Goal: Task Accomplishment & Management: Use online tool/utility

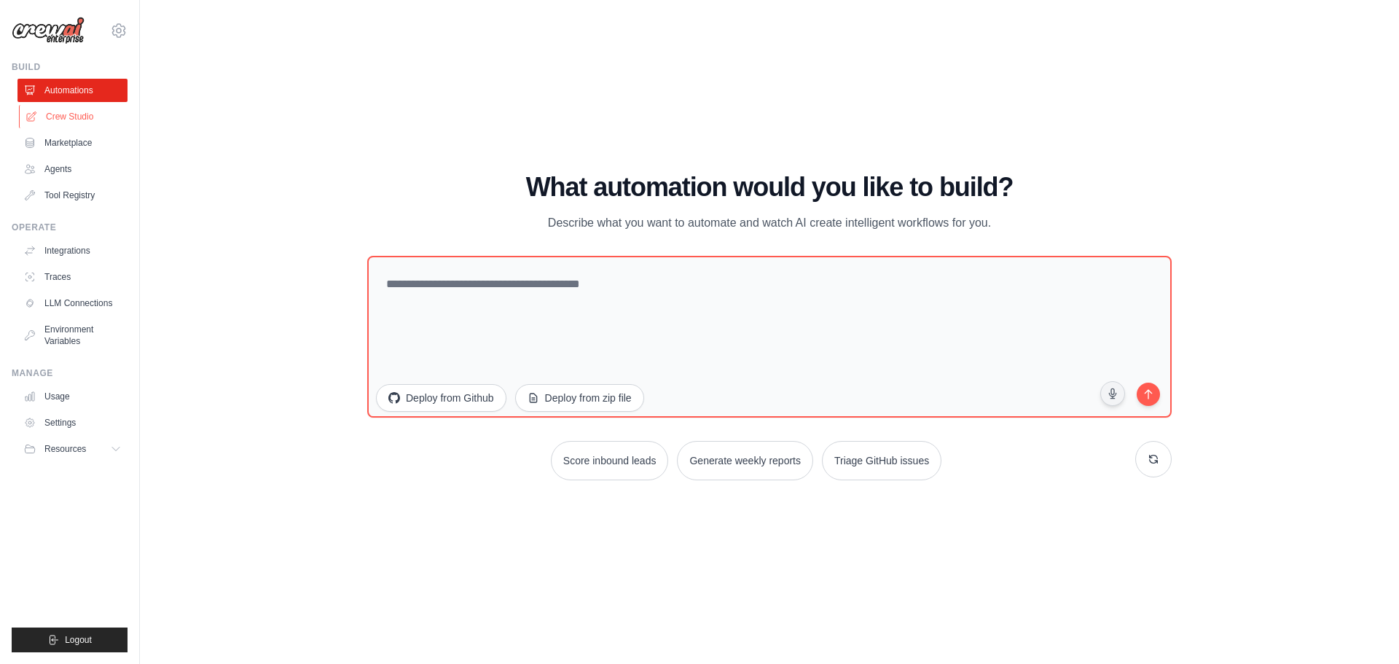
click at [68, 125] on link "Crew Studio" at bounding box center [74, 116] width 110 height 23
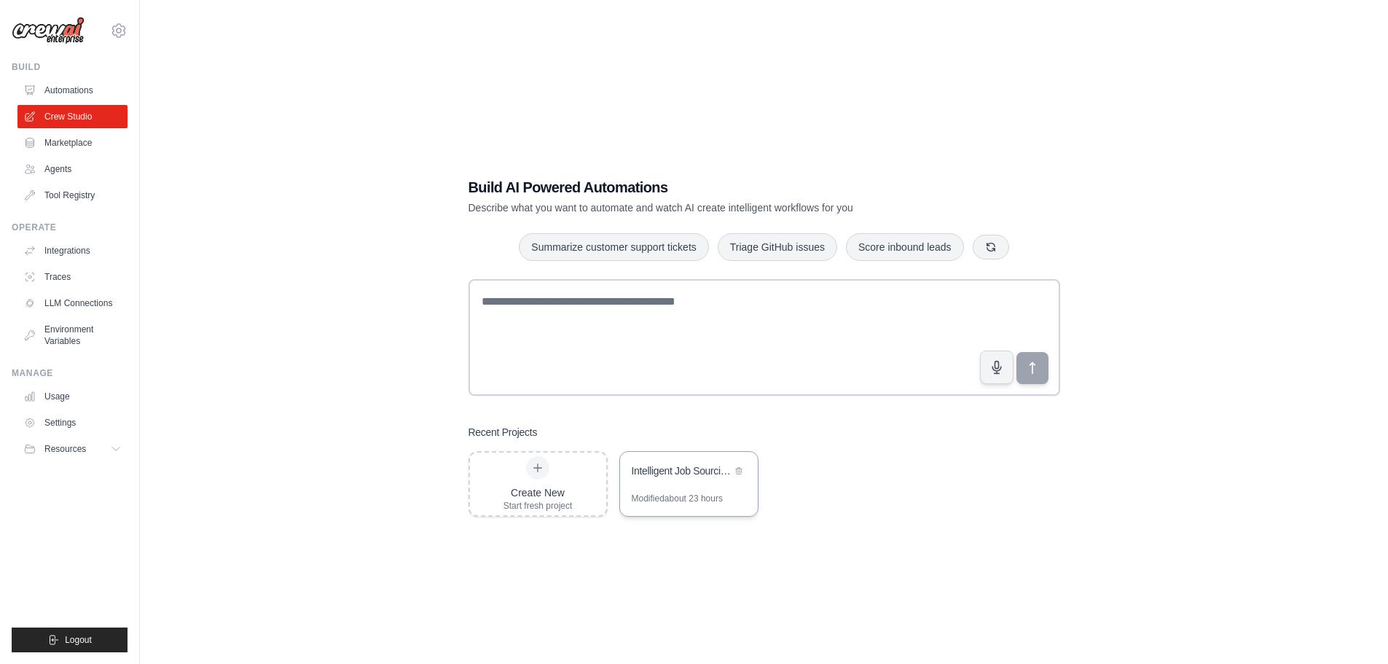
click at [701, 481] on div "Intelligent Job Sourcing & Contact Enrichment Automation" at bounding box center [689, 472] width 138 height 41
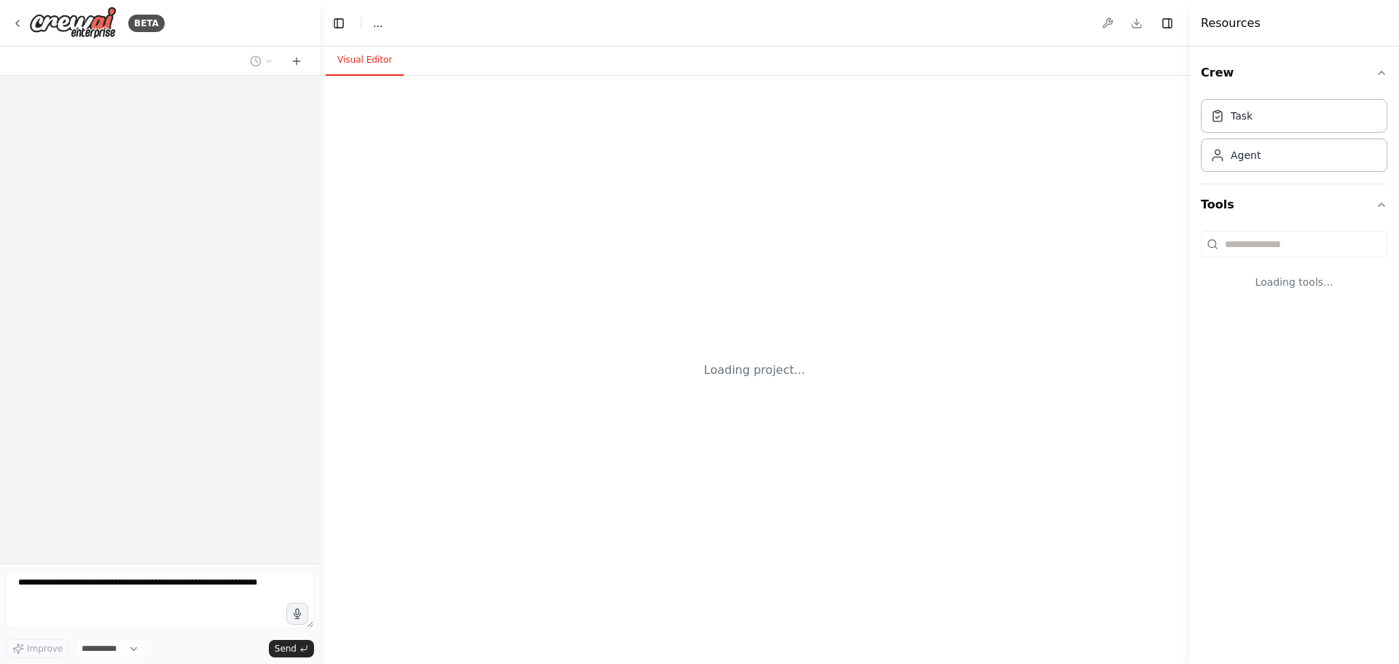
select select "****"
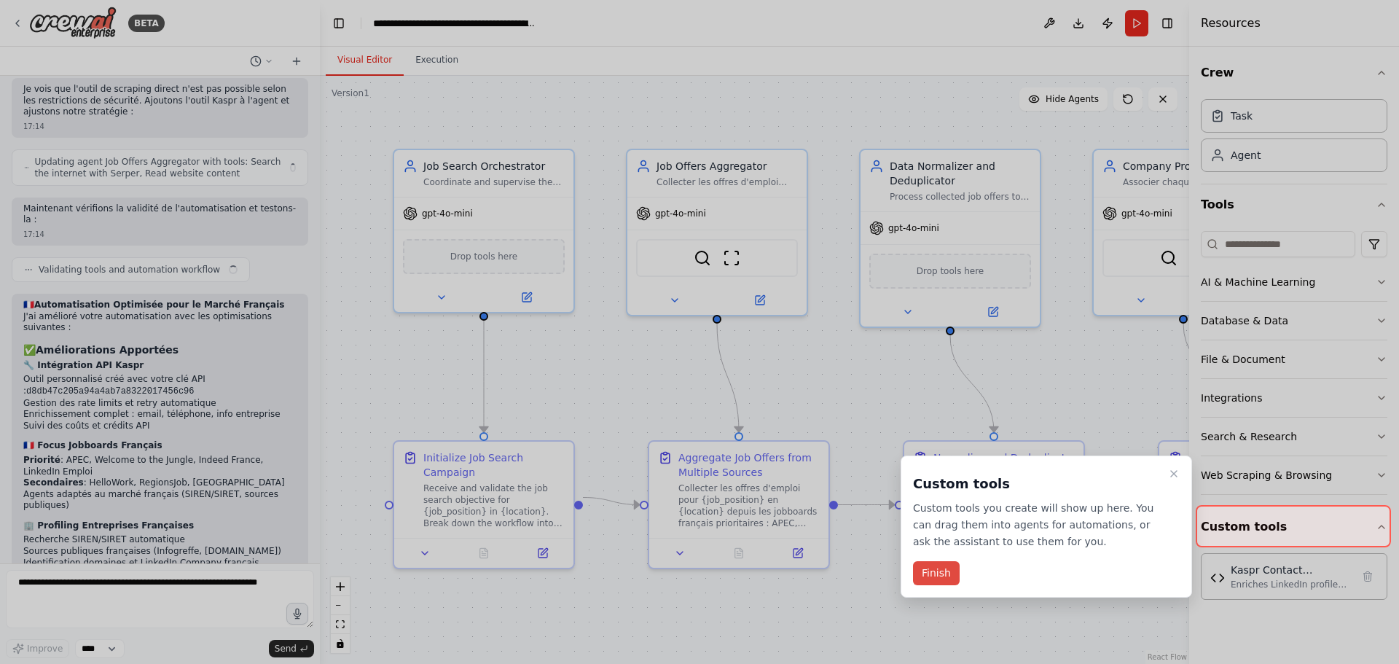
click at [942, 564] on button "Finish" at bounding box center [936, 573] width 47 height 24
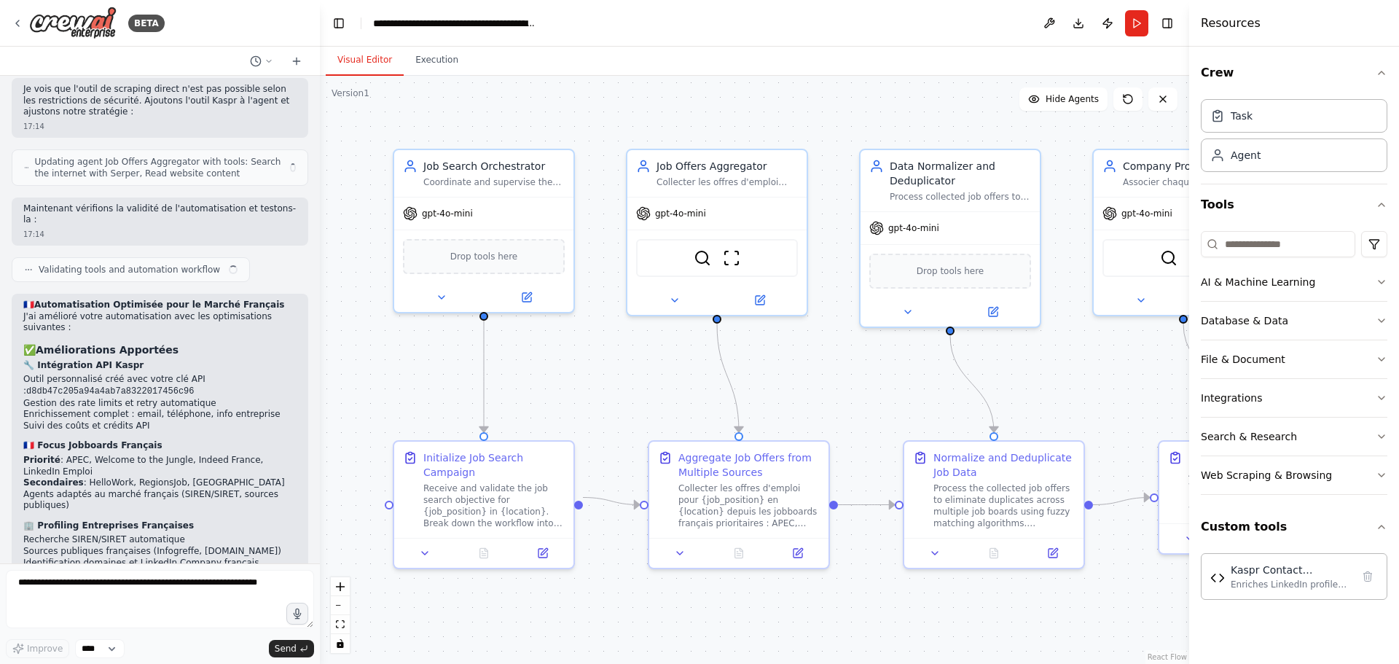
scroll to position [5057, 0]
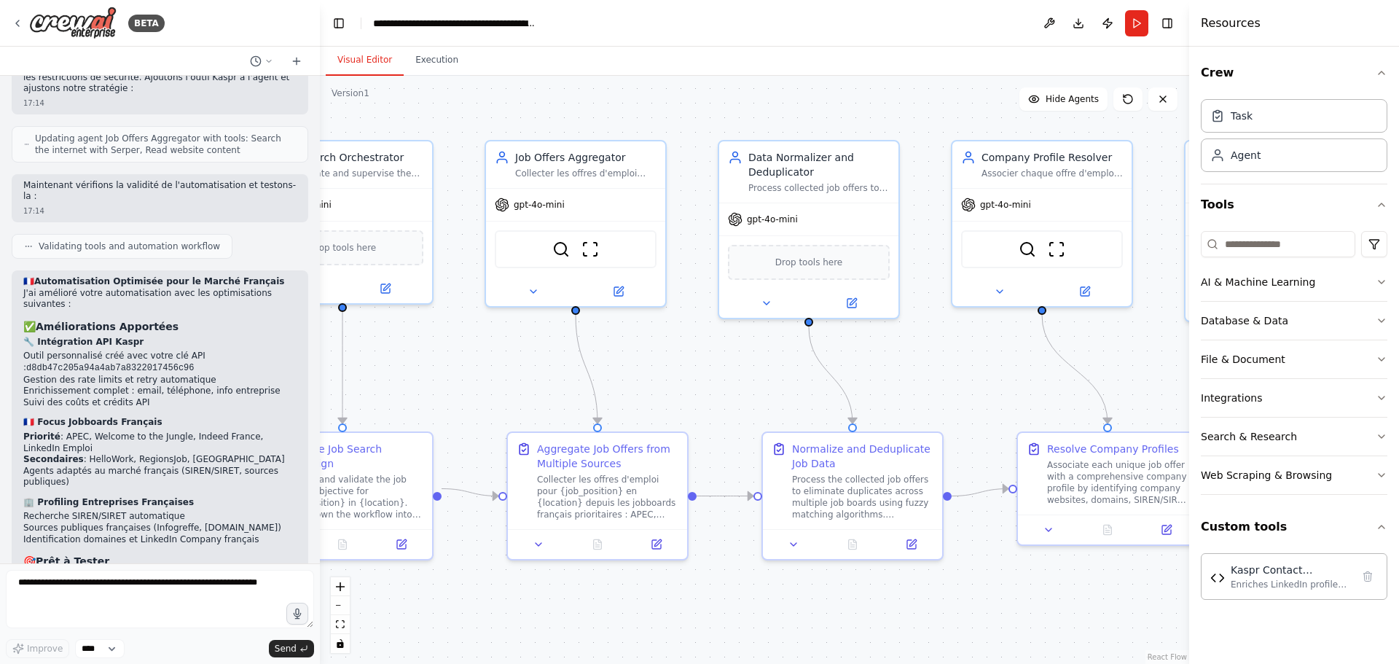
drag, startPoint x: 908, startPoint y: 406, endPoint x: 619, endPoint y: 380, distance: 290.3
click at [626, 380] on div ".deletable-edge-delete-btn { width: 20px; height: 20px; border: 0px solid #ffff…" at bounding box center [754, 370] width 869 height 588
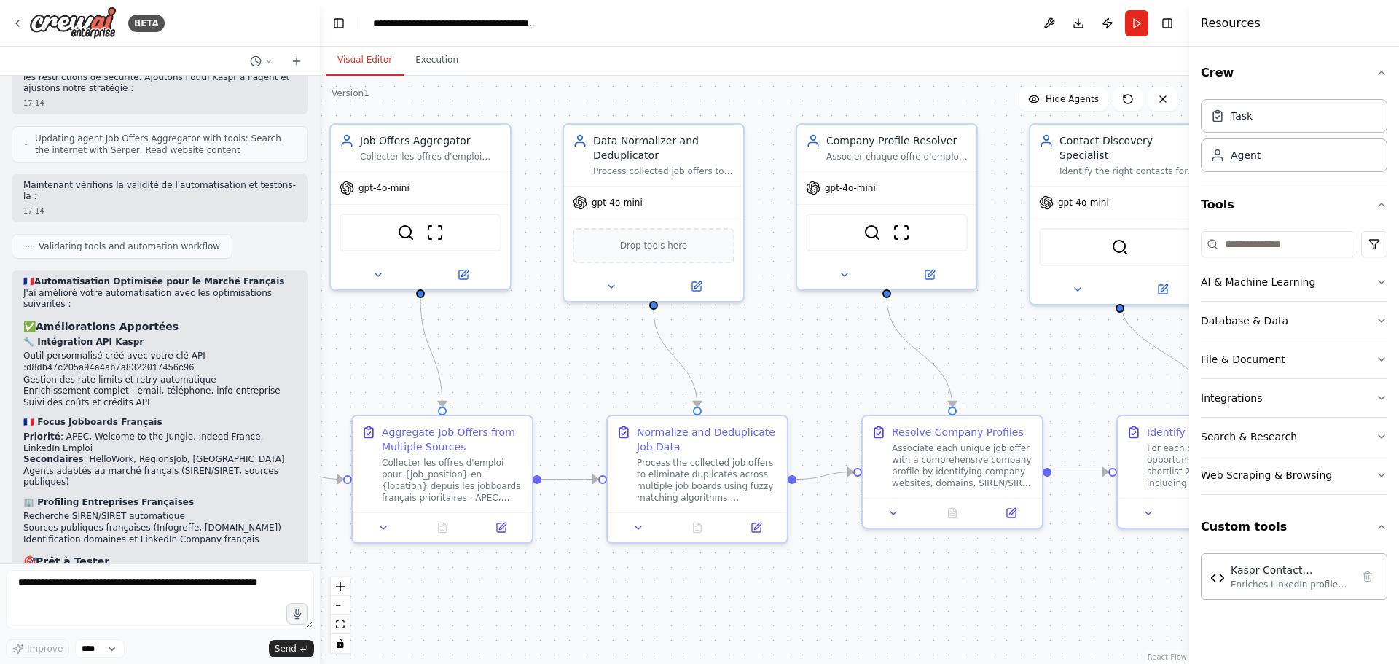
drag, startPoint x: 1090, startPoint y: 372, endPoint x: 819, endPoint y: 428, distance: 277.3
click at [820, 428] on div ".deletable-edge-delete-btn { width: 20px; height: 20px; border: 0px solid #ffff…" at bounding box center [754, 370] width 869 height 588
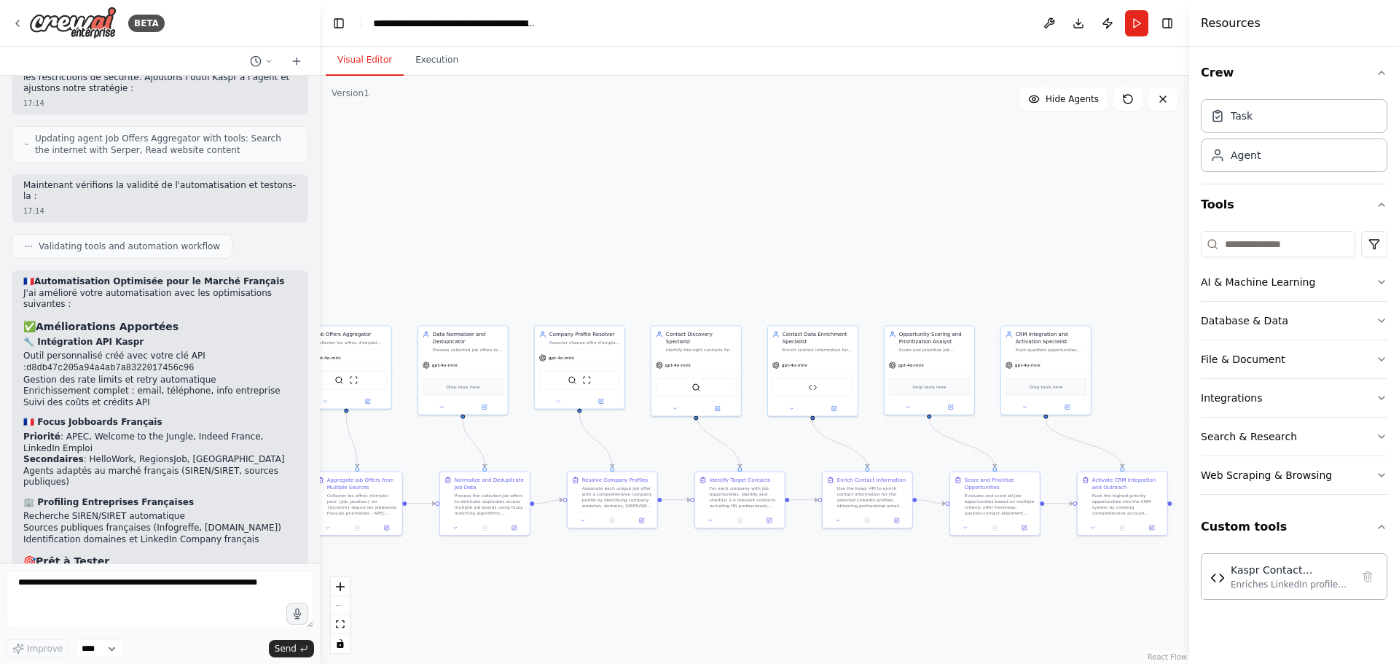
drag, startPoint x: 914, startPoint y: 446, endPoint x: 776, endPoint y: 462, distance: 138.6
click at [779, 462] on div ".deletable-edge-delete-btn { width: 20px; height: 20px; border: 0px solid #ffff…" at bounding box center [754, 370] width 869 height 588
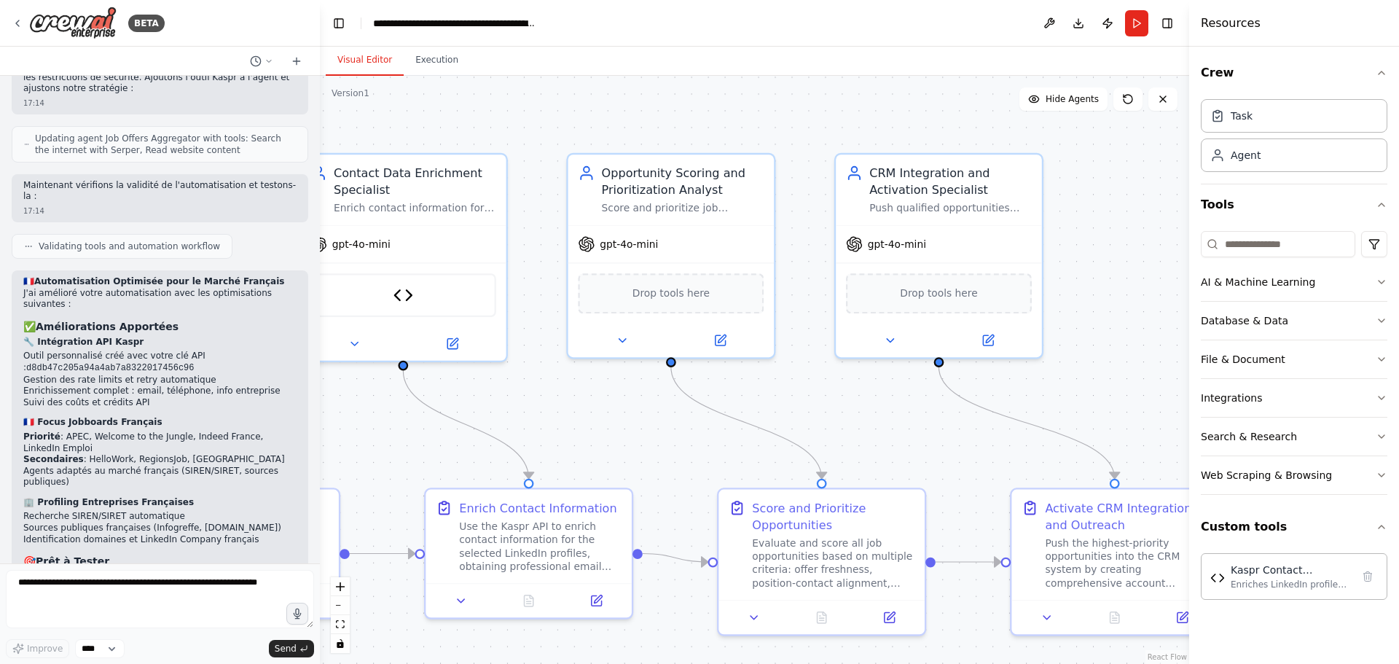
drag, startPoint x: 935, startPoint y: 452, endPoint x: 1127, endPoint y: 338, distance: 222.7
click at [1126, 339] on div ".deletable-edge-delete-btn { width: 20px; height: 20px; border: 0px solid #ffff…" at bounding box center [754, 370] width 869 height 588
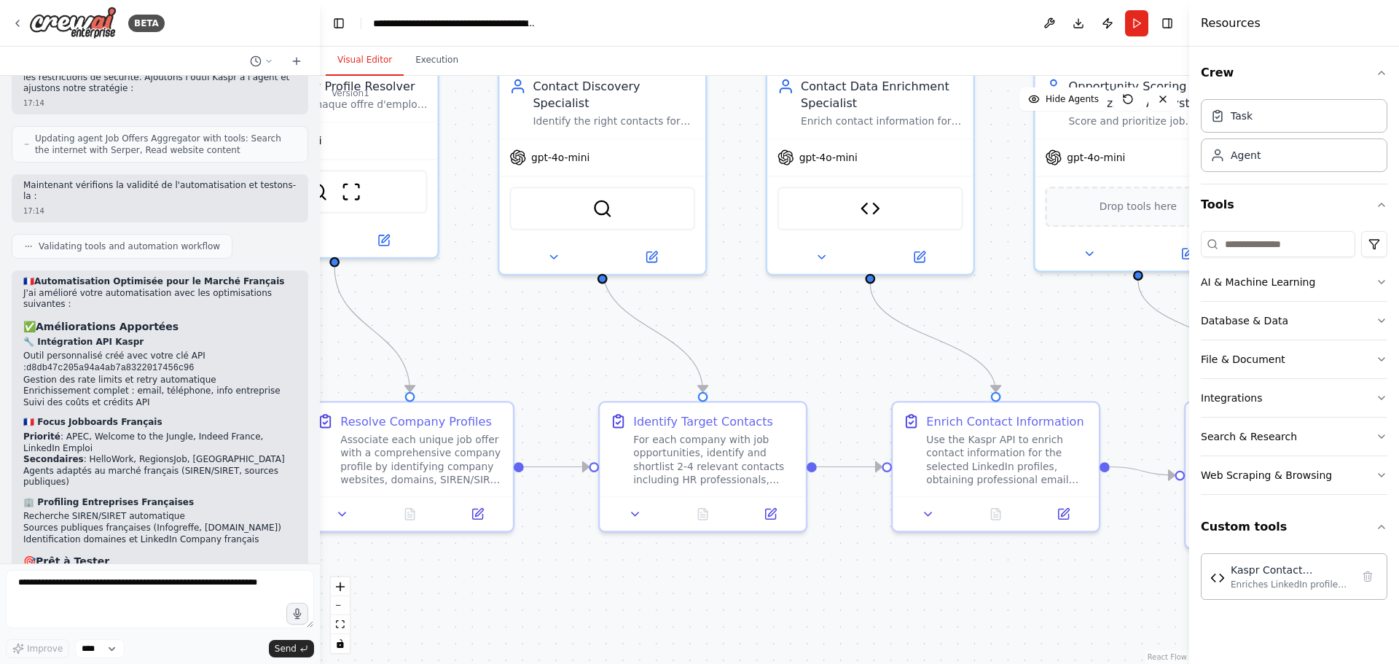
drag, startPoint x: 819, startPoint y: 322, endPoint x: 1137, endPoint y: 363, distance: 320.9
click at [1134, 362] on div ".deletable-edge-delete-btn { width: 20px; height: 20px; border: 0px solid #ffff…" at bounding box center [754, 370] width 869 height 588
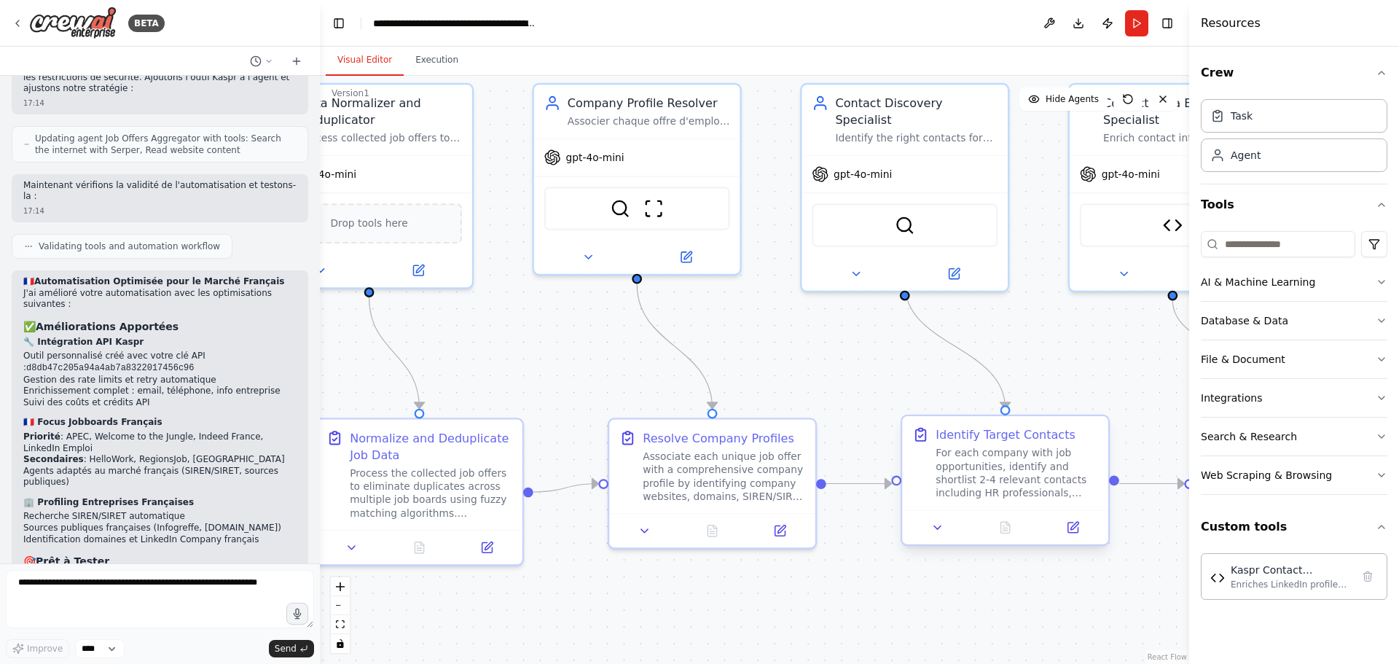
drag, startPoint x: 817, startPoint y: 412, endPoint x: 1113, endPoint y: 423, distance: 296.7
click at [1113, 423] on div ".deletable-edge-delete-btn { width: 20px; height: 20px; border: 0px solid #ffff…" at bounding box center [754, 370] width 869 height 588
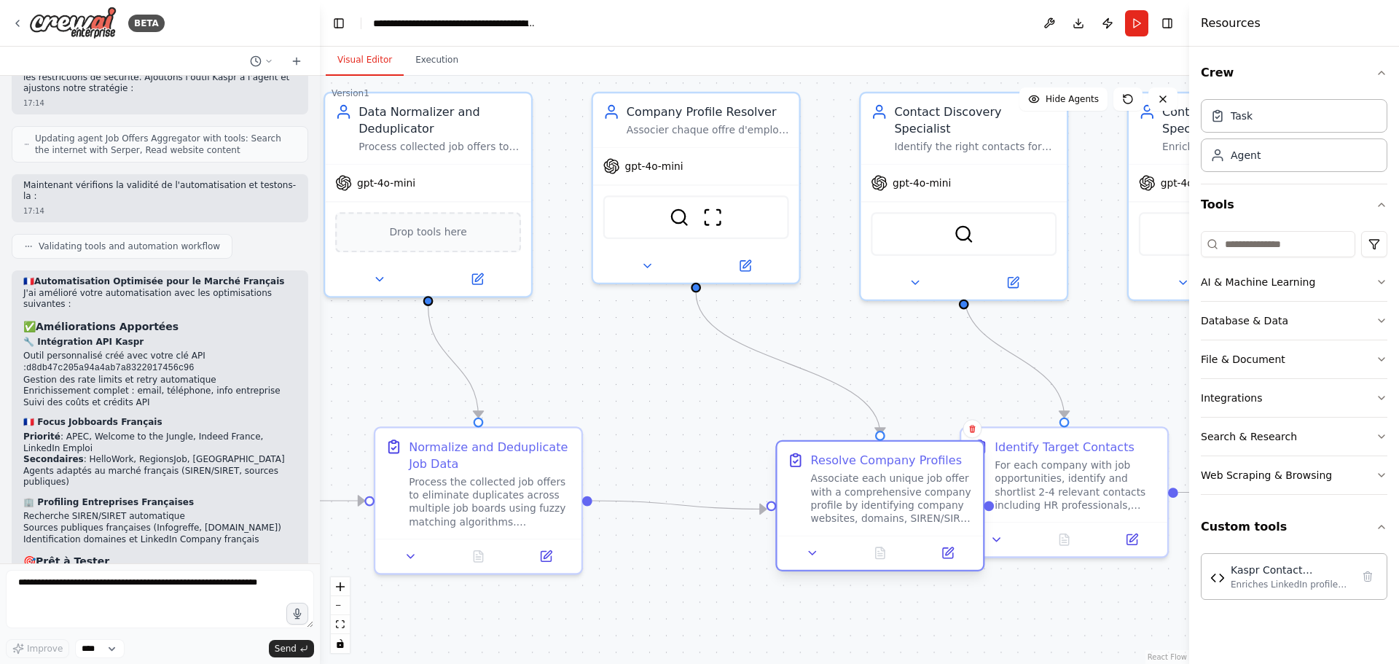
drag, startPoint x: 952, startPoint y: 441, endPoint x: 1106, endPoint y: 470, distance: 156.3
click at [983, 461] on div "Resolve Company Profiles Associate each unique job offer with a comprehensive c…" at bounding box center [880, 488] width 206 height 94
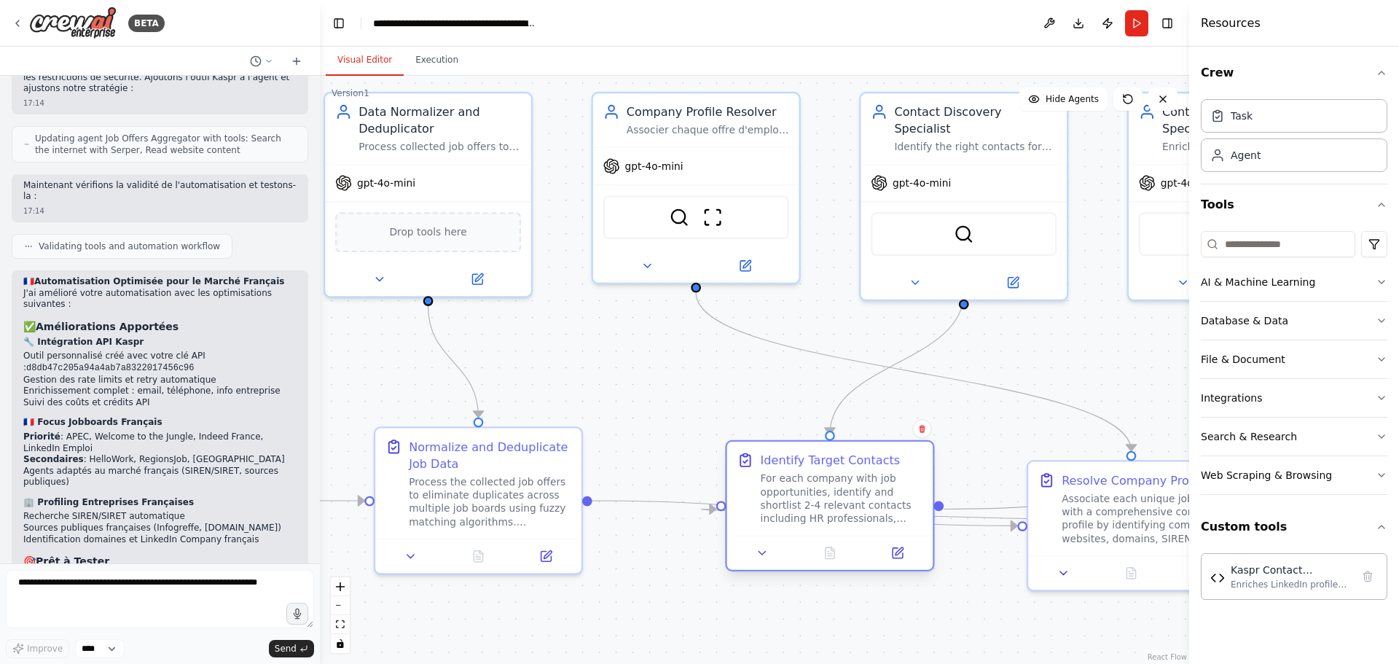
drag, startPoint x: 979, startPoint y: 468, endPoint x: 742, endPoint y: 492, distance: 237.9
click at [742, 492] on div "Identify Target Contacts For each company with job opportunities, identify and …" at bounding box center [829, 489] width 186 height 74
click at [1013, 458] on div ".deletable-edge-delete-btn { width: 20px; height: 20px; border: 0px solid #ffff…" at bounding box center [754, 370] width 869 height 588
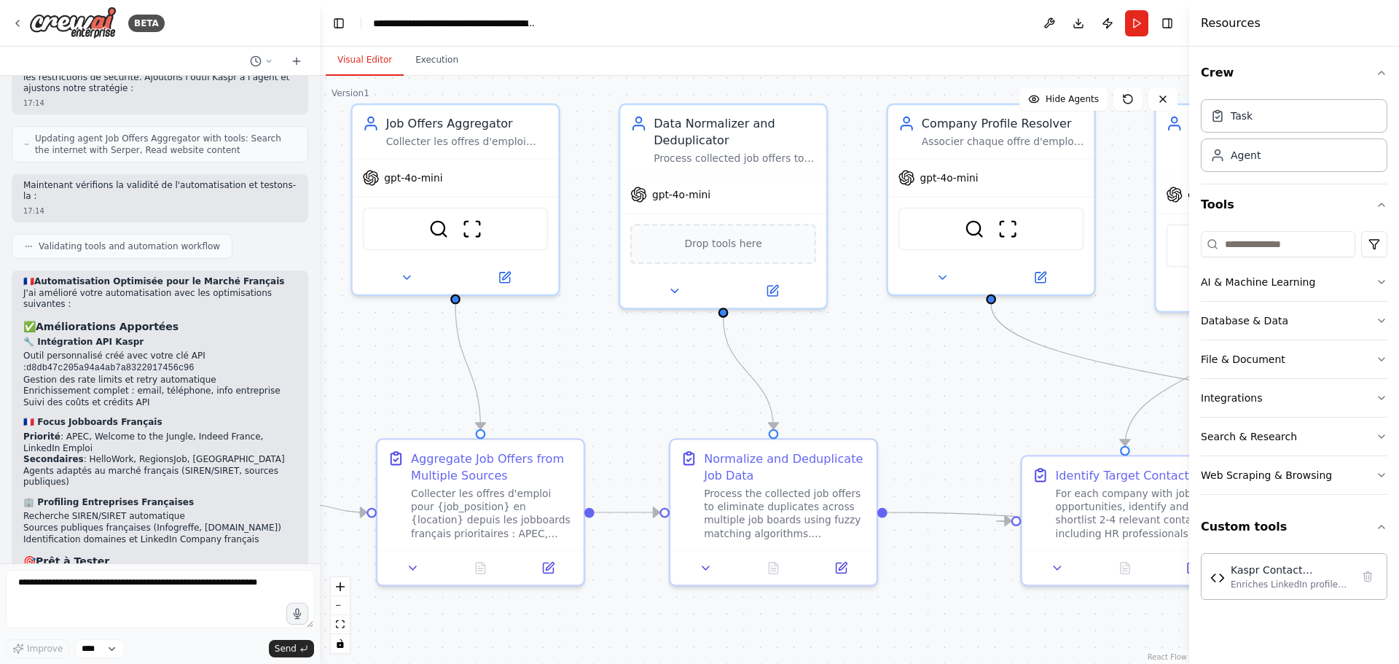
drag, startPoint x: 725, startPoint y: 393, endPoint x: 1085, endPoint y: 406, distance: 360.1
click at [1071, 402] on div ".deletable-edge-delete-btn { width: 20px; height: 20px; border: 0px solid #ffff…" at bounding box center [754, 370] width 869 height 588
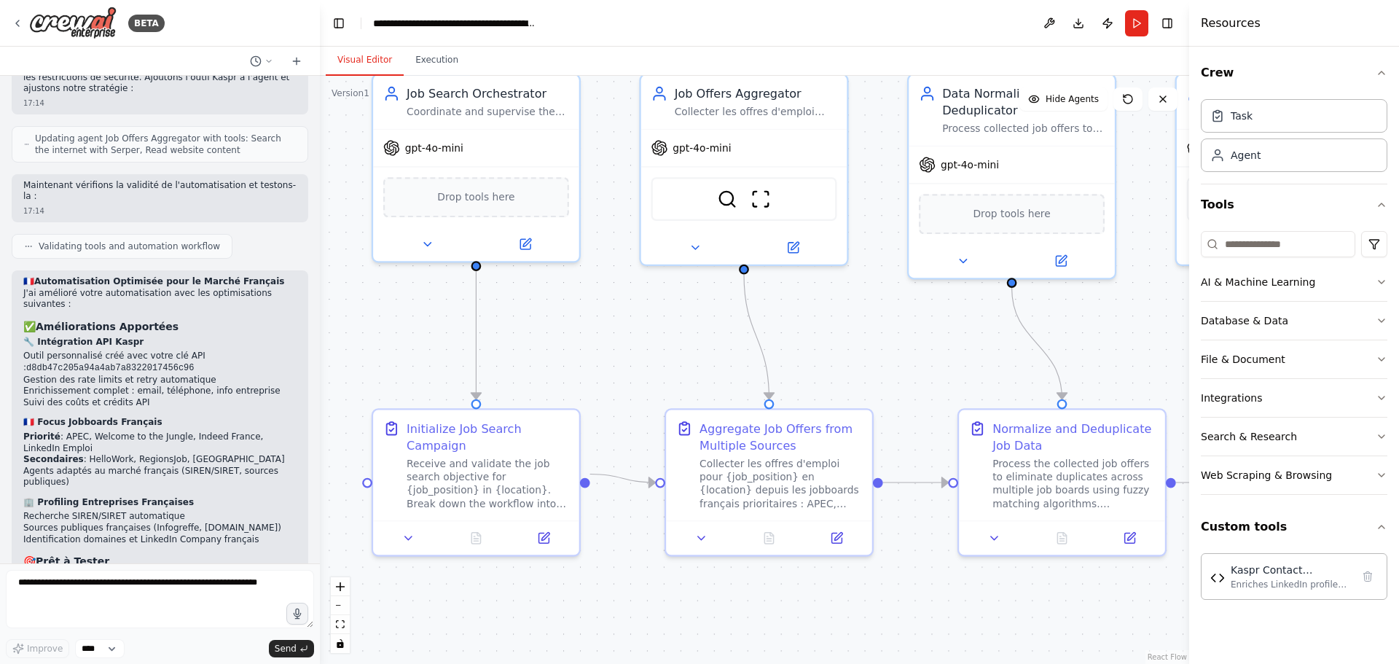
drag, startPoint x: 727, startPoint y: 404, endPoint x: 1170, endPoint y: 379, distance: 443.6
click at [1177, 374] on div ".deletable-edge-delete-btn { width: 20px; height: 20px; border: 0px solid #ffff…" at bounding box center [754, 370] width 869 height 588
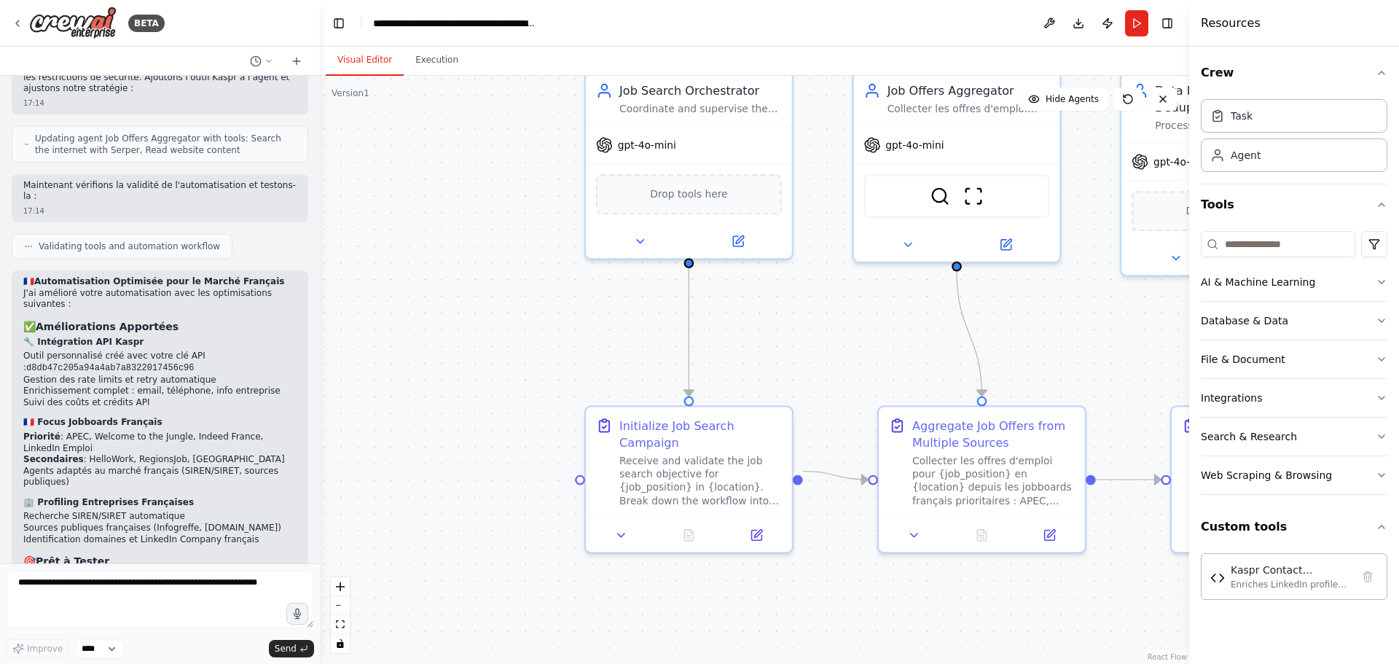
drag, startPoint x: 1122, startPoint y: 388, endPoint x: 253, endPoint y: 219, distance: 886.0
click at [313, 243] on div "BETA 🎯 Objectif Crawler/consommer les offres sur plusieurs jobboards pour un po…" at bounding box center [699, 332] width 1399 height 664
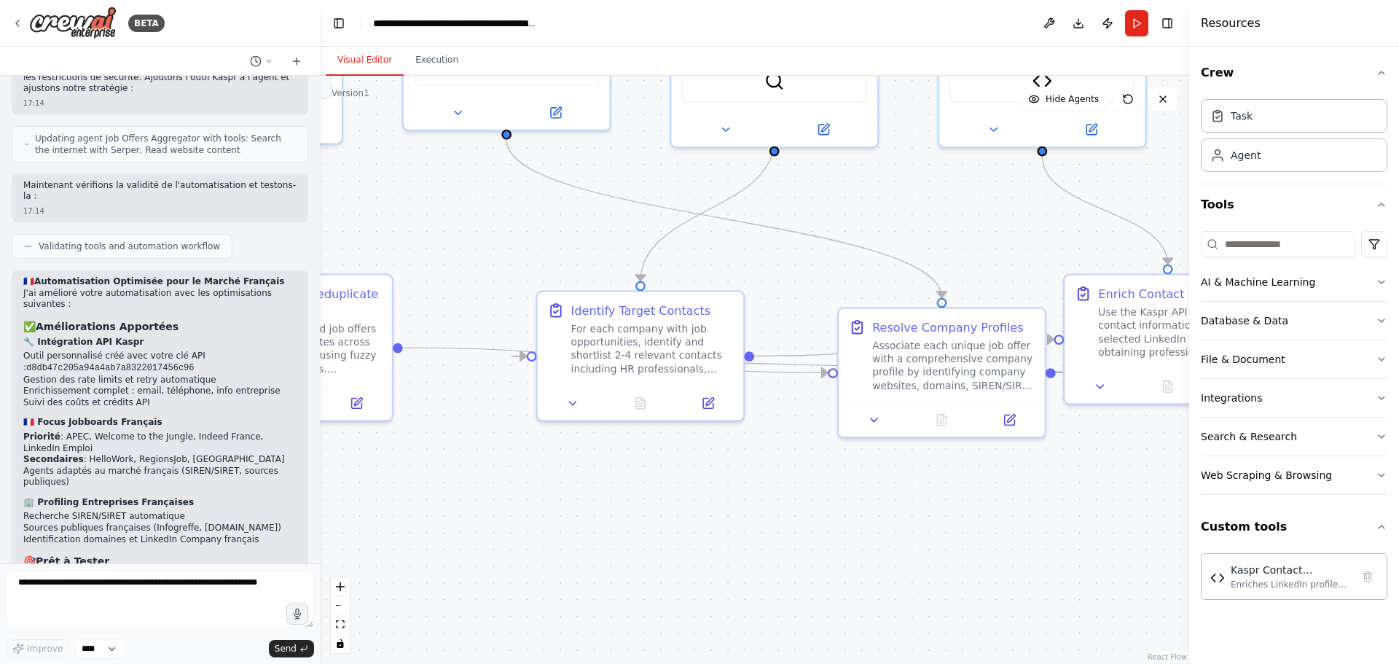
drag, startPoint x: 1026, startPoint y: 546, endPoint x: 869, endPoint y: 560, distance: 157.2
click at [869, 560] on div ".deletable-edge-delete-btn { width: 20px; height: 20px; border: 0px solid #ffff…" at bounding box center [754, 370] width 869 height 588
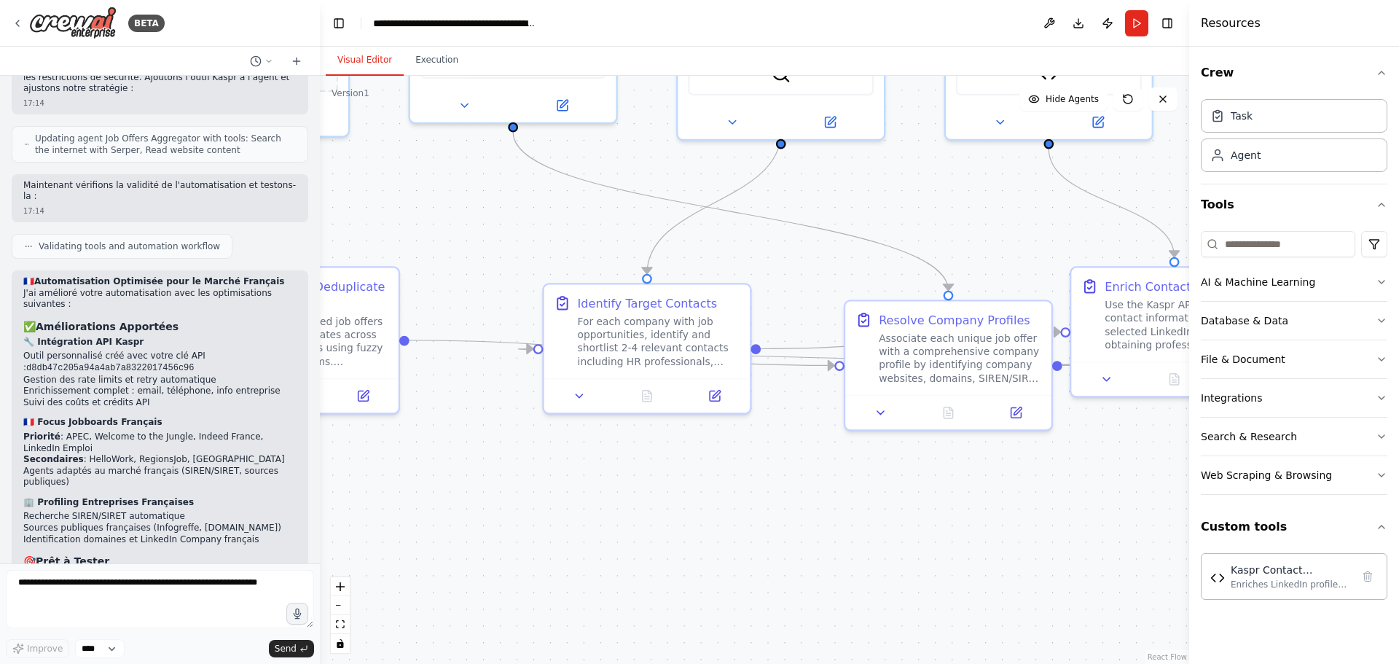
drag, startPoint x: 868, startPoint y: 554, endPoint x: 833, endPoint y: 406, distance: 151.9
click at [889, 517] on div ".deletable-edge-delete-btn { width: 20px; height: 20px; border: 0px solid #ffff…" at bounding box center [754, 370] width 869 height 588
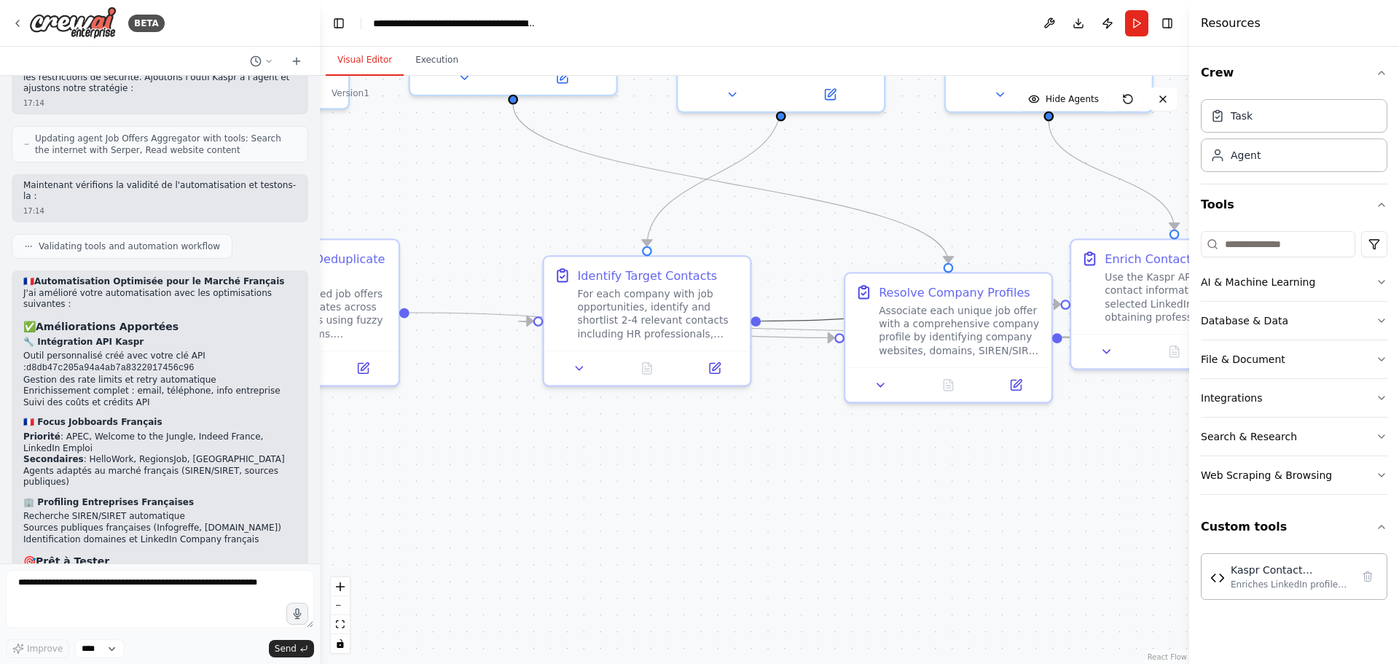
click at [795, 320] on icon "Edge from cd43ac9e-d68c-496d-90af-670e0bcf6808 to 48037b77-b435-403f-be34-88f42…" at bounding box center [909, 312] width 299 height 17
click at [796, 331] on icon "Edge from b5b15ded-f0de-4c74-9265-508e8389444c to cd43ac9e-d68c-496d-90af-670e0…" at bounding box center [797, 328] width 559 height 17
click at [792, 374] on div ".deletable-edge-delete-btn { width: 20px; height: 20px; border: 0px solid #ffff…" at bounding box center [754, 370] width 869 height 588
click at [779, 436] on div ".deletable-edge-delete-btn { width: 20px; height: 20px; border: 0px solid #ffff…" at bounding box center [754, 370] width 869 height 588
drag, startPoint x: 666, startPoint y: 489, endPoint x: 832, endPoint y: 648, distance: 228.7
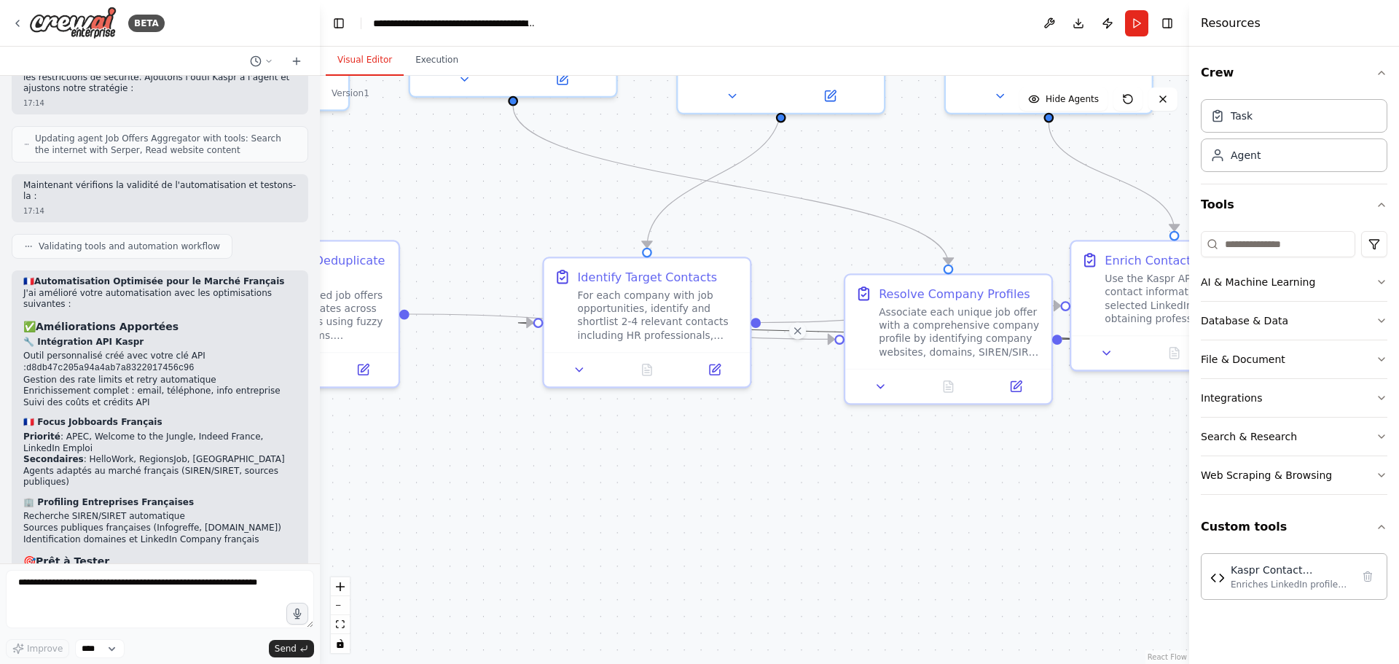
click at [831, 647] on div ".deletable-edge-delete-btn { width: 20px; height: 20px; border: 0px solid #ffff…" at bounding box center [754, 370] width 869 height 588
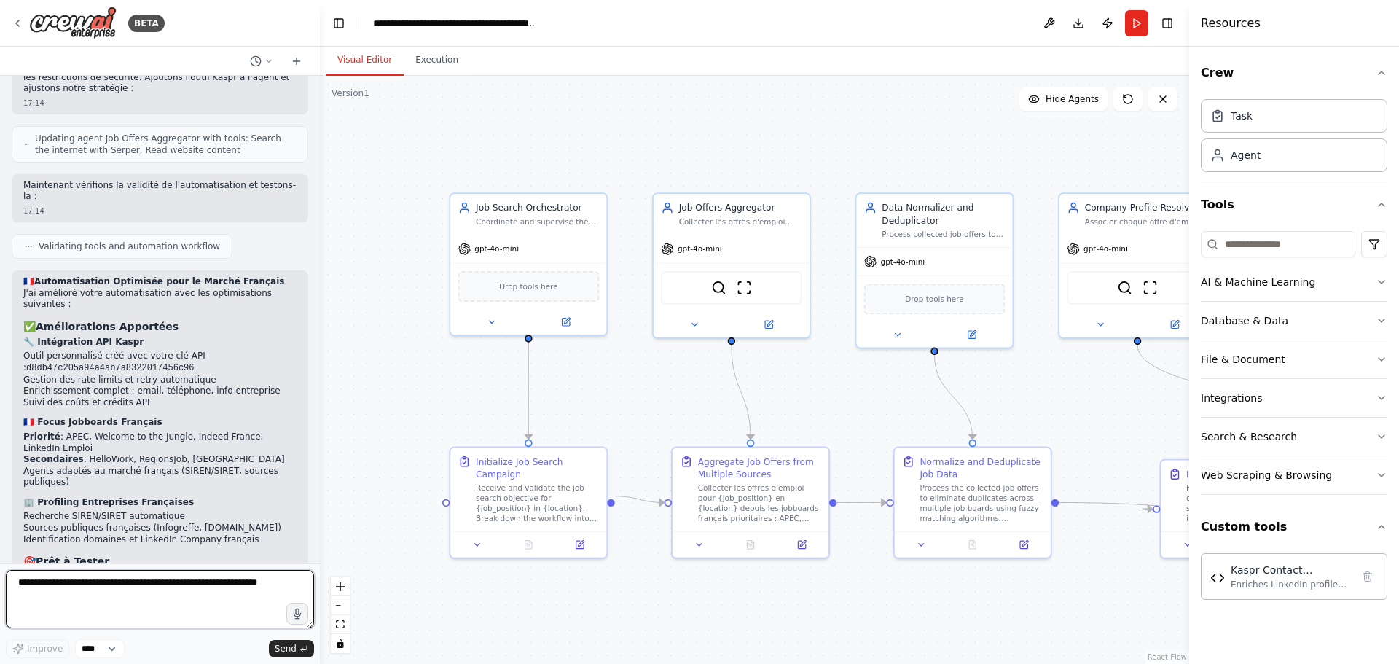
click at [122, 579] on textarea at bounding box center [160, 599] width 308 height 58
click at [152, 584] on textarea "**********" at bounding box center [160, 599] width 308 height 58
click at [200, 585] on textarea "**********" at bounding box center [160, 599] width 308 height 58
type textarea "**********"
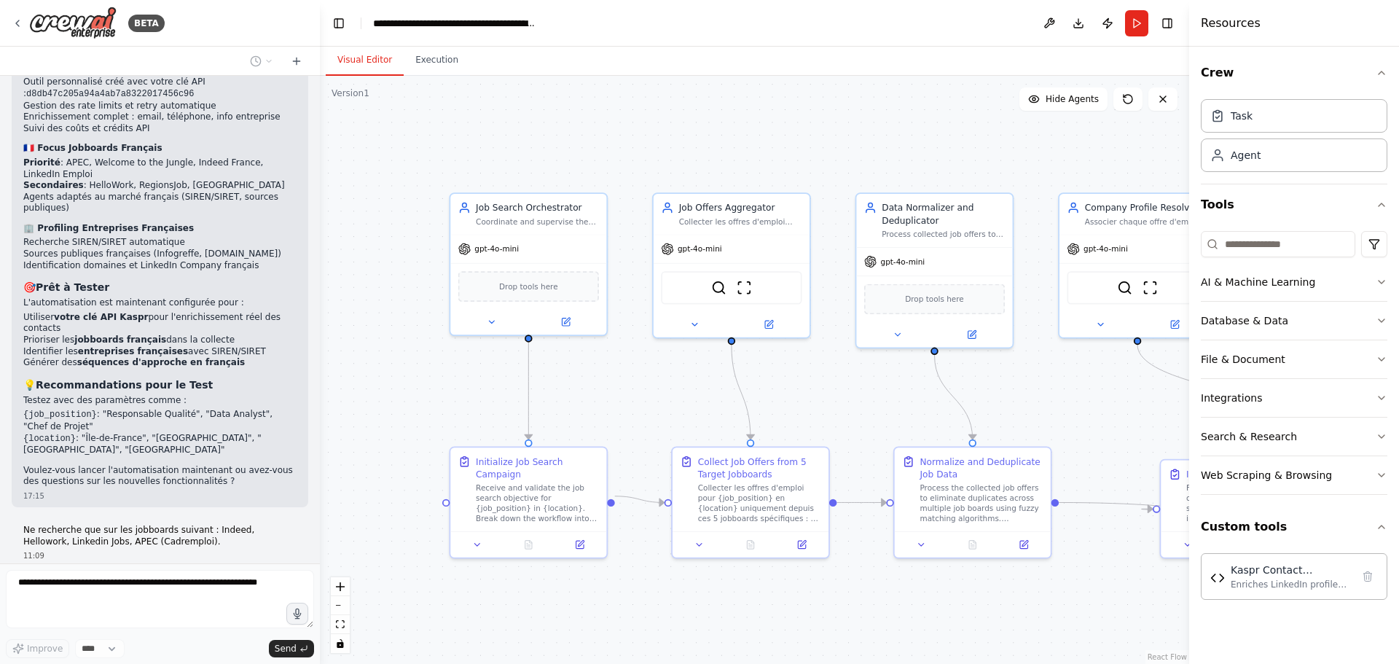
scroll to position [5373, 0]
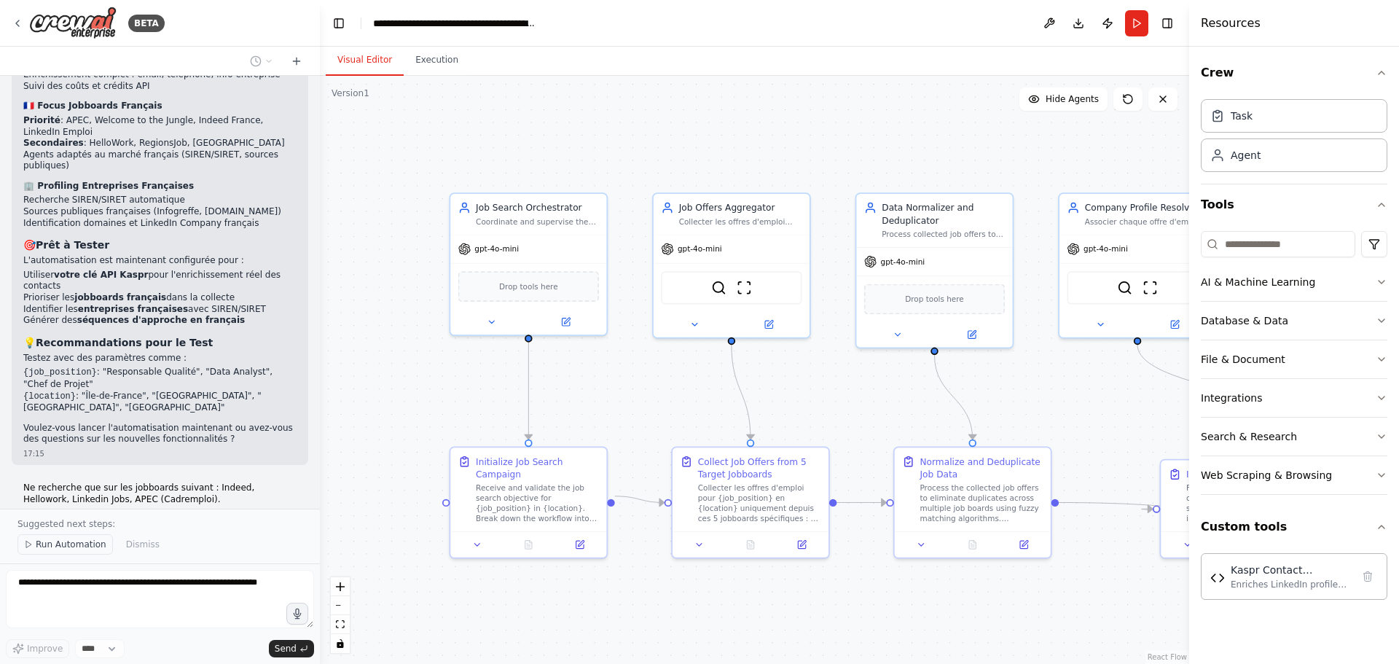
click at [79, 548] on span "Run Automation" at bounding box center [71, 544] width 71 height 12
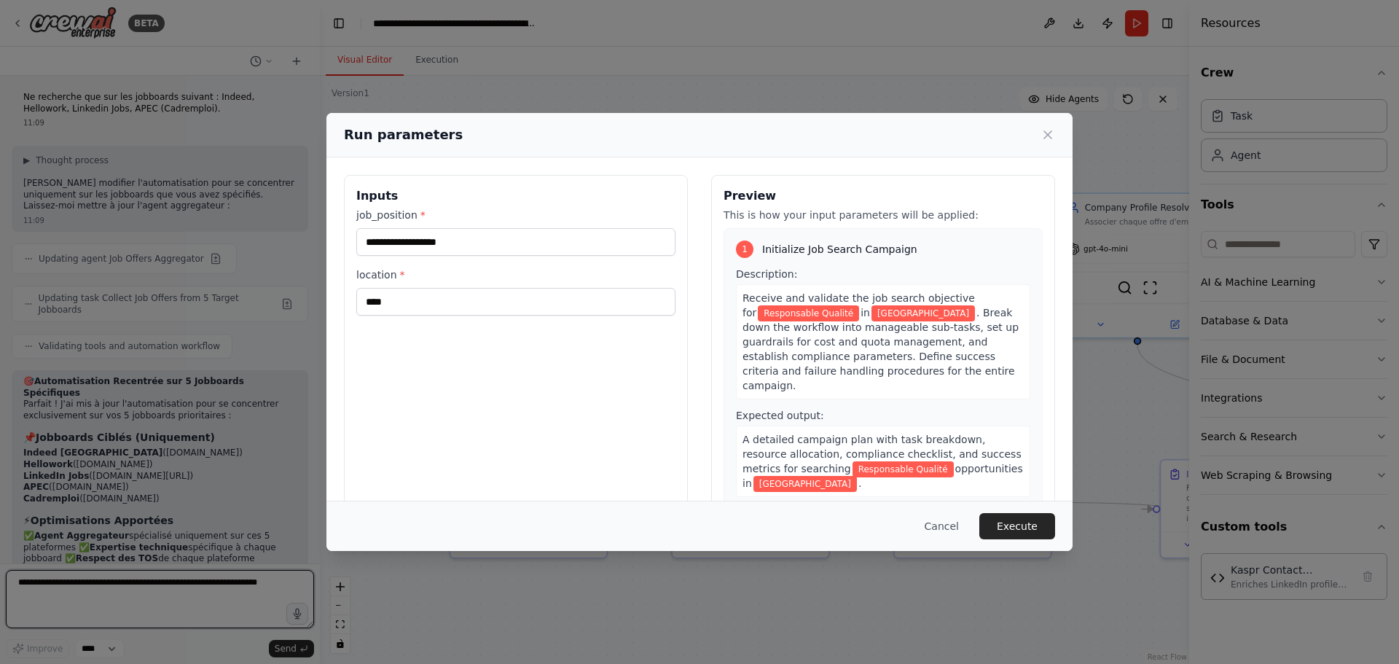
scroll to position [5775, 0]
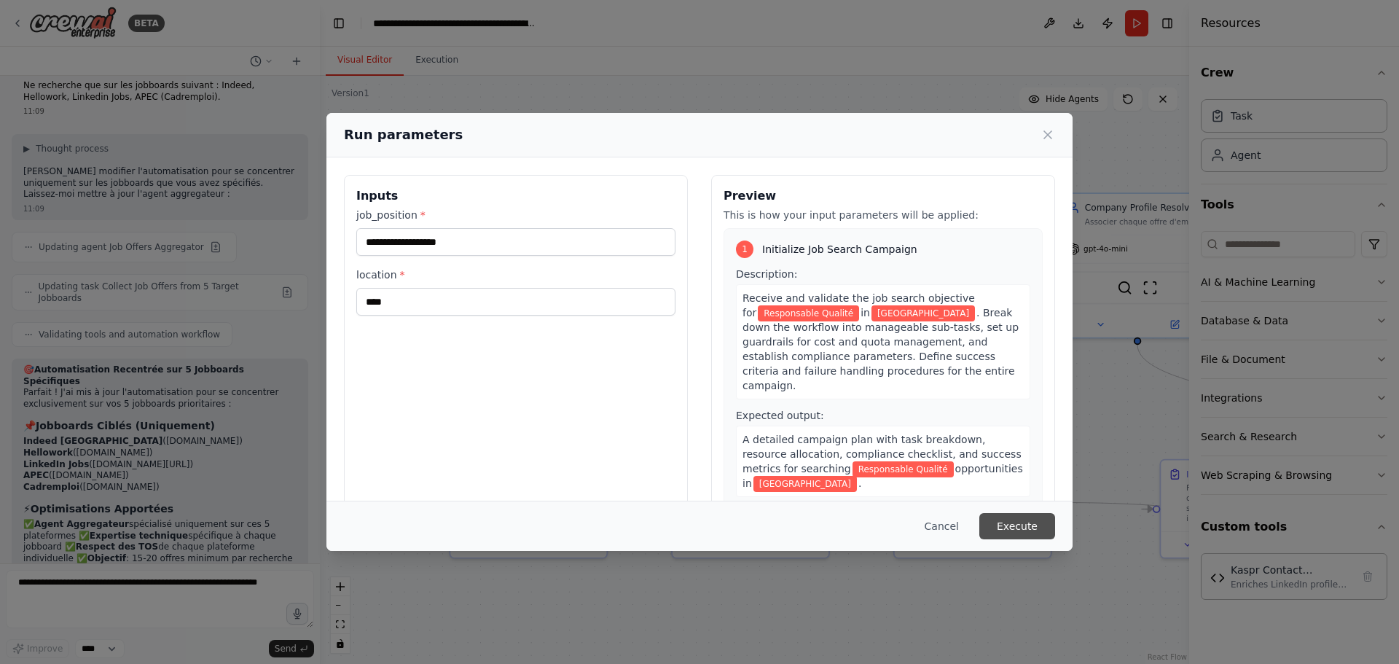
click at [1034, 523] on button "Execute" at bounding box center [1017, 526] width 76 height 26
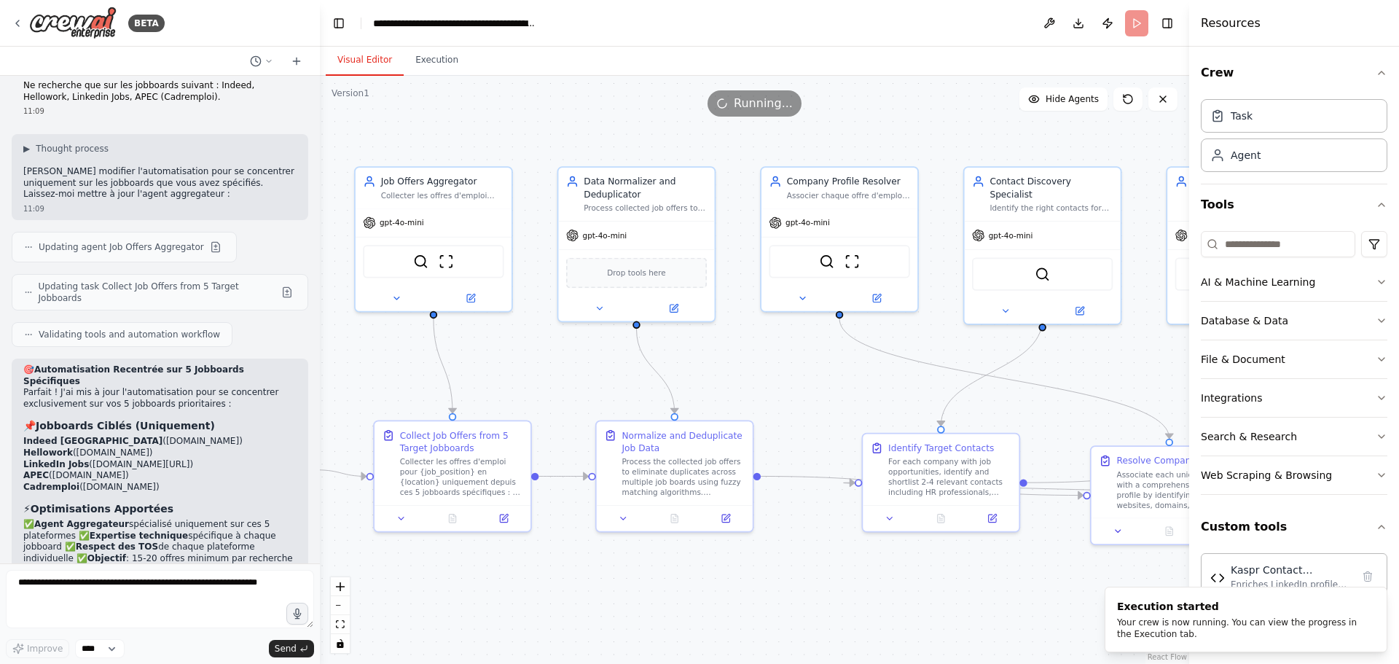
drag, startPoint x: 857, startPoint y: 406, endPoint x: 550, endPoint y: 377, distance: 308.8
click at [551, 378] on div ".deletable-edge-delete-btn { width: 20px; height: 20px; border: 0px solid #ffff…" at bounding box center [754, 370] width 869 height 588
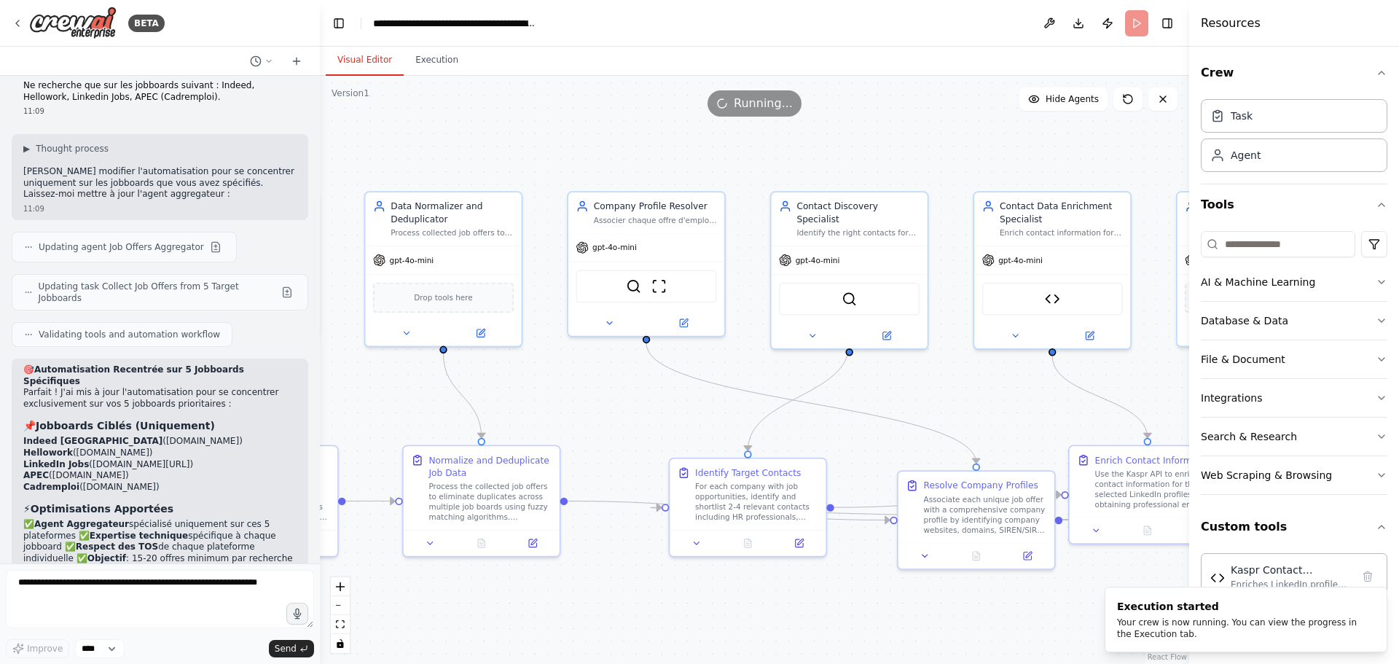
drag, startPoint x: 825, startPoint y: 394, endPoint x: 622, endPoint y: 421, distance: 204.3
click at [622, 421] on div ".deletable-edge-delete-btn { width: 20px; height: 20px; border: 0px solid #ffff…" at bounding box center [754, 370] width 869 height 588
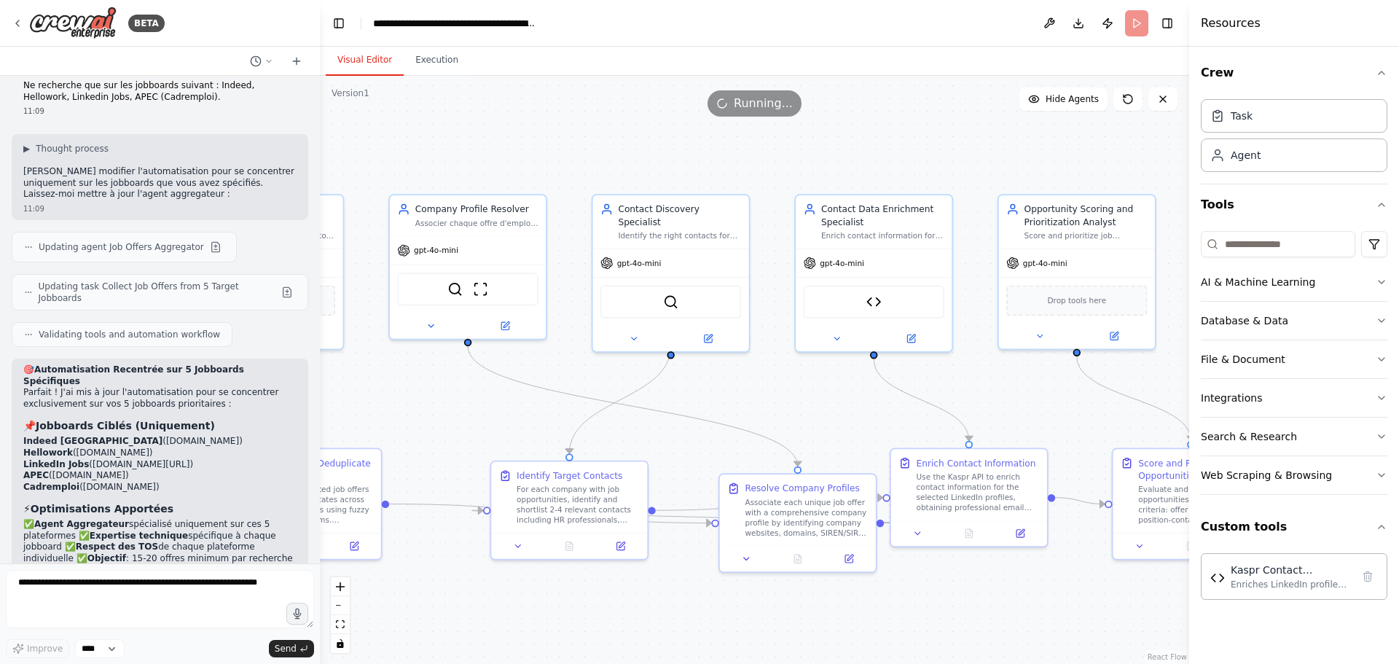
drag, startPoint x: 967, startPoint y: 402, endPoint x: 686, endPoint y: 403, distance: 280.4
click at [688, 403] on div ".deletable-edge-delete-btn { width: 20px; height: 20px; border: 0px solid #ffff…" at bounding box center [754, 370] width 869 height 588
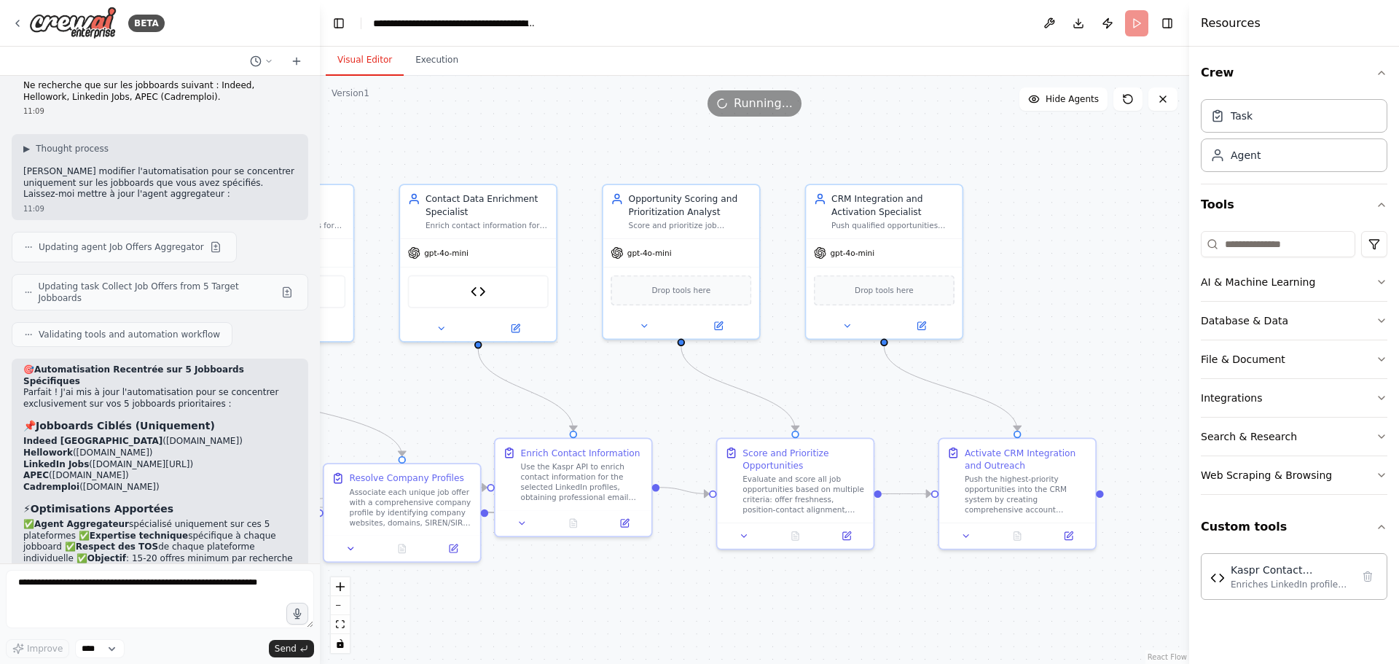
drag, startPoint x: 975, startPoint y: 412, endPoint x: 591, endPoint y: 385, distance: 385.6
click at [591, 385] on div ".deletable-edge-delete-btn { width: 20px; height: 20px; border: 0px solid #ffff…" at bounding box center [754, 370] width 869 height 588
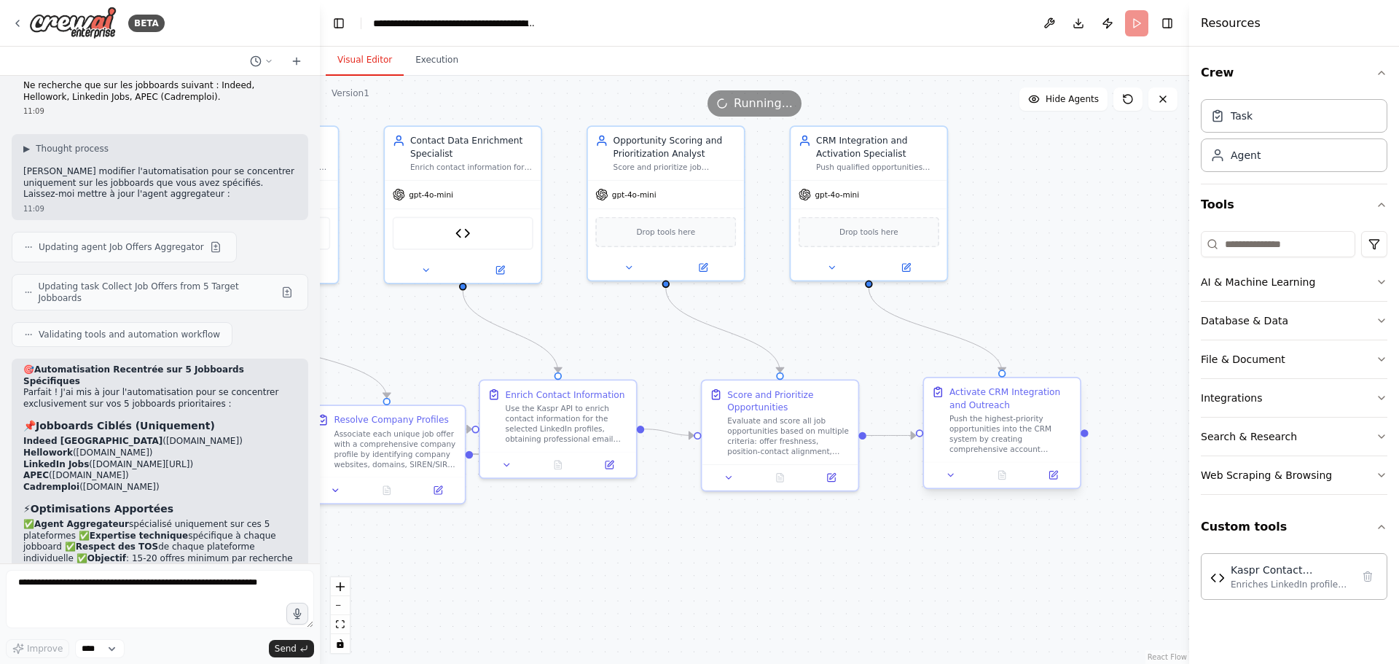
drag, startPoint x: 1049, startPoint y: 281, endPoint x: 1063, endPoint y: 309, distance: 31.3
click at [1153, 210] on div ".deletable-edge-delete-btn { width: 20px; height: 20px; border: 0px solid #ffff…" at bounding box center [754, 370] width 869 height 588
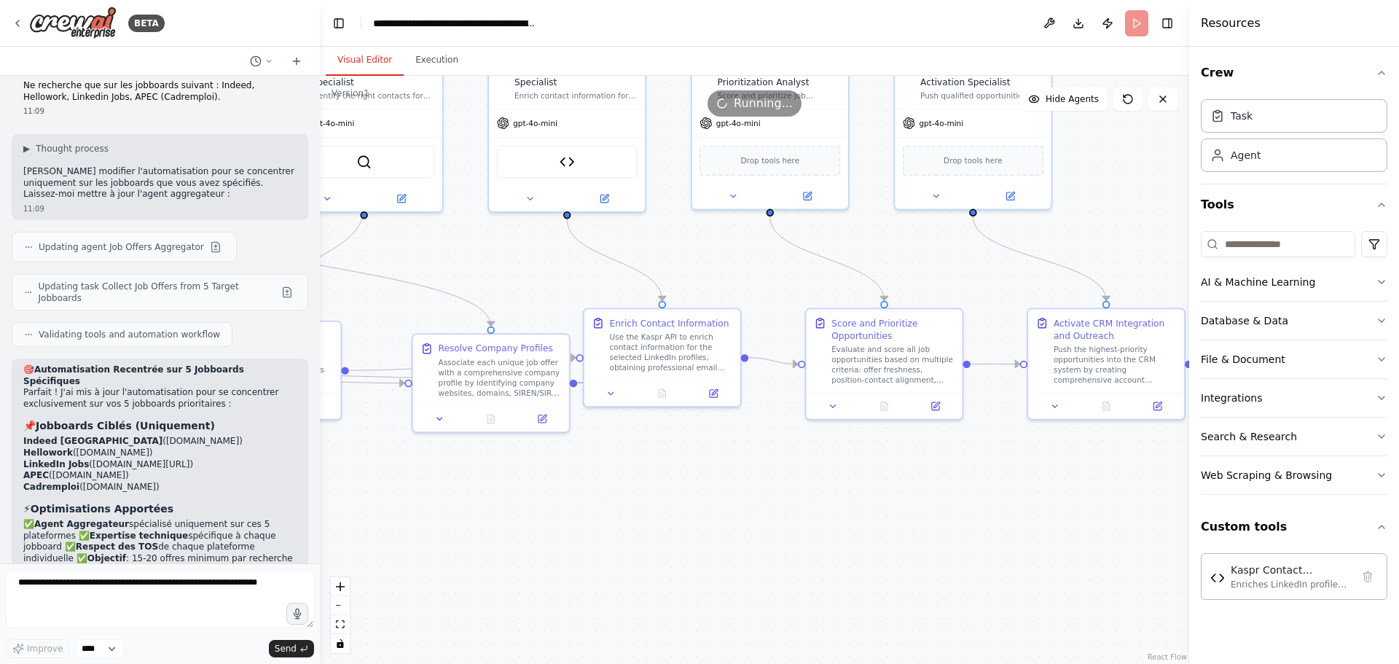
drag, startPoint x: 554, startPoint y: 278, endPoint x: 933, endPoint y: 298, distance: 380.0
click at [894, 291] on div ".deletable-edge-delete-btn { width: 20px; height: 20px; border: 0px solid #ffff…" at bounding box center [754, 370] width 869 height 588
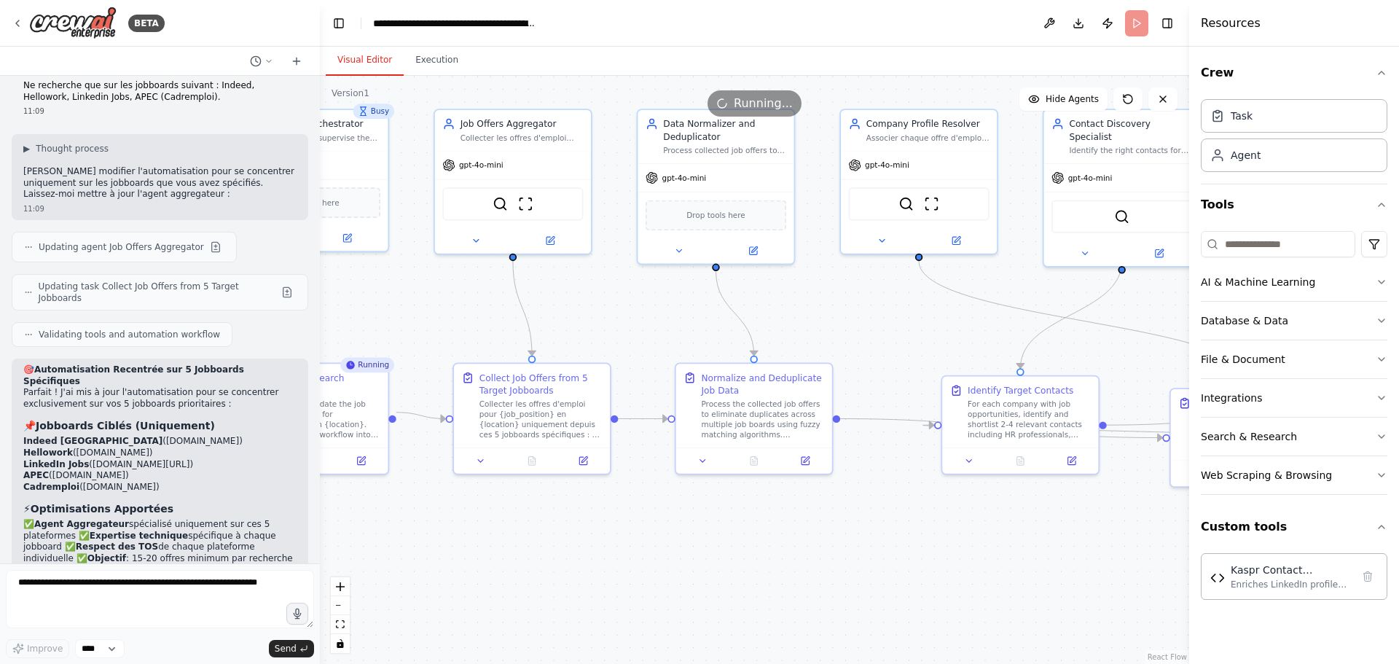
drag, startPoint x: 583, startPoint y: 305, endPoint x: 963, endPoint y: 360, distance: 384.1
click at [956, 355] on div ".deletable-edge-delete-btn { width: 20px; height: 20px; border: 0px solid #ffff…" at bounding box center [754, 370] width 869 height 588
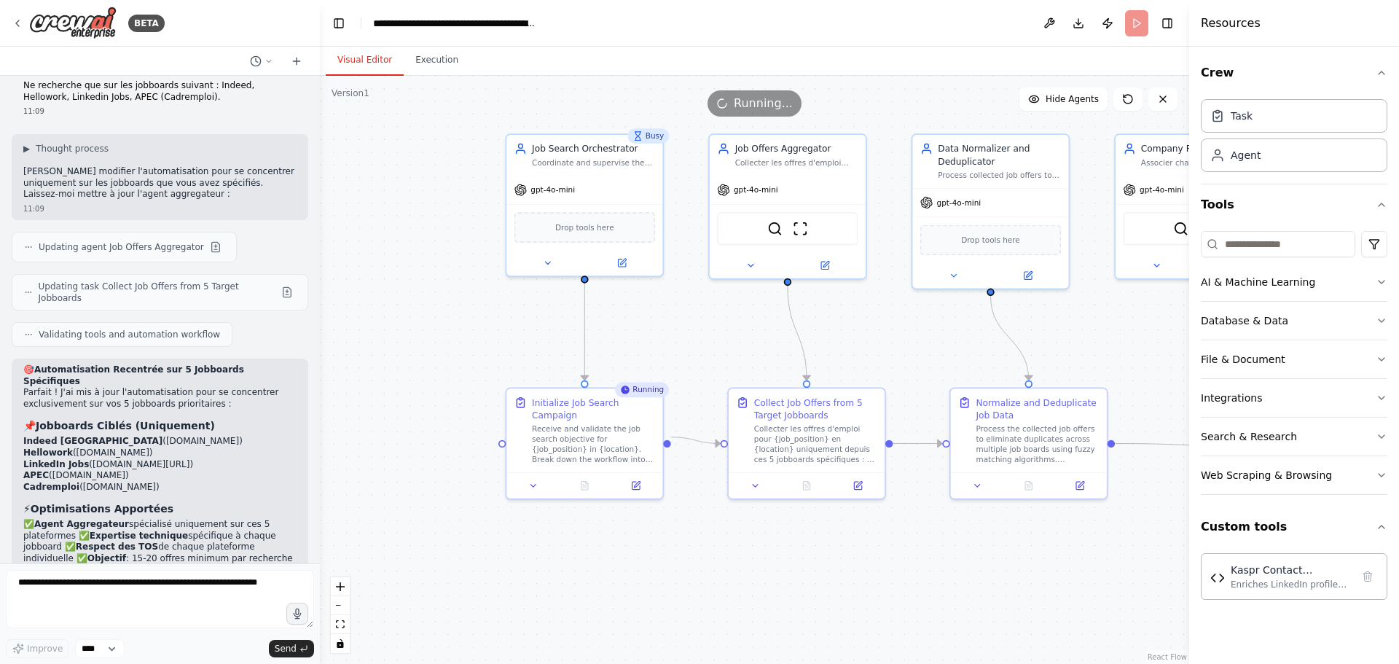
drag, startPoint x: 509, startPoint y: 324, endPoint x: 722, endPoint y: 342, distance: 213.5
click at [722, 342] on div ".deletable-edge-delete-btn { width: 20px; height: 20px; border: 0px solid #ffff…" at bounding box center [754, 370] width 869 height 588
click at [656, 356] on div ".deletable-edge-delete-btn { width: 20px; height: 20px; border: 0px solid #ffff…" at bounding box center [754, 370] width 869 height 588
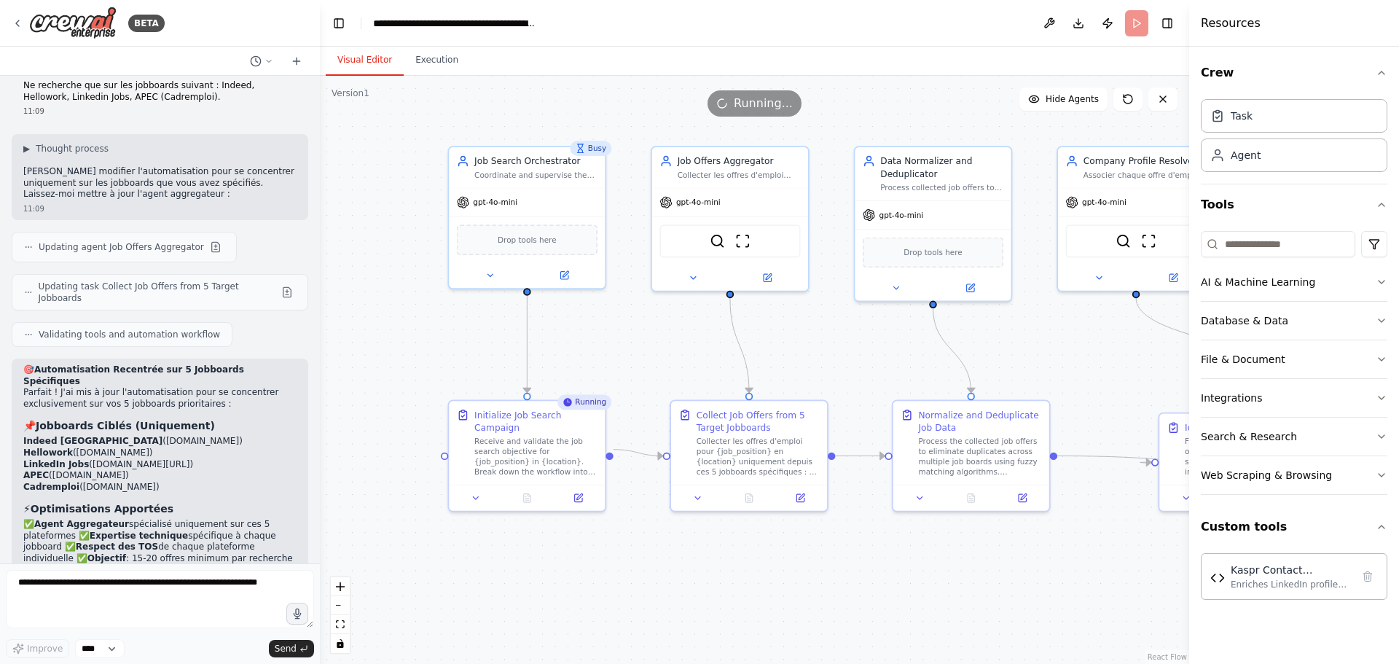
drag, startPoint x: 688, startPoint y: 348, endPoint x: 632, endPoint y: 355, distance: 56.6
click at [632, 355] on div ".deletable-edge-delete-btn { width: 20px; height: 20px; border: 0px solid #ffff…" at bounding box center [754, 370] width 869 height 588
drag, startPoint x: 408, startPoint y: 60, endPoint x: 412, endPoint y: 68, distance: 9.1
click at [412, 67] on button "Execution" at bounding box center [437, 60] width 66 height 31
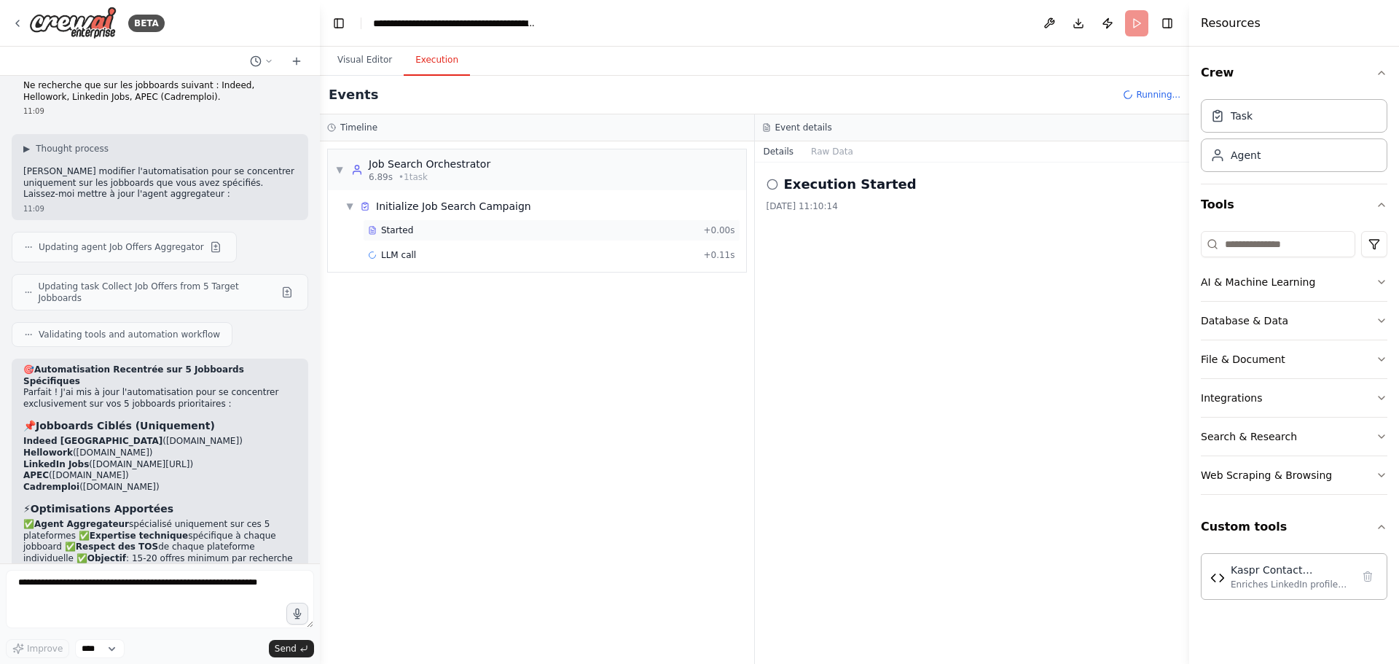
click at [422, 235] on div "Started" at bounding box center [532, 230] width 329 height 12
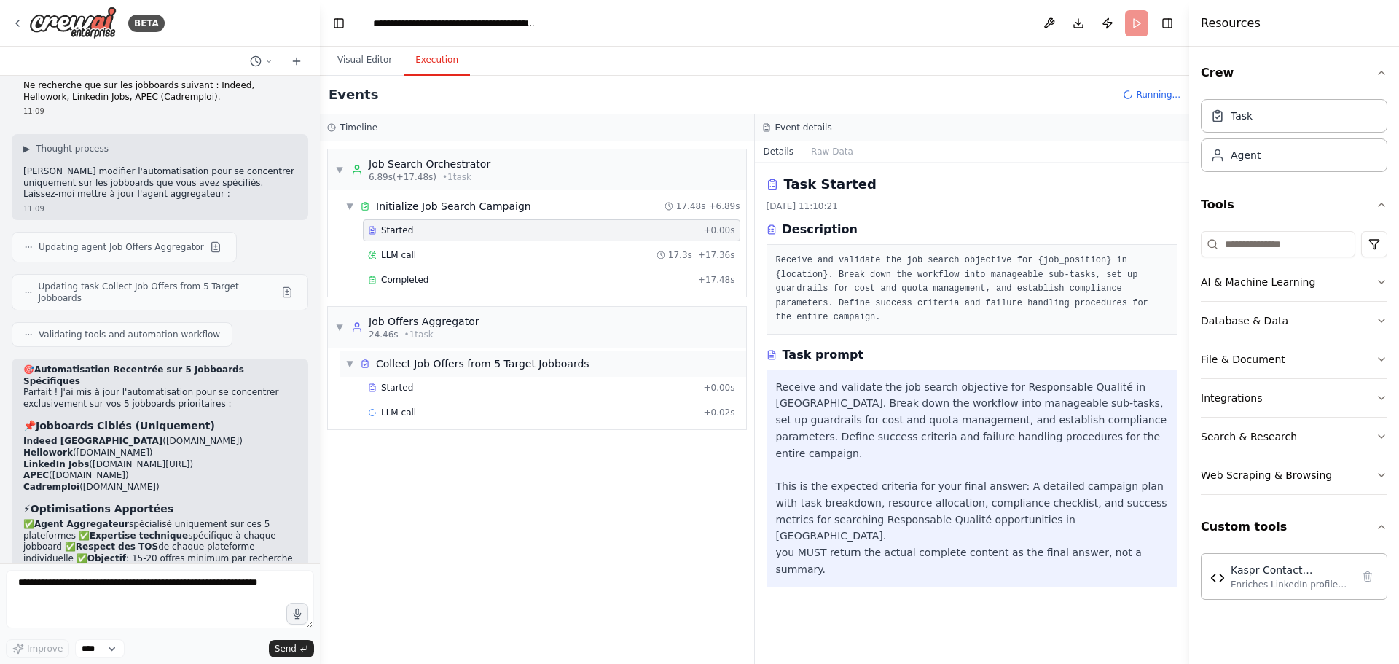
click at [414, 365] on div "Collect Job Offers from 5 Target Jobboards" at bounding box center [482, 363] width 213 height 15
click at [412, 369] on div "Collect Job Offers from 5 Target Jobboards" at bounding box center [482, 363] width 213 height 15
click at [411, 404] on div "LLM call 1.5s + 1.56s" at bounding box center [551, 412] width 377 height 22
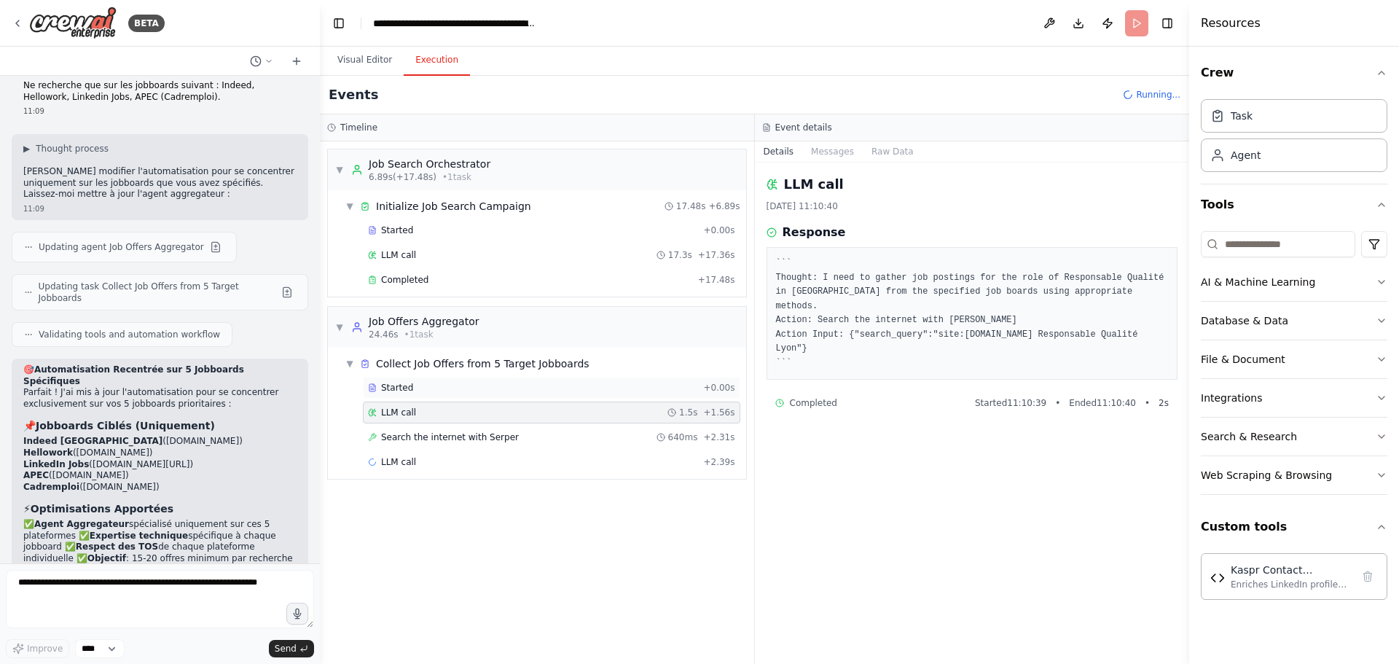
click at [411, 392] on div "Started" at bounding box center [532, 388] width 329 height 12
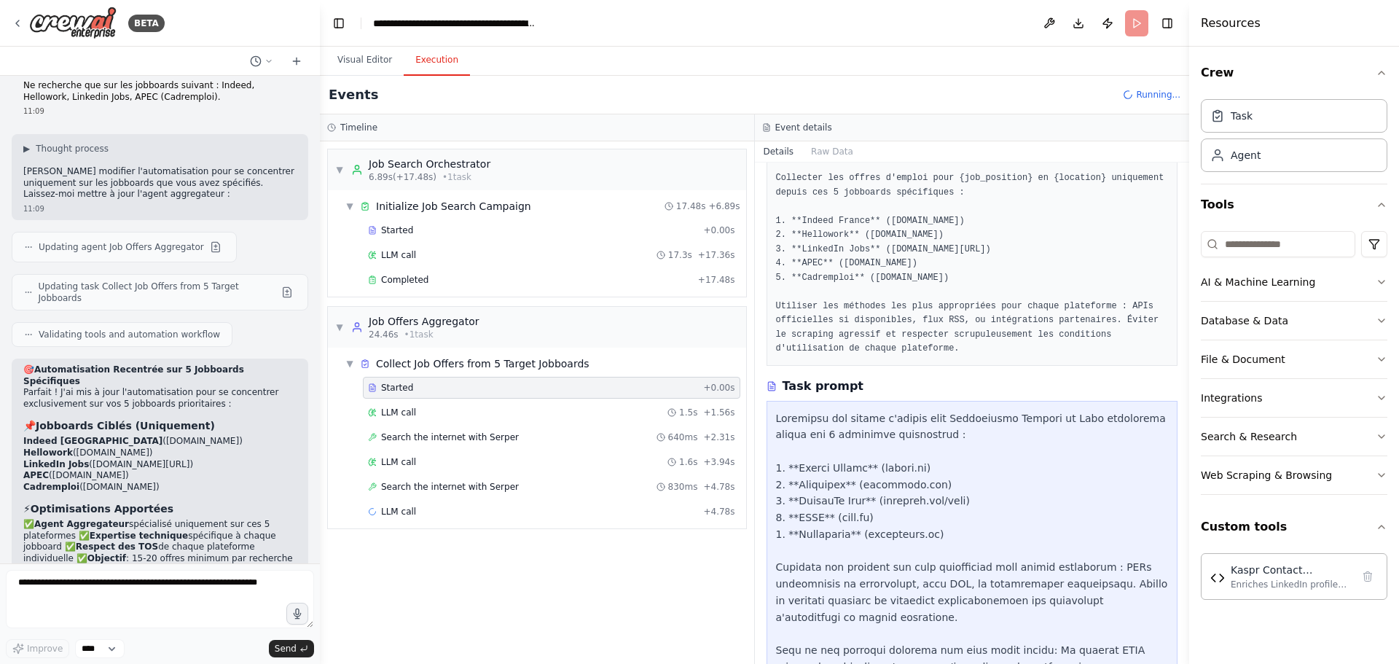
scroll to position [193, 0]
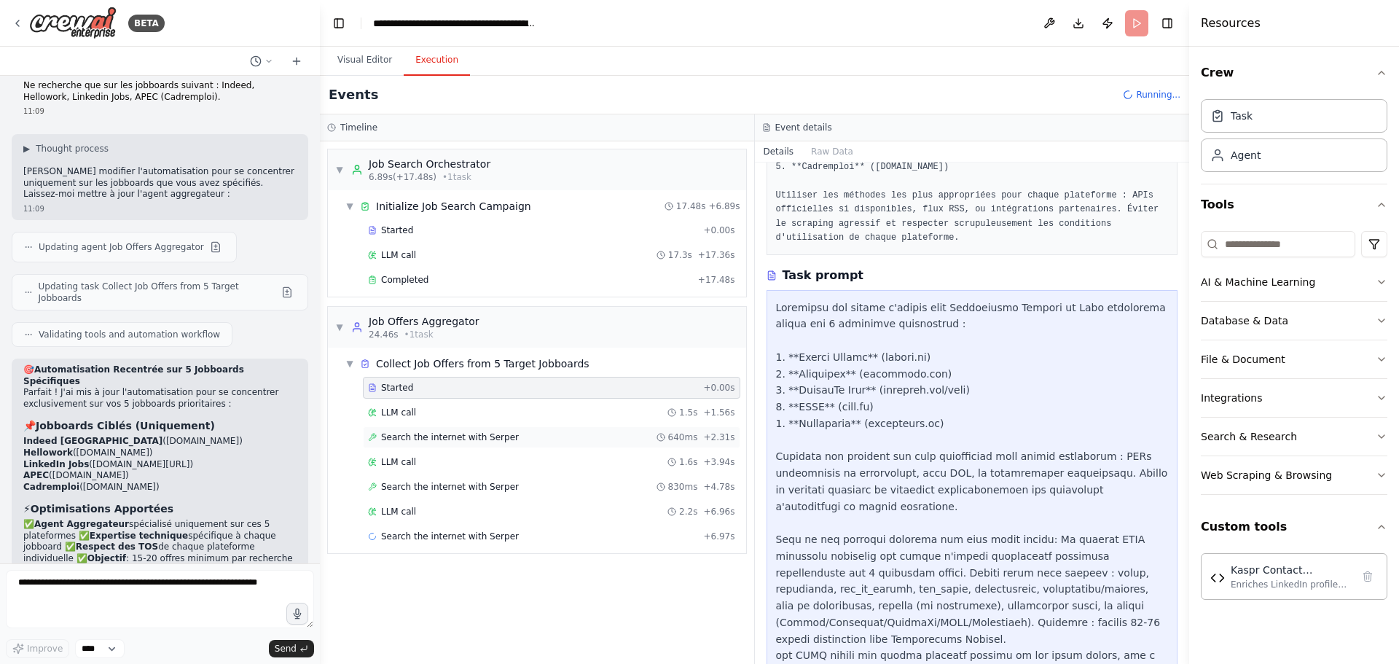
click at [420, 438] on span "Search the internet with Serper" at bounding box center [450, 437] width 138 height 12
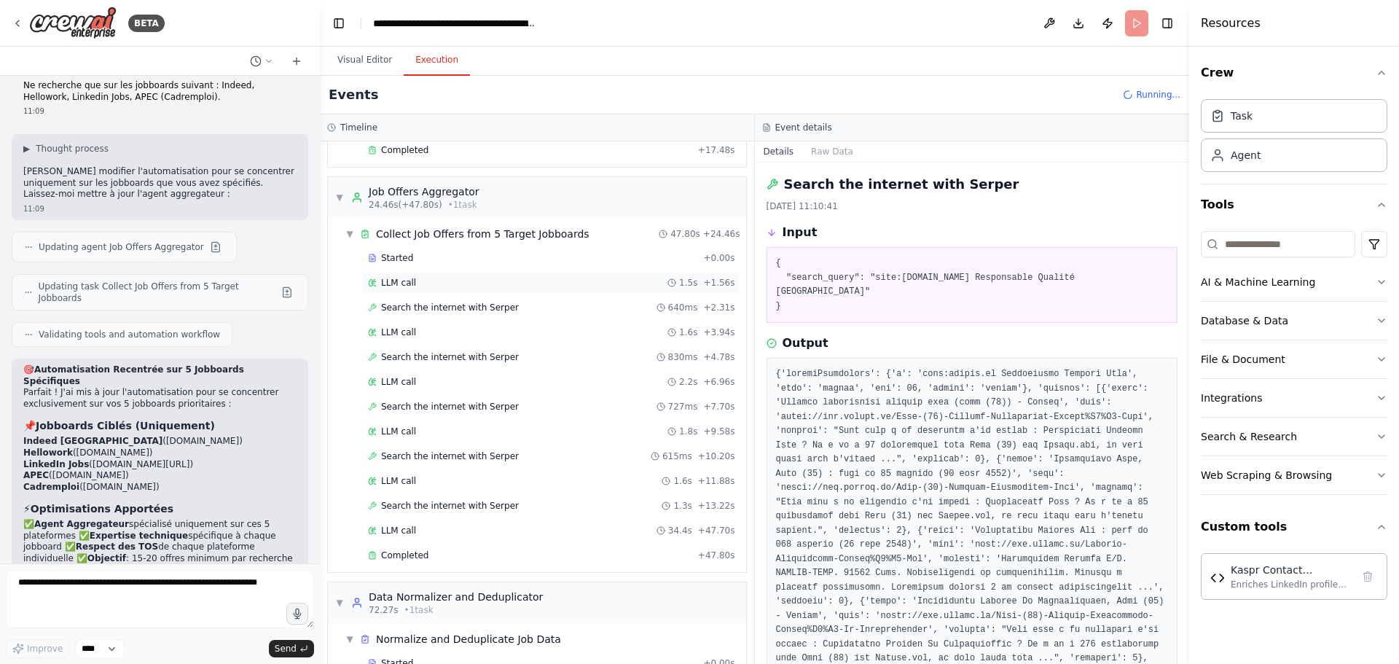
scroll to position [187, 0]
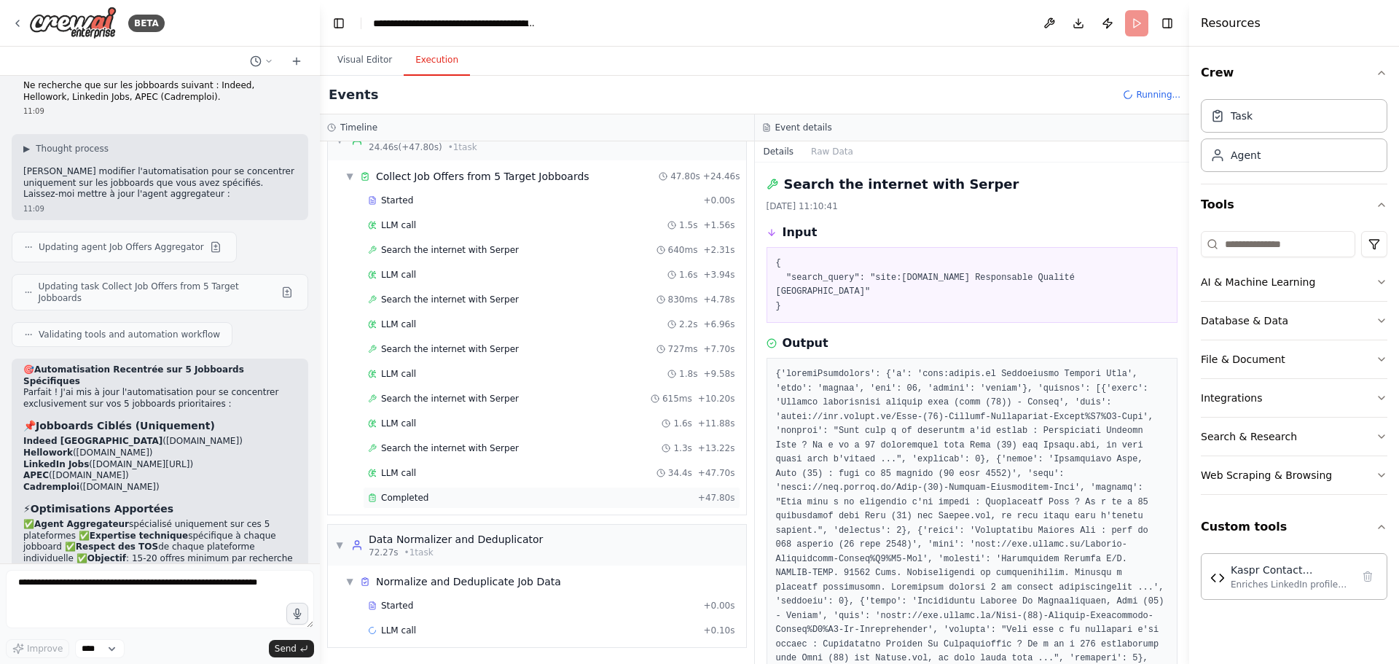
click at [455, 497] on div "Completed" at bounding box center [530, 498] width 324 height 12
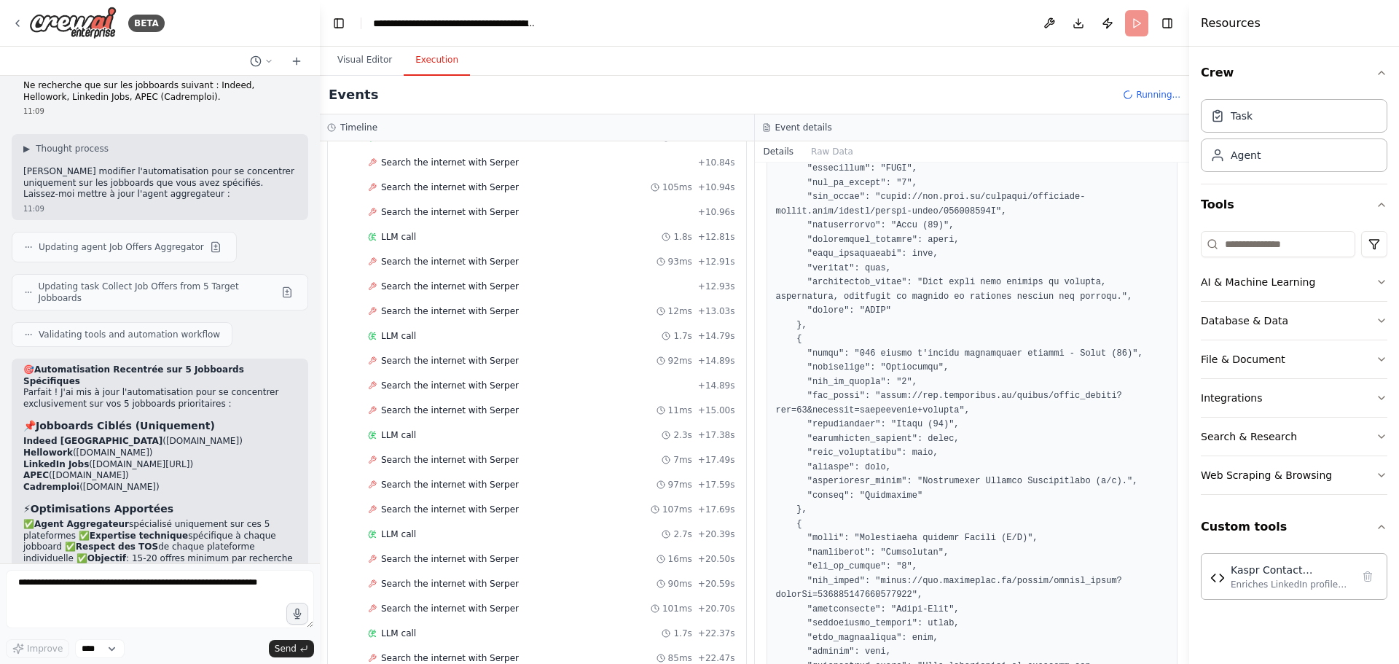
scroll to position [1571, 0]
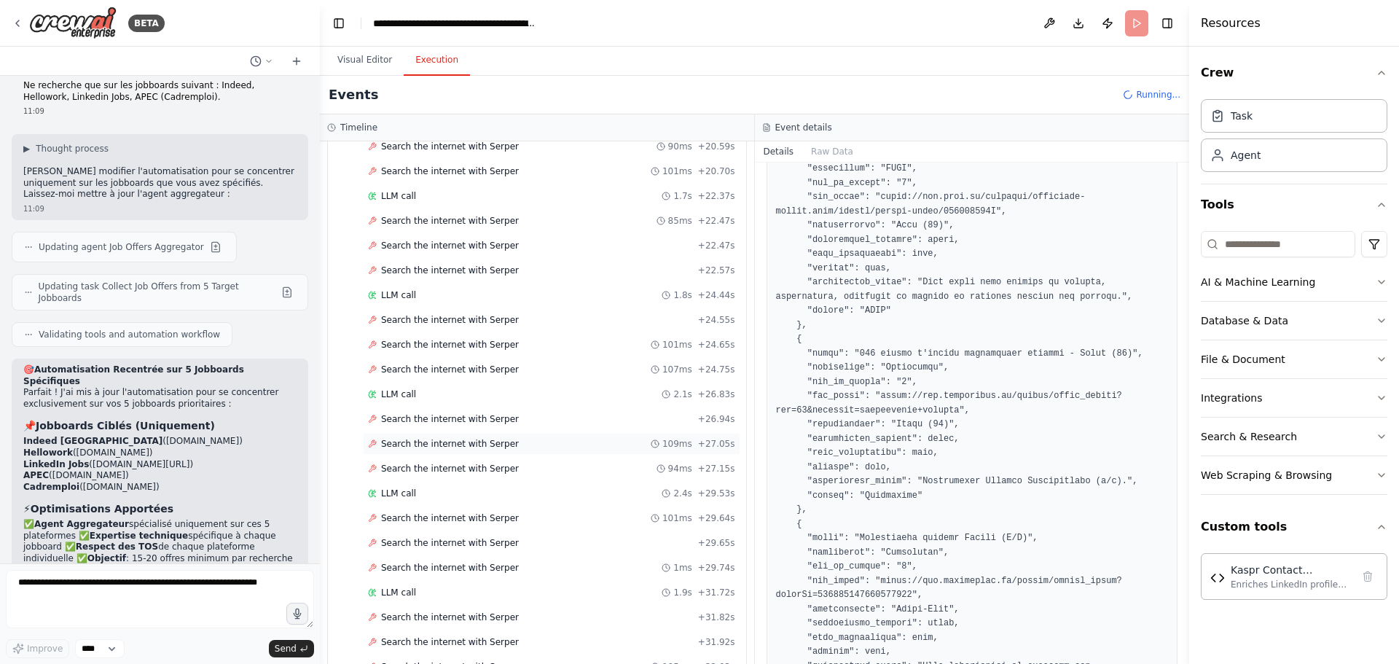
click at [488, 443] on span "Search the internet with Serper" at bounding box center [450, 444] width 138 height 12
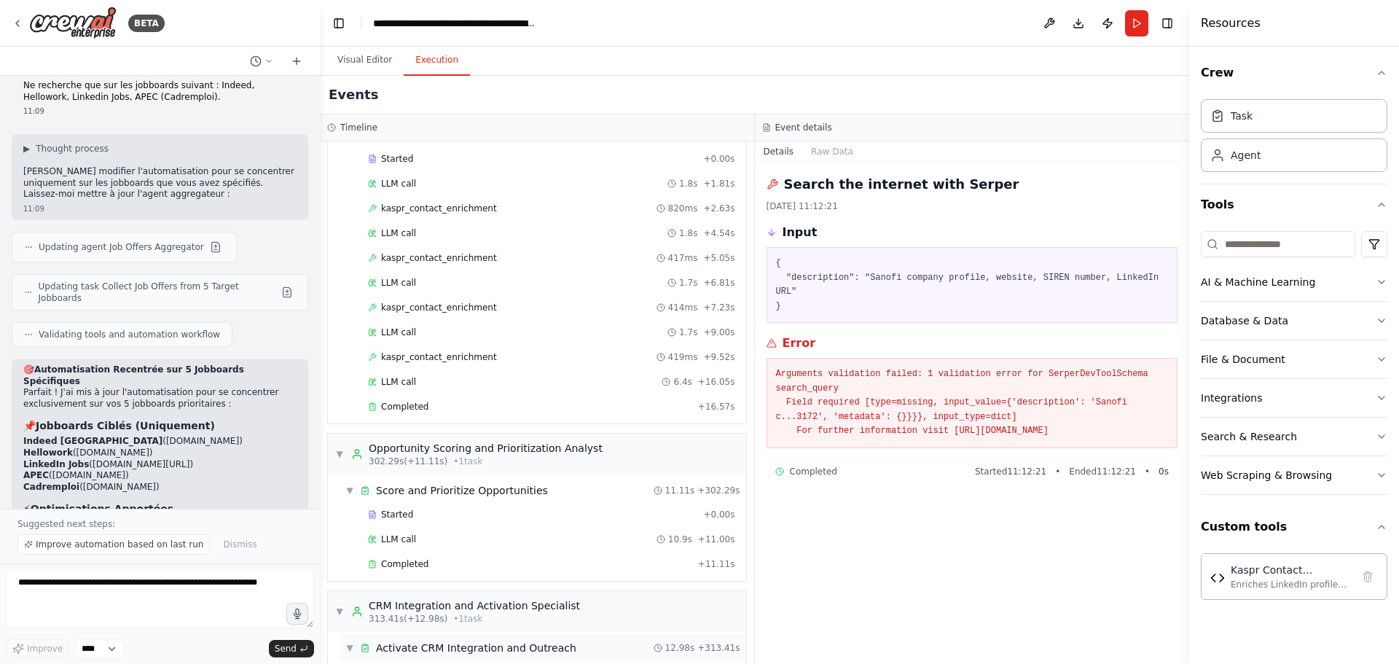
scroll to position [6150, 0]
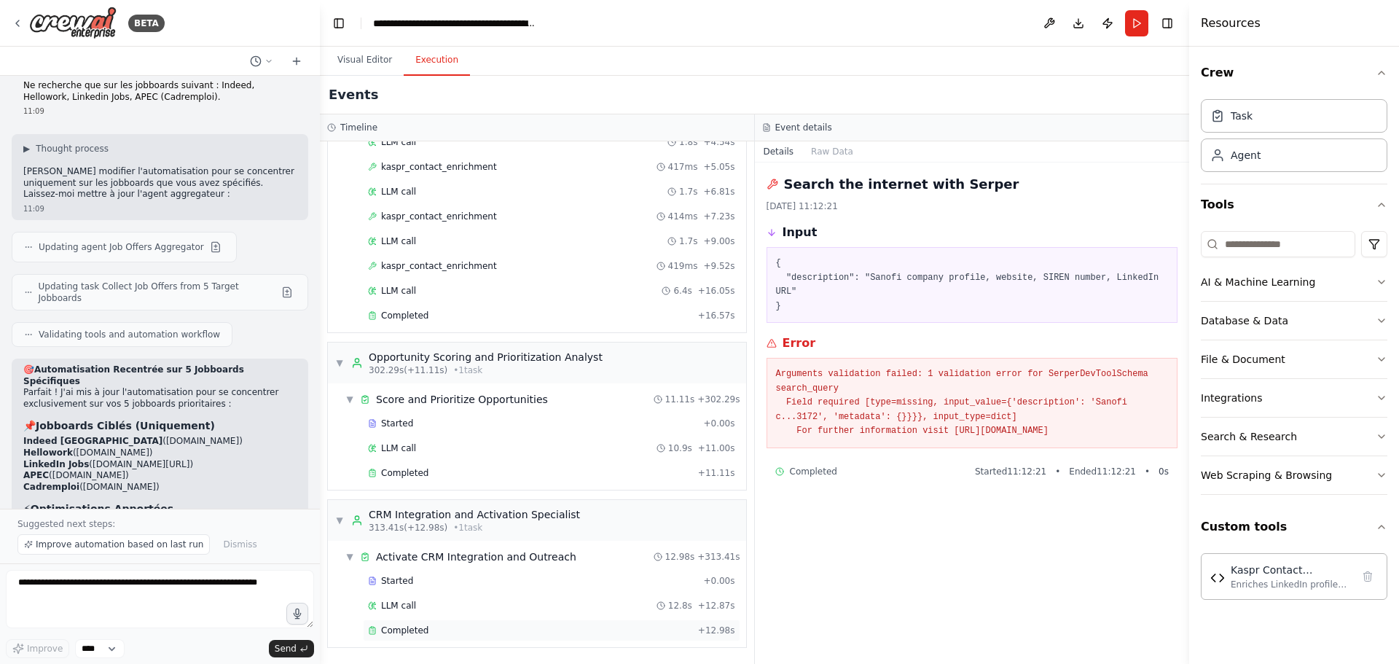
click at [446, 631] on div "Completed" at bounding box center [530, 630] width 324 height 12
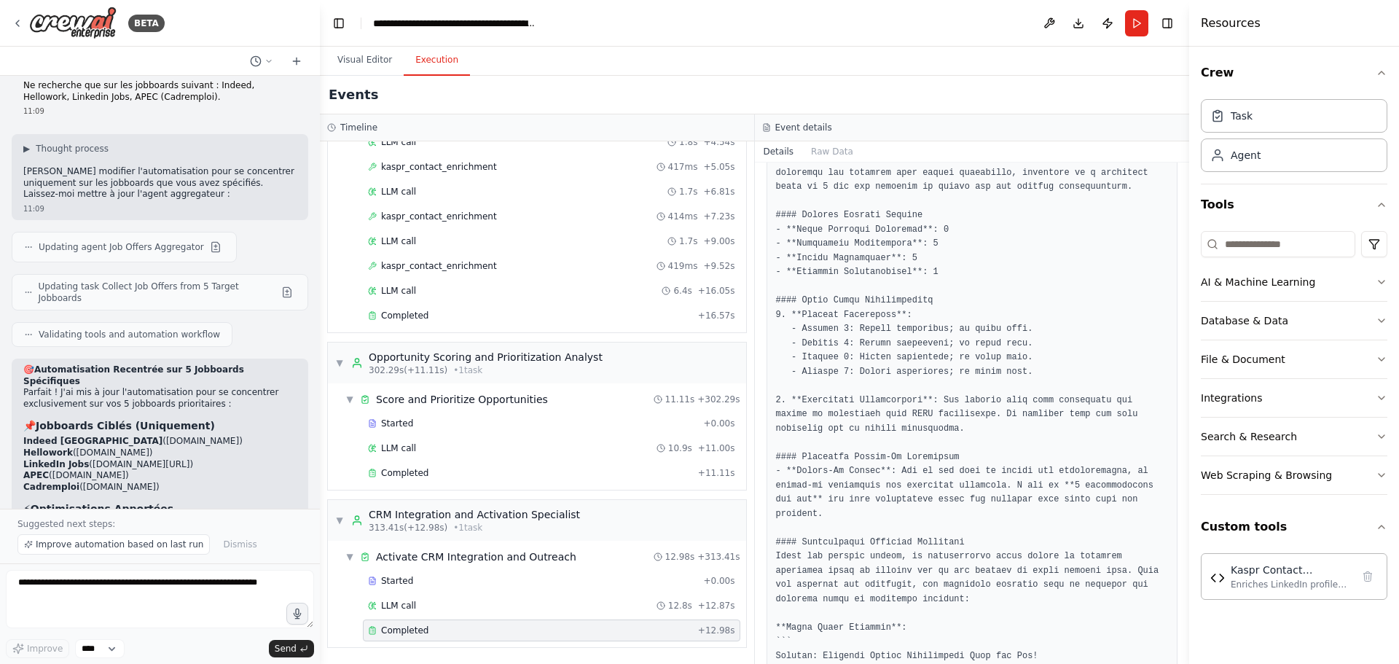
scroll to position [291, 0]
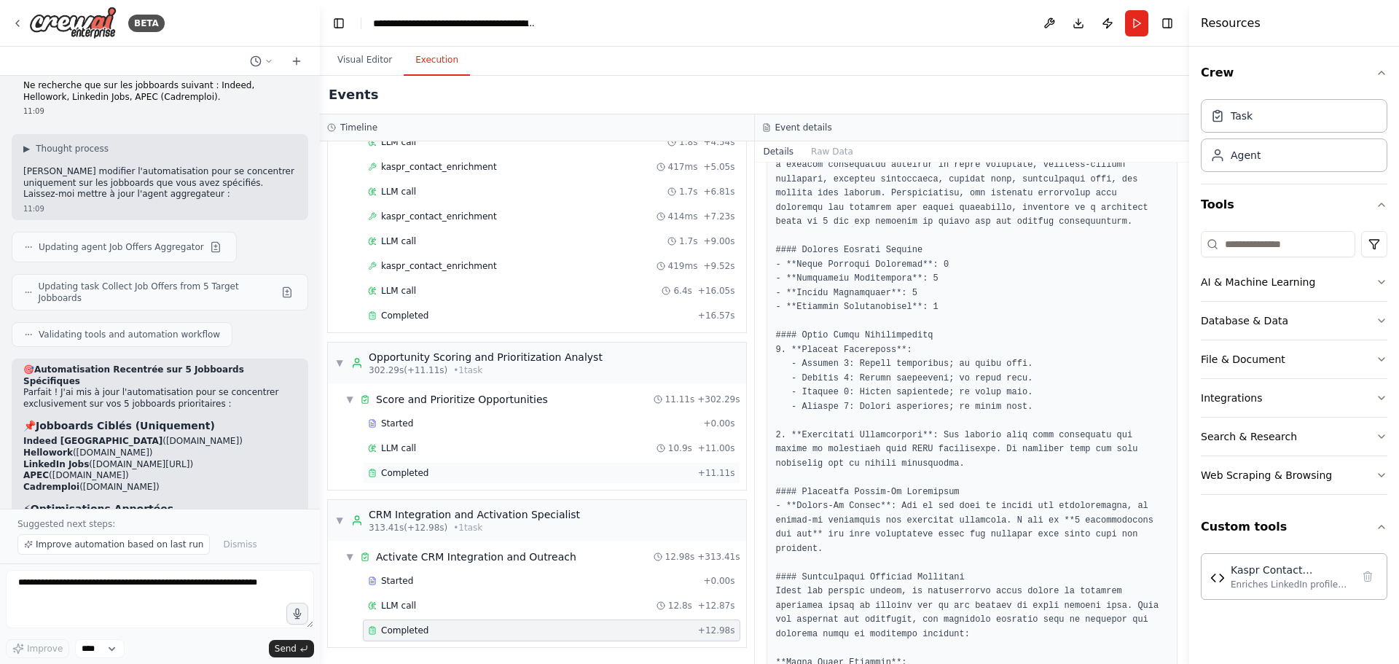
click at [431, 473] on div "Completed" at bounding box center [530, 473] width 324 height 12
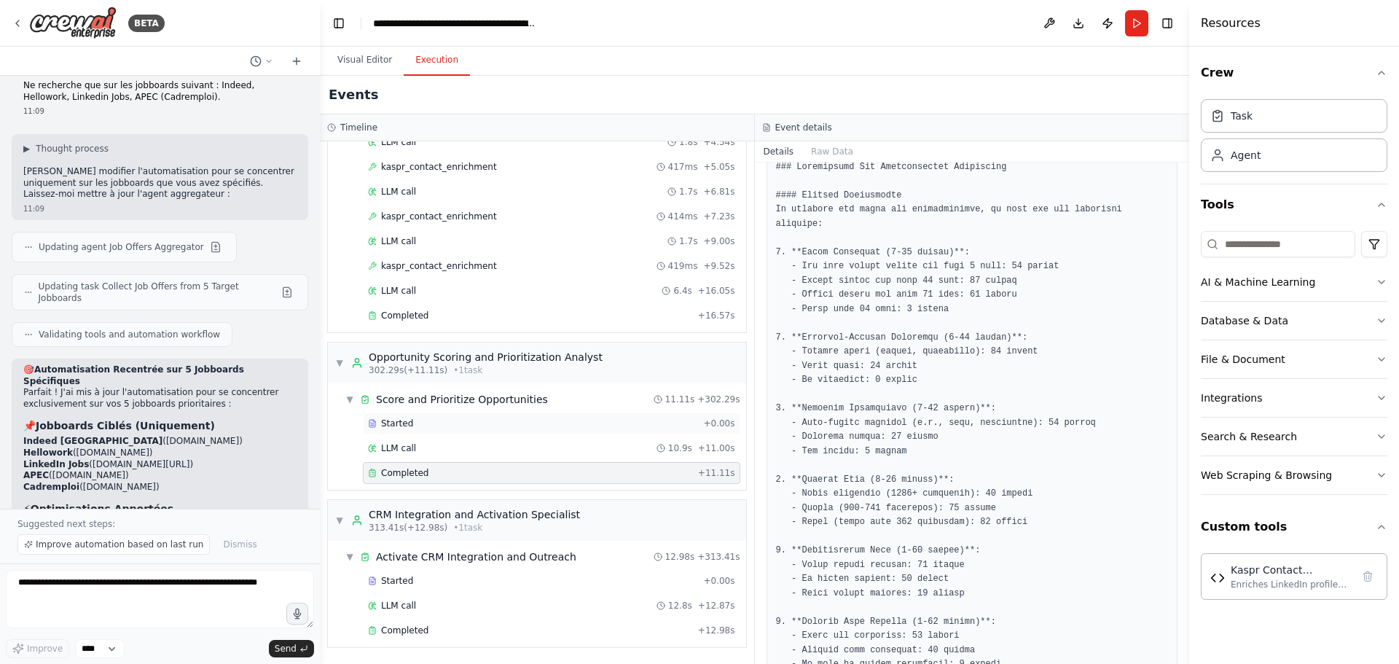
scroll to position [6077, 0]
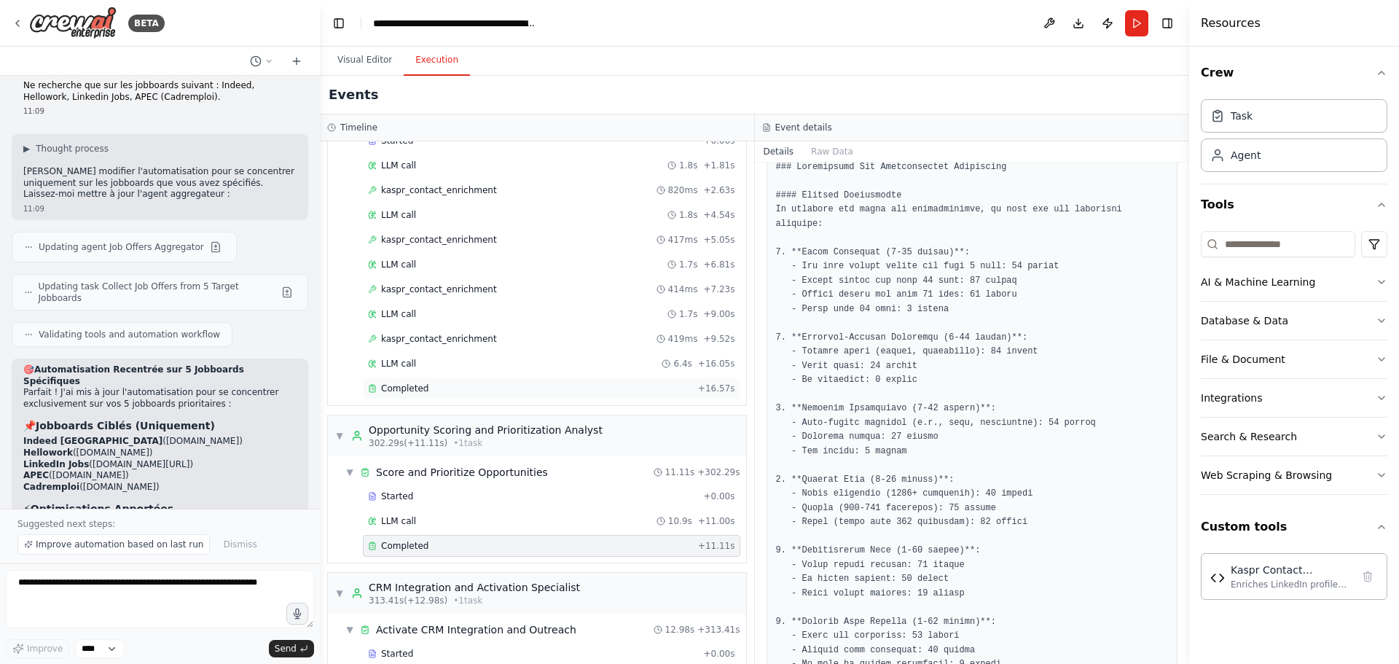
click at [437, 396] on div "Completed + 16.57s" at bounding box center [551, 388] width 377 height 22
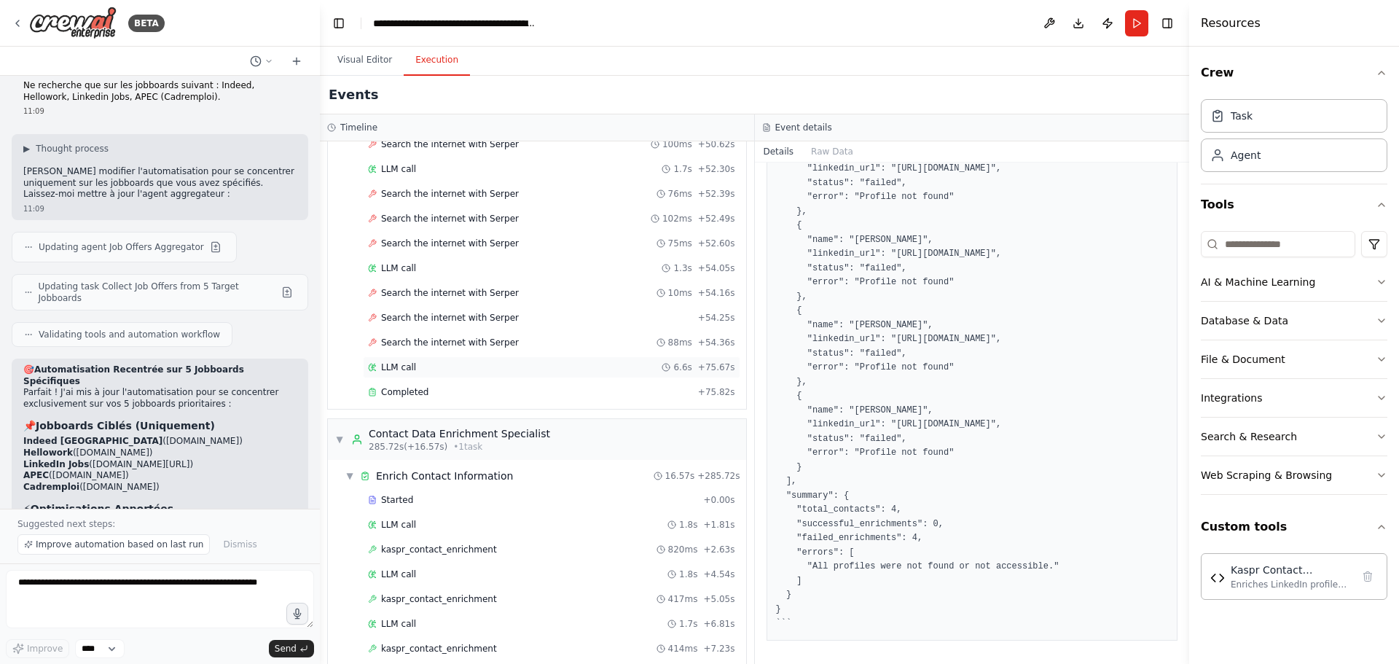
scroll to position [5713, 0]
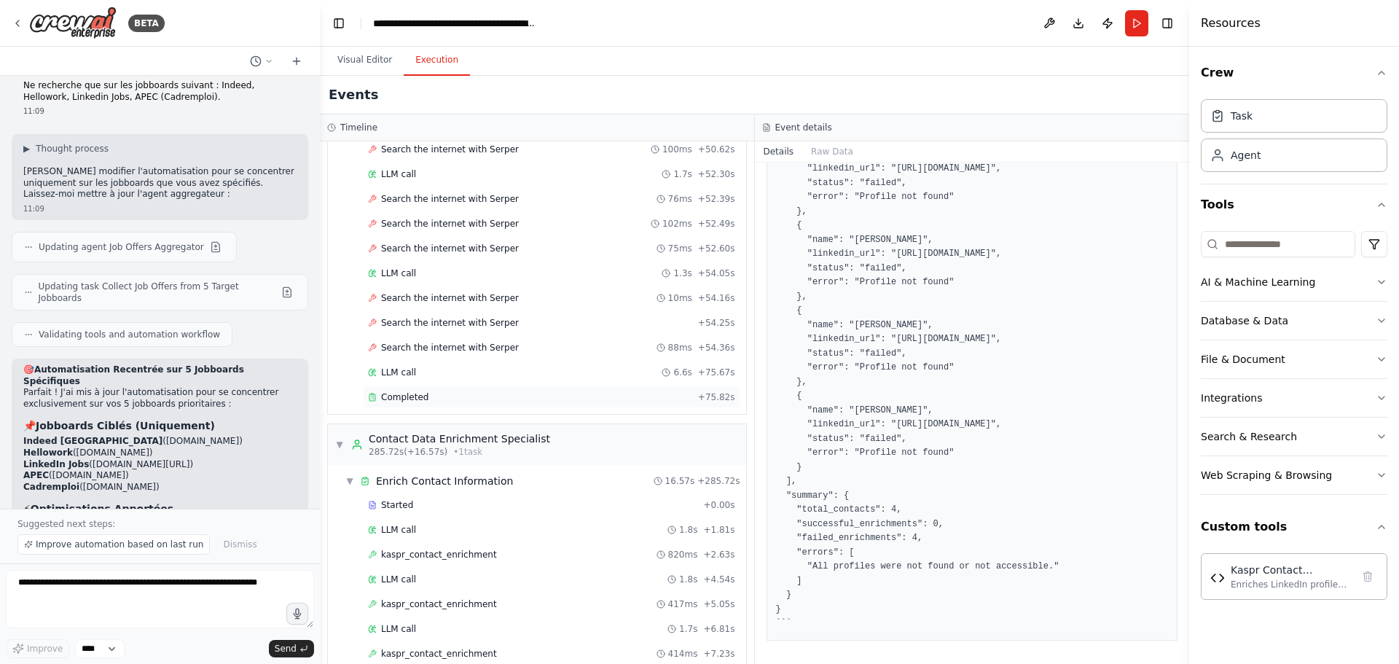
click at [414, 401] on span "Completed" at bounding box center [404, 397] width 47 height 12
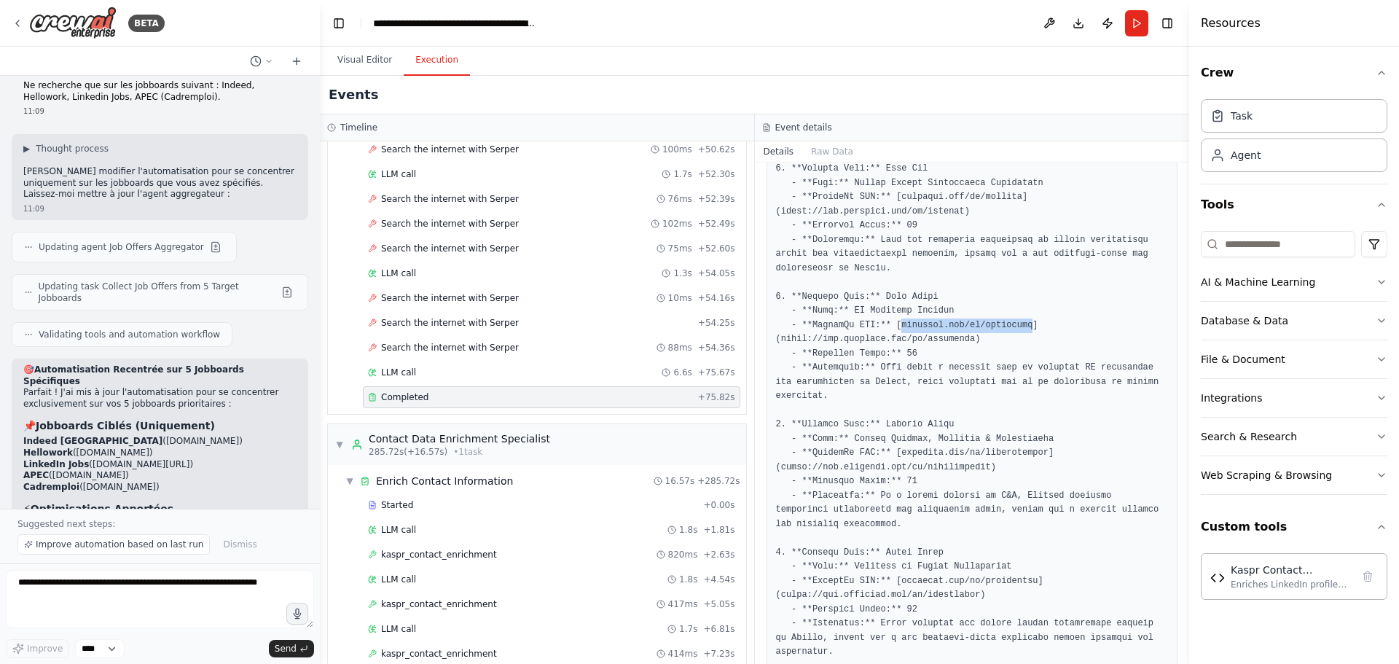
drag, startPoint x: 1012, startPoint y: 309, endPoint x: 893, endPoint y: 314, distance: 118.8
click at [893, 314] on pre at bounding box center [972, 403] width 393 height 597
click at [360, 61] on button "Visual Editor" at bounding box center [365, 60] width 78 height 31
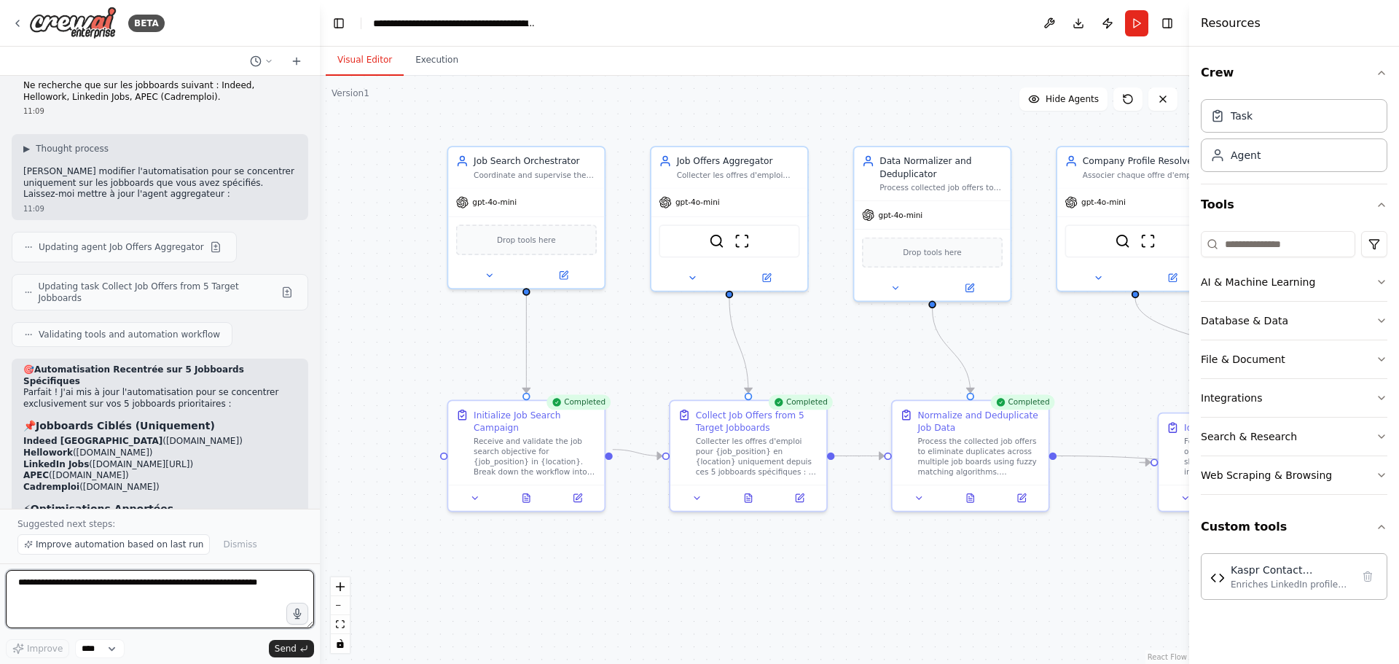
click at [131, 586] on textarea at bounding box center [160, 599] width 308 height 58
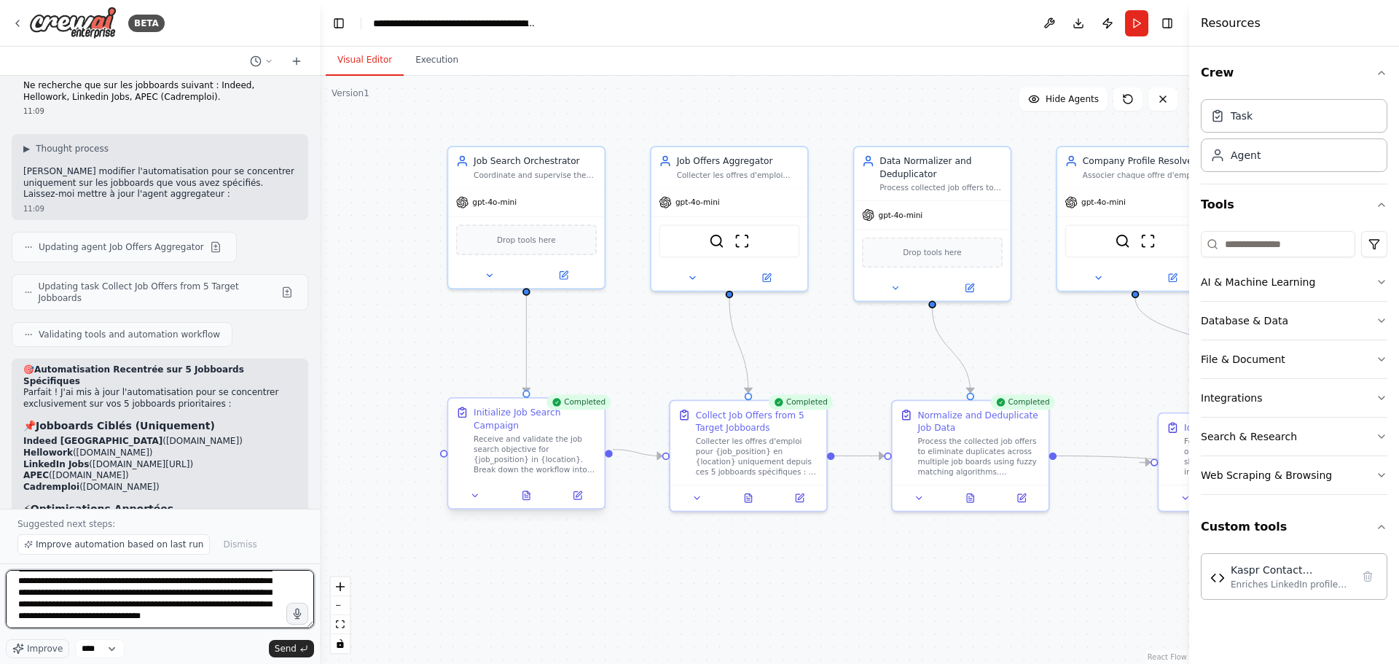
scroll to position [42, 0]
type textarea "**********"
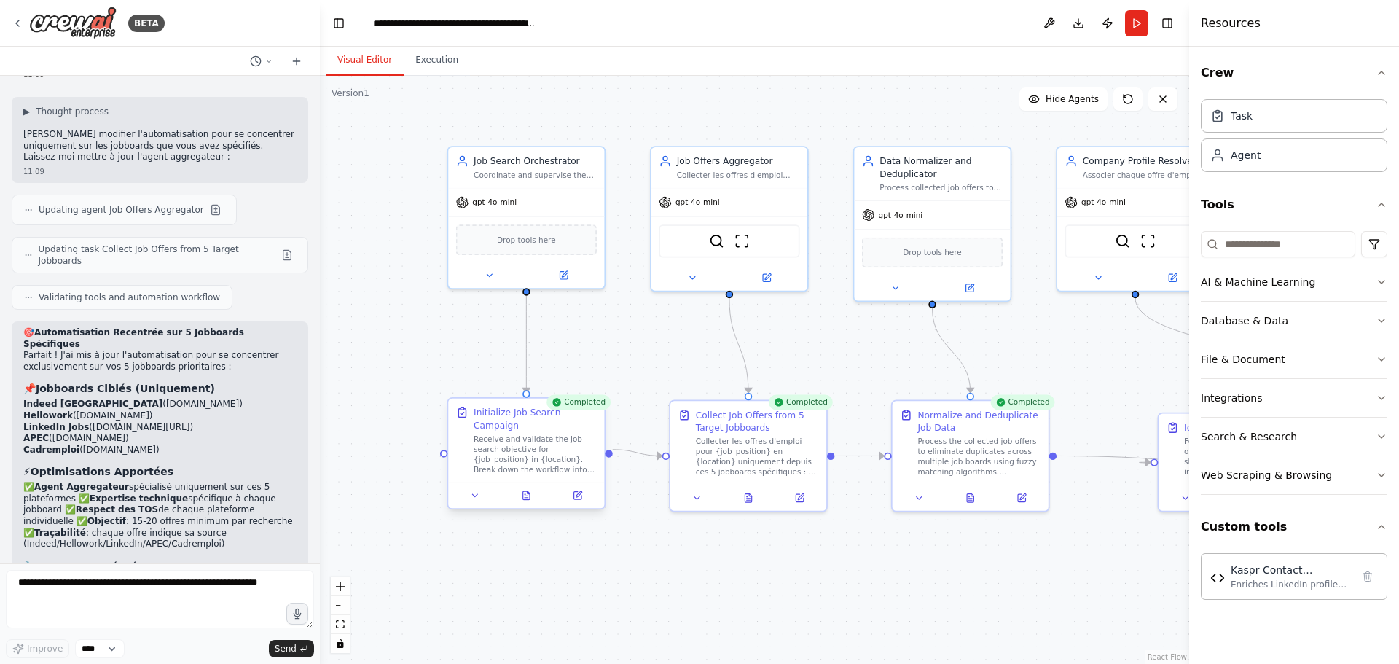
scroll to position [5941, 0]
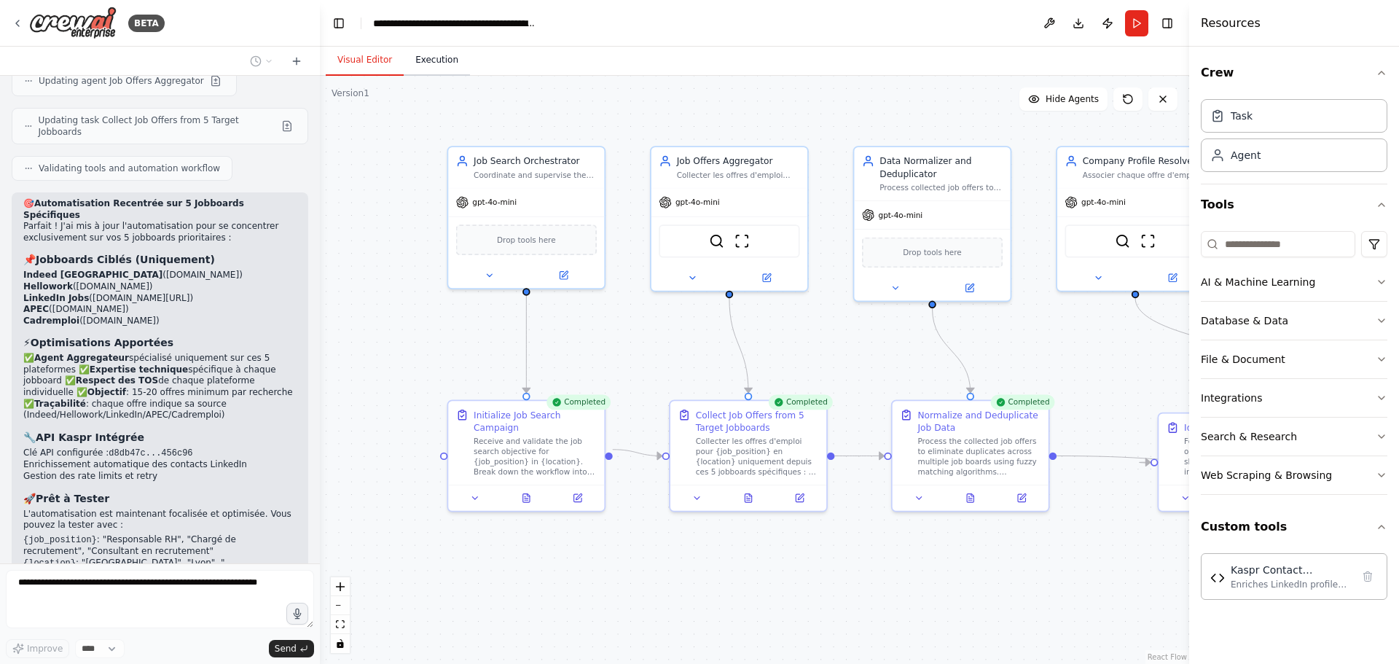
click at [433, 56] on button "Execution" at bounding box center [437, 60] width 66 height 31
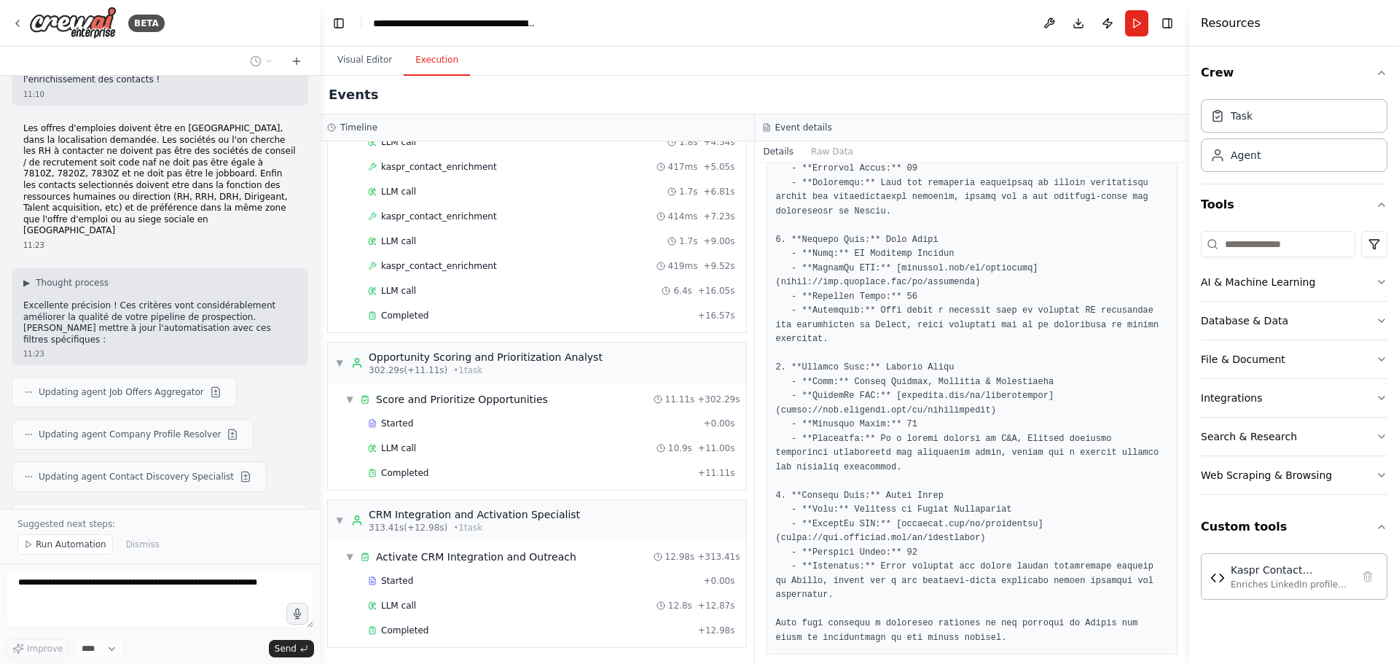
scroll to position [6533, 0]
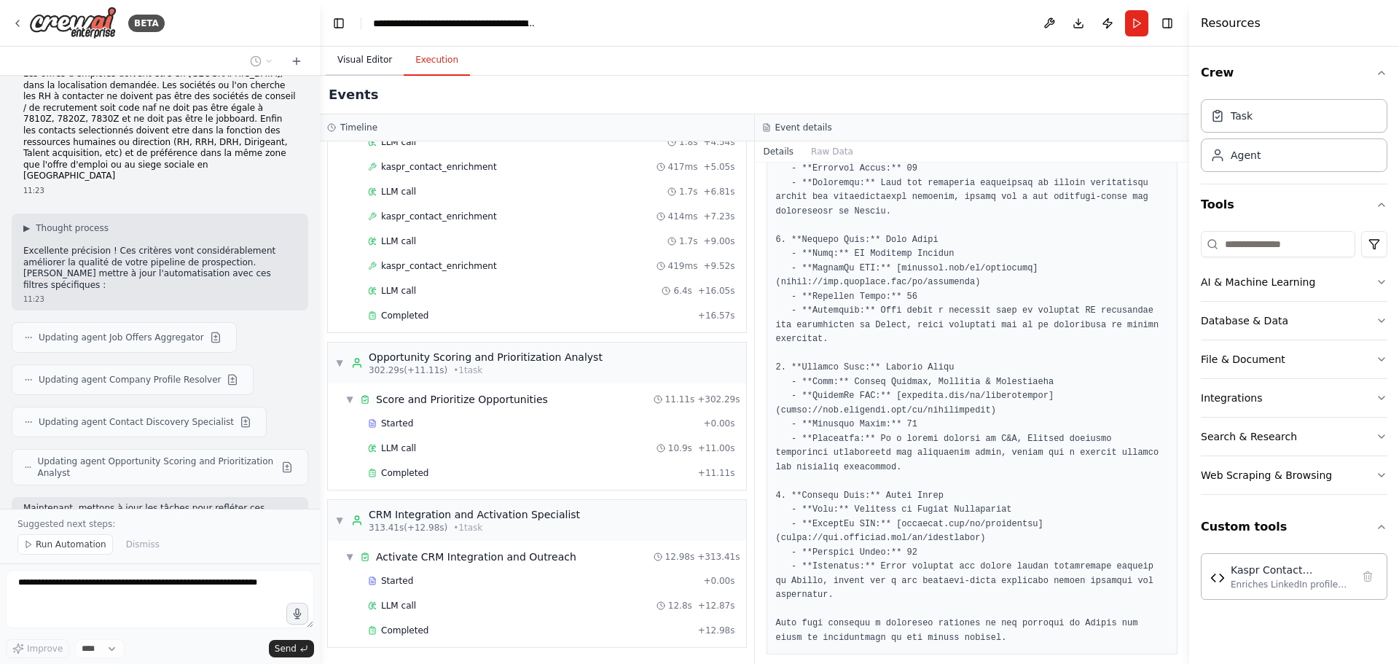
click at [366, 73] on button "Visual Editor" at bounding box center [365, 60] width 78 height 31
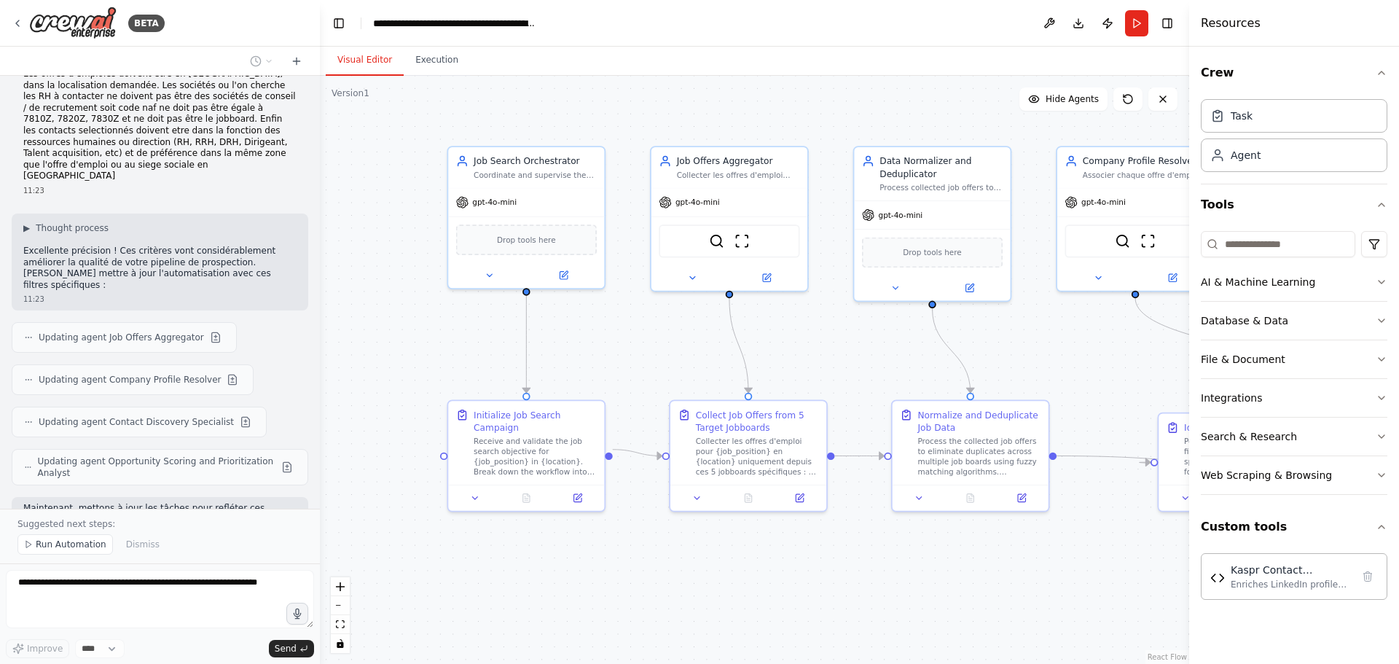
click at [720, 601] on div ".deletable-edge-delete-btn { width: 20px; height: 20px; border: 0px solid #ffff…" at bounding box center [754, 370] width 869 height 588
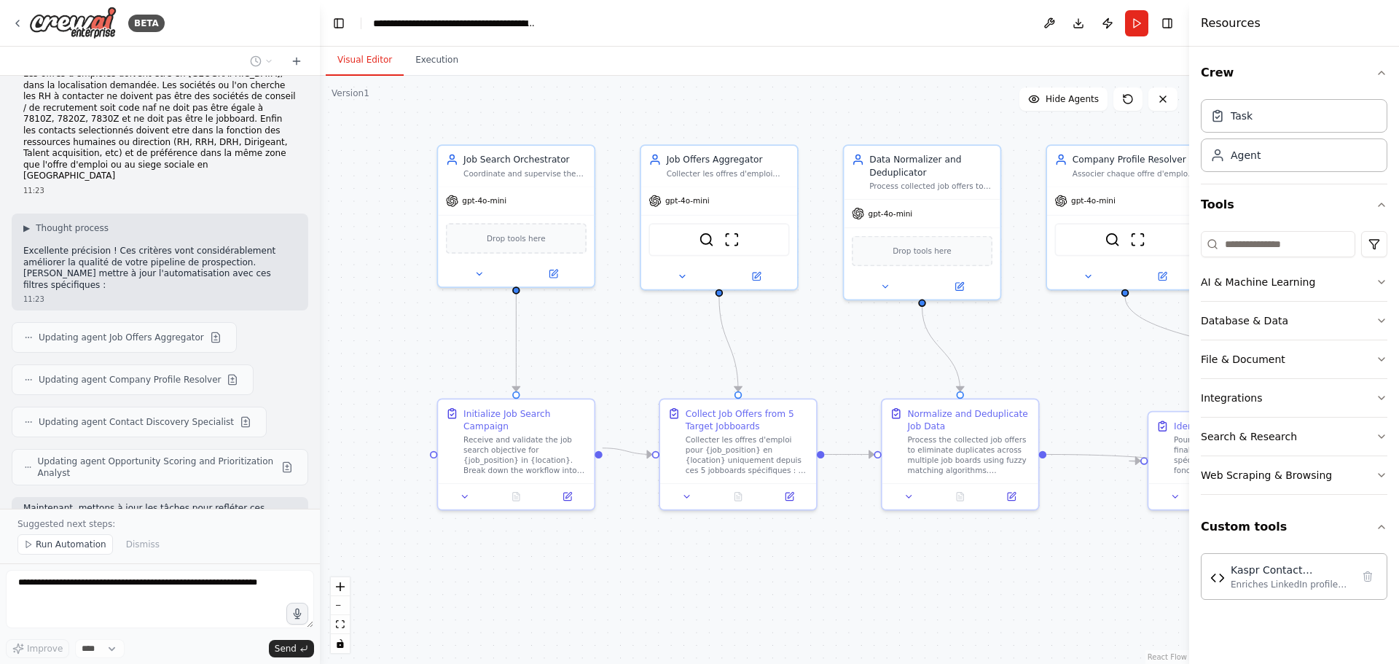
drag, startPoint x: 698, startPoint y: 597, endPoint x: 496, endPoint y: 564, distance: 204.4
click at [508, 571] on div ".deletable-edge-delete-btn { width: 20px; height: 20px; border: 0px solid #ffff…" at bounding box center [754, 370] width 869 height 588
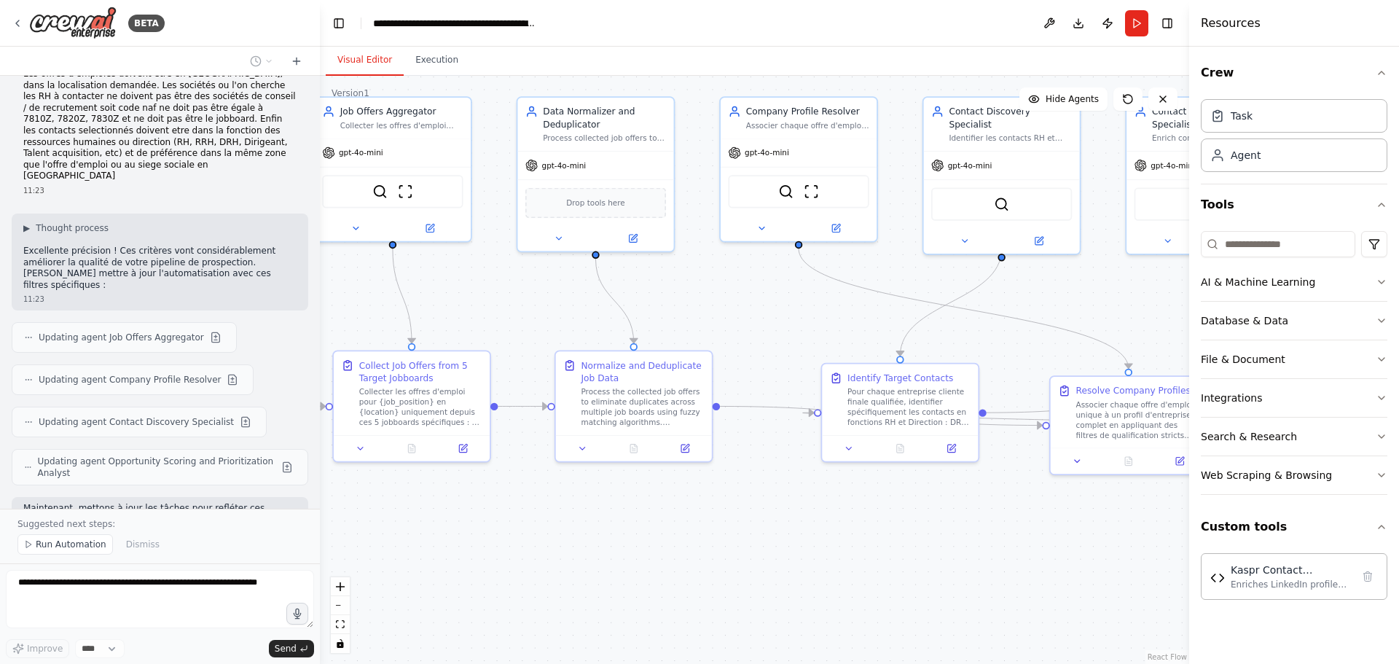
drag, startPoint x: 841, startPoint y: 569, endPoint x: 591, endPoint y: 529, distance: 253.0
click at [594, 530] on div ".deletable-edge-delete-btn { width: 20px; height: 20px; border: 0px solid #ffff…" at bounding box center [754, 370] width 869 height 588
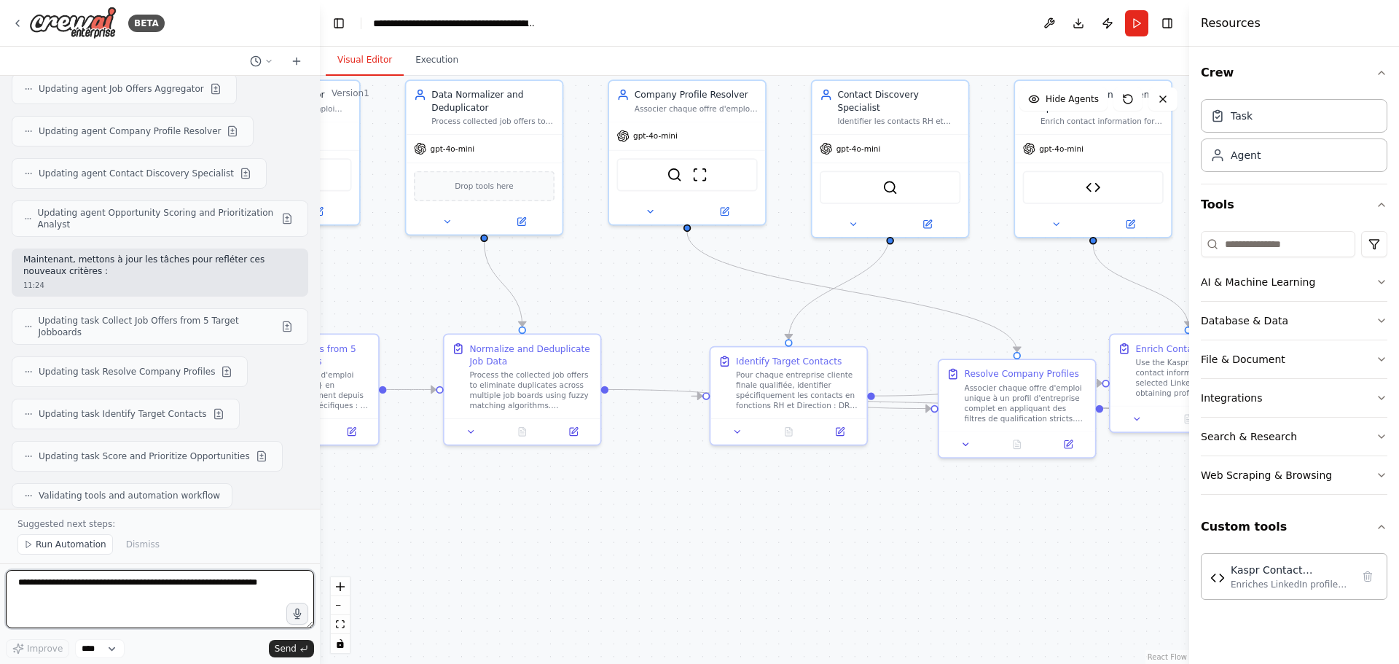
click at [163, 591] on textarea at bounding box center [160, 599] width 308 height 58
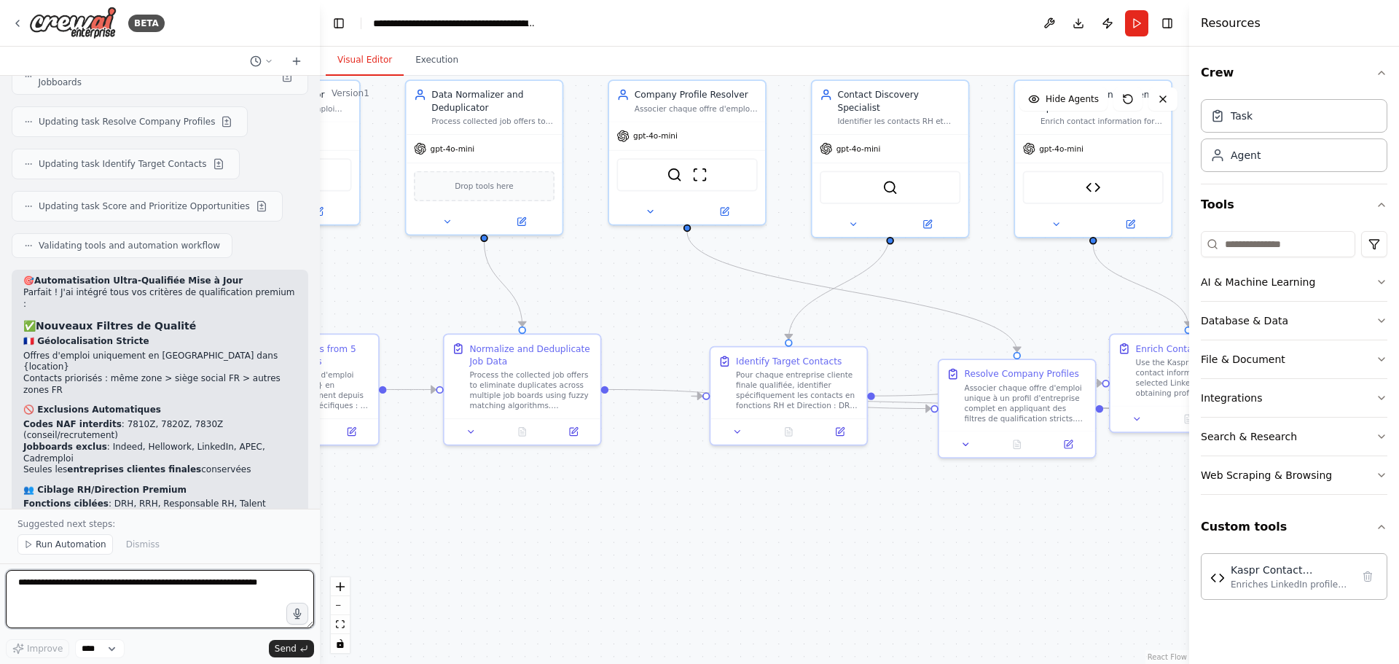
scroll to position [7043, 0]
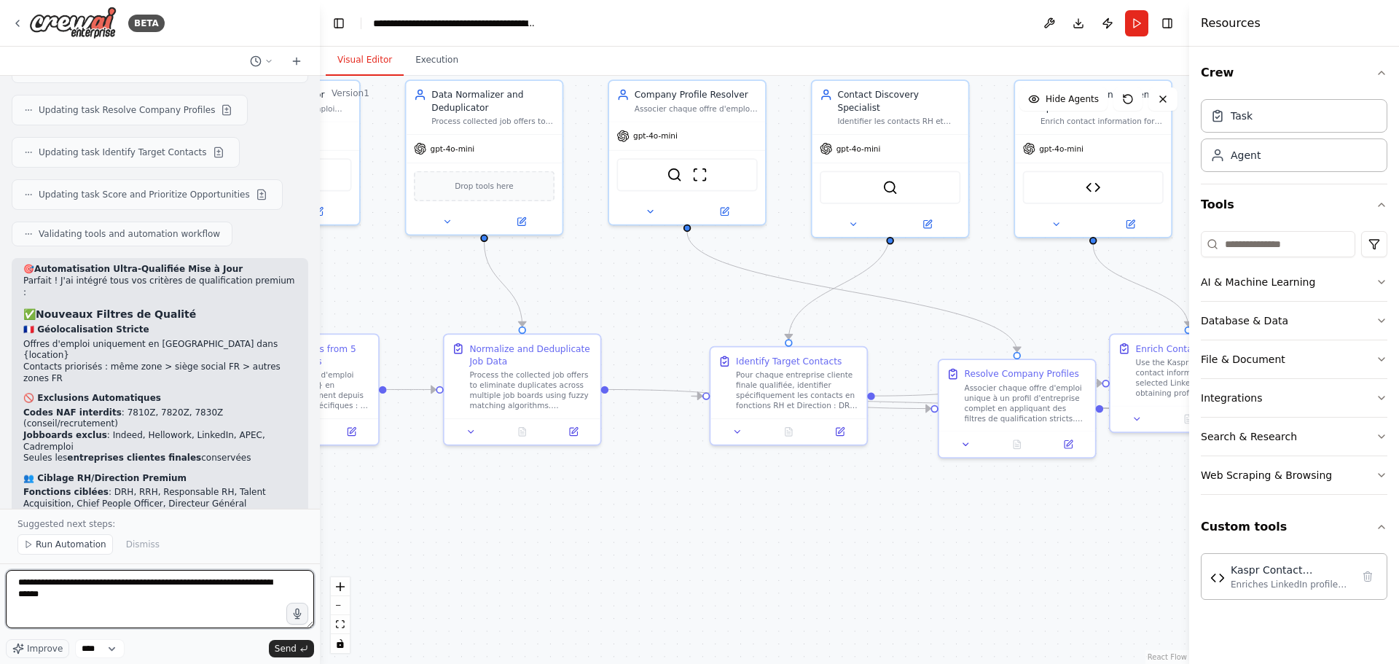
type textarea "**********"
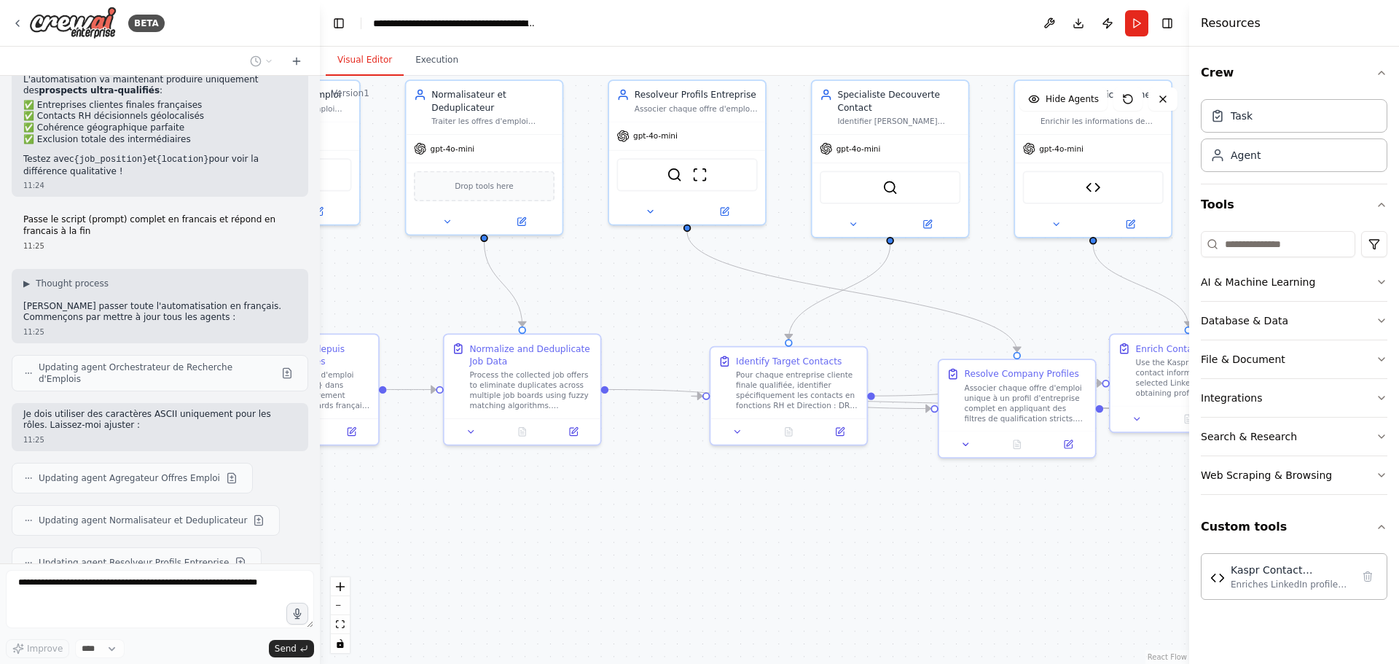
scroll to position [7739, 0]
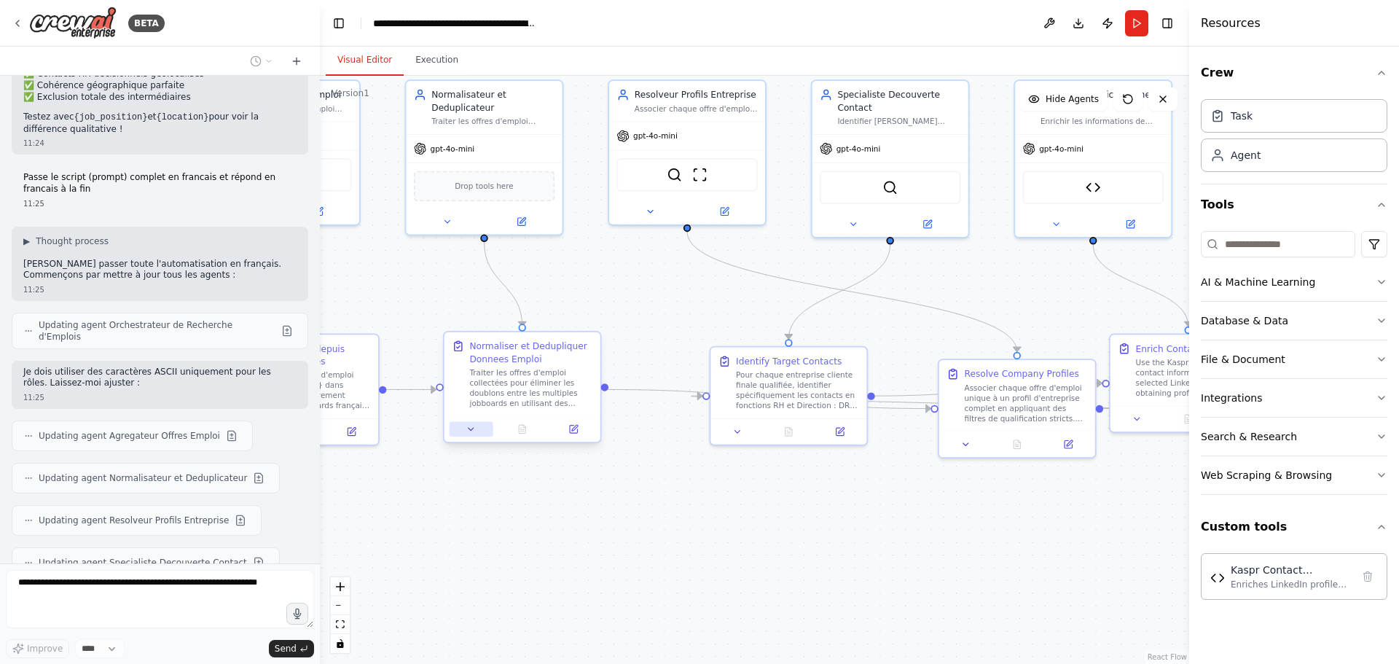
click at [475, 434] on button at bounding box center [471, 428] width 44 height 15
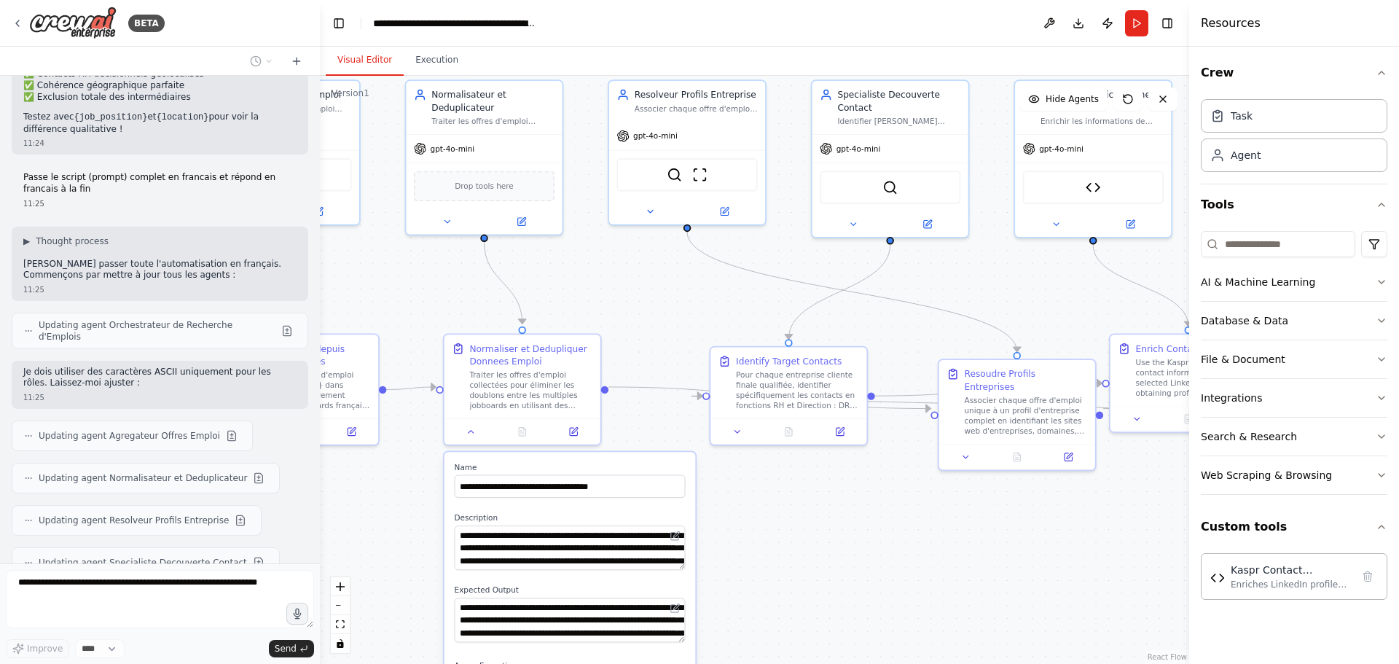
scroll to position [7781, 0]
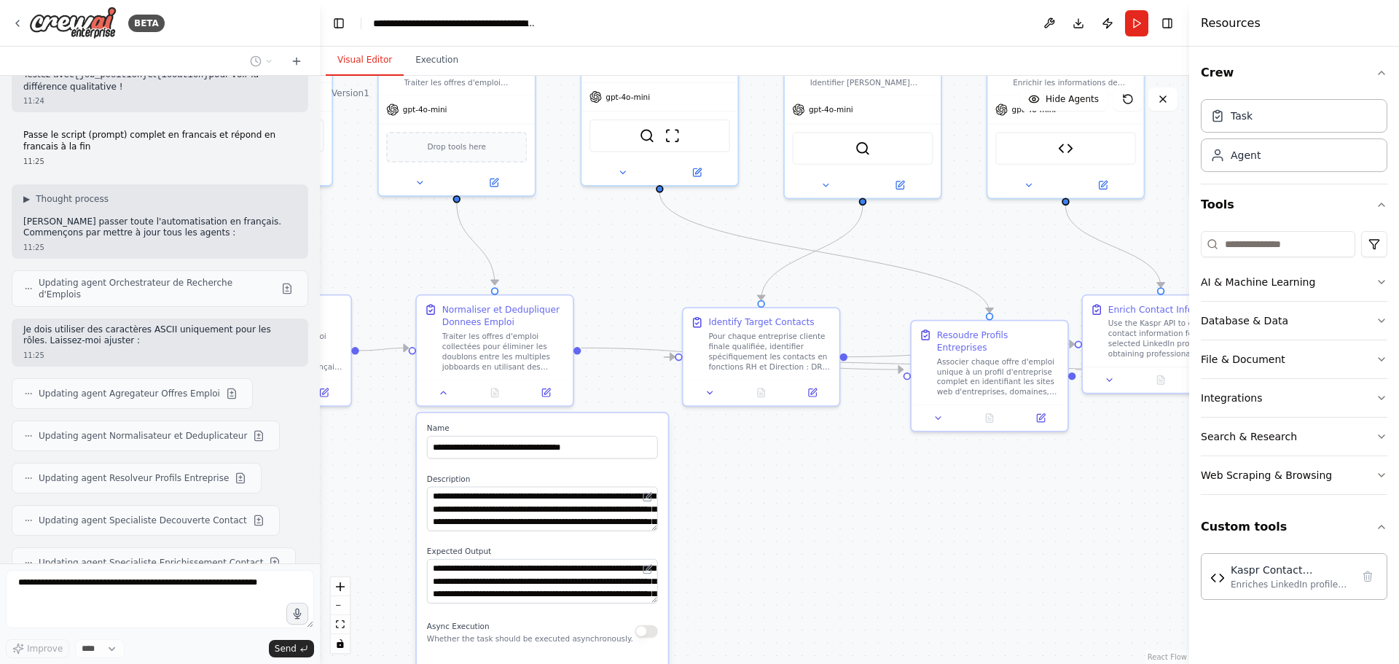
drag, startPoint x: 818, startPoint y: 576, endPoint x: 901, endPoint y: 378, distance: 214.8
click at [895, 390] on div ".deletable-edge-delete-btn { width: 20px; height: 20px; border: 0px solid #ffff…" at bounding box center [754, 370] width 869 height 588
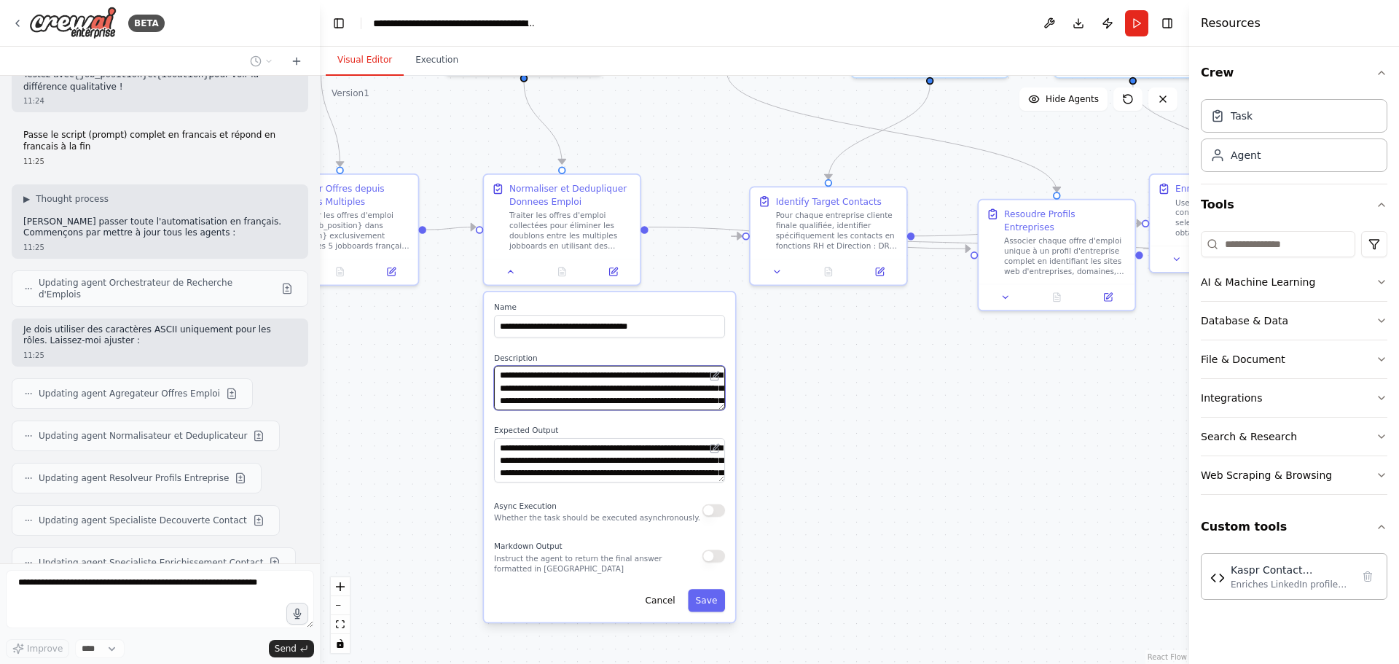
scroll to position [7824, 0]
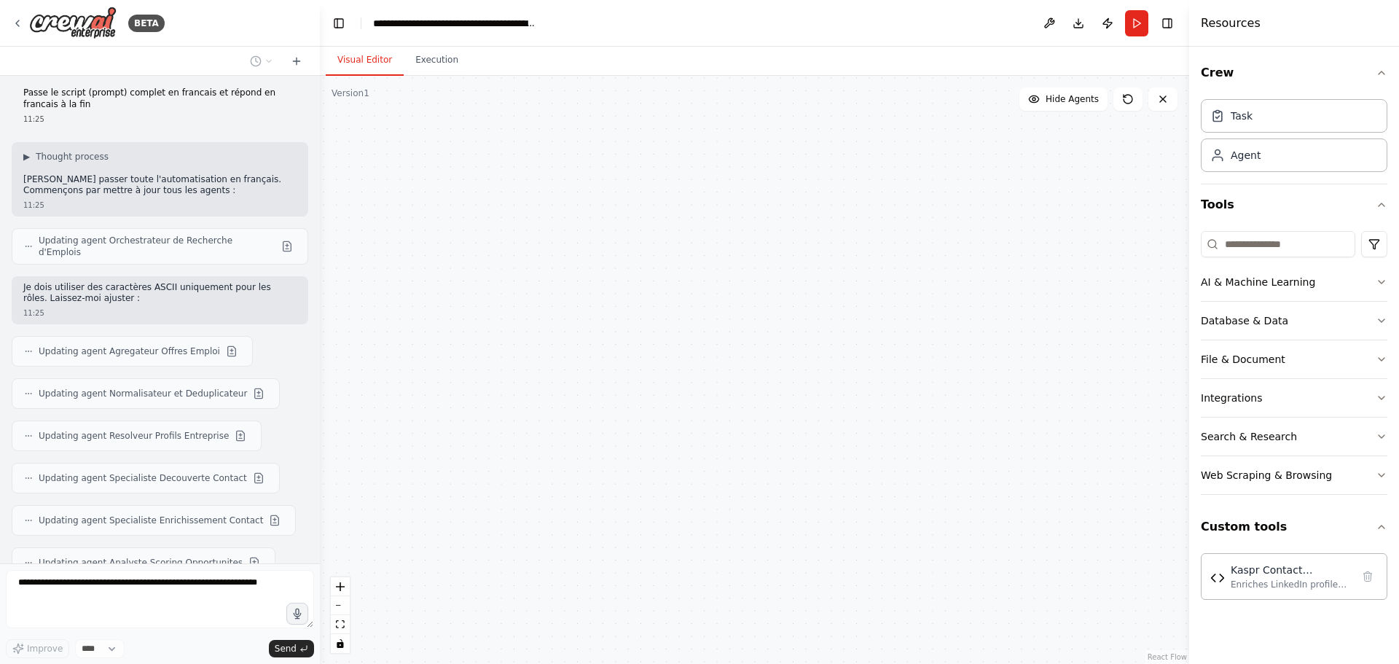
click at [863, 426] on div "Orchestrateur de Recherche d'Emplois Coordonner et superviser le processus comp…" at bounding box center [754, 370] width 869 height 588
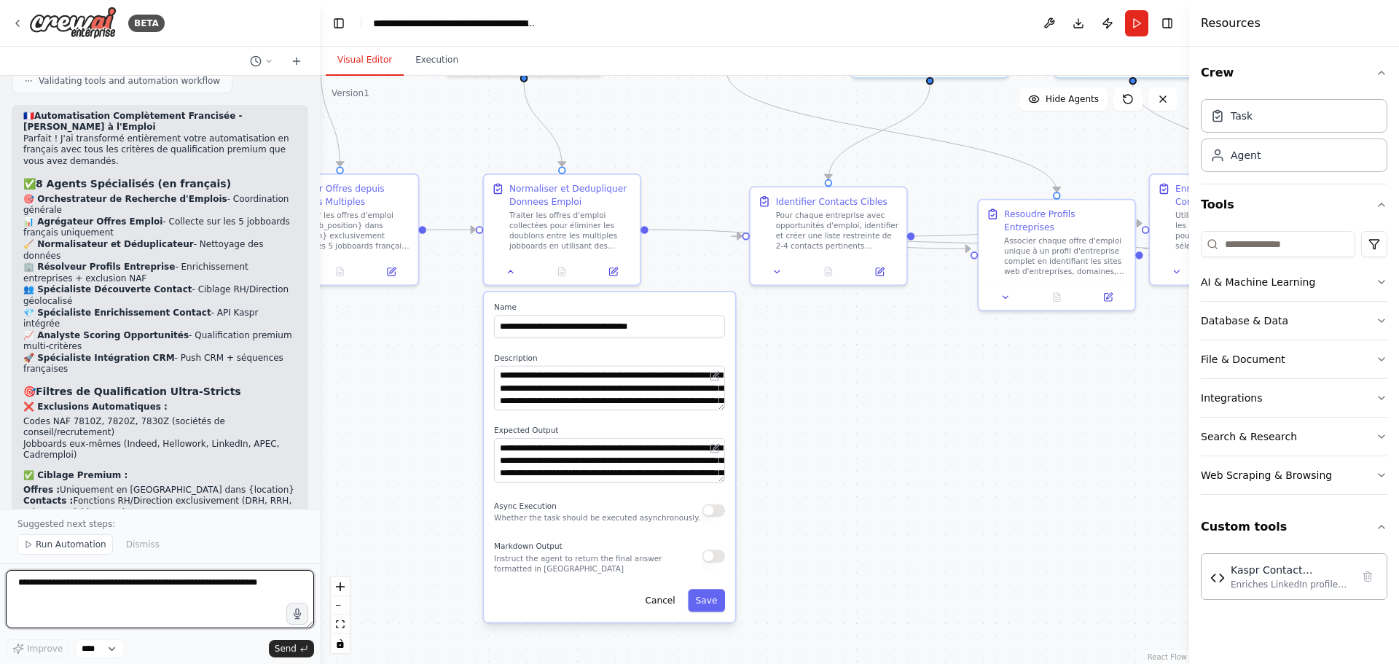
scroll to position [8797, 0]
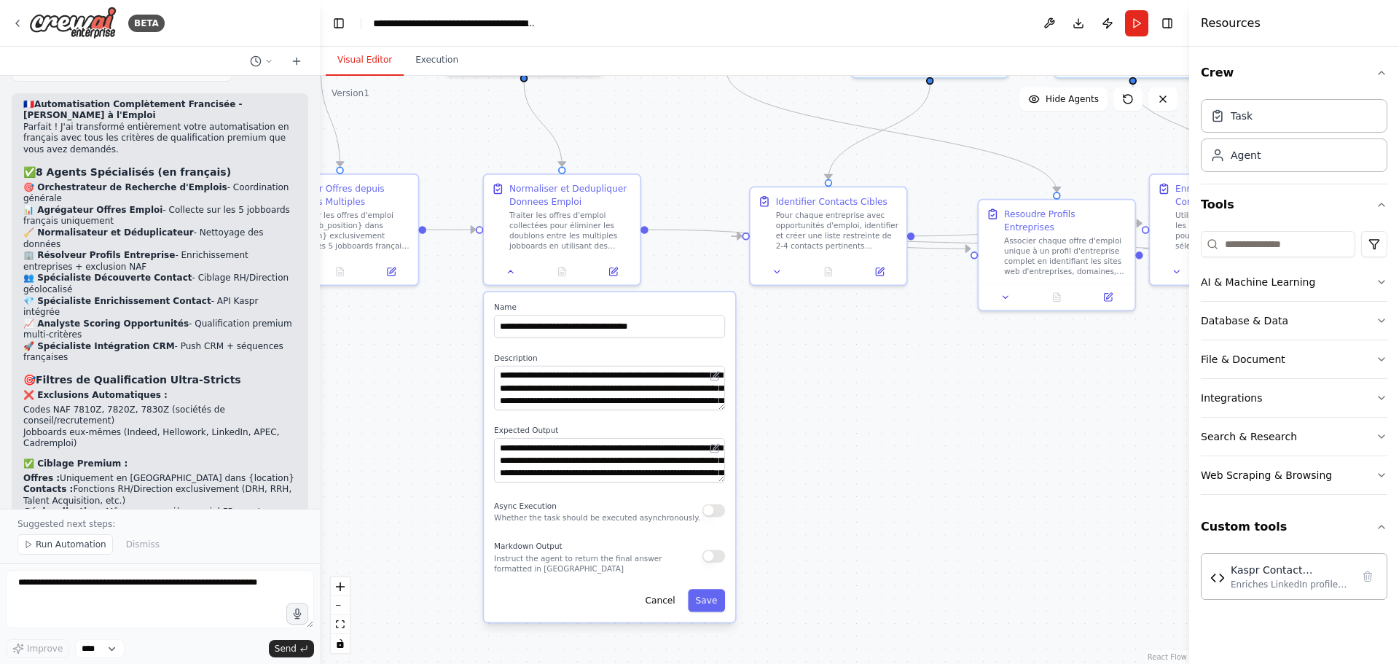
click at [871, 418] on div ".deletable-edge-delete-btn { width: 20px; height: 20px; border: 0px solid #ffff…" at bounding box center [754, 370] width 869 height 588
click at [231, 599] on textarea at bounding box center [160, 599] width 308 height 58
click at [932, 410] on div ".deletable-edge-delete-btn { width: 20px; height: 20px; border: 0px solid #ffff…" at bounding box center [754, 370] width 869 height 588
drag, startPoint x: 834, startPoint y: 411, endPoint x: 937, endPoint y: 392, distance: 105.2
click at [937, 392] on div ".deletable-edge-delete-btn { width: 20px; height: 20px; border: 0px solid #ffff…" at bounding box center [754, 370] width 869 height 588
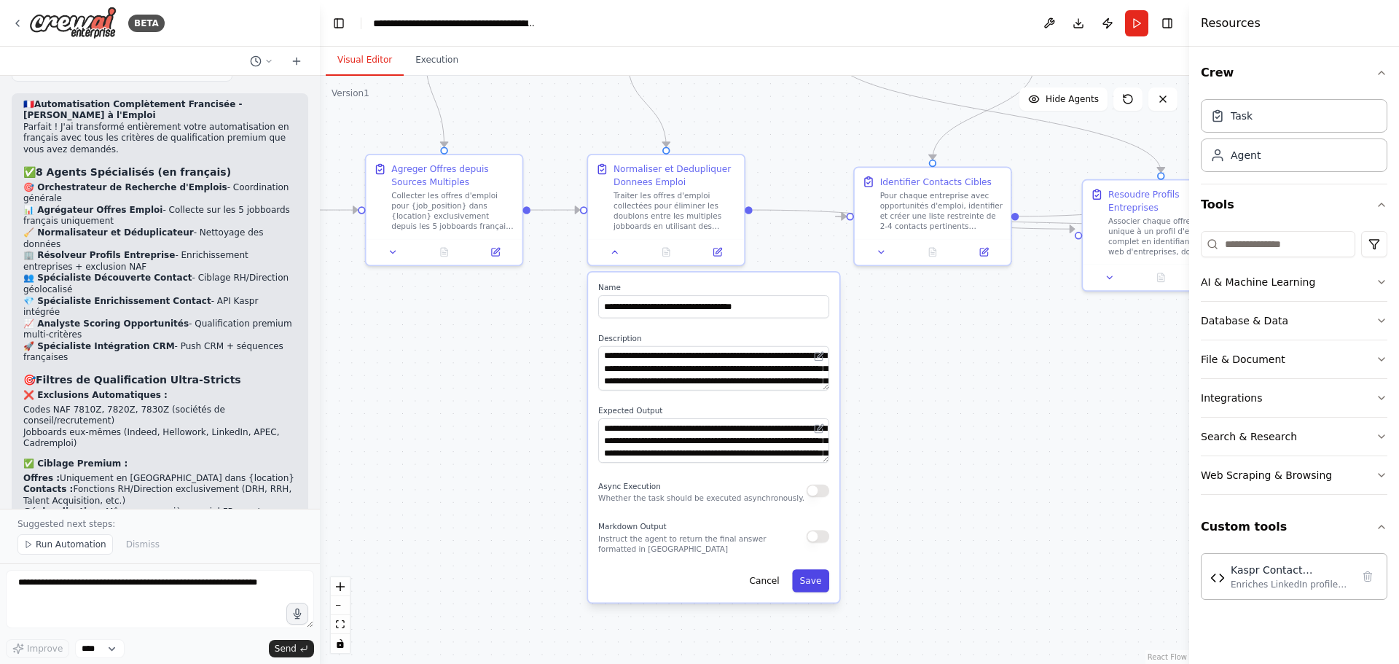
click at [809, 583] on button "Save" at bounding box center [810, 580] width 37 height 23
click at [886, 388] on div ".deletable-edge-delete-btn { width: 20px; height: 20px; border: 0px solid #ffff…" at bounding box center [754, 370] width 869 height 588
click at [621, 251] on button at bounding box center [616, 249] width 44 height 15
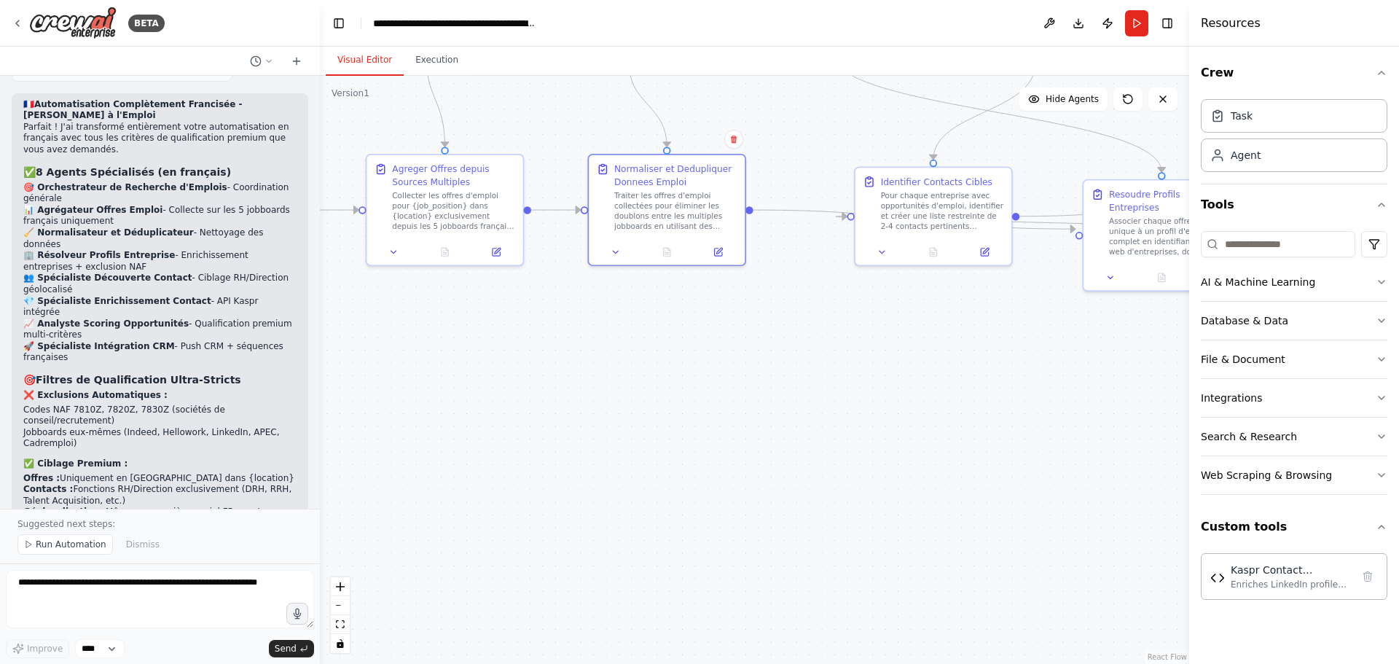
drag, startPoint x: 962, startPoint y: 443, endPoint x: 565, endPoint y: 631, distance: 439.2
click at [567, 631] on div ".deletable-edge-delete-btn { width: 20px; height: 20px; border: 0px solid #ffff…" at bounding box center [754, 370] width 869 height 588
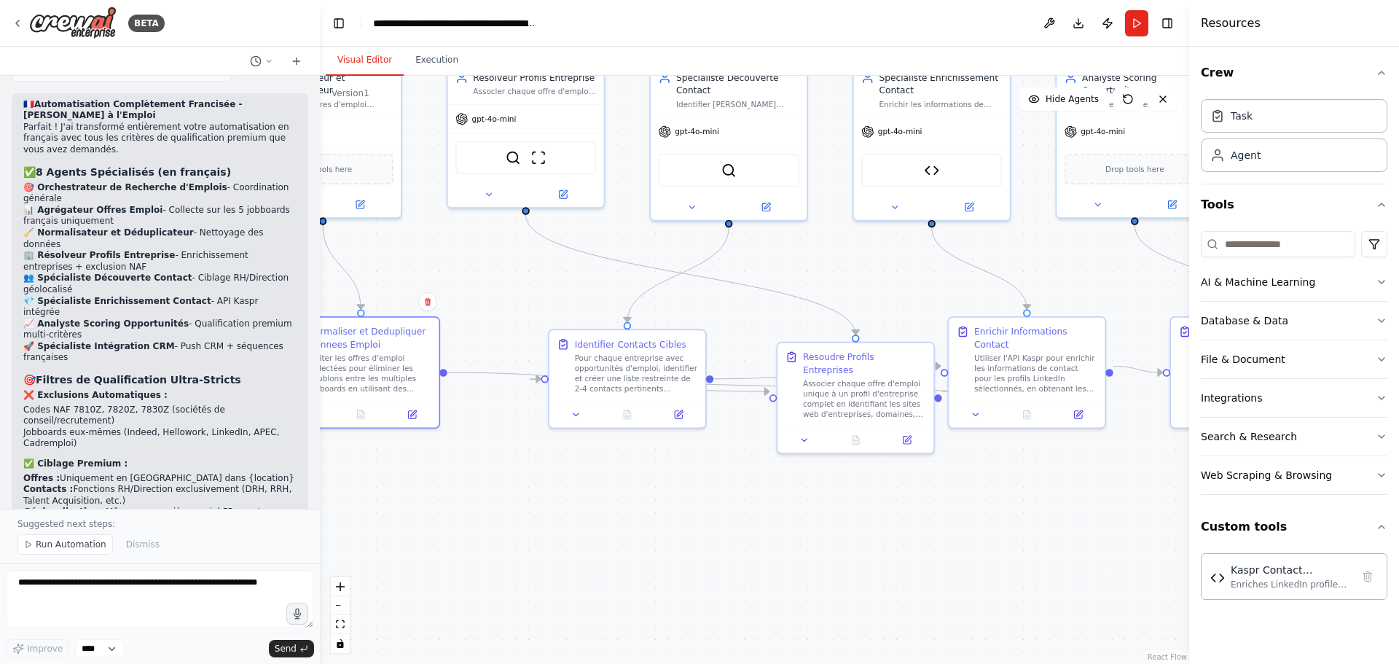
drag, startPoint x: 821, startPoint y: 534, endPoint x: 945, endPoint y: 484, distance: 133.6
click at [939, 487] on div ".deletable-edge-delete-btn { width: 20px; height: 20px; border: 0px solid #ffff…" at bounding box center [754, 370] width 869 height 588
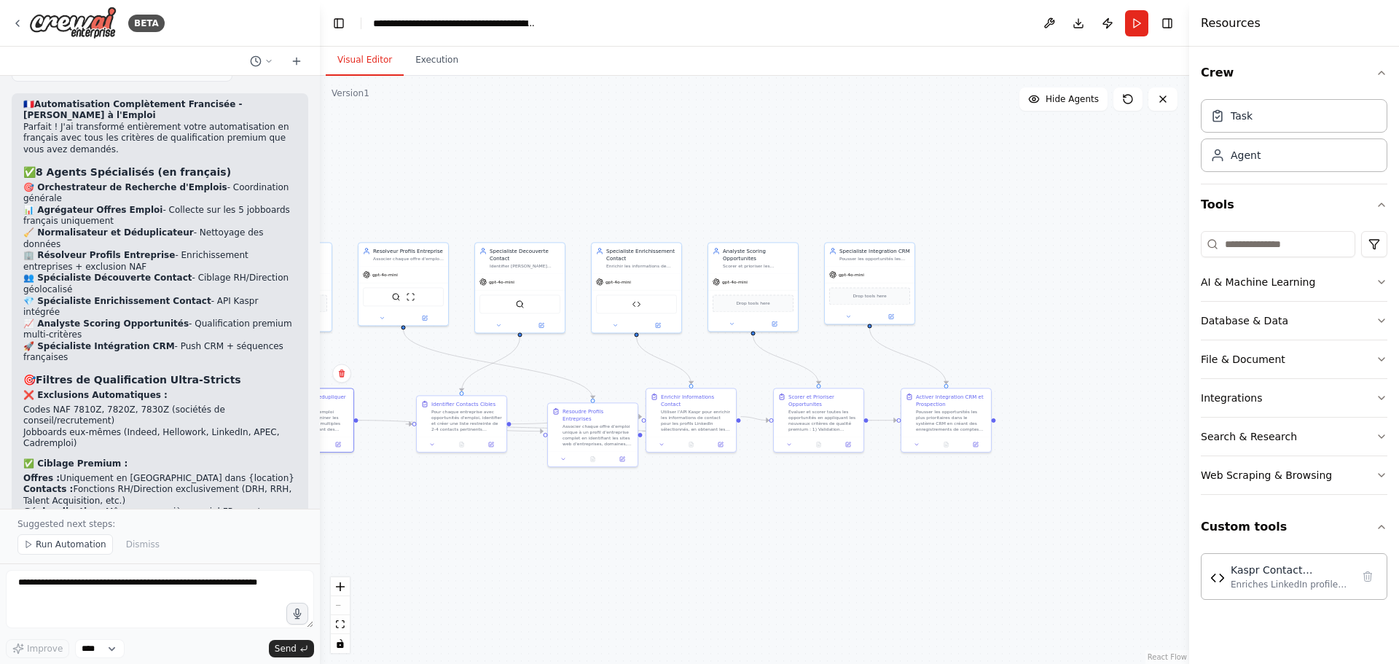
drag, startPoint x: 884, startPoint y: 502, endPoint x: 975, endPoint y: 403, distance: 134.5
click at [970, 409] on div ".deletable-edge-delete-btn { width: 20px; height: 20px; border: 0px solid #ffff…" at bounding box center [754, 370] width 869 height 588
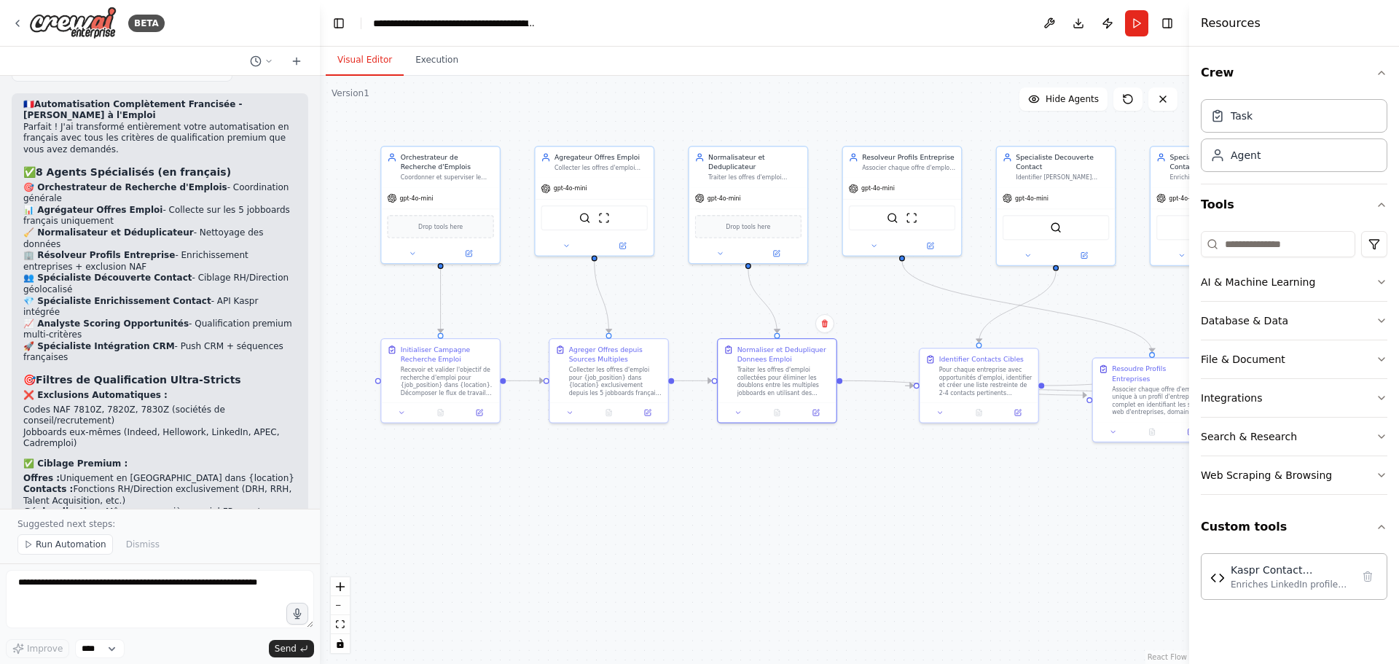
drag, startPoint x: 596, startPoint y: 464, endPoint x: 717, endPoint y: 518, distance: 133.0
click at [717, 518] on div ".deletable-edge-delete-btn { width: 20px; height: 20px; border: 0px solid #ffff…" at bounding box center [754, 370] width 869 height 588
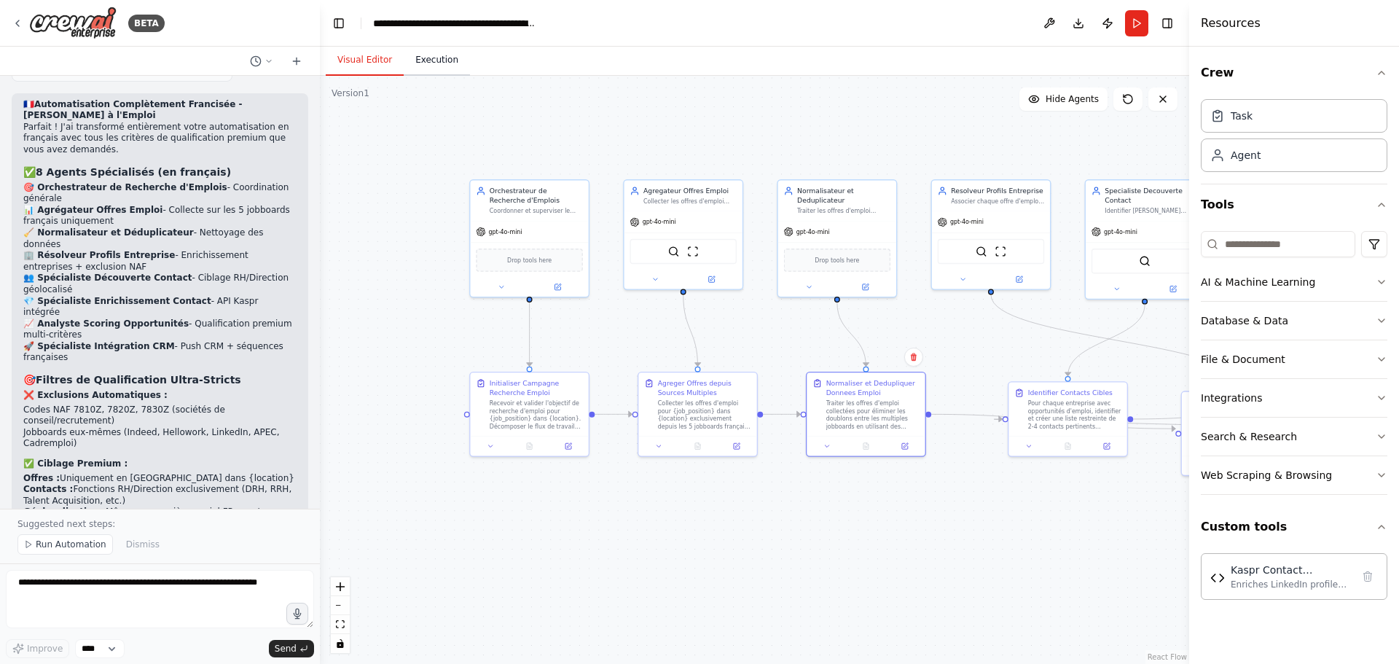
click at [433, 63] on button "Execution" at bounding box center [437, 60] width 66 height 31
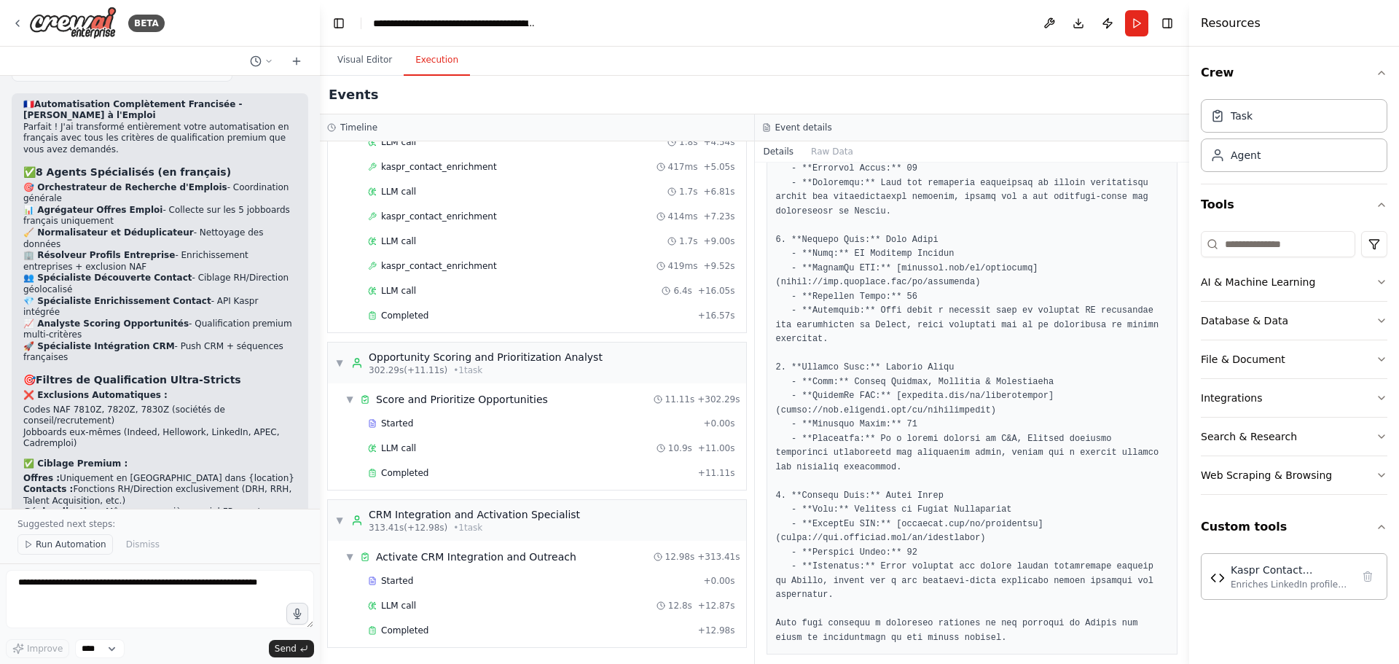
click at [81, 539] on span "Run Automation" at bounding box center [71, 544] width 71 height 12
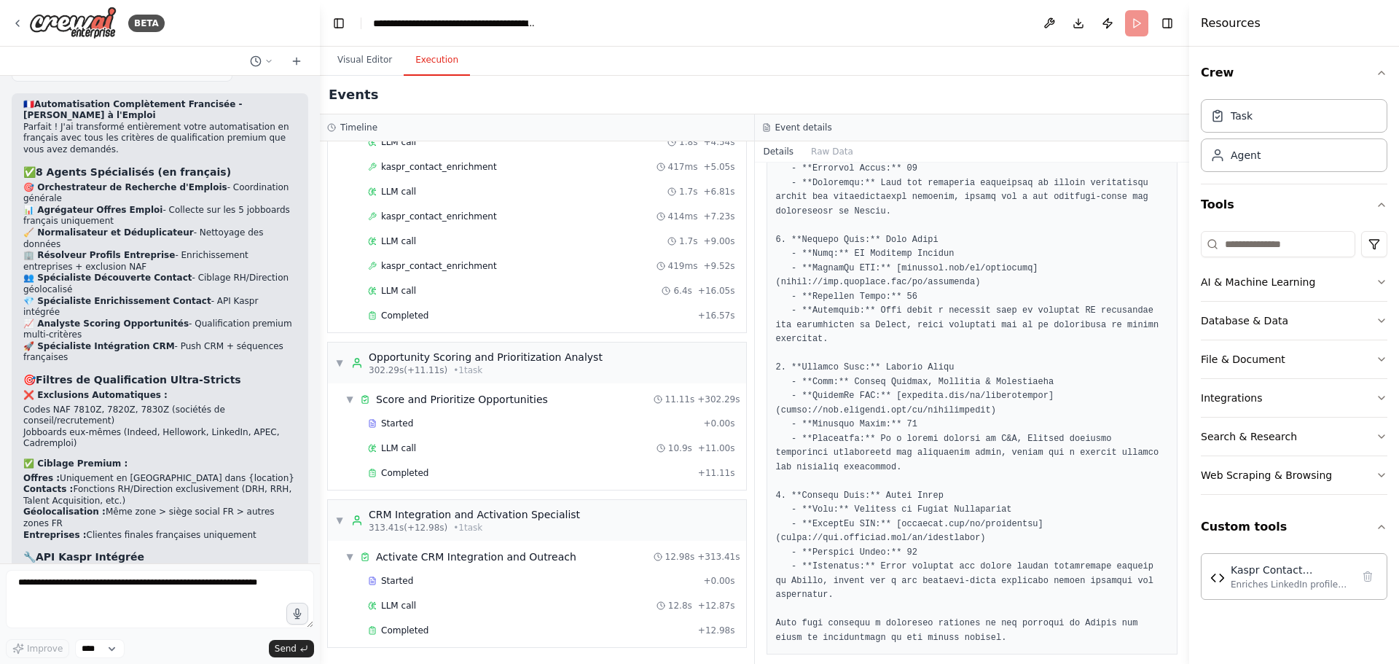
scroll to position [8742, 0]
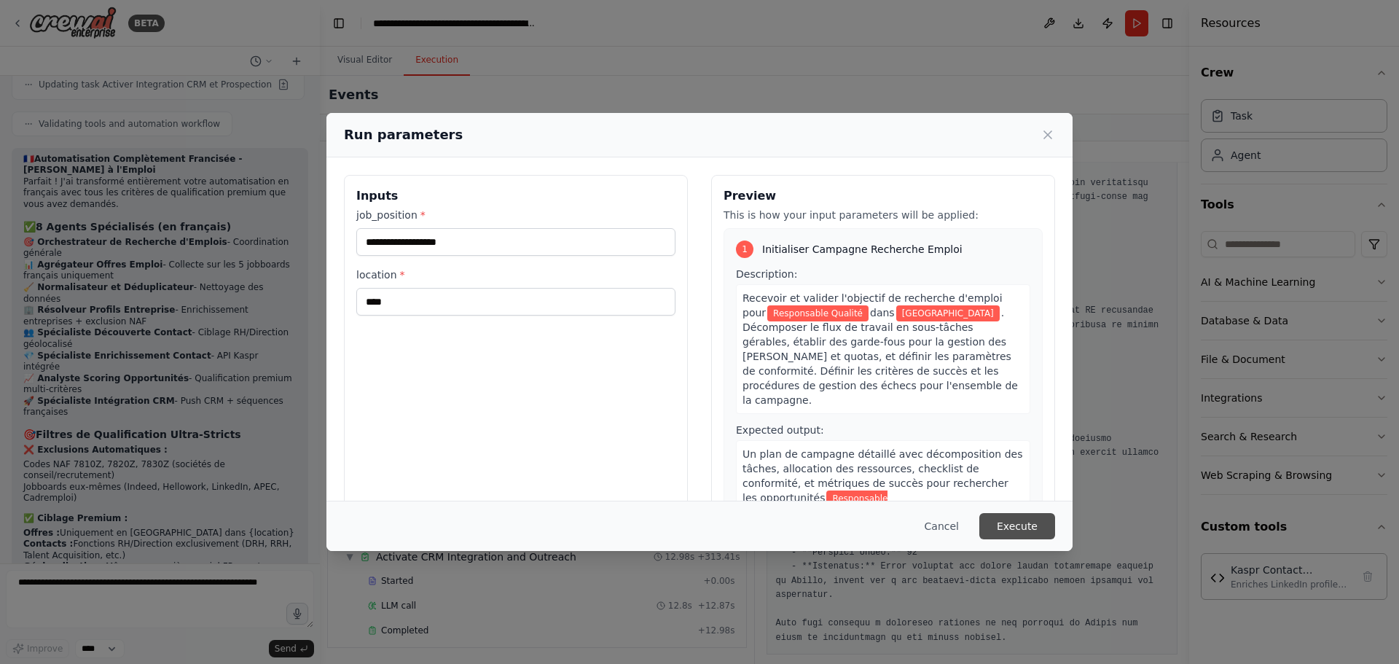
click at [1035, 517] on button "Execute" at bounding box center [1017, 526] width 76 height 26
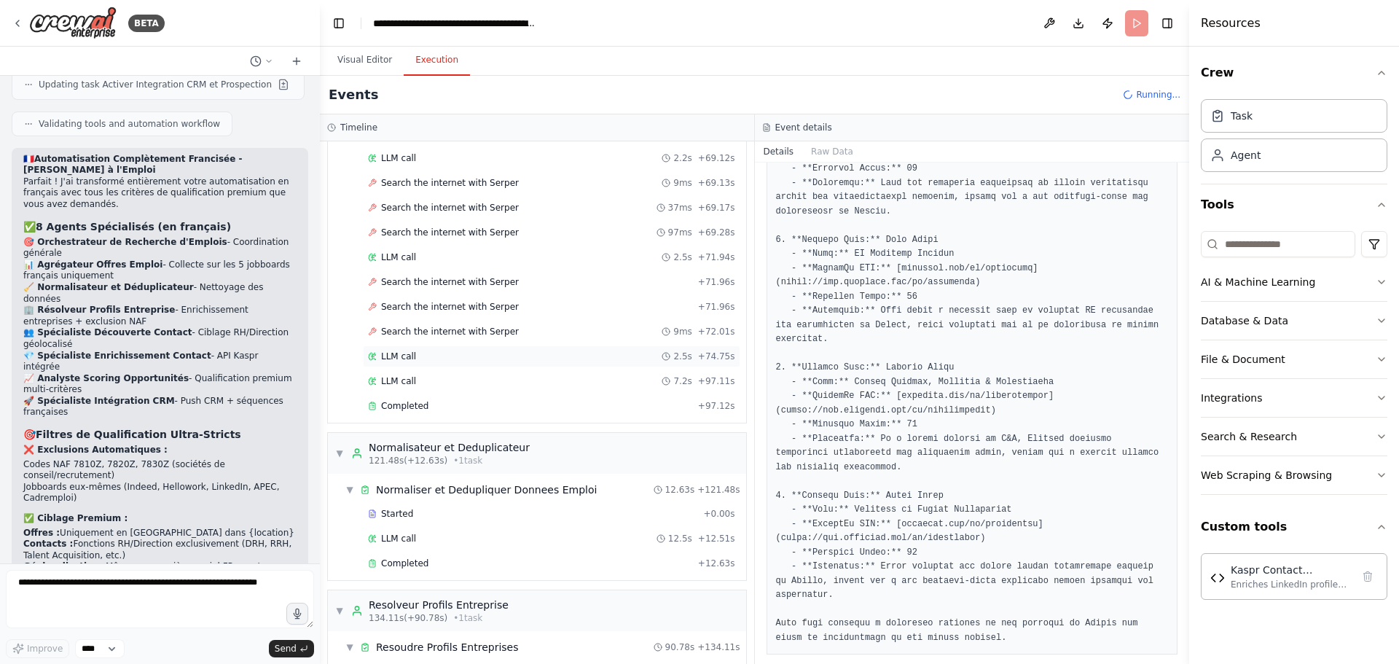
scroll to position [2040, 0]
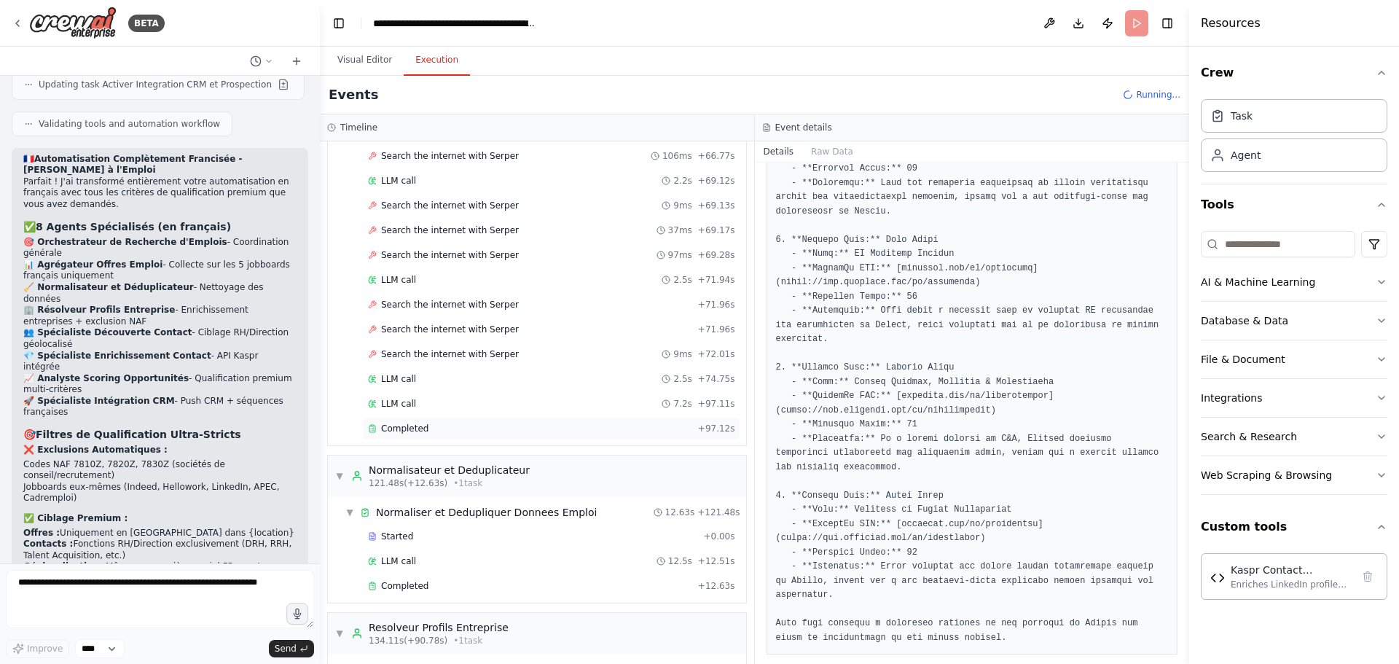
click at [420, 420] on div "Completed + 97.12s" at bounding box center [551, 428] width 377 height 22
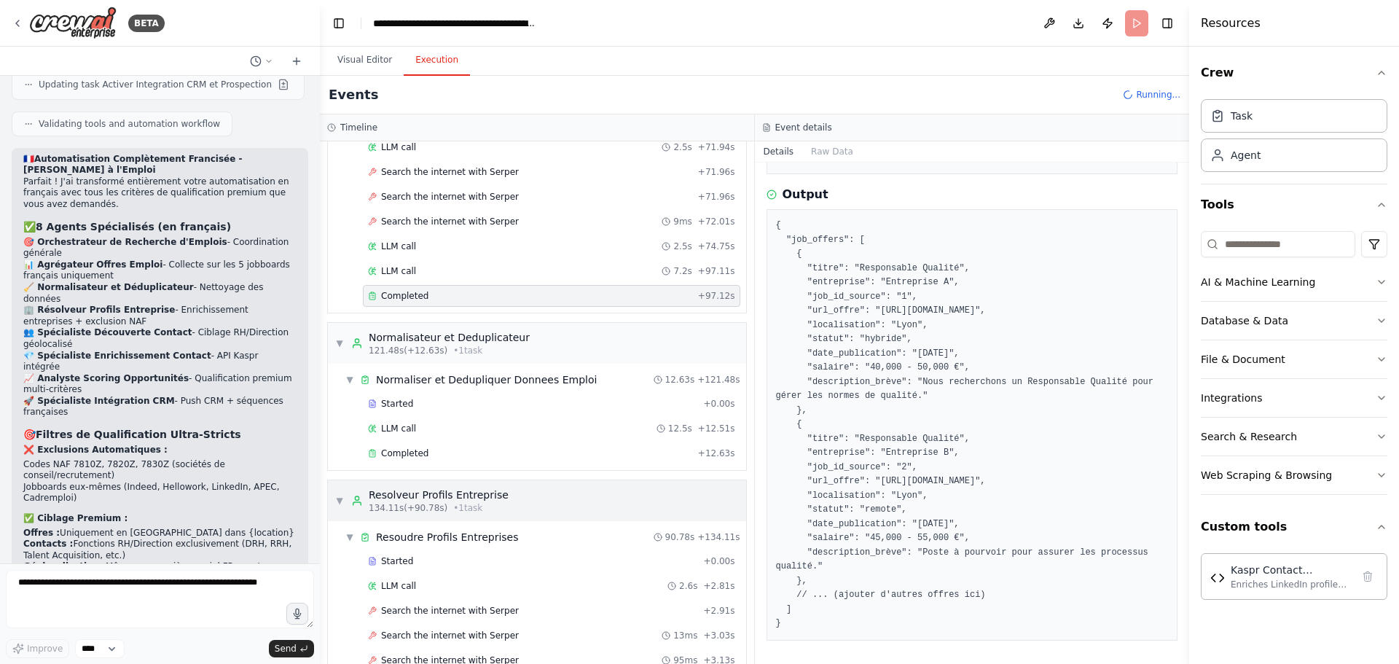
scroll to position [2258, 0]
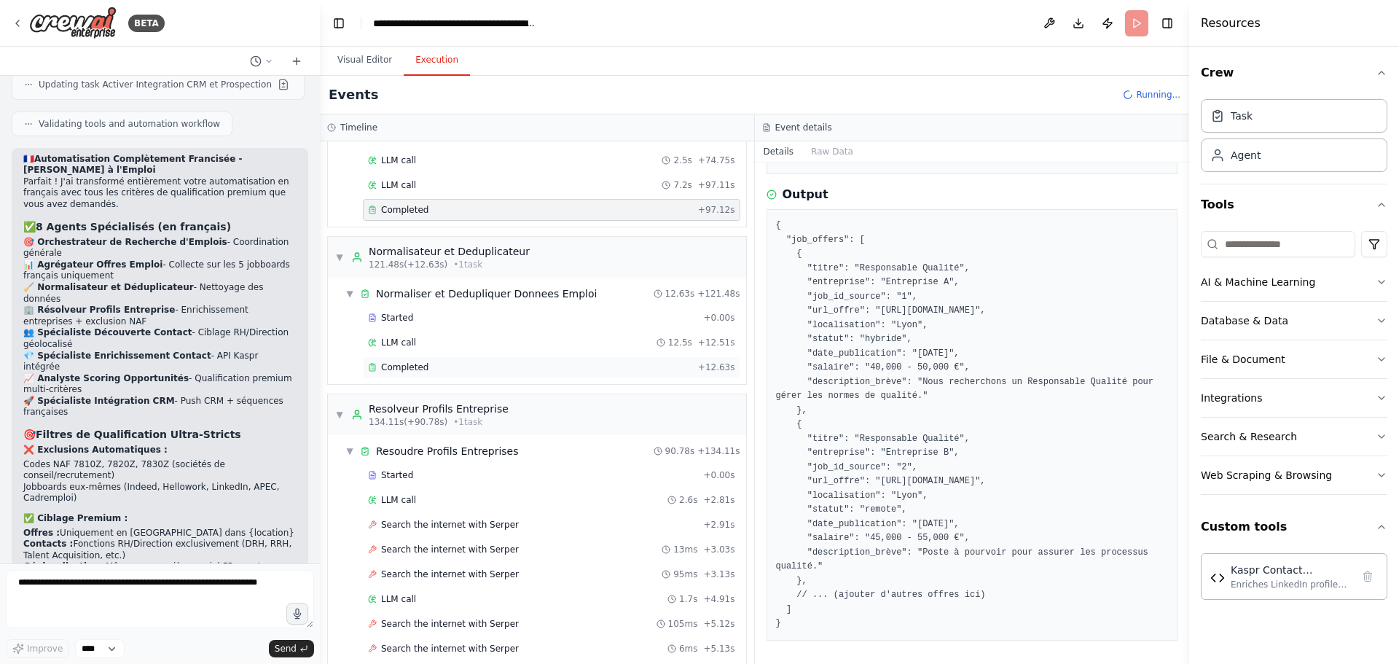
click at [417, 375] on div "Completed + 12.63s" at bounding box center [551, 367] width 377 height 22
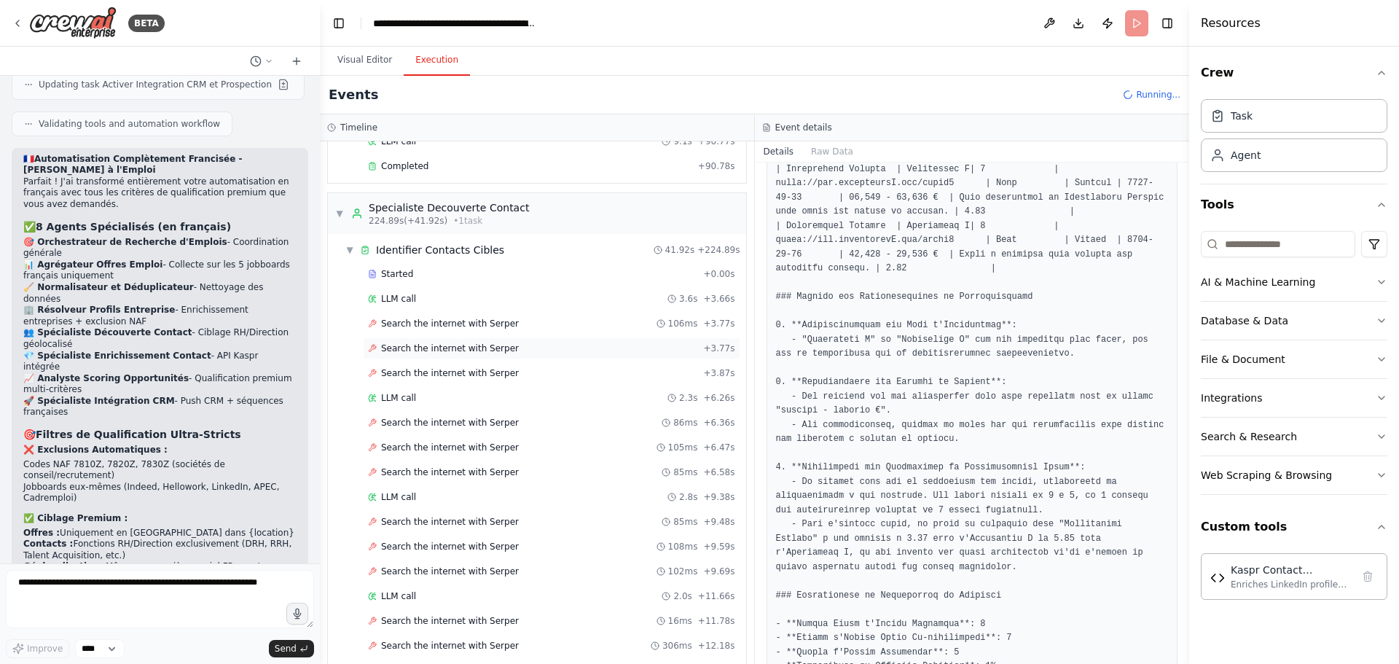
scroll to position [5026, 0]
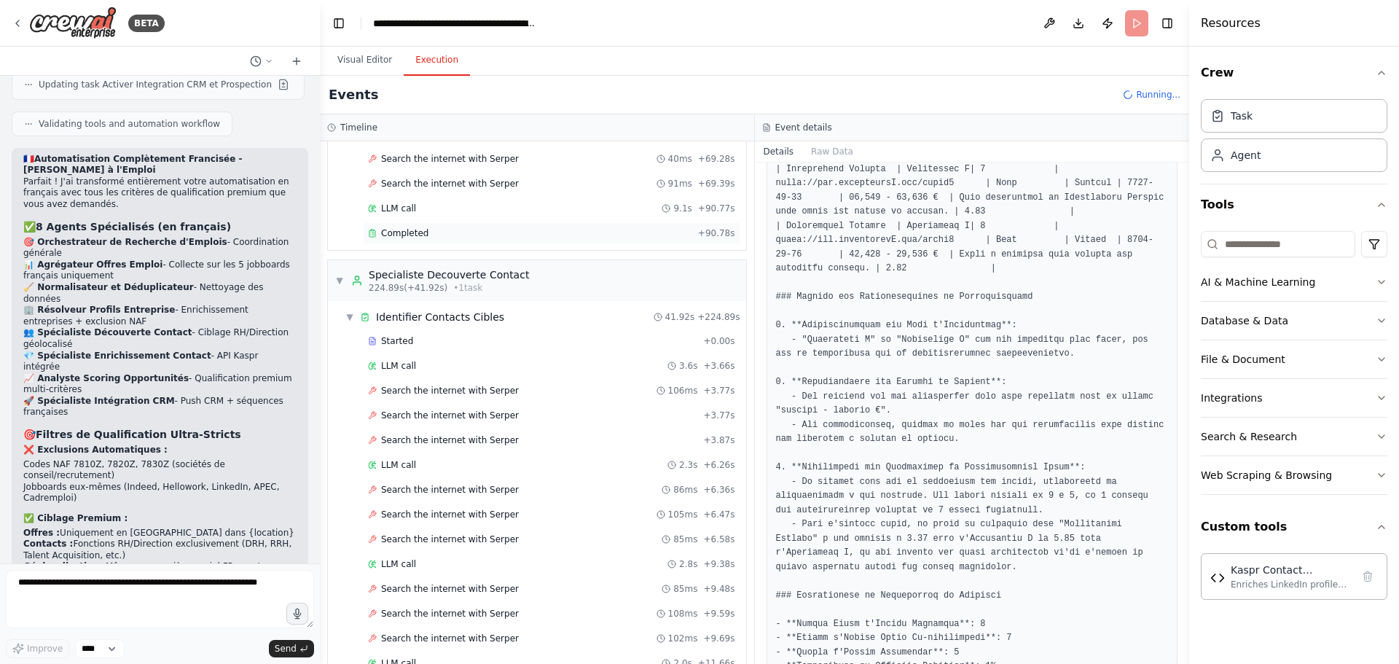
click at [436, 242] on div "Completed + 90.78s" at bounding box center [551, 233] width 377 height 22
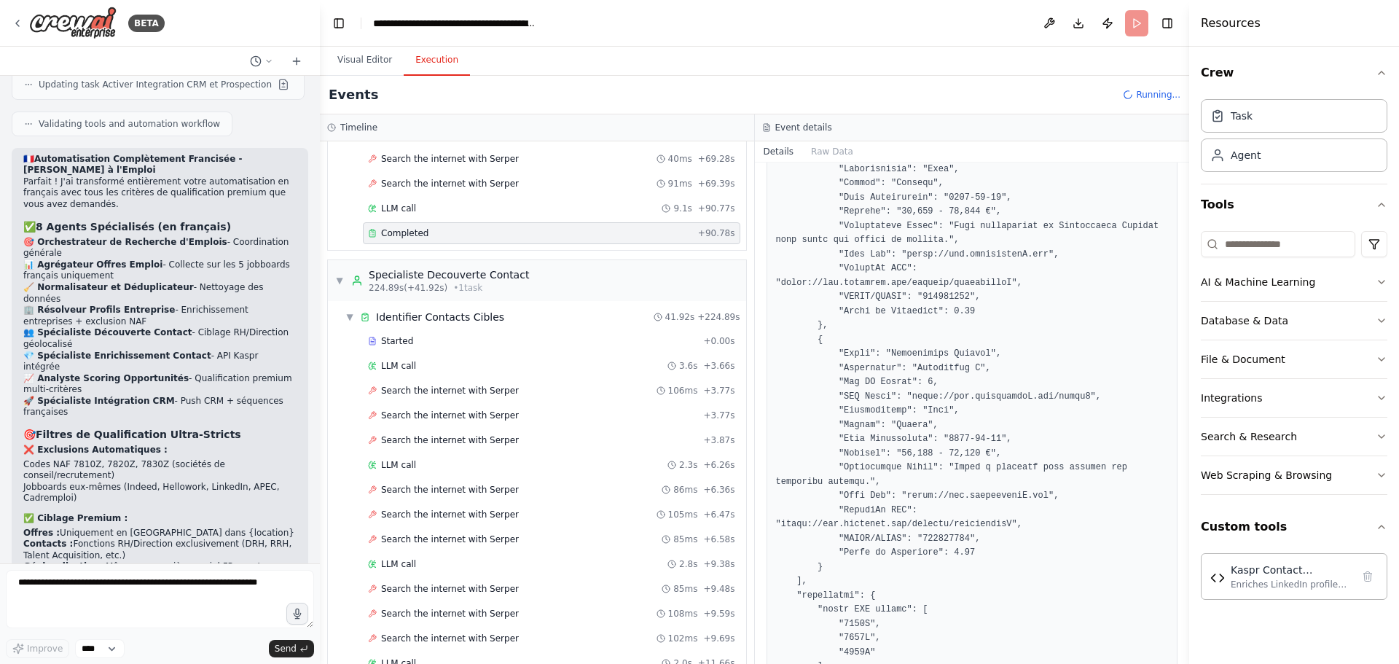
scroll to position [387, 0]
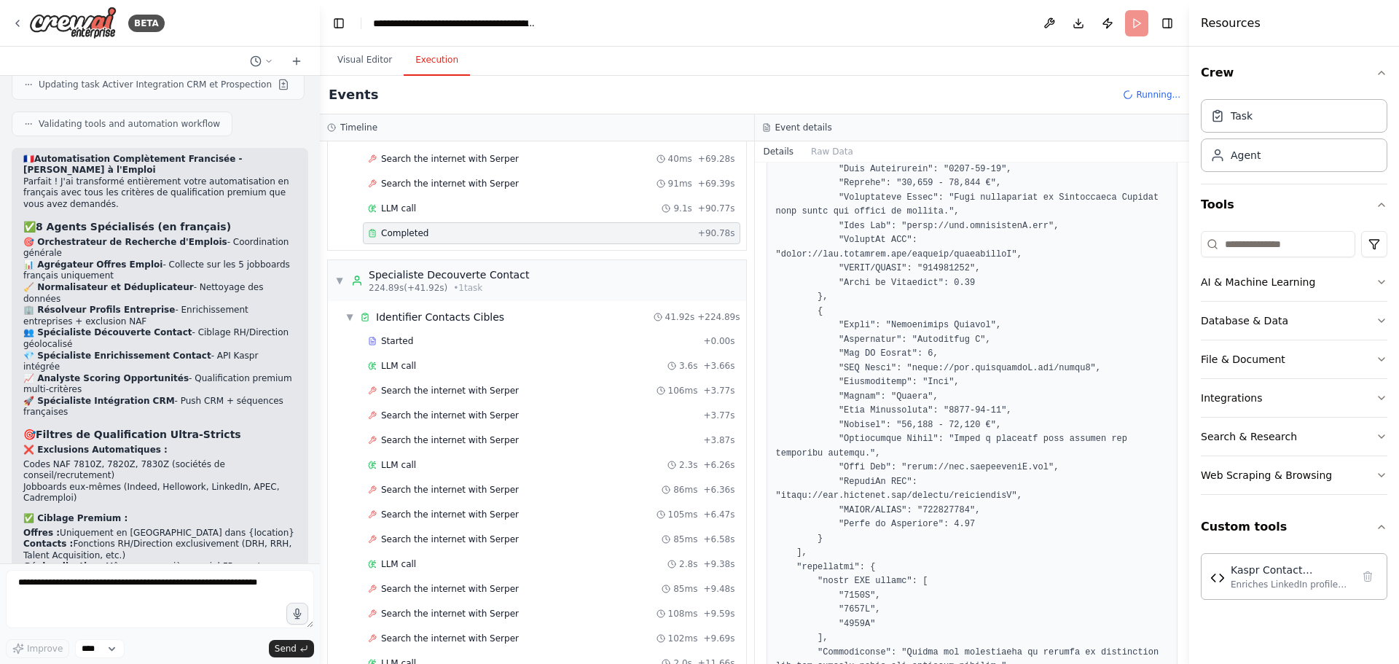
click at [443, 234] on div "Completed" at bounding box center [530, 233] width 324 height 12
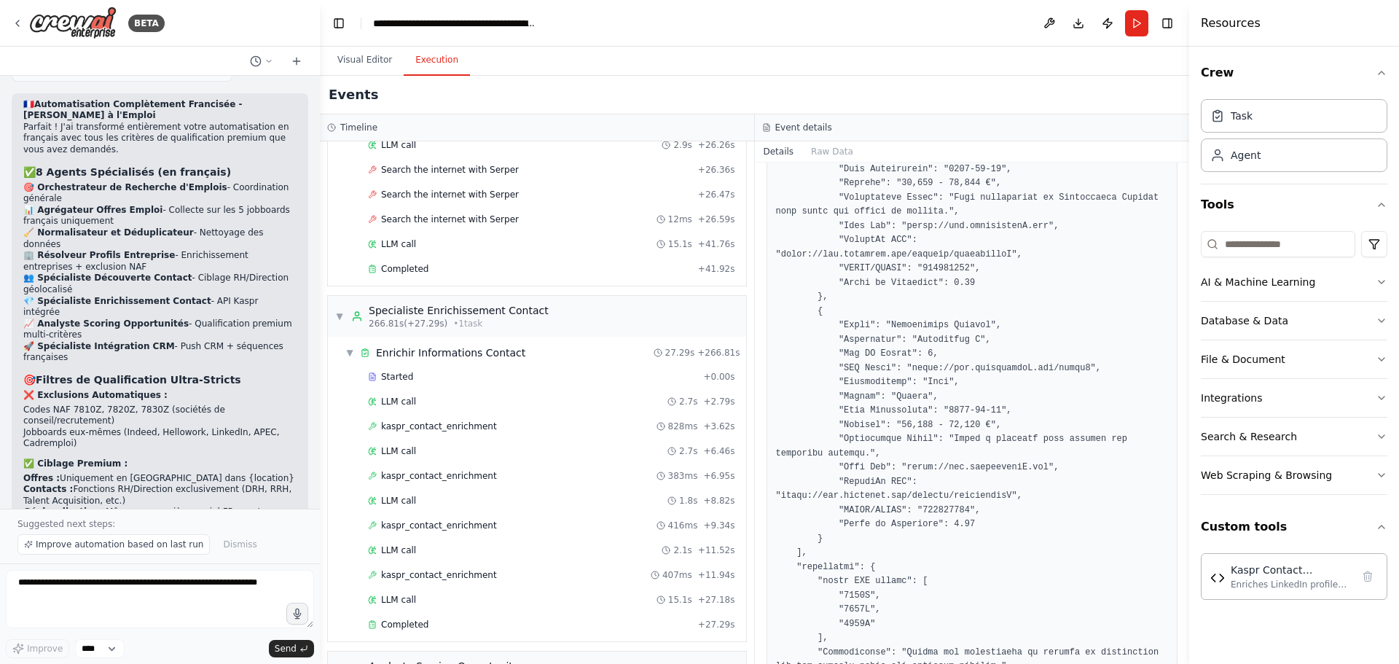
scroll to position [6119, 0]
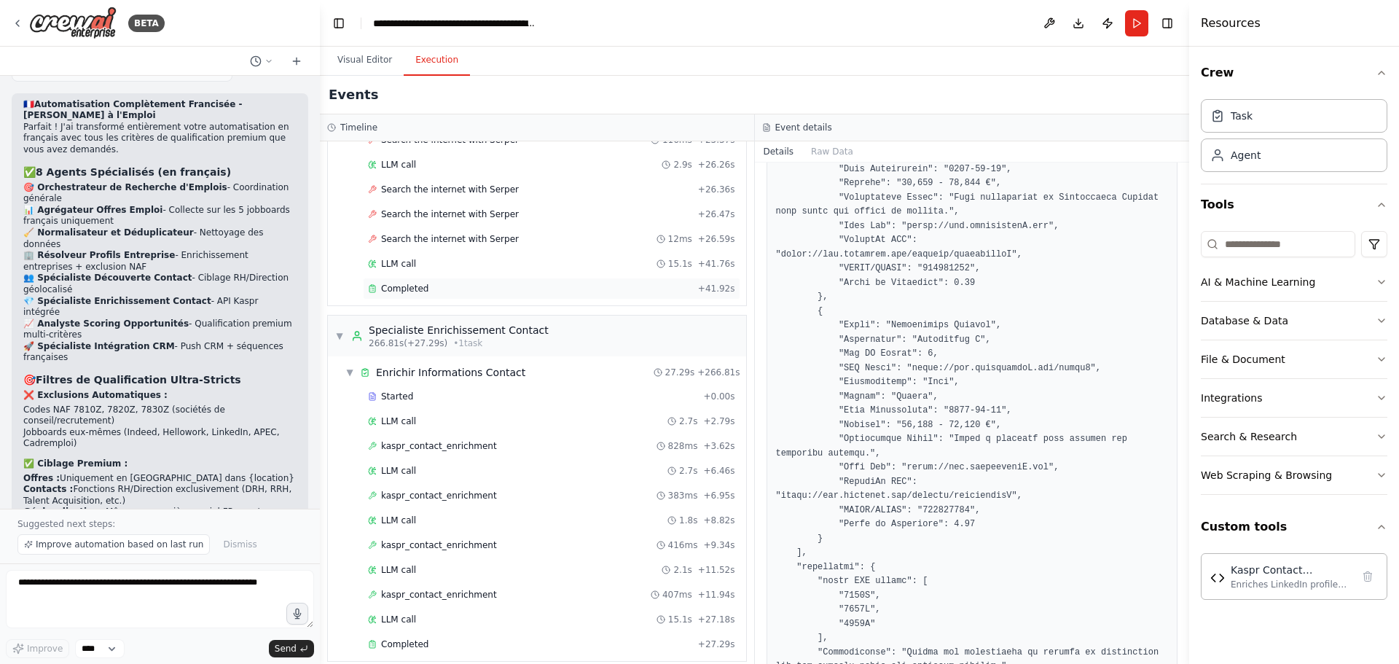
click at [441, 288] on div "Completed" at bounding box center [530, 289] width 324 height 12
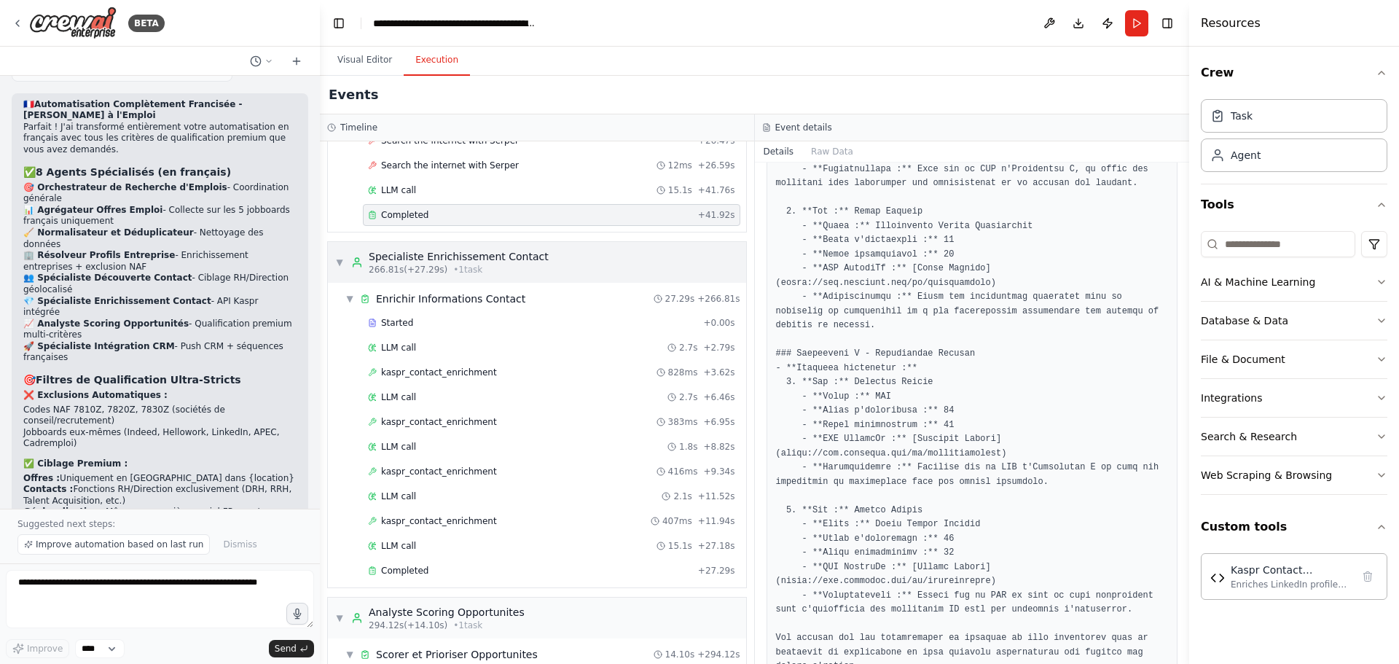
scroll to position [6337, 0]
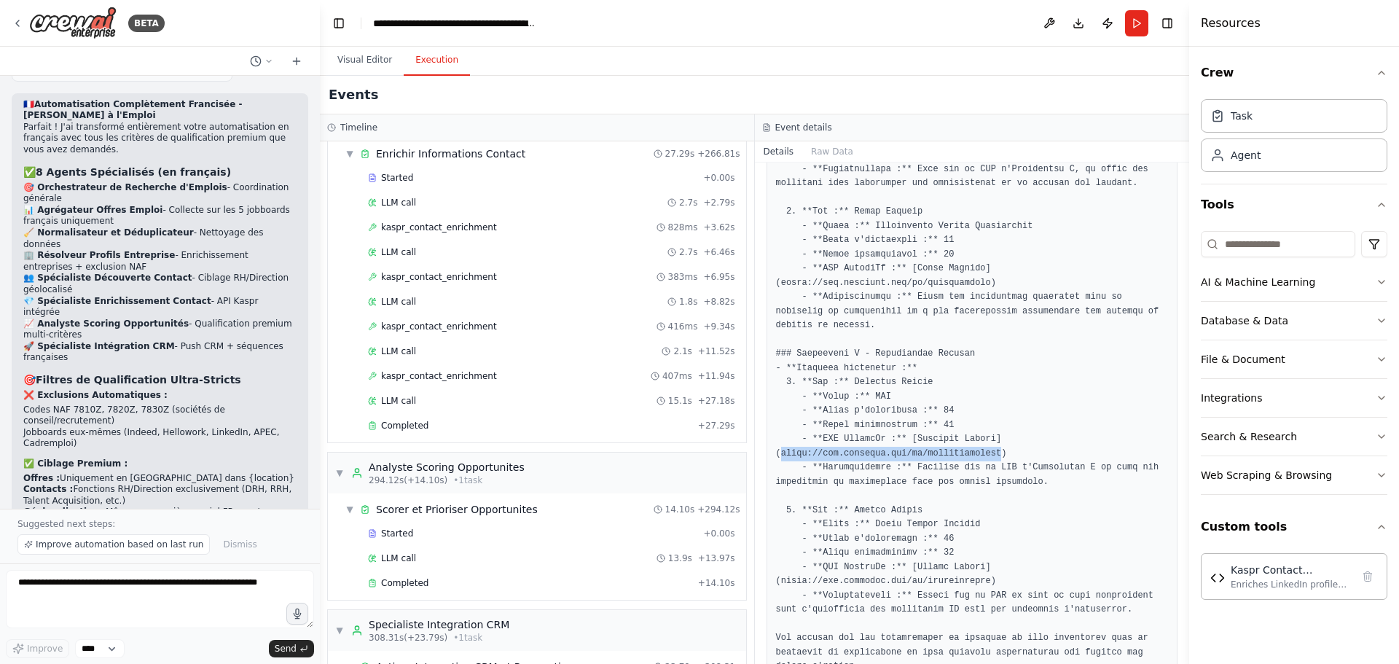
drag, startPoint x: 779, startPoint y: 424, endPoint x: 981, endPoint y: 420, distance: 201.8
click at [981, 420] on pre at bounding box center [972, 361] width 393 height 625
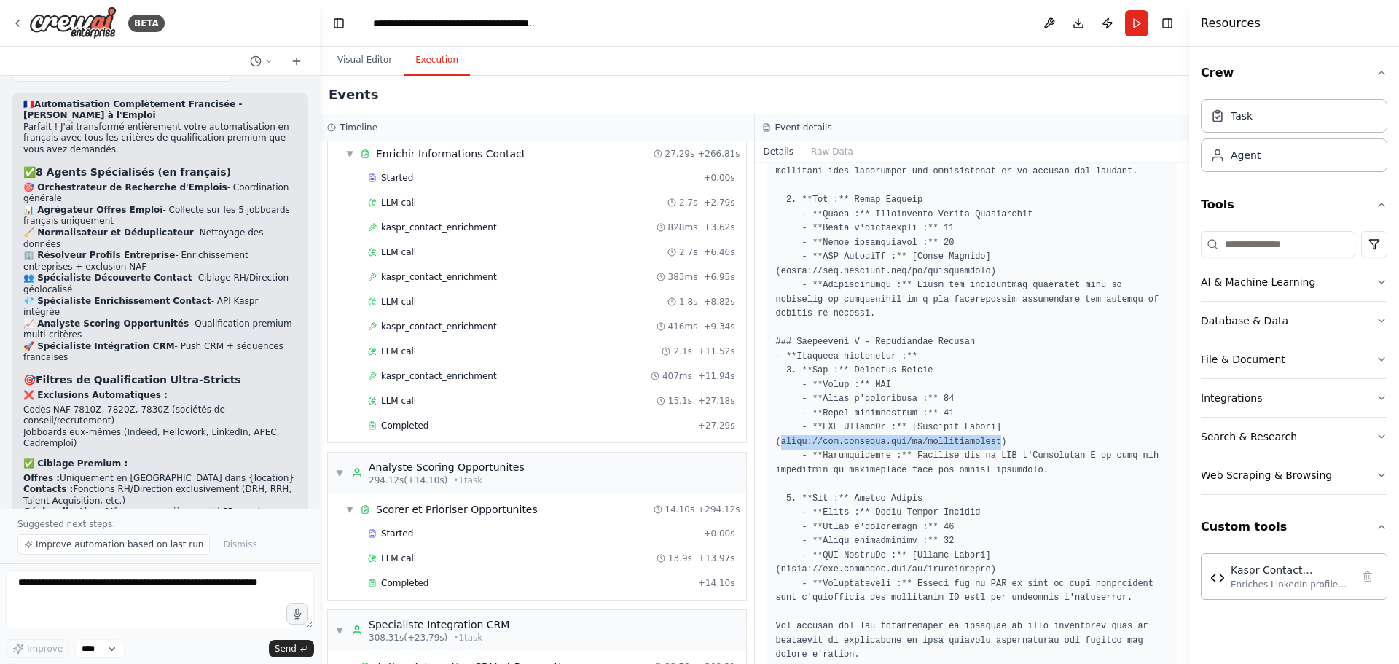
scroll to position [401, 0]
drag, startPoint x: 972, startPoint y: 533, endPoint x: 781, endPoint y: 536, distance: 190.9
click at [781, 536] on pre at bounding box center [972, 346] width 393 height 625
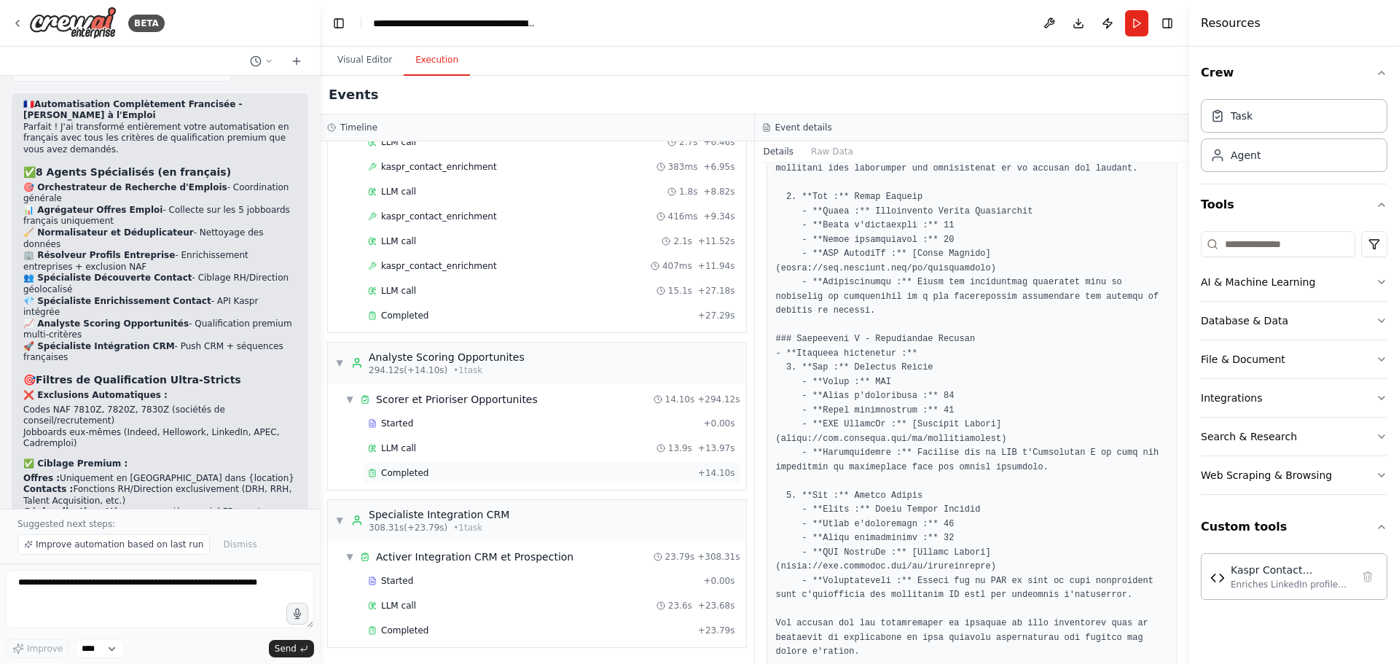
click at [444, 470] on div "Completed" at bounding box center [530, 473] width 324 height 12
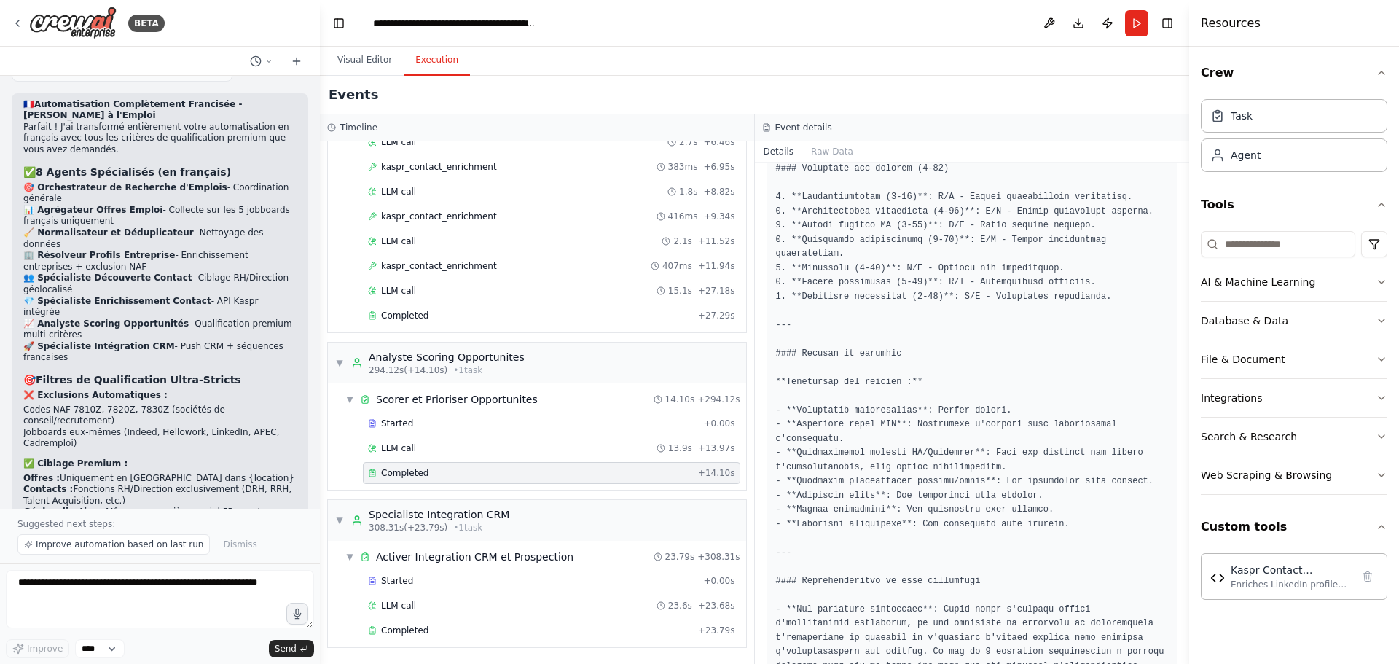
scroll to position [388, 0]
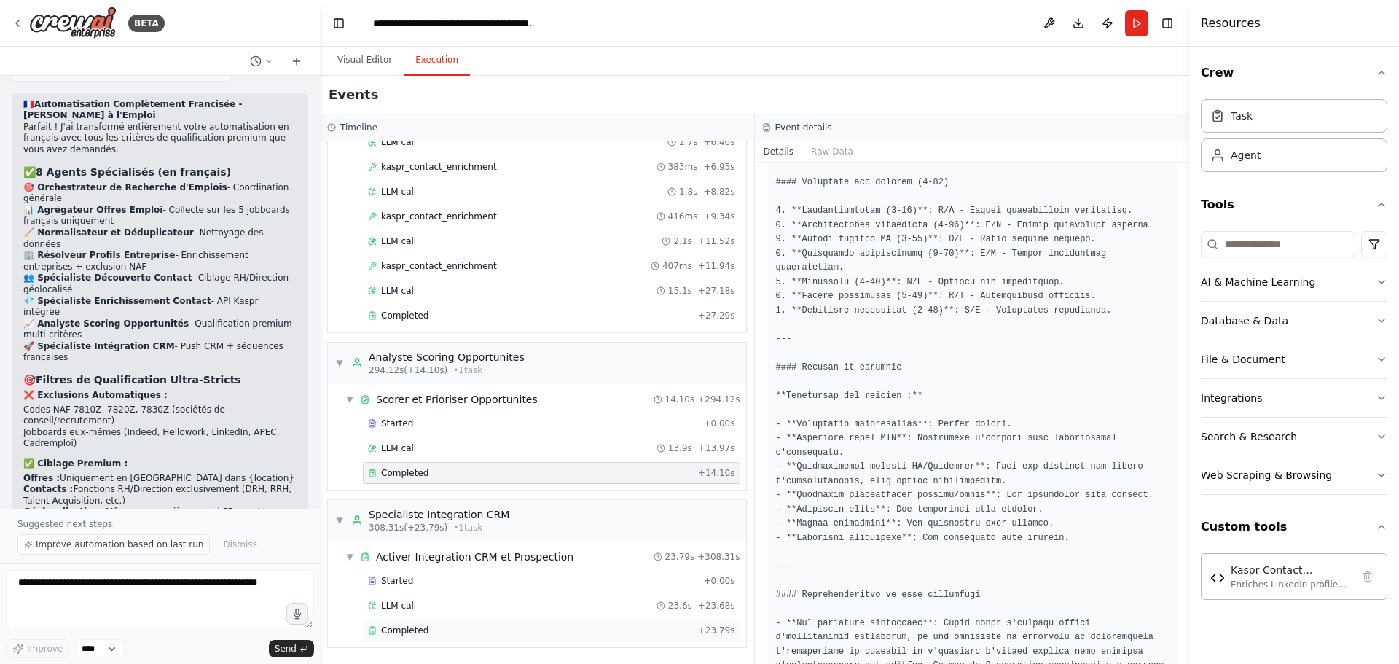
click at [453, 636] on div "Completed + 23.79s" at bounding box center [551, 630] width 377 height 22
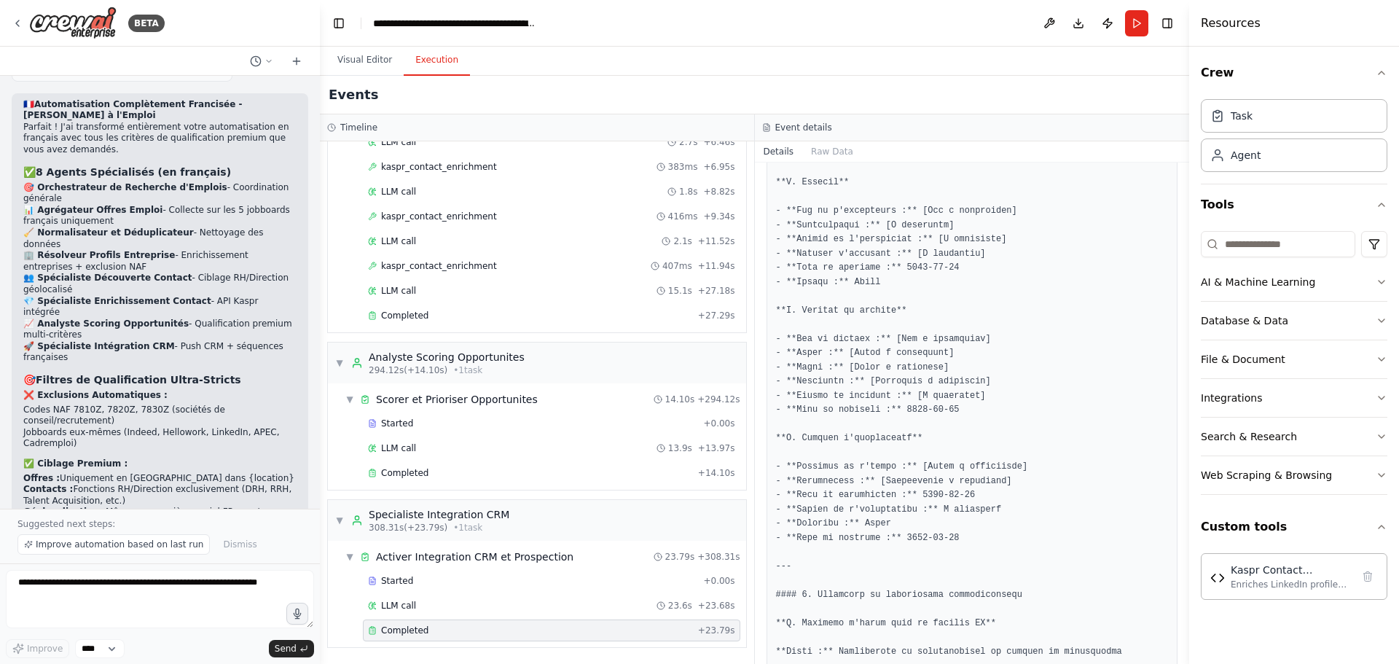
scroll to position [373, 0]
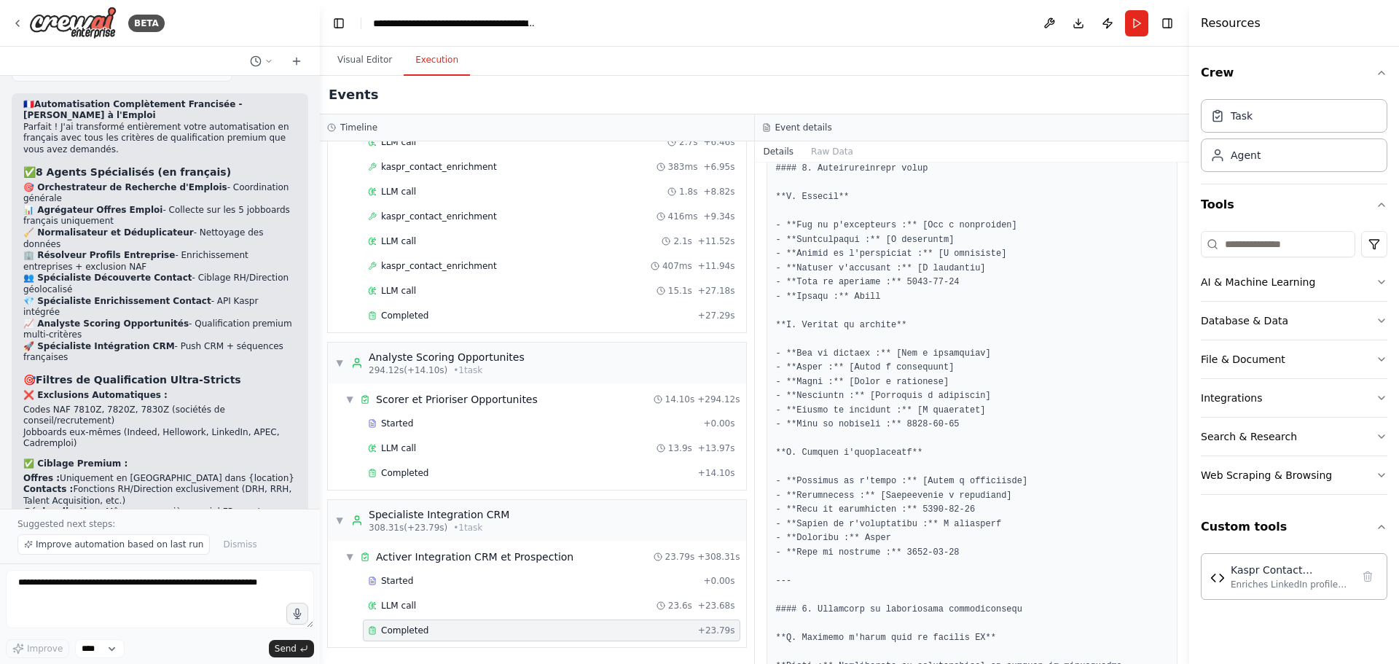
click at [747, 71] on div "Visual Editor Execution" at bounding box center [754, 61] width 869 height 29
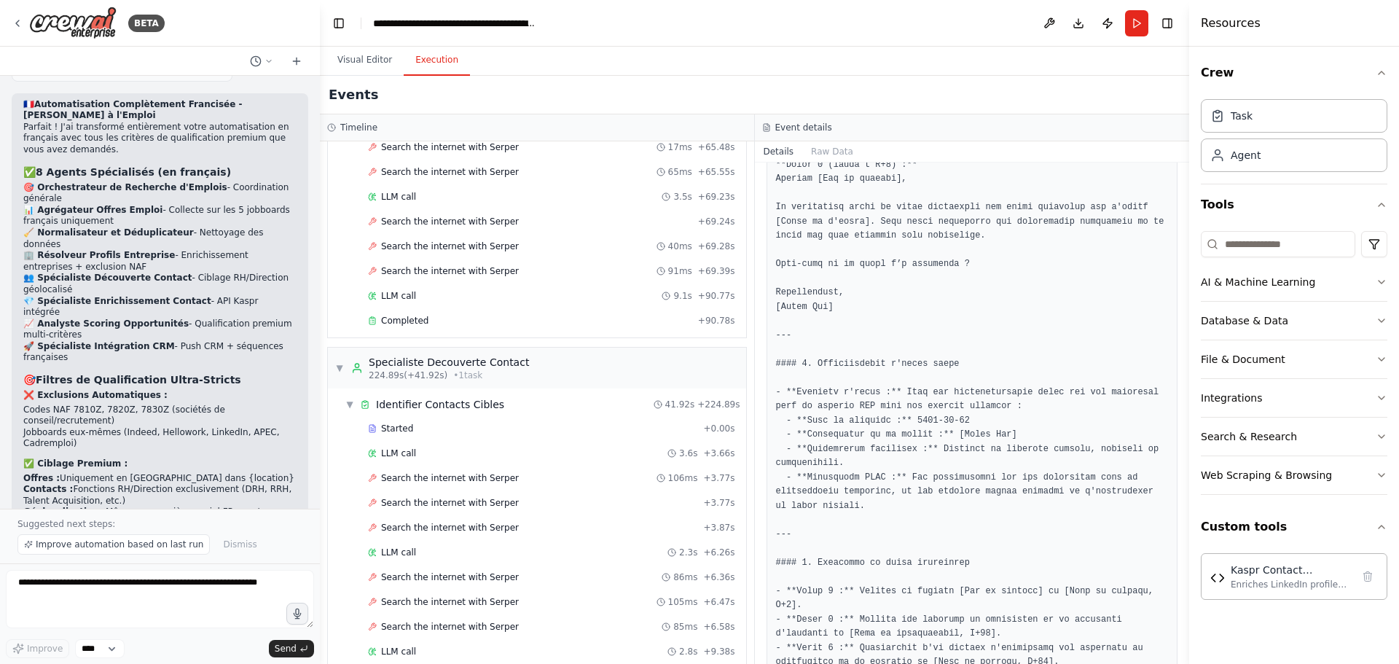
scroll to position [4917, 0]
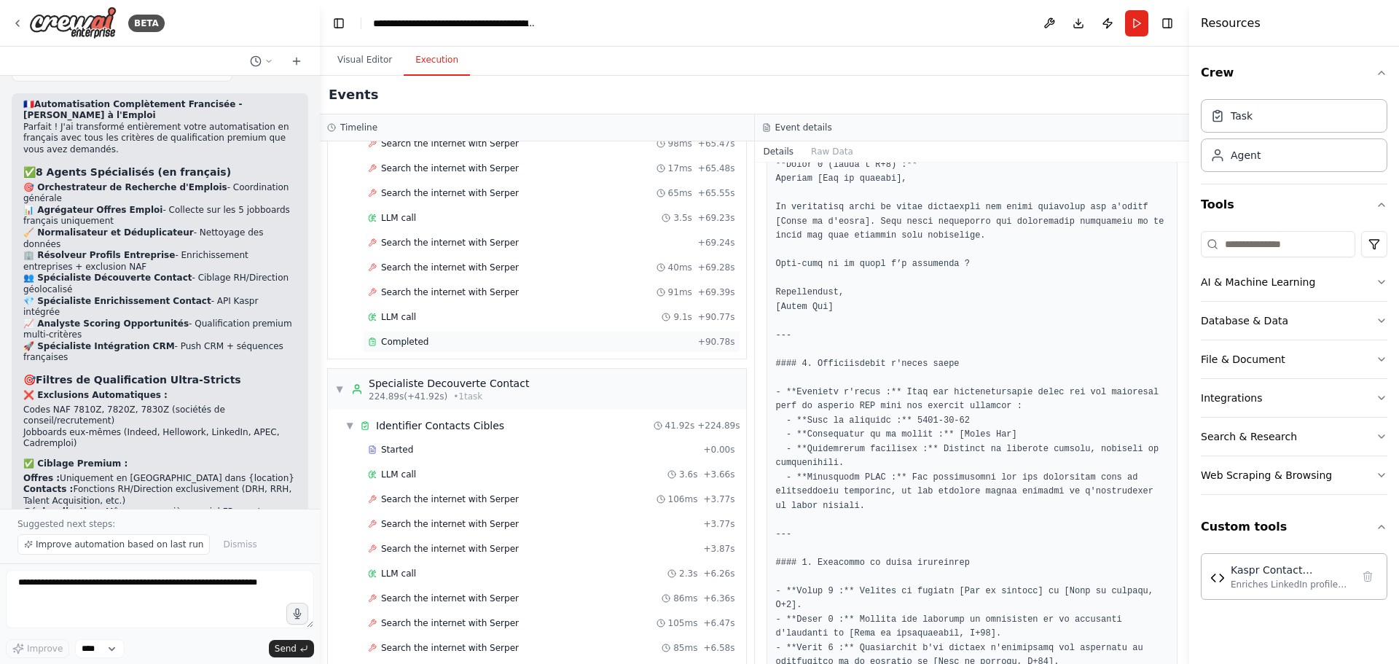
click at [436, 340] on div "Completed" at bounding box center [530, 342] width 324 height 12
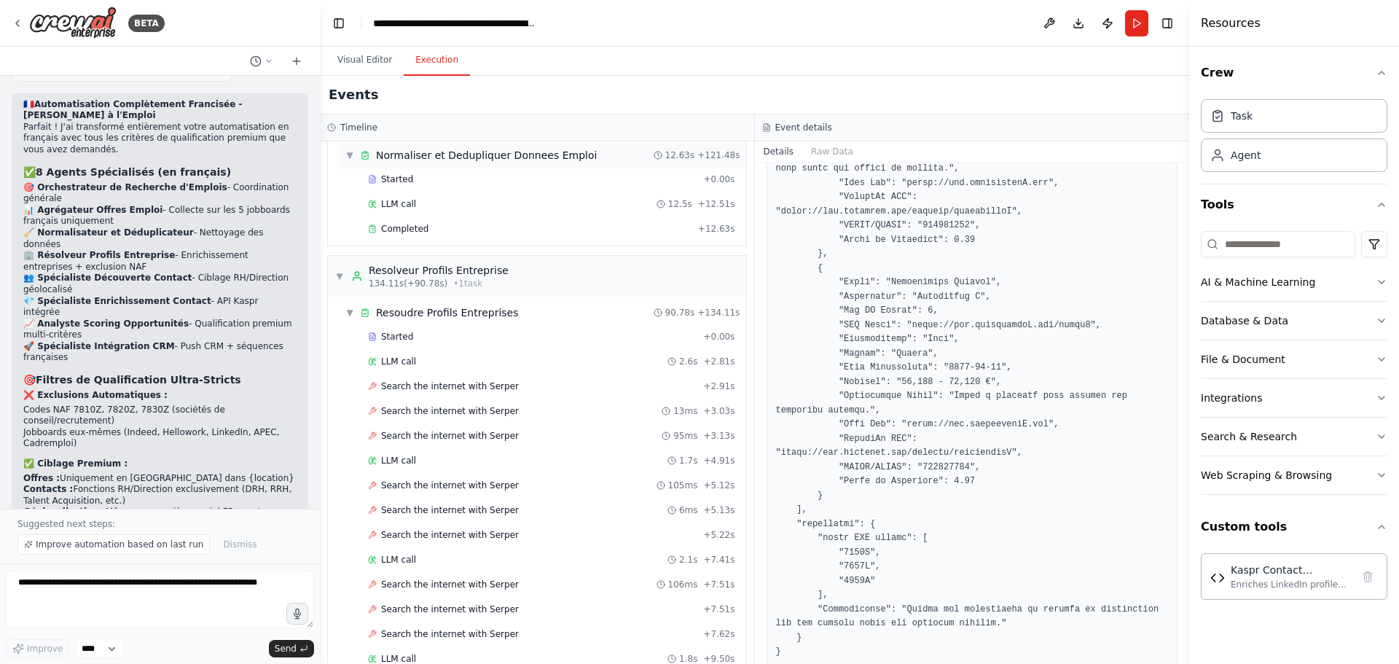
scroll to position [2150, 0]
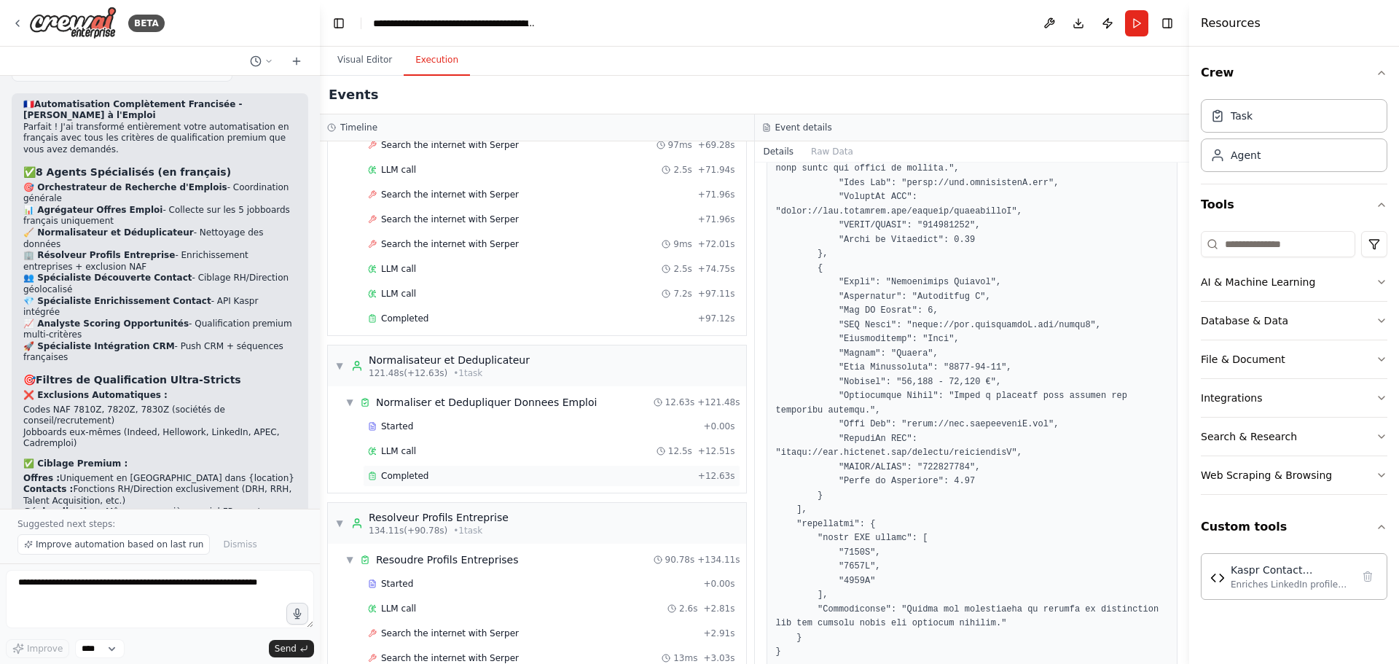
click at [413, 473] on span "Completed" at bounding box center [404, 476] width 47 height 12
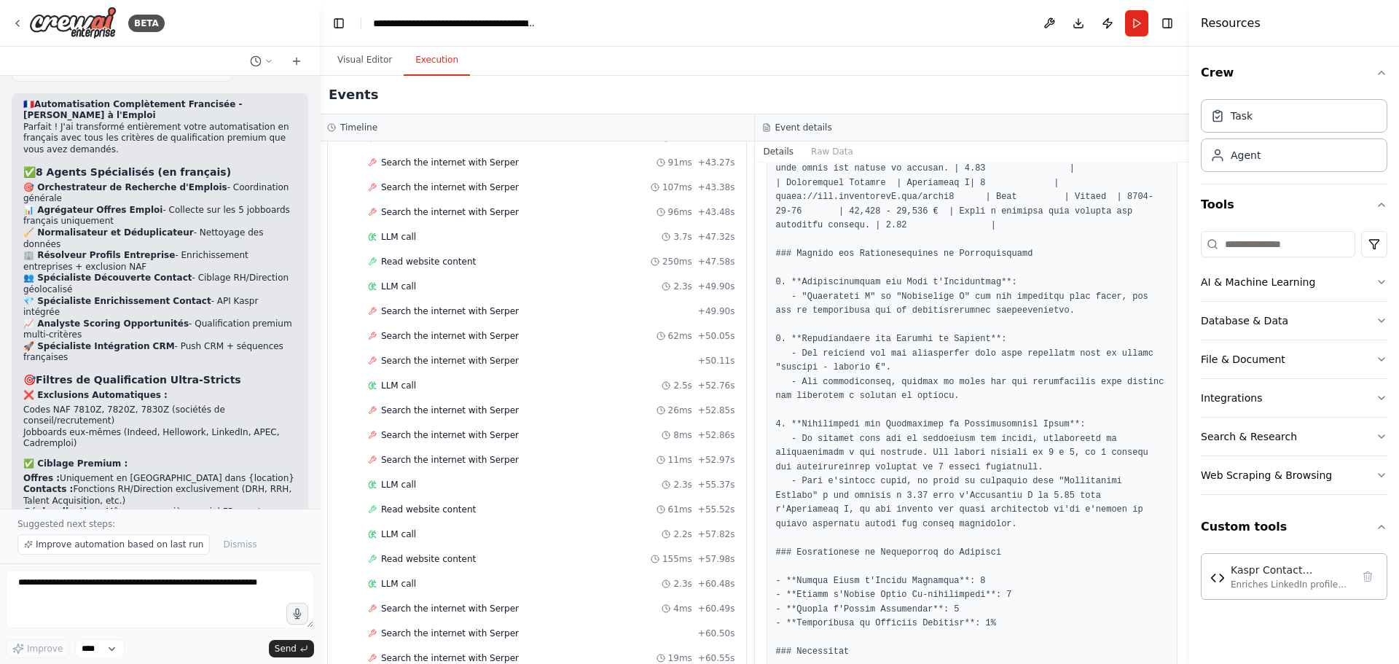
scroll to position [1203, 0]
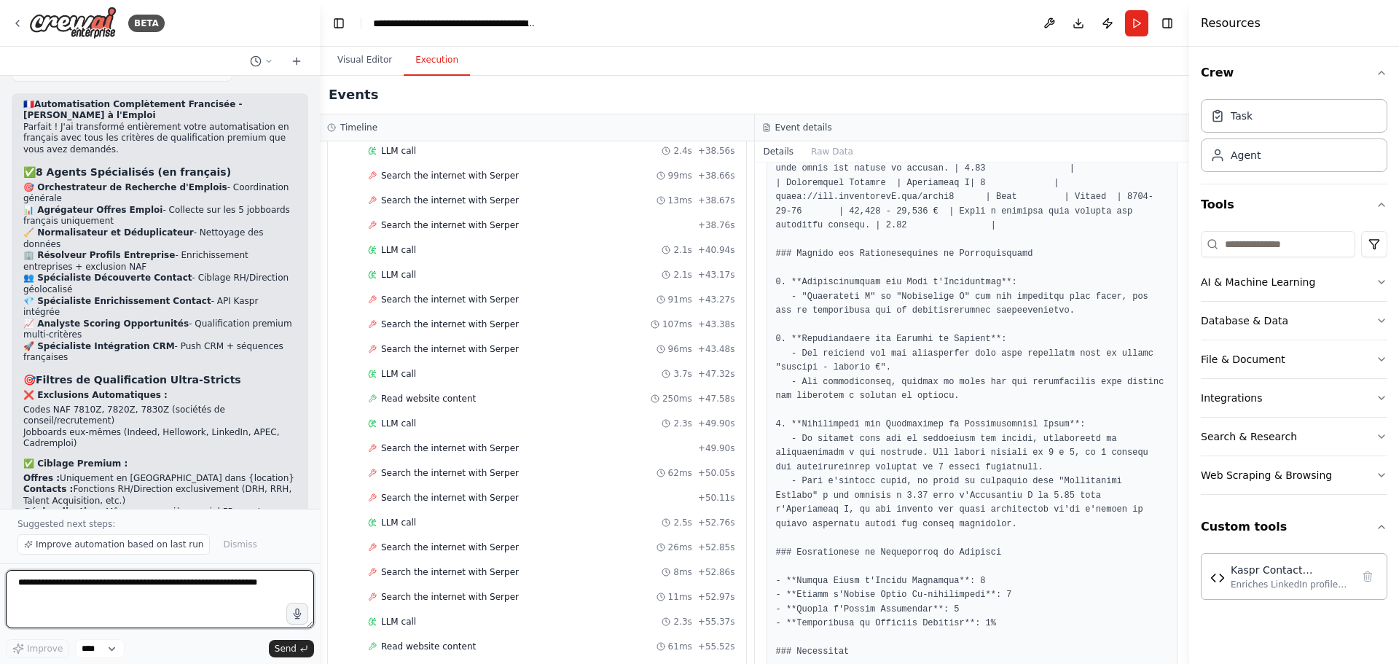
click at [149, 583] on textarea at bounding box center [160, 599] width 308 height 58
type textarea "**********"
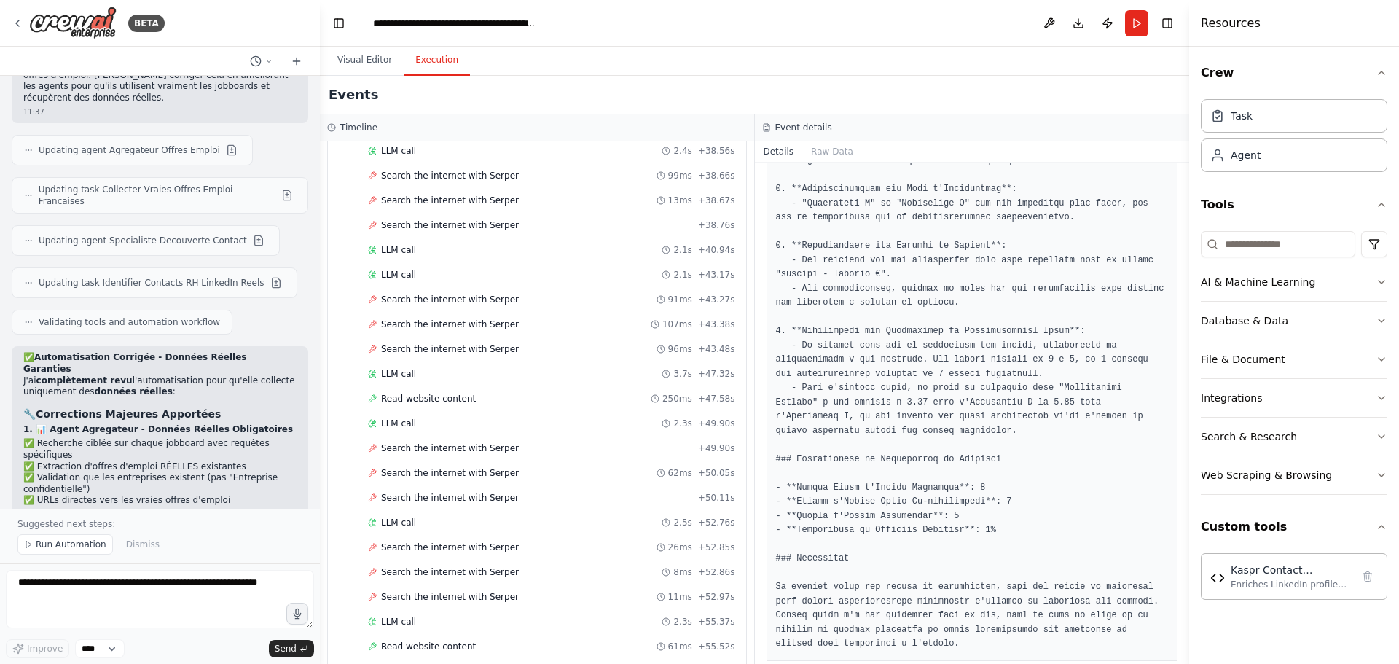
scroll to position [500, 0]
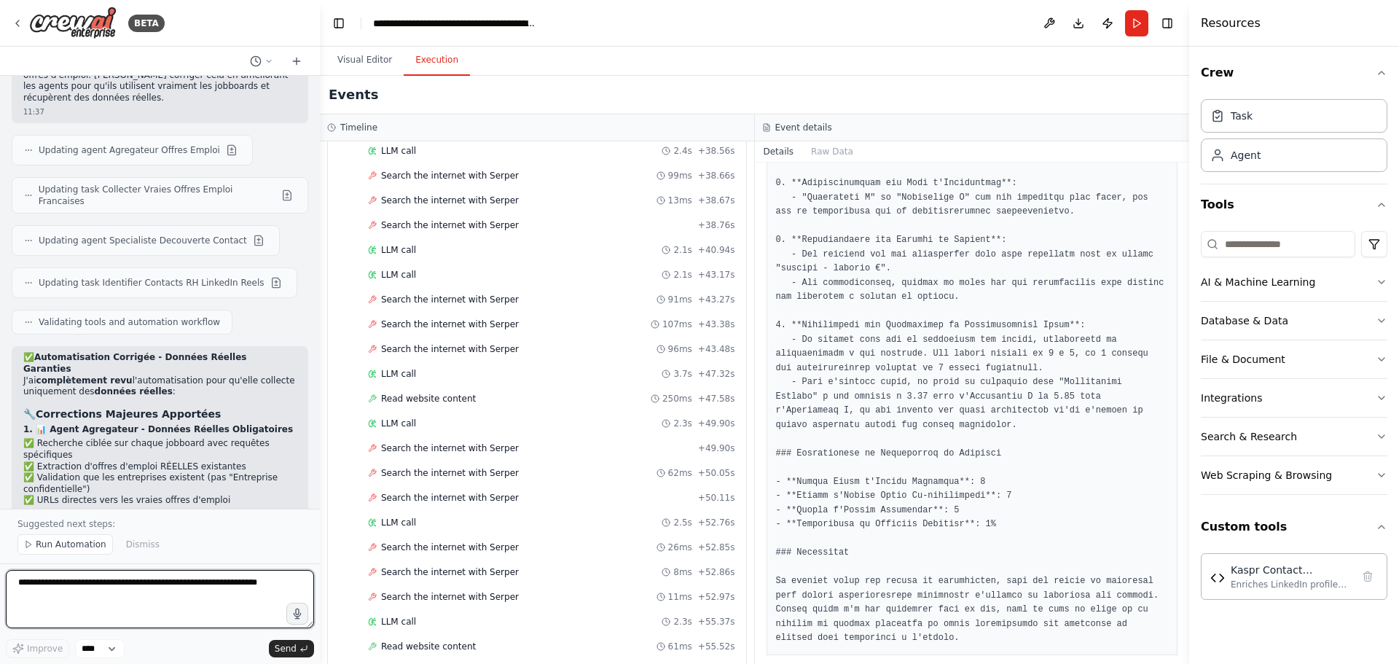
click at [189, 584] on textarea at bounding box center [160, 599] width 308 height 58
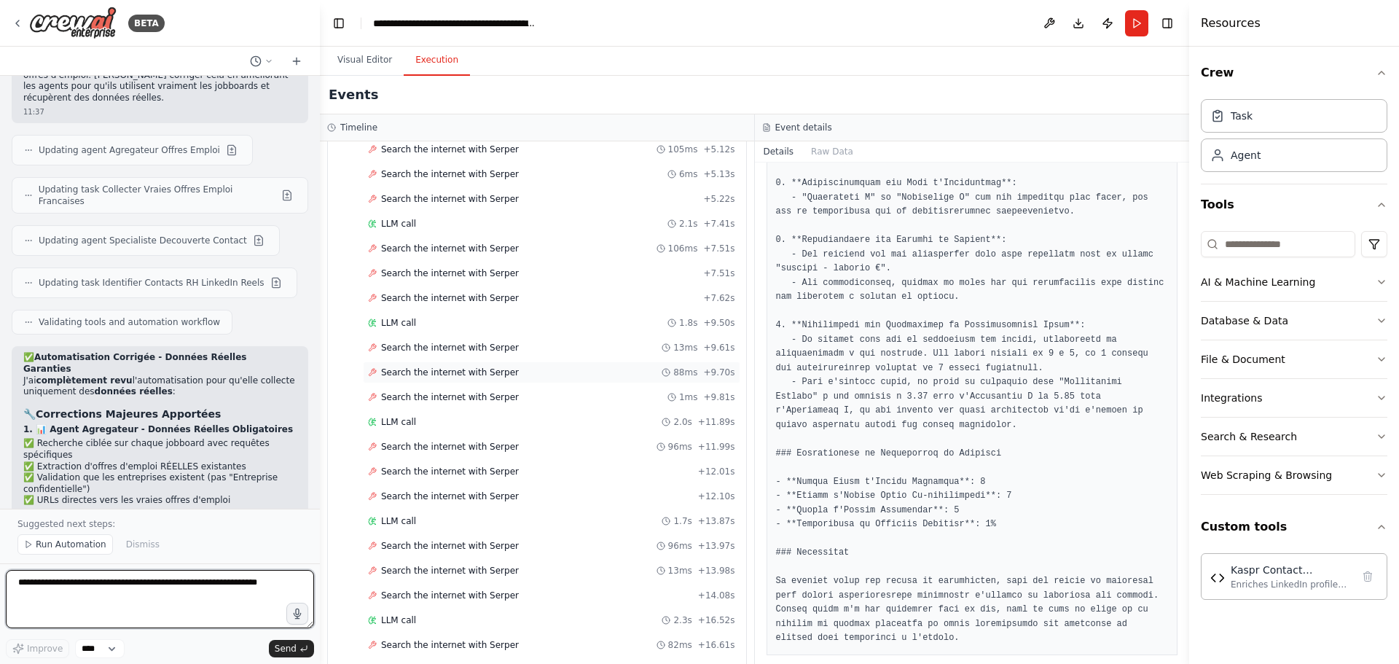
scroll to position [3242, 0]
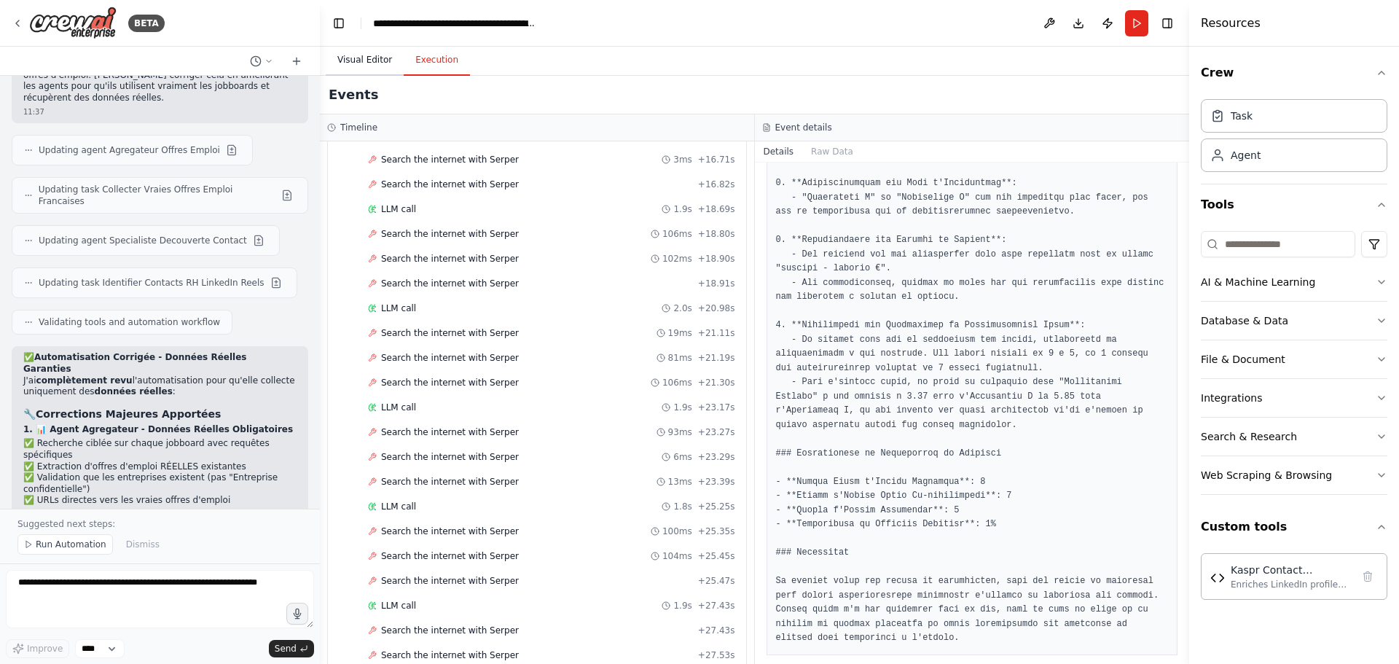
click at [350, 64] on button "Visual Editor" at bounding box center [365, 60] width 78 height 31
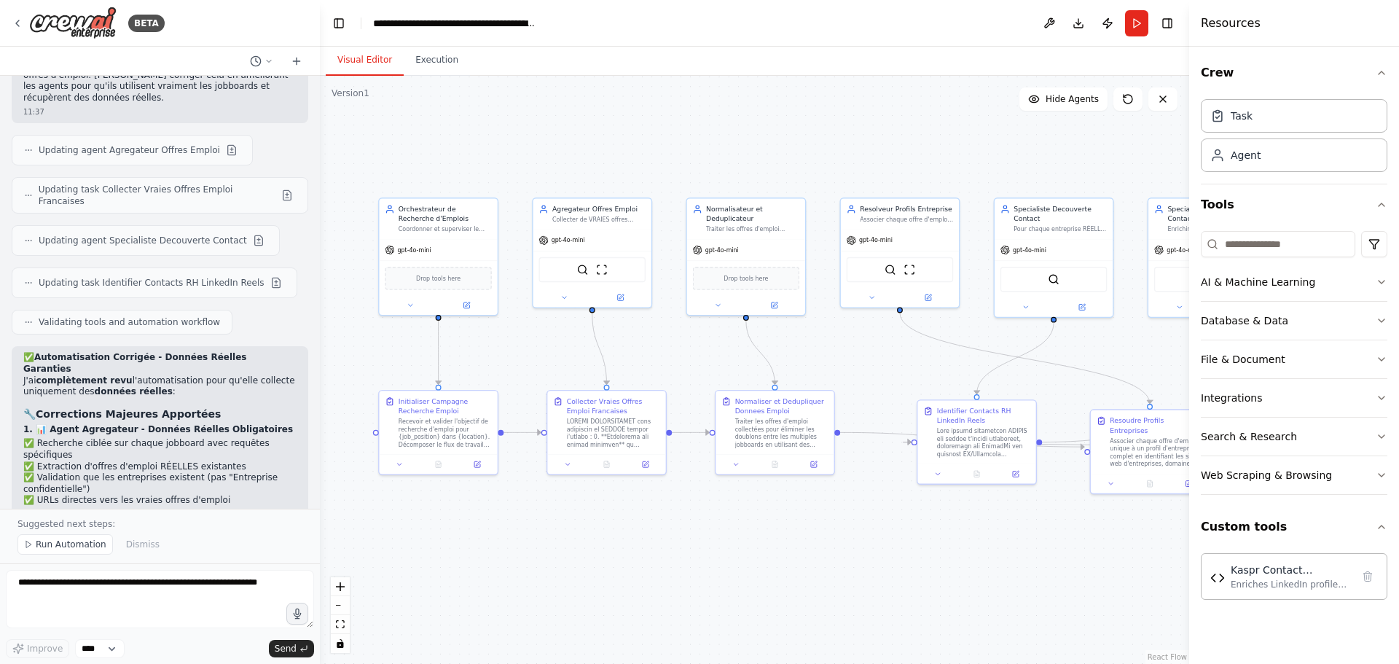
drag, startPoint x: 791, startPoint y: 135, endPoint x: 700, endPoint y: 153, distance: 92.9
click at [700, 153] on div ".deletable-edge-delete-btn { width: 20px; height: 20px; border: 0px solid #ffff…" at bounding box center [754, 370] width 869 height 588
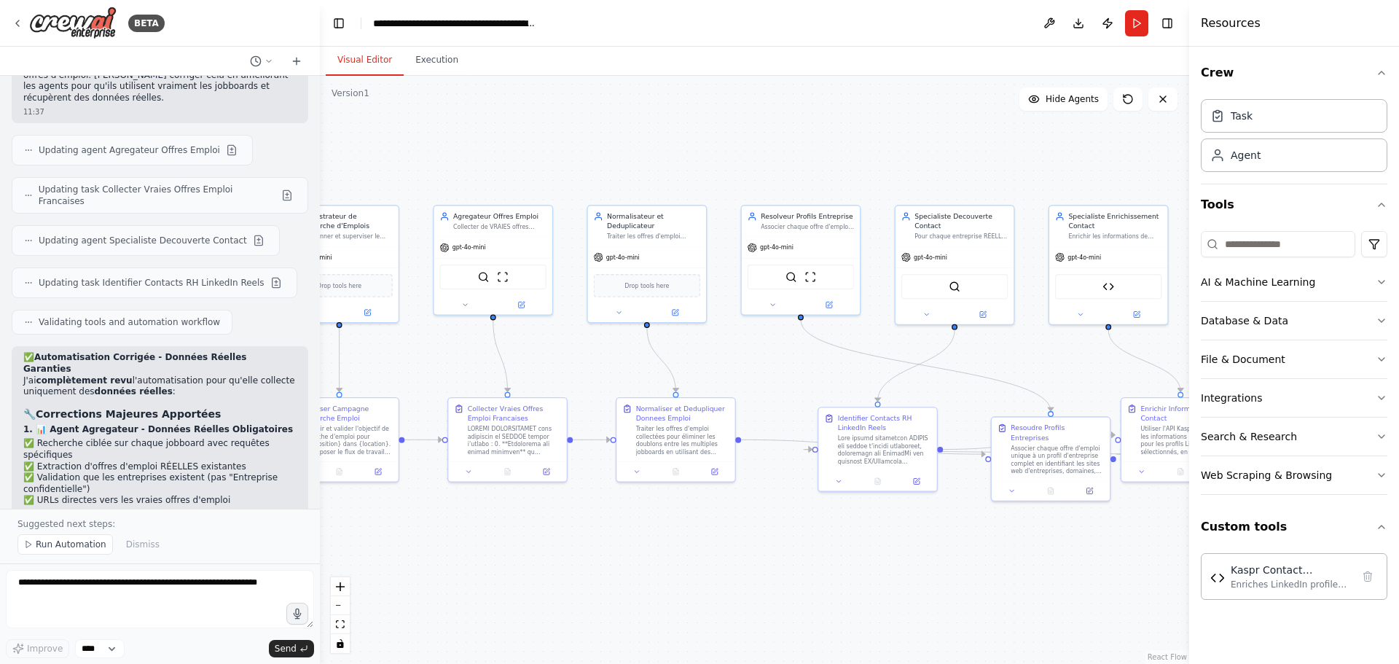
drag, startPoint x: 801, startPoint y: 156, endPoint x: 680, endPoint y: 164, distance: 121.2
click at [680, 164] on div ".deletable-edge-delete-btn { width: 20px; height: 20px; border: 0px solid #ffff…" at bounding box center [754, 370] width 869 height 588
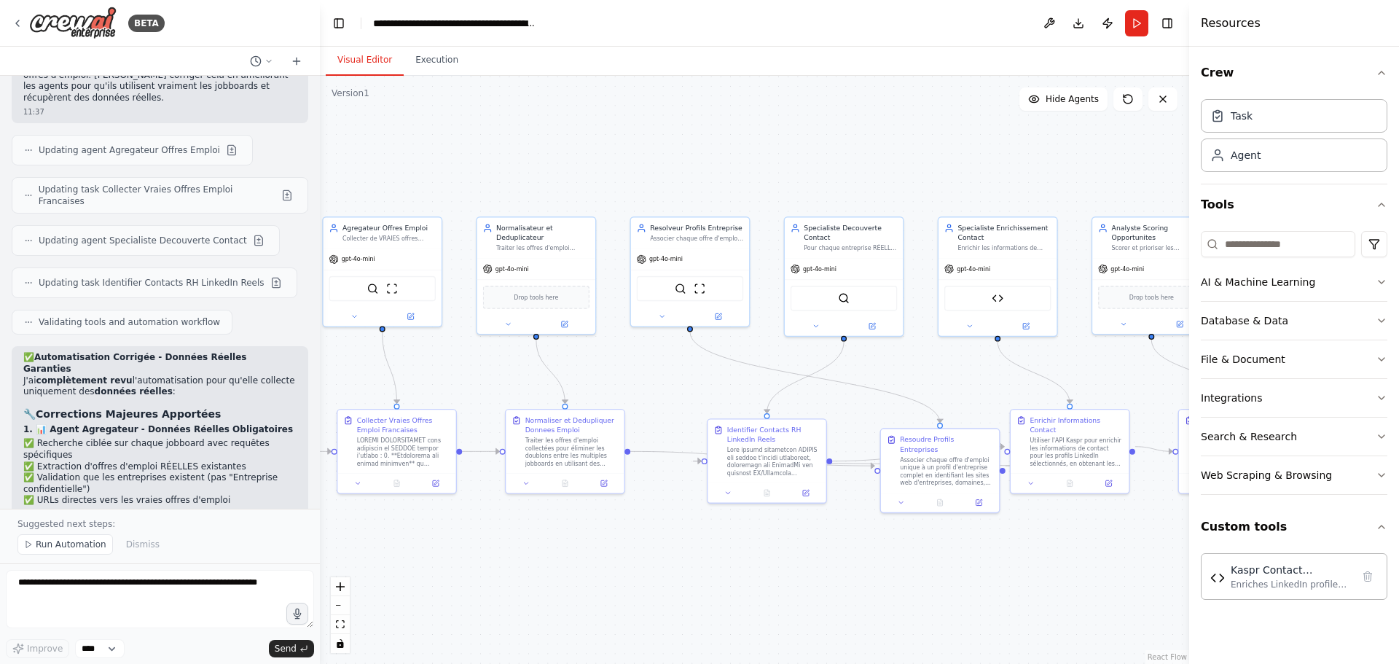
drag, startPoint x: 845, startPoint y: 166, endPoint x: 754, endPoint y: 178, distance: 91.8
click at [755, 177] on div ".deletable-edge-delete-btn { width: 20px; height: 20px; border: 0px solid #ffff…" at bounding box center [754, 370] width 869 height 588
drag, startPoint x: 718, startPoint y: 181, endPoint x: 615, endPoint y: 180, distance: 102.7
click at [615, 180] on div ".deletable-edge-delete-btn { width: 20px; height: 20px; border: 0px solid #ffff…" at bounding box center [754, 370] width 869 height 588
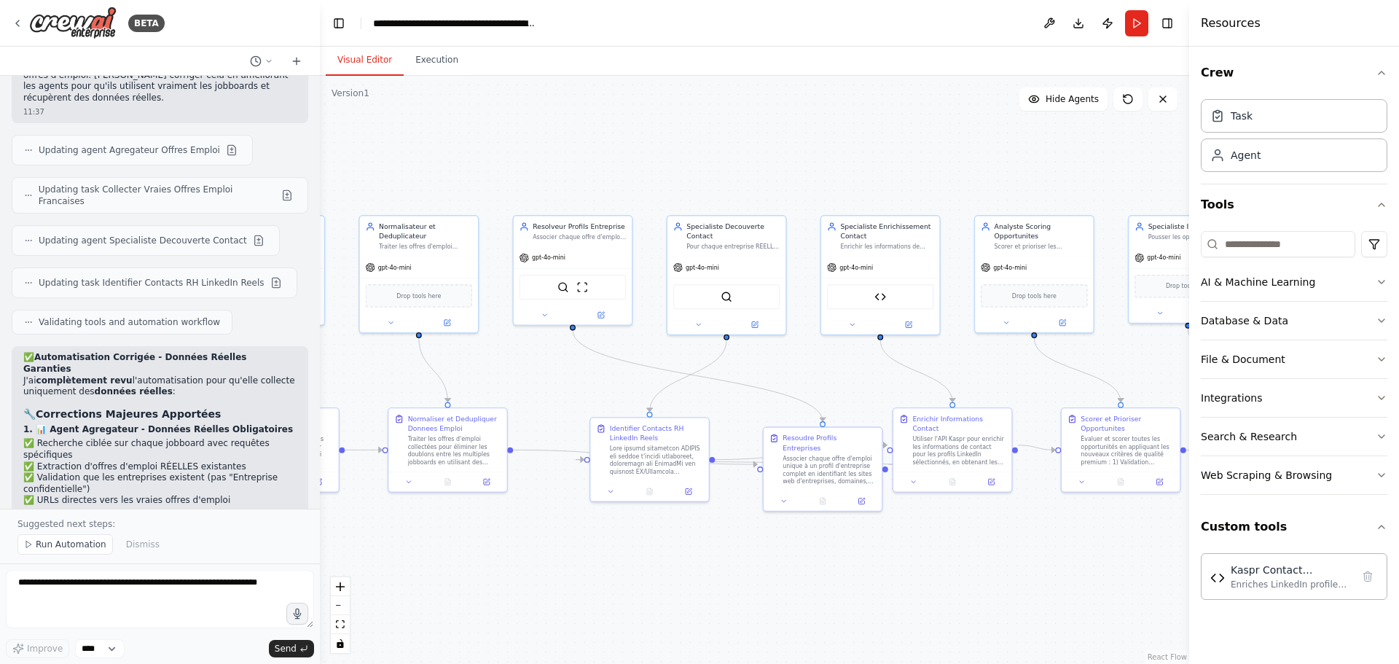
drag, startPoint x: 854, startPoint y: 178, endPoint x: 743, endPoint y: 173, distance: 110.8
click at [743, 173] on div ".deletable-edge-delete-btn { width: 20px; height: 20px; border: 0px solid #ffff…" at bounding box center [754, 370] width 869 height 588
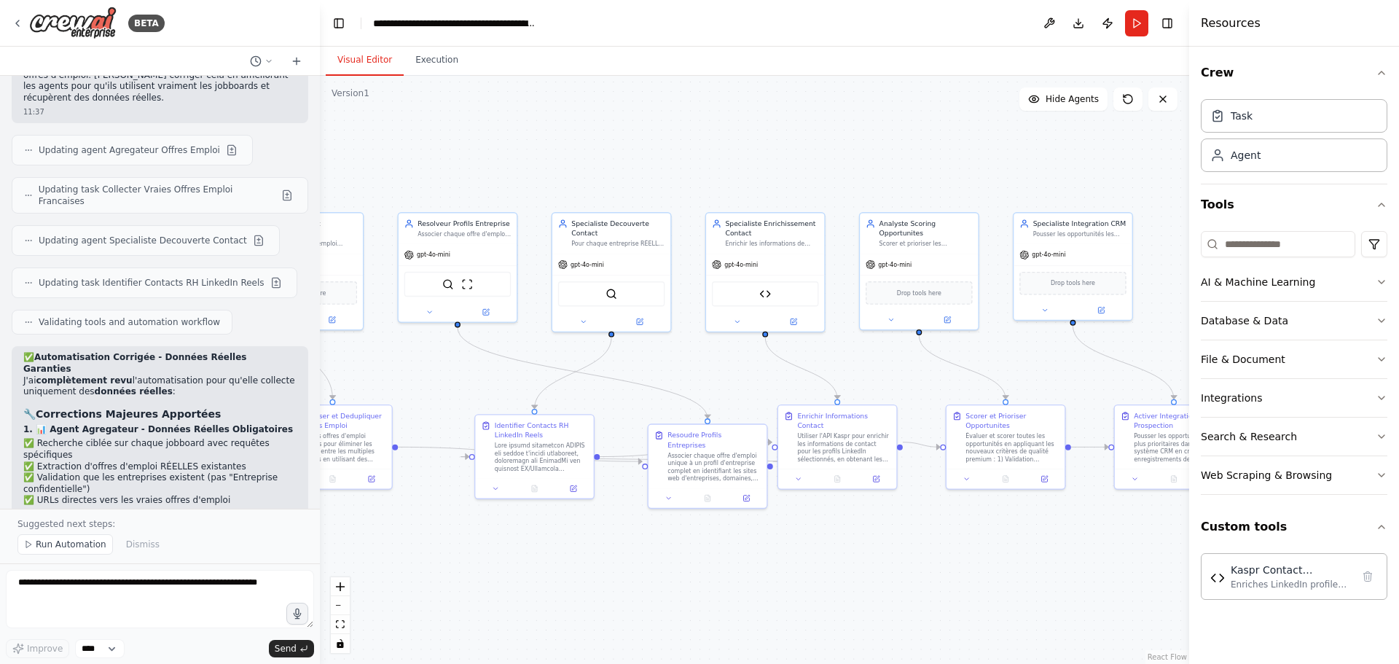
drag, startPoint x: 877, startPoint y: 180, endPoint x: 781, endPoint y: 181, distance: 96.2
click at [783, 181] on div ".deletable-edge-delete-btn { width: 20px; height: 20px; border: 0px solid #ffff…" at bounding box center [754, 370] width 869 height 588
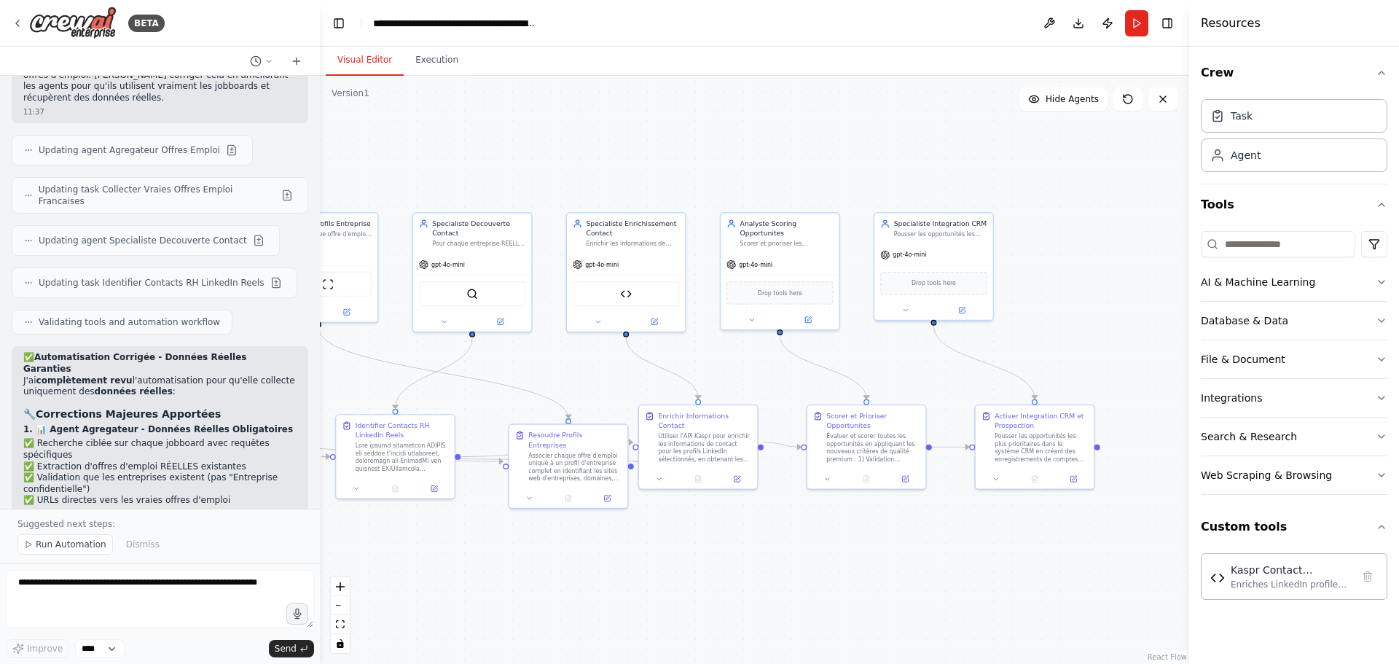
drag, startPoint x: 786, startPoint y: 186, endPoint x: 752, endPoint y: 186, distance: 33.5
click at [758, 186] on div ".deletable-edge-delete-btn { width: 20px; height: 20px; border: 0px solid #ffff…" at bounding box center [754, 370] width 869 height 588
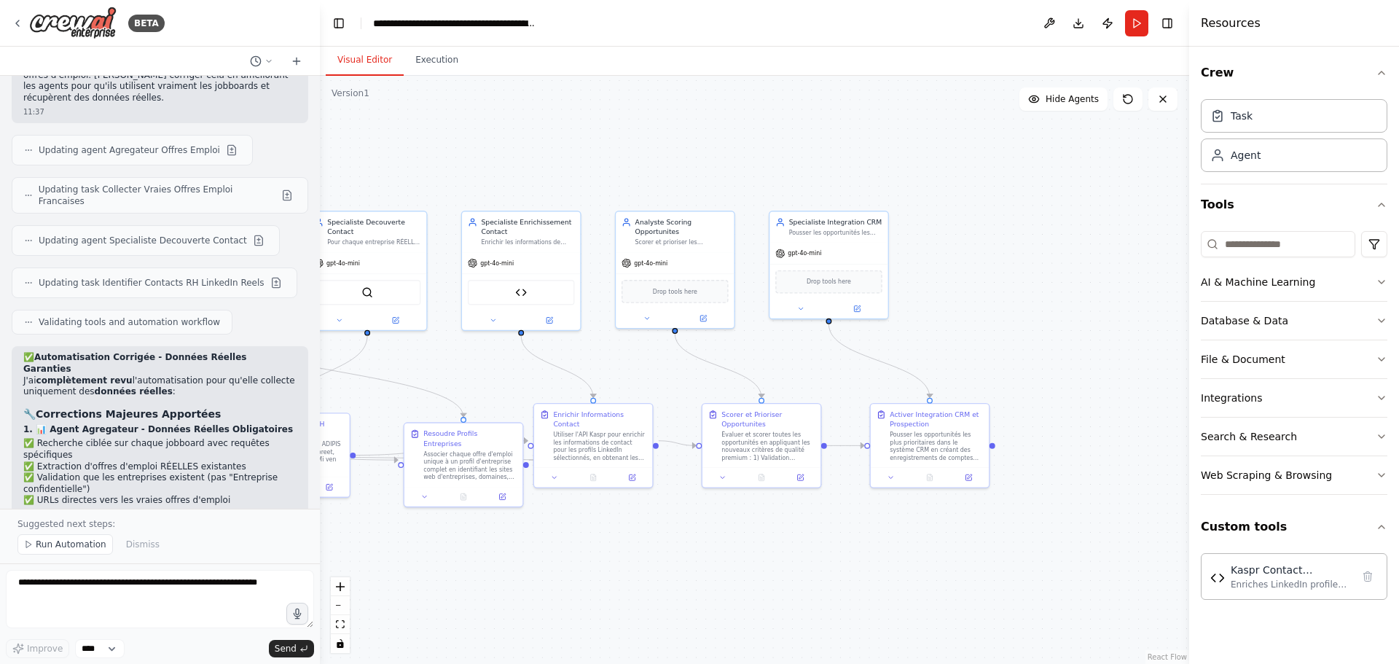
drag, startPoint x: 830, startPoint y: 186, endPoint x: 731, endPoint y: 184, distance: 98.4
click at [732, 184] on div ".deletable-edge-delete-btn { width: 20px; height: 20px; border: 0px solid #ffff…" at bounding box center [754, 370] width 869 height 588
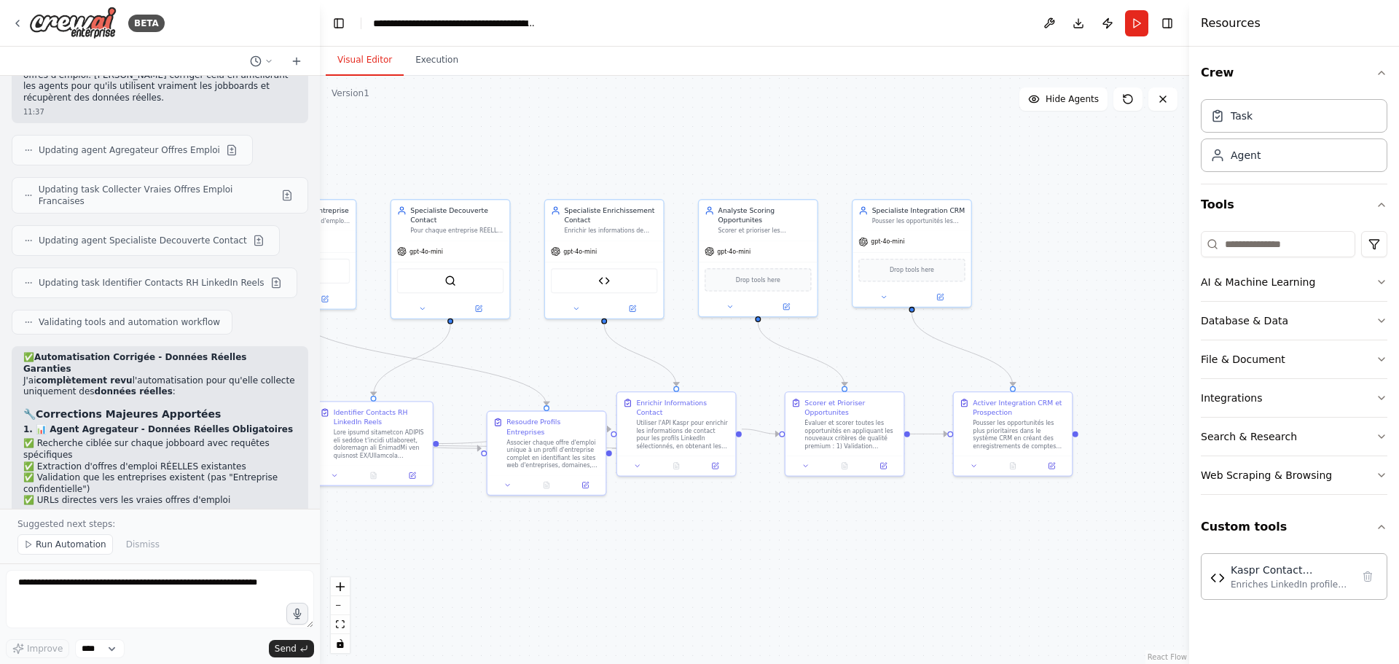
drag, startPoint x: 510, startPoint y: 363, endPoint x: 739, endPoint y: 329, distance: 231.2
click at [728, 327] on div ".deletable-edge-delete-btn { width: 20px; height: 20px; border: 0px solid #ffff…" at bounding box center [754, 370] width 869 height 588
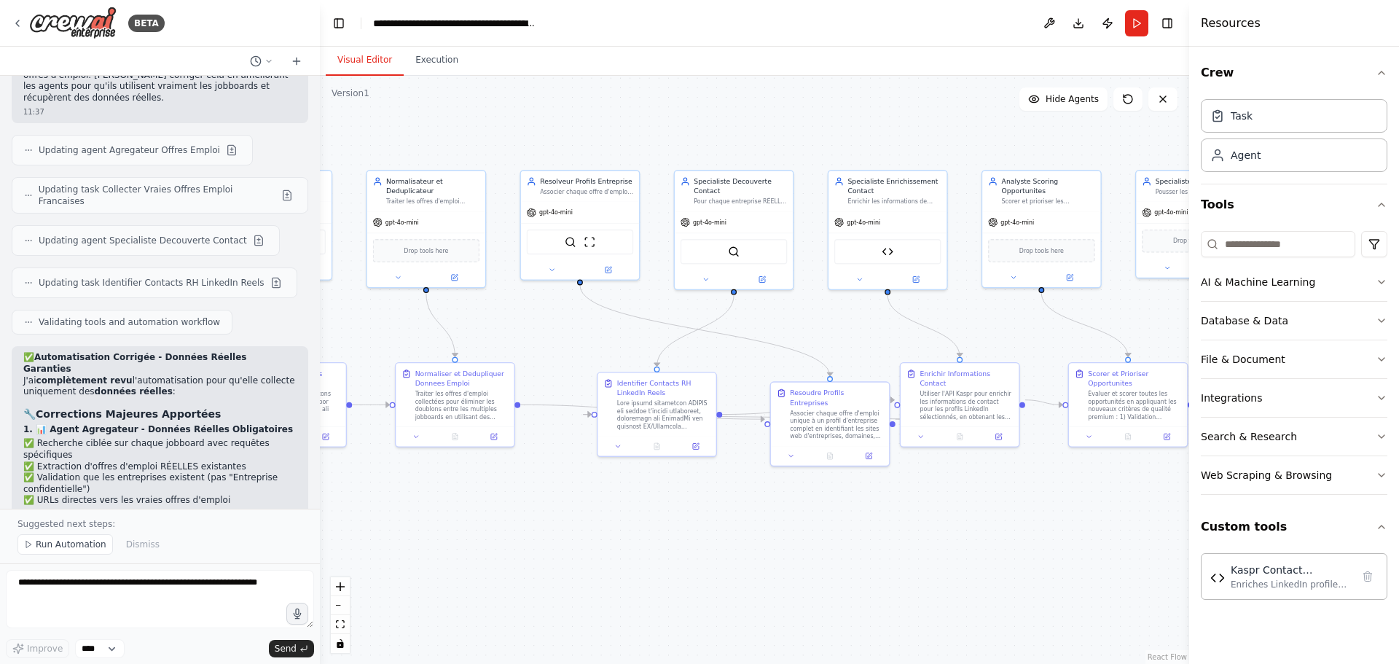
drag, startPoint x: 444, startPoint y: 342, endPoint x: 578, endPoint y: 340, distance: 133.3
click at [578, 340] on div ".deletable-edge-delete-btn { width: 20px; height: 20px; border: 0px solid #ffff…" at bounding box center [754, 370] width 869 height 588
click at [579, 340] on div ".deletable-edge-delete-btn { width: 20px; height: 20px; border: 0px solid #ffff…" at bounding box center [754, 370] width 869 height 588
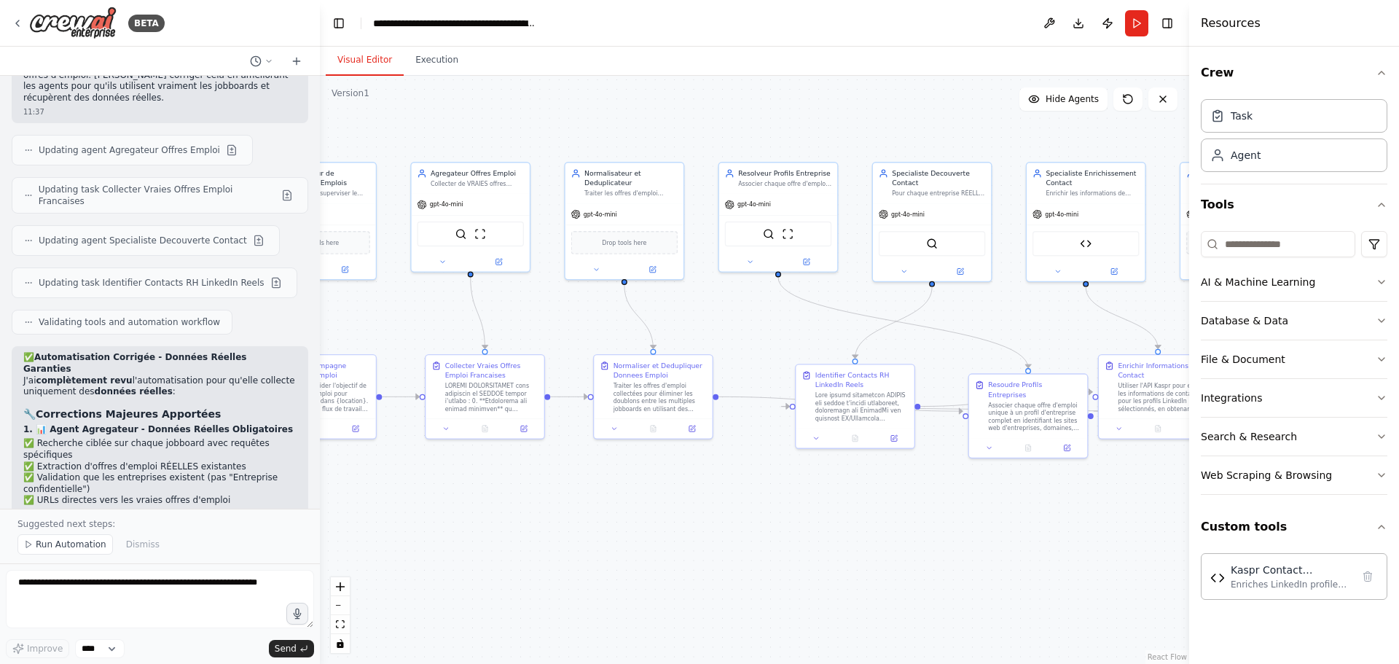
drag, startPoint x: 548, startPoint y: 359, endPoint x: 685, endPoint y: 351, distance: 136.4
click at [684, 351] on div ".deletable-edge-delete-btn { width: 20px; height: 20px; border: 0px solid #ffff…" at bounding box center [754, 370] width 869 height 588
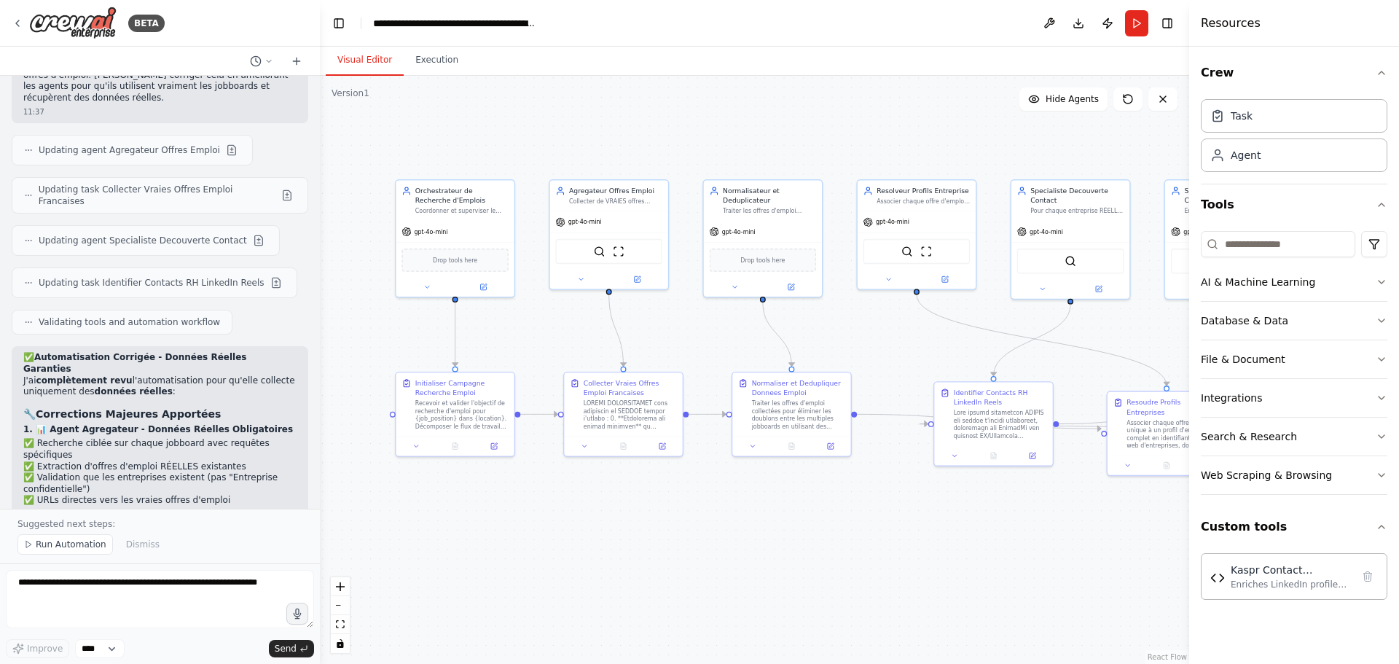
drag, startPoint x: 450, startPoint y: 329, endPoint x: 561, endPoint y: 346, distance: 112.0
click at [560, 347] on div ".deletable-edge-delete-btn { width: 20px; height: 20px; border: 0px solid #ffff…" at bounding box center [754, 370] width 869 height 588
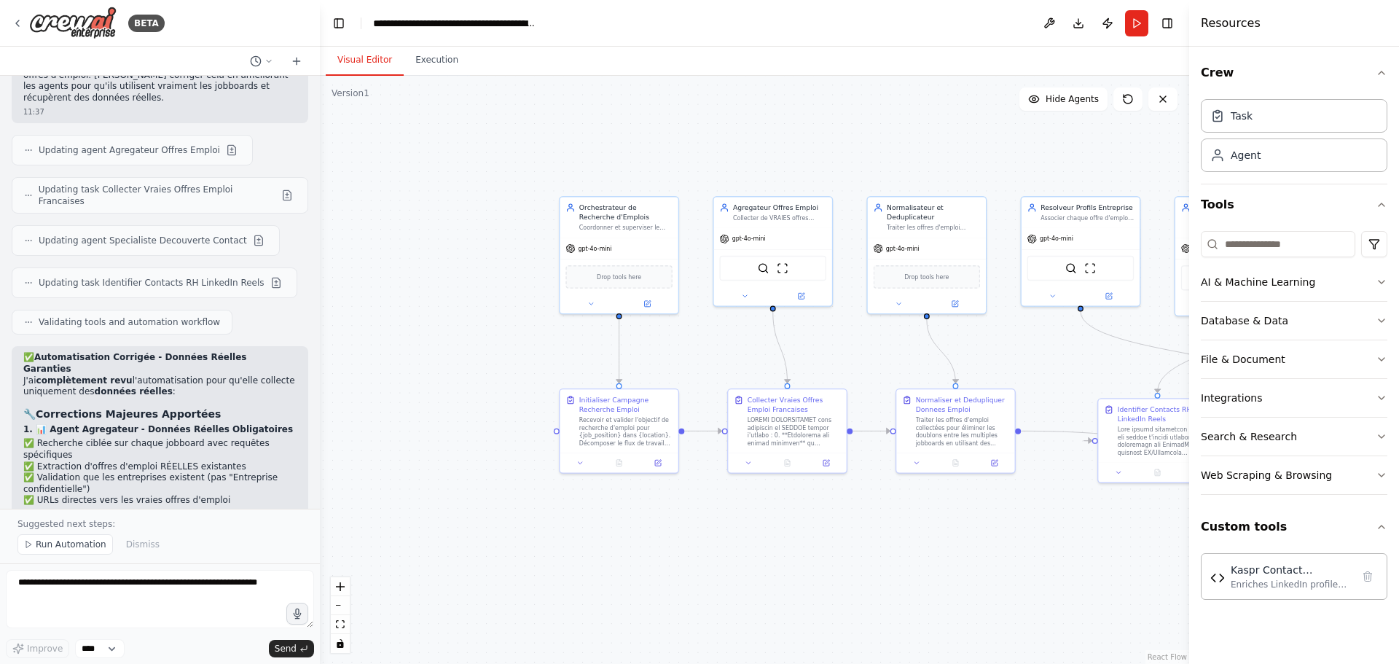
drag, startPoint x: 795, startPoint y: 324, endPoint x: 957, endPoint y: 341, distance: 162.6
click at [957, 341] on div ".deletable-edge-delete-btn { width: 20px; height: 20px; border: 0px solid #ffff…" at bounding box center [754, 370] width 869 height 588
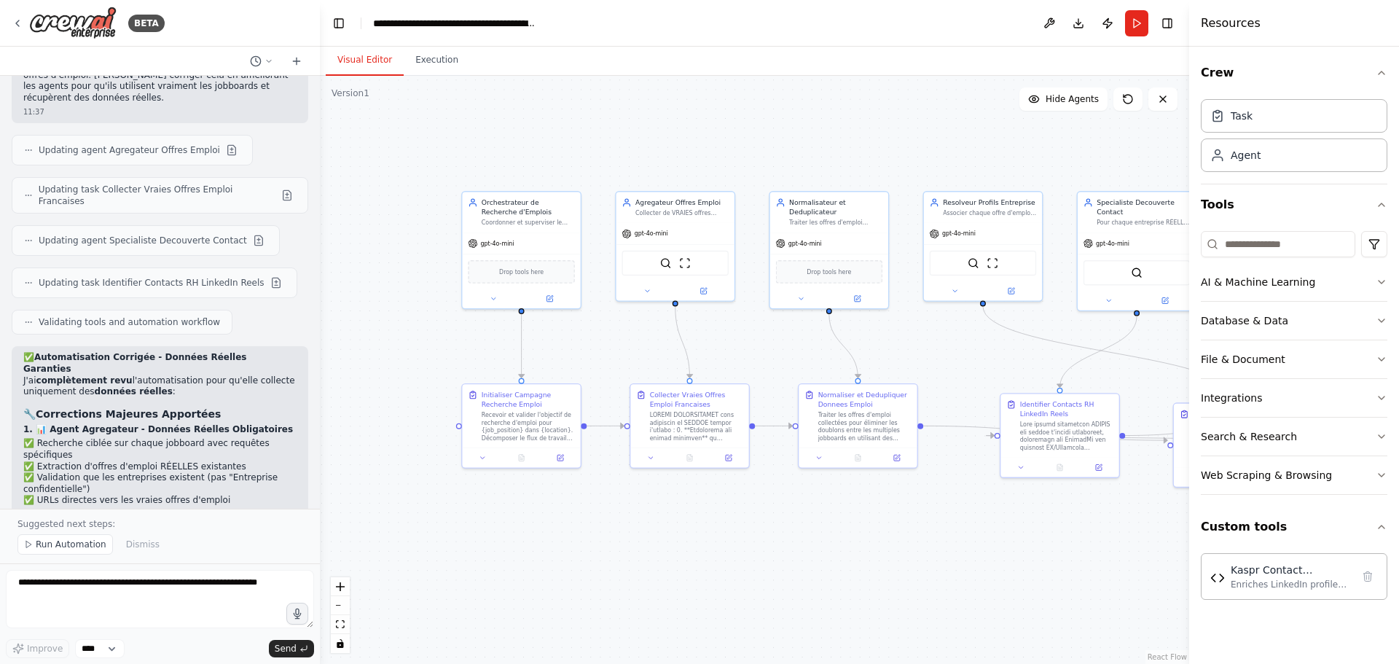
drag, startPoint x: 854, startPoint y: 343, endPoint x: 703, endPoint y: 327, distance: 151.6
click at [719, 334] on div ".deletable-edge-delete-btn { width: 20px; height: 20px; border: 0px solid #ffff…" at bounding box center [754, 370] width 869 height 588
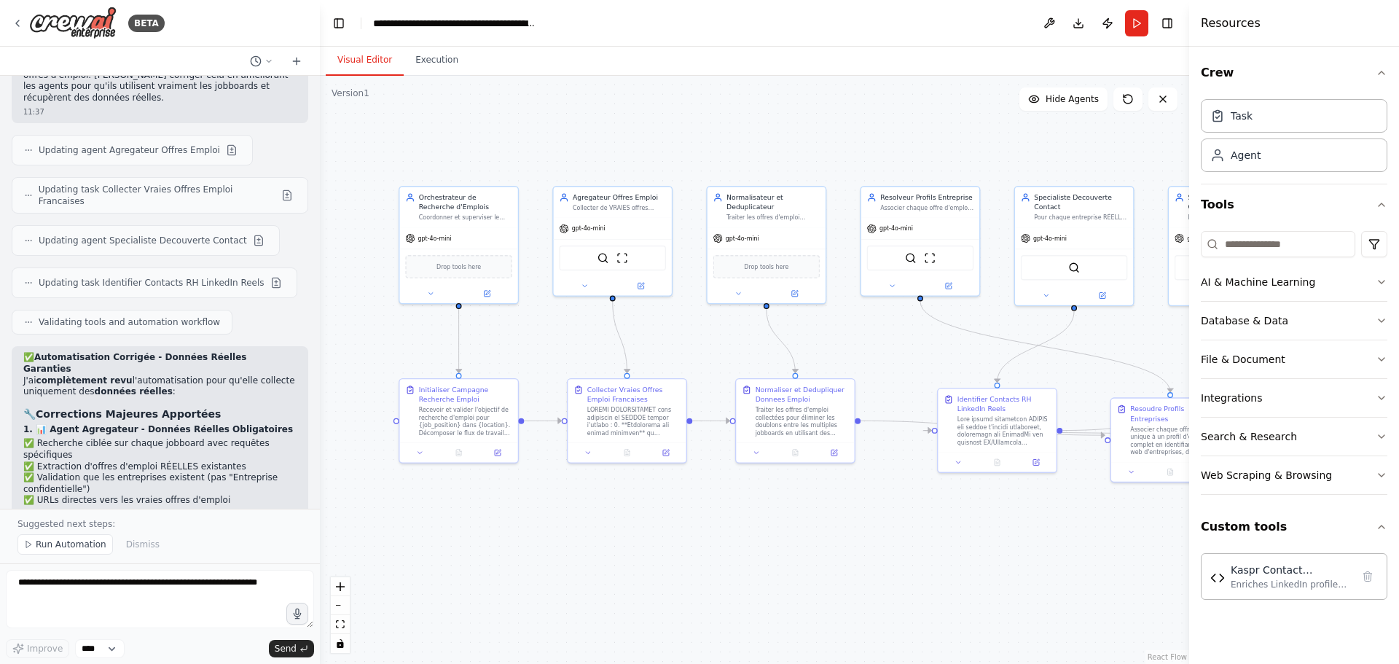
drag, startPoint x: 680, startPoint y: 344, endPoint x: 562, endPoint y: 331, distance: 119.5
click at [563, 331] on div ".deletable-edge-delete-btn { width: 20px; height: 20px; border: 0px solid #ffff…" at bounding box center [754, 370] width 869 height 588
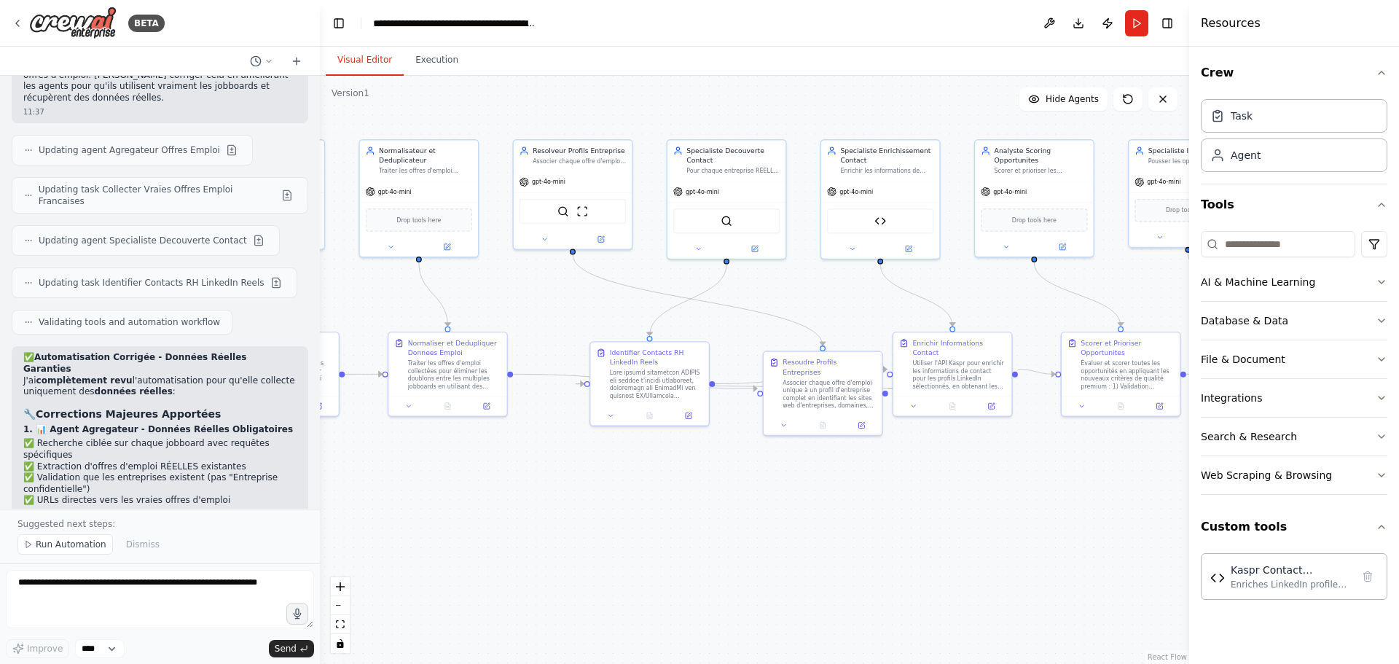
drag, startPoint x: 702, startPoint y: 340, endPoint x: 562, endPoint y: 319, distance: 142.2
click at [562, 319] on div ".deletable-edge-delete-btn { width: 20px; height: 20px; border: 0px solid #ffff…" at bounding box center [754, 370] width 869 height 588
drag, startPoint x: 714, startPoint y: 264, endPoint x: 584, endPoint y: 250, distance: 130.4
click at [584, 250] on div ".deletable-edge-delete-btn { width: 20px; height: 20px; border: 0px solid #ffff…" at bounding box center [754, 370] width 869 height 588
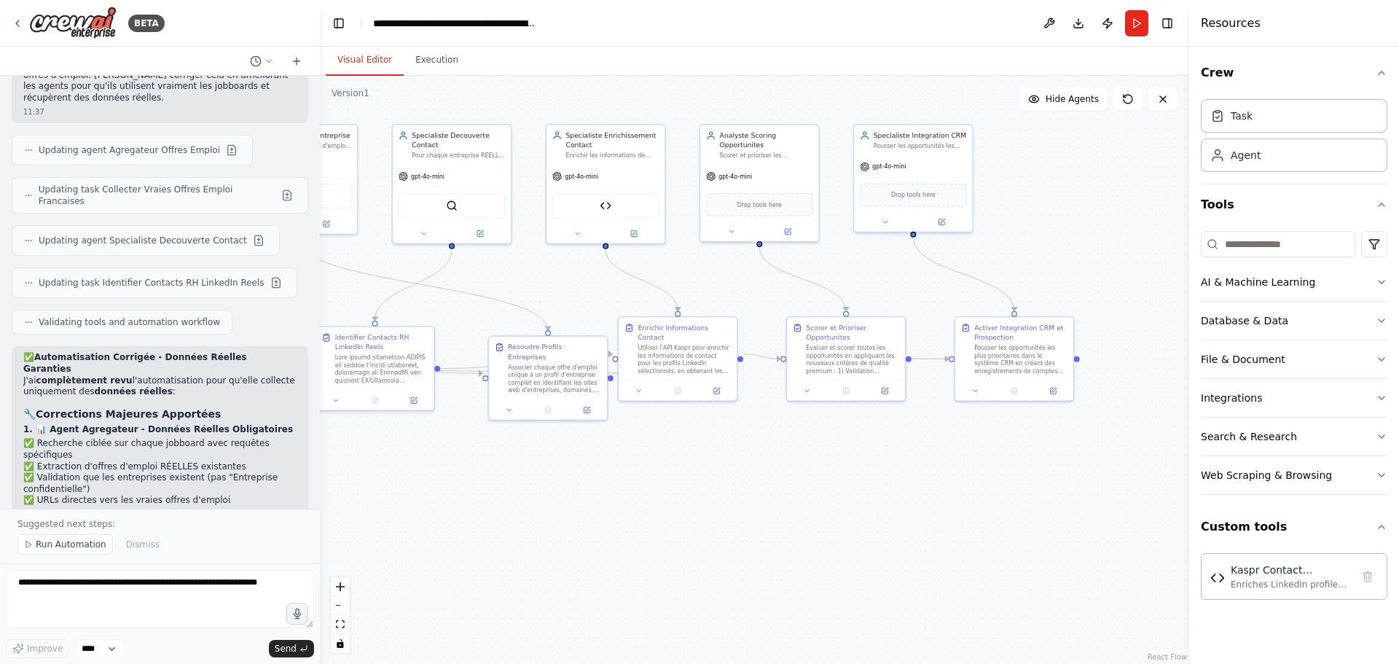
drag, startPoint x: 693, startPoint y: 267, endPoint x: 656, endPoint y: 300, distance: 49.5
click at [658, 299] on div ".deletable-edge-delete-btn { width: 20px; height: 20px; border: 0px solid #ffff…" at bounding box center [754, 370] width 869 height 588
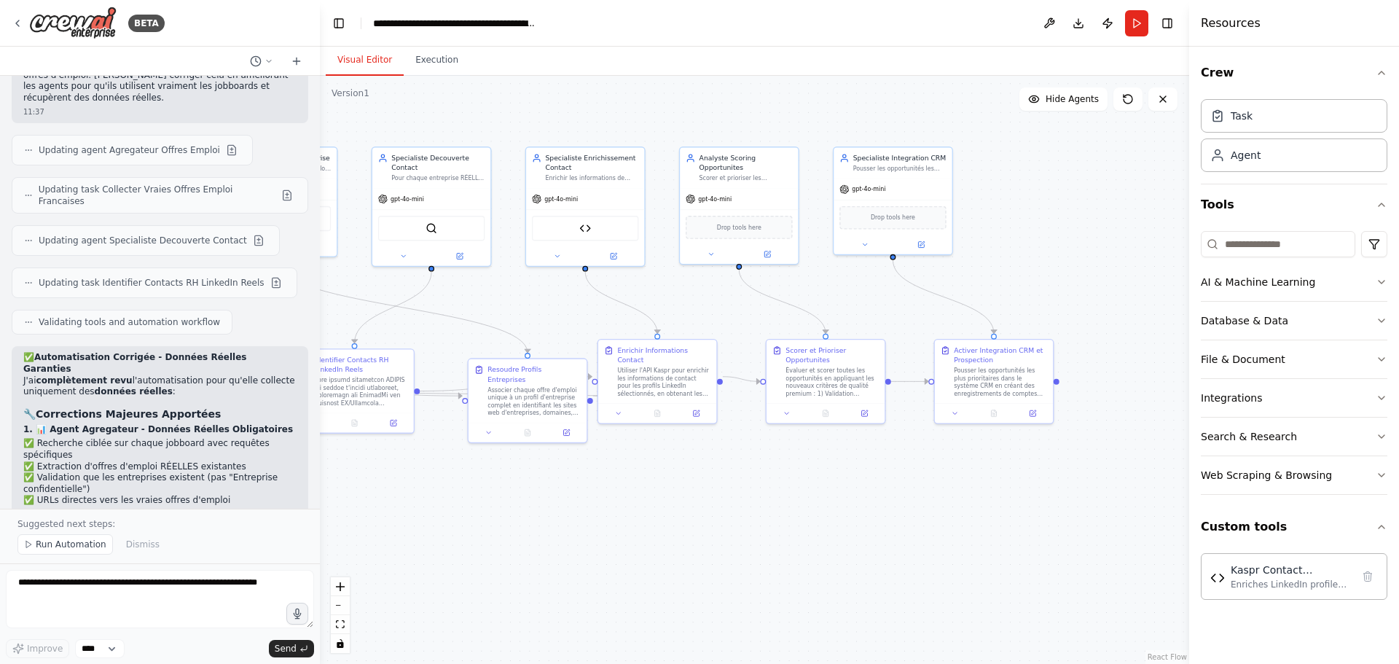
click at [55, 521] on p "Suggested next steps:" at bounding box center [159, 524] width 285 height 12
click at [55, 519] on p "Suggested next steps:" at bounding box center [159, 524] width 285 height 12
click at [66, 546] on span "Run Automation" at bounding box center [71, 544] width 71 height 12
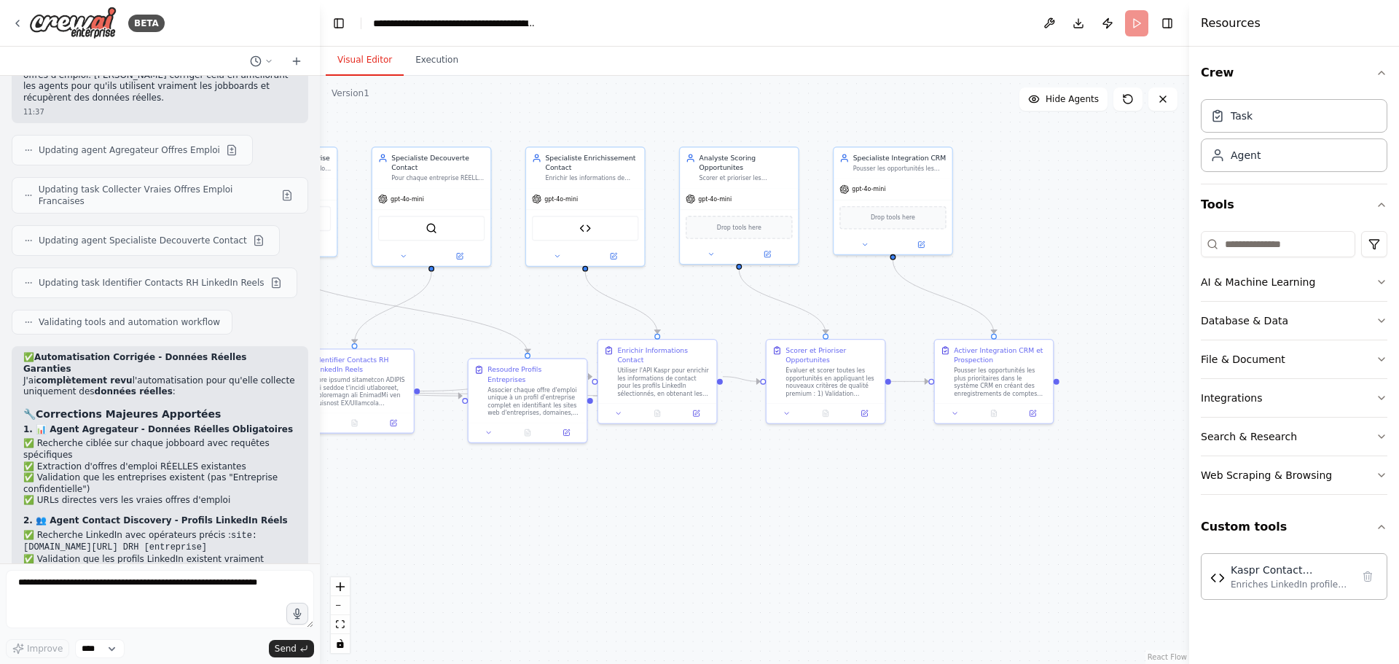
scroll to position [9770, 0]
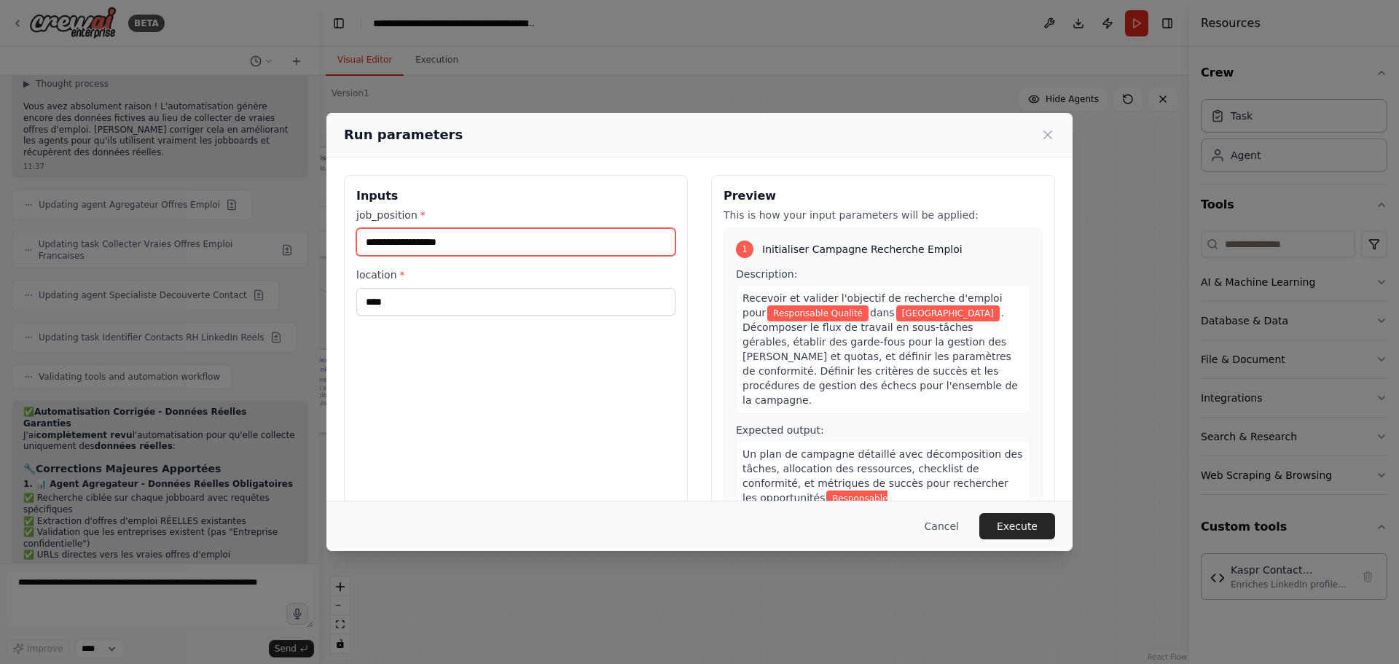
click at [476, 242] on input "**********" at bounding box center [515, 242] width 319 height 28
drag, startPoint x: 506, startPoint y: 245, endPoint x: 234, endPoint y: 248, distance: 272.4
click at [235, 248] on div "**********" at bounding box center [699, 332] width 1399 height 664
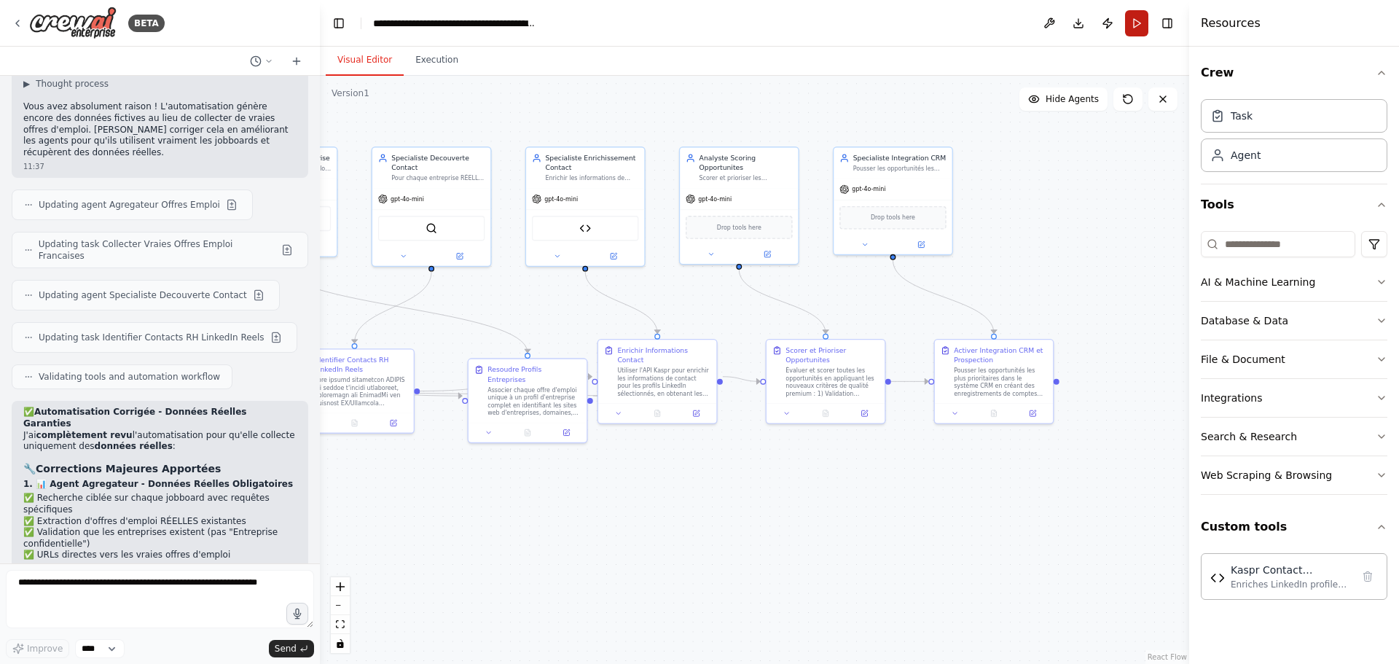
click at [1143, 22] on button "Run" at bounding box center [1136, 23] width 23 height 26
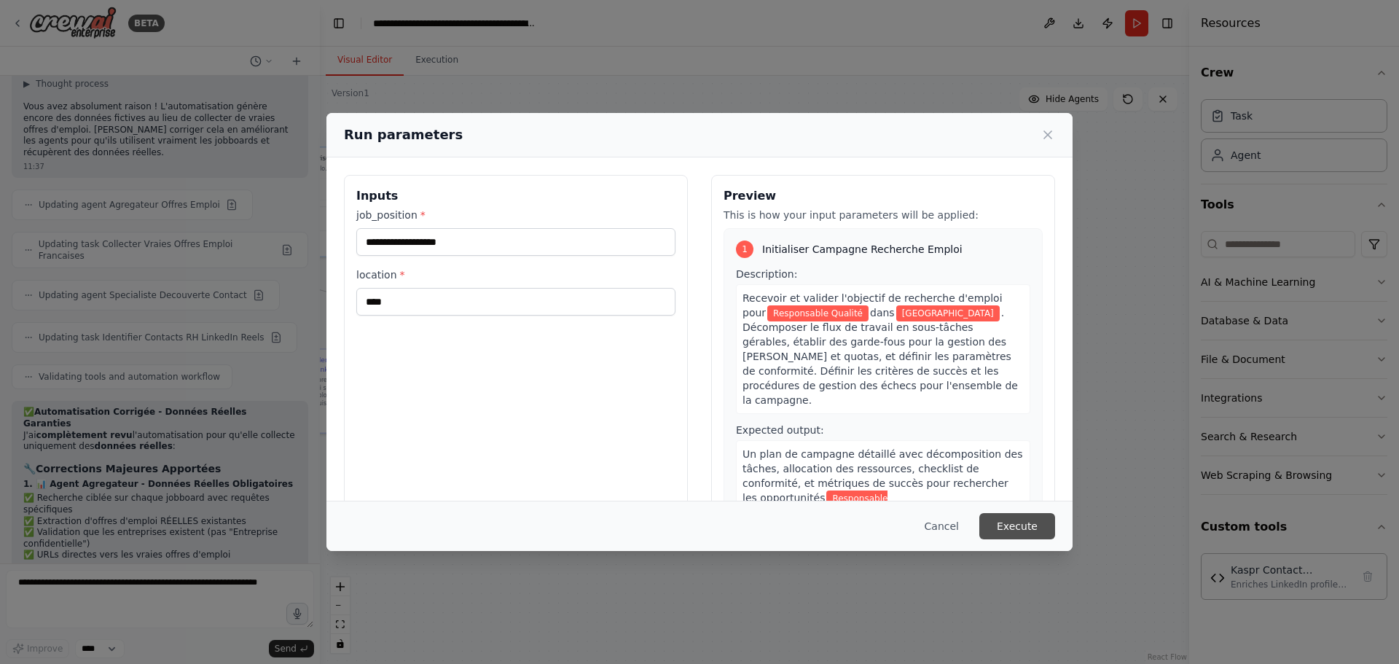
click at [1027, 526] on button "Execute" at bounding box center [1017, 526] width 76 height 26
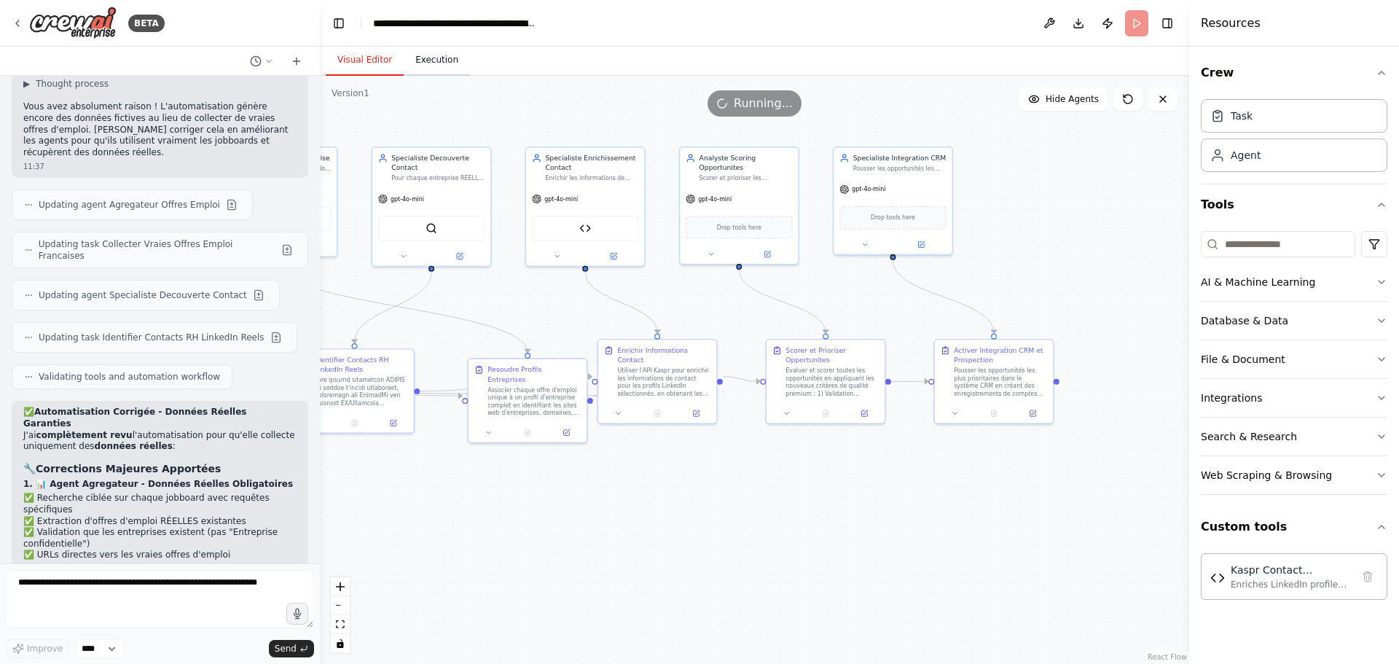
click at [425, 62] on button "Execution" at bounding box center [437, 60] width 66 height 31
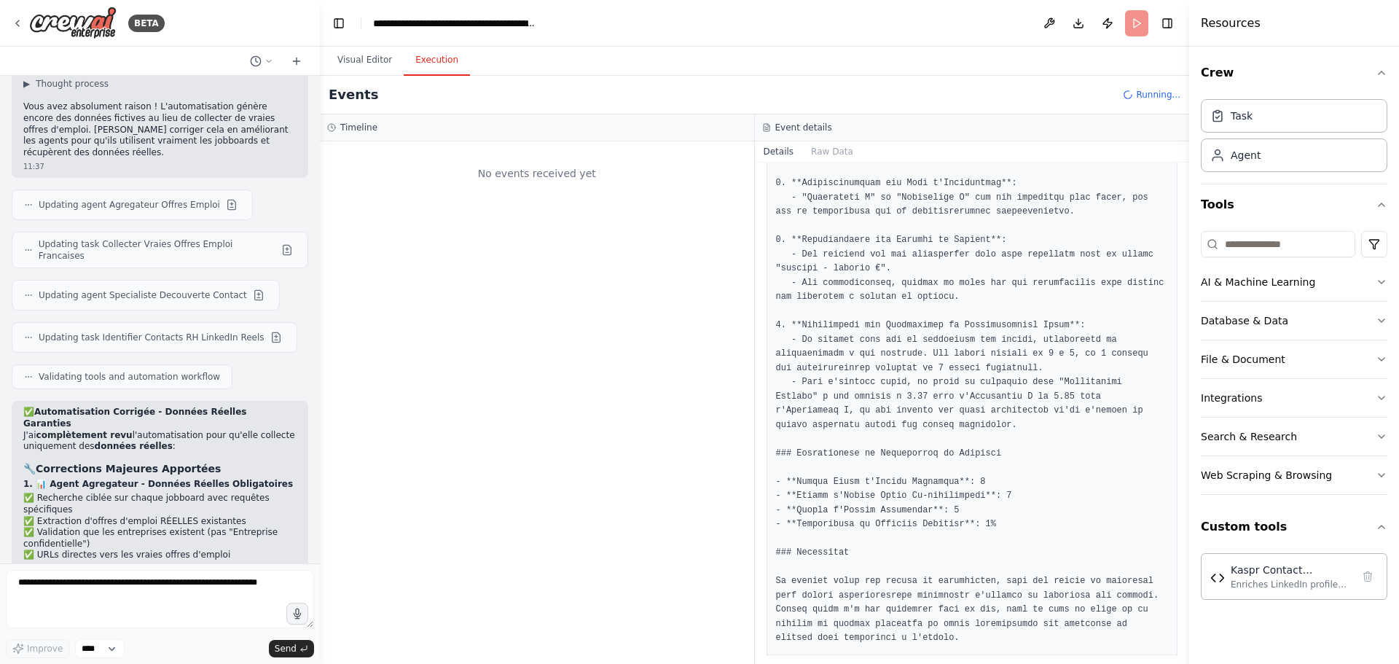
scroll to position [0, 0]
click at [379, 59] on button "Visual Editor" at bounding box center [365, 60] width 78 height 31
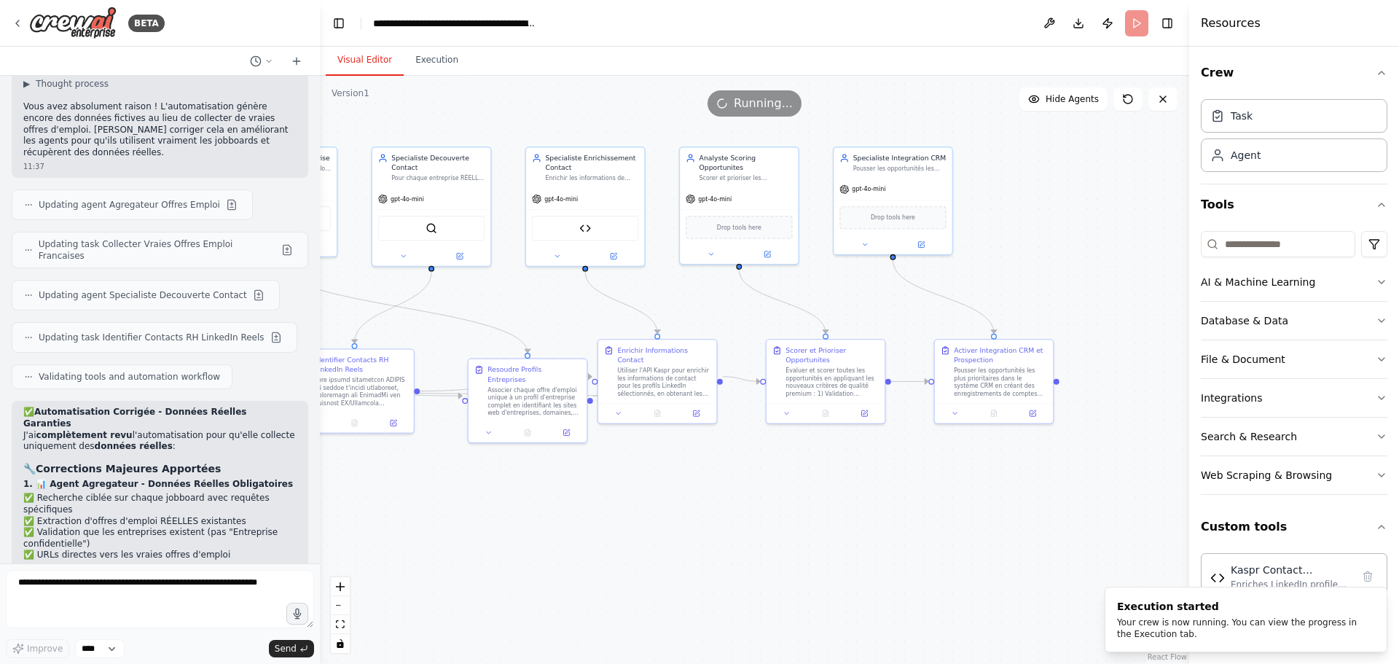
drag, startPoint x: 503, startPoint y: 101, endPoint x: 604, endPoint y: 98, distance: 101.3
click at [604, 98] on div "Running..." at bounding box center [754, 103] width 869 height 26
click at [438, 70] on button "Execution" at bounding box center [437, 60] width 66 height 31
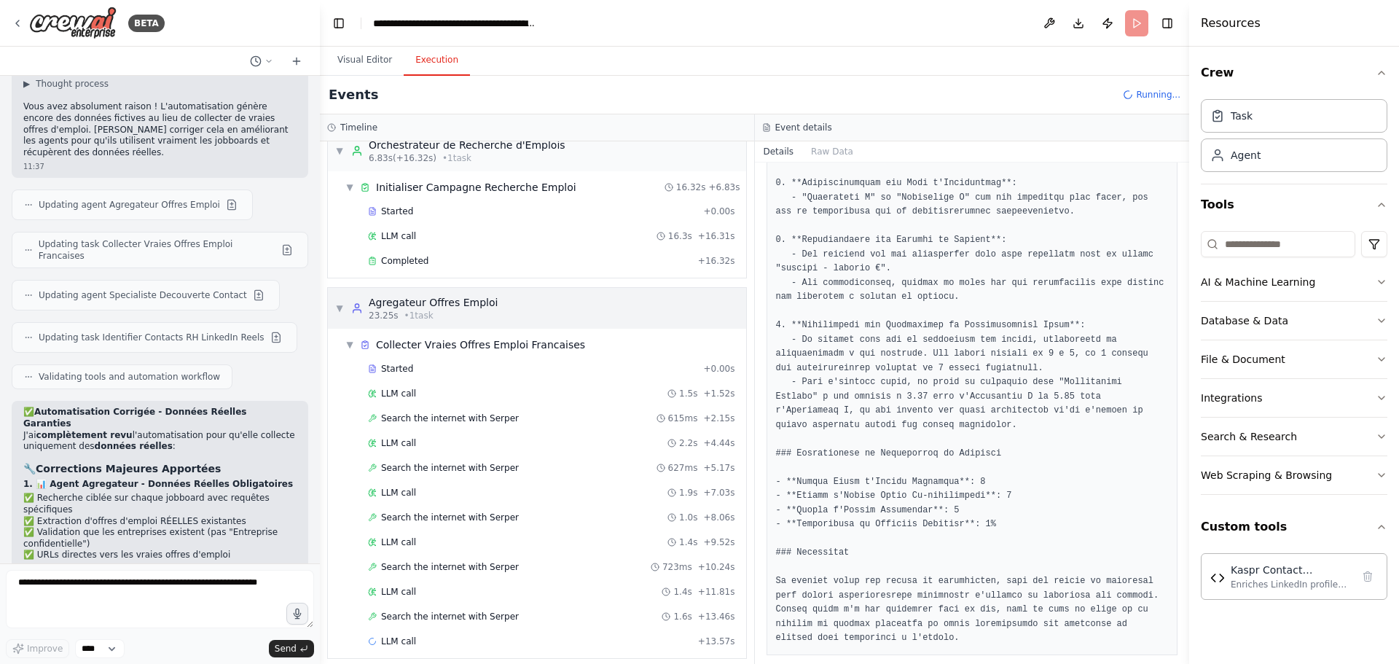
scroll to position [30, 0]
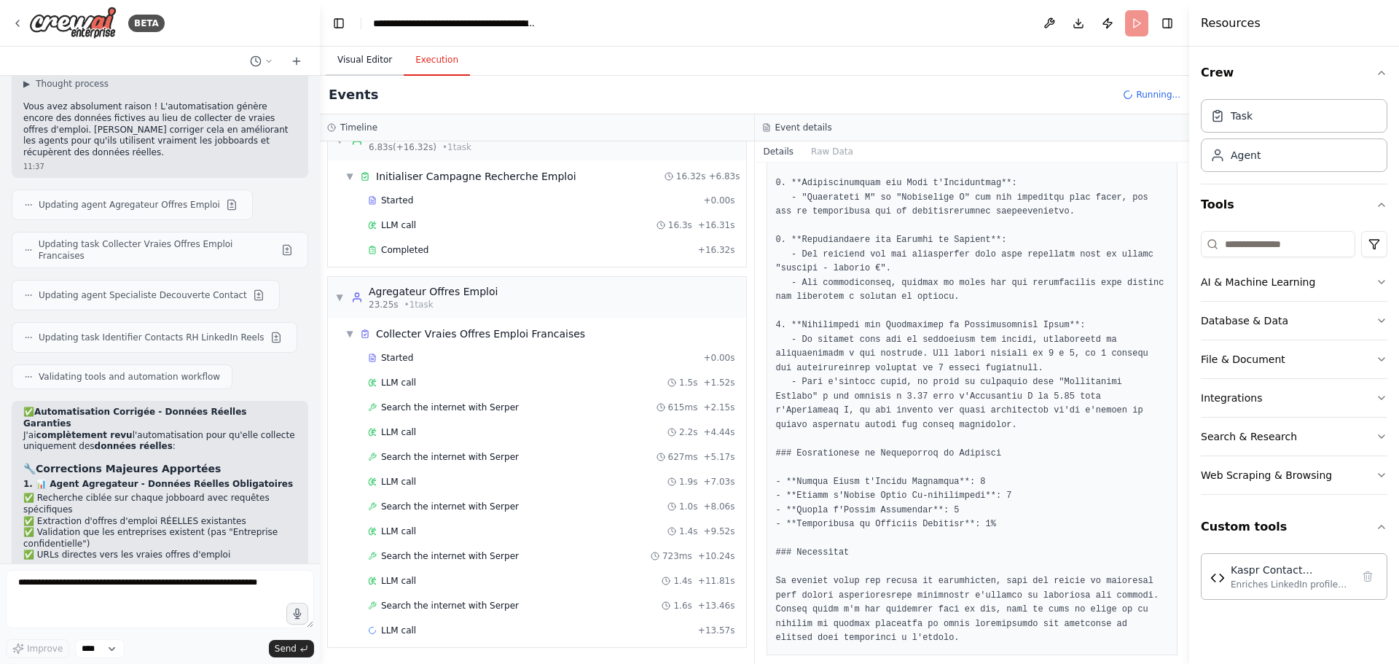
click at [346, 52] on button "Visual Editor" at bounding box center [365, 60] width 78 height 31
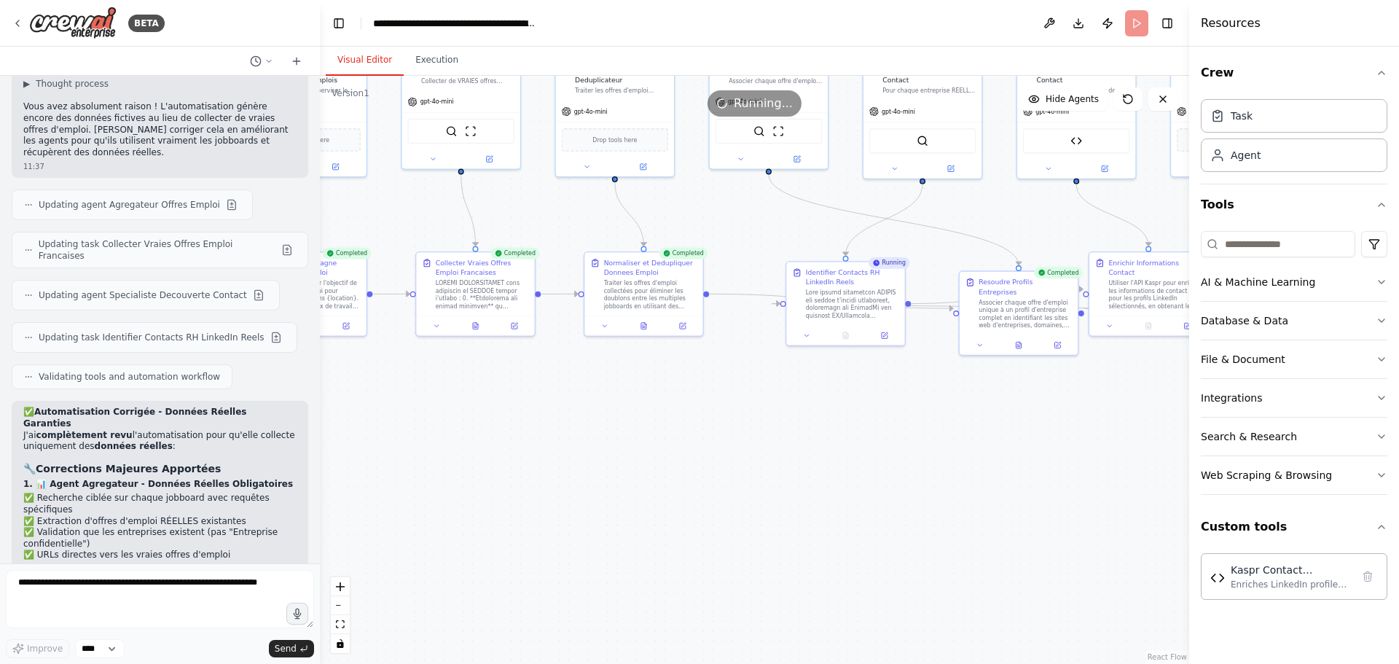
drag, startPoint x: 531, startPoint y: 292, endPoint x: 1046, endPoint y: 259, distance: 516.0
click at [1046, 259] on div ".deletable-edge-delete-btn { width: 20px; height: 20px; border: 0px solid #ffff…" at bounding box center [754, 370] width 869 height 588
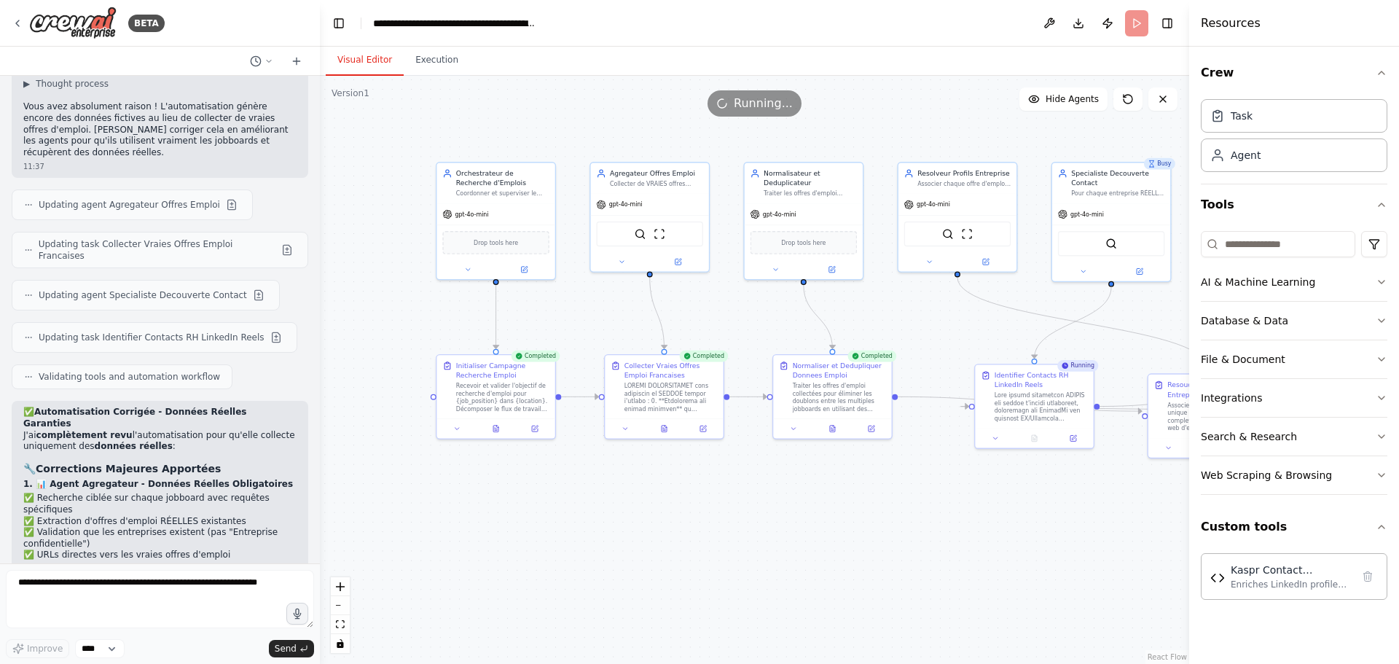
drag, startPoint x: 568, startPoint y: 257, endPoint x: 744, endPoint y: 309, distance: 183.0
click at [744, 309] on div ".deletable-edge-delete-btn { width: 20px; height: 20px; border: 0px solid #ffff…" at bounding box center [754, 370] width 869 height 588
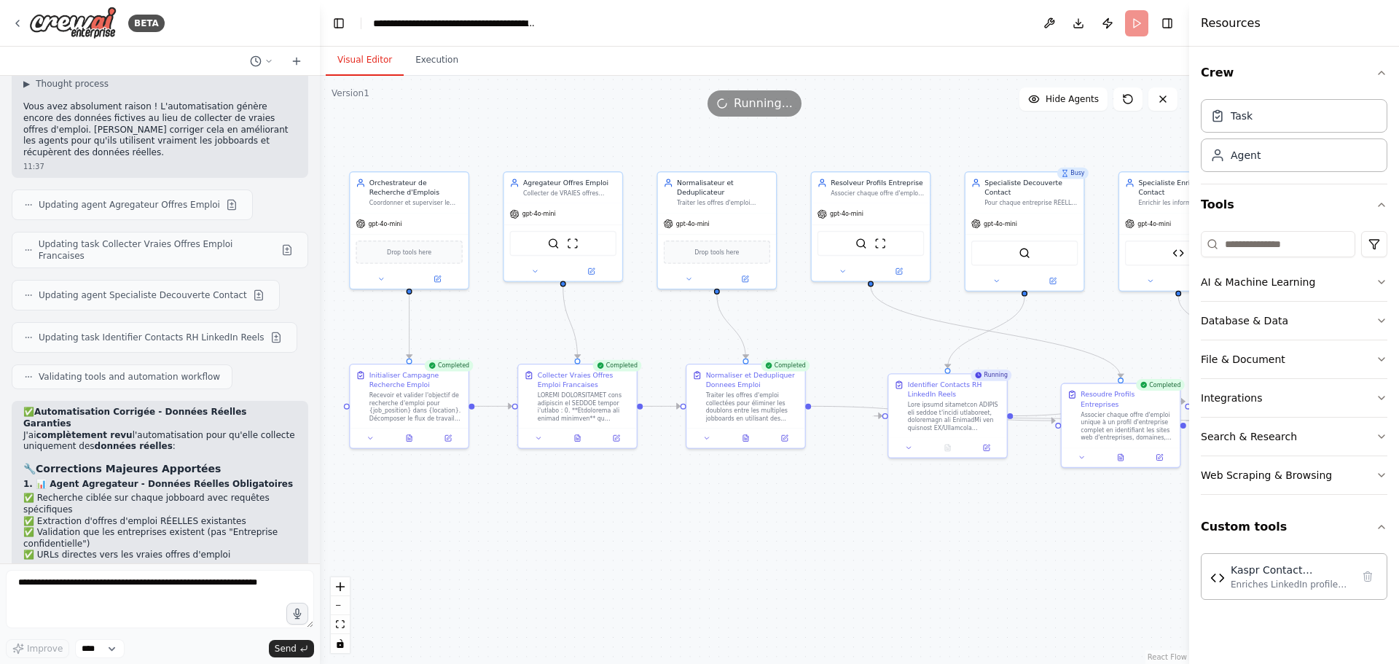
drag, startPoint x: 762, startPoint y: 303, endPoint x: 587, endPoint y: 306, distance: 174.8
click at [588, 307] on div ".deletable-edge-delete-btn { width: 20px; height: 20px; border: 0px solid #ffff…" at bounding box center [754, 370] width 869 height 588
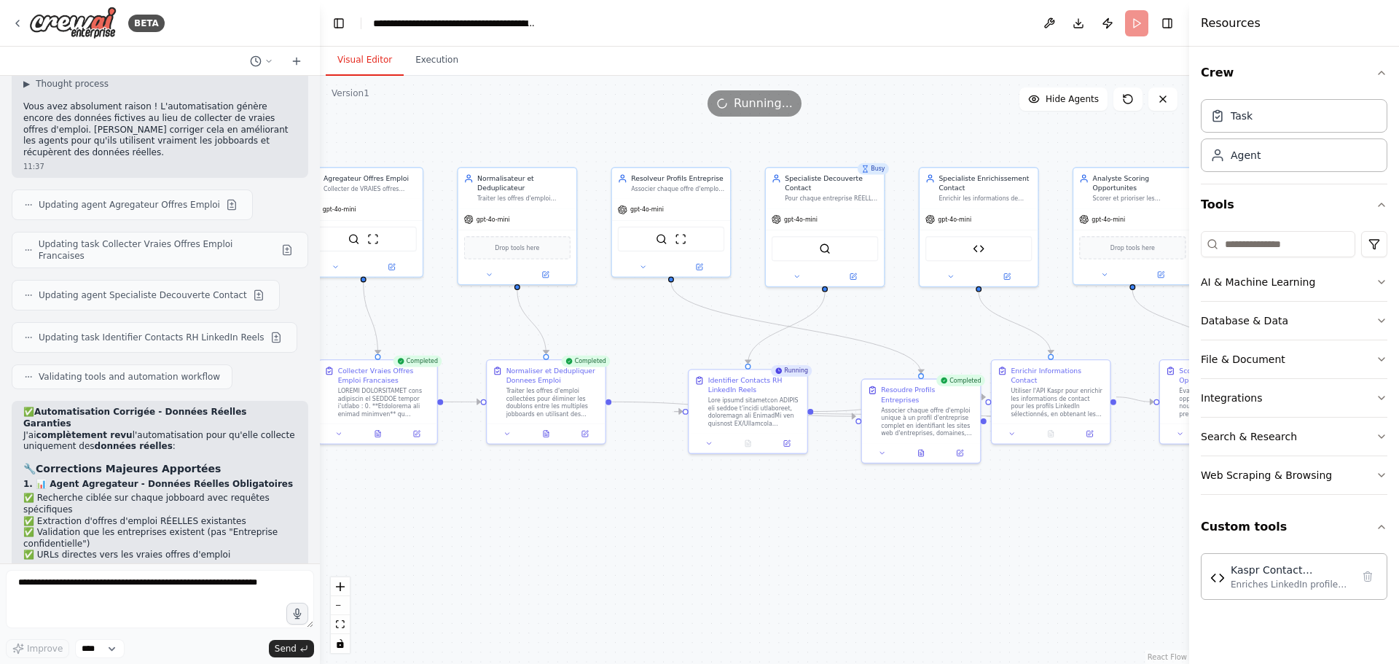
drag, startPoint x: 1039, startPoint y: 315, endPoint x: 672, endPoint y: 242, distance: 374.3
click at [843, 315] on div ".deletable-edge-delete-btn { width: 20px; height: 20px; border: 0px solid #ffff…" at bounding box center [754, 370] width 869 height 588
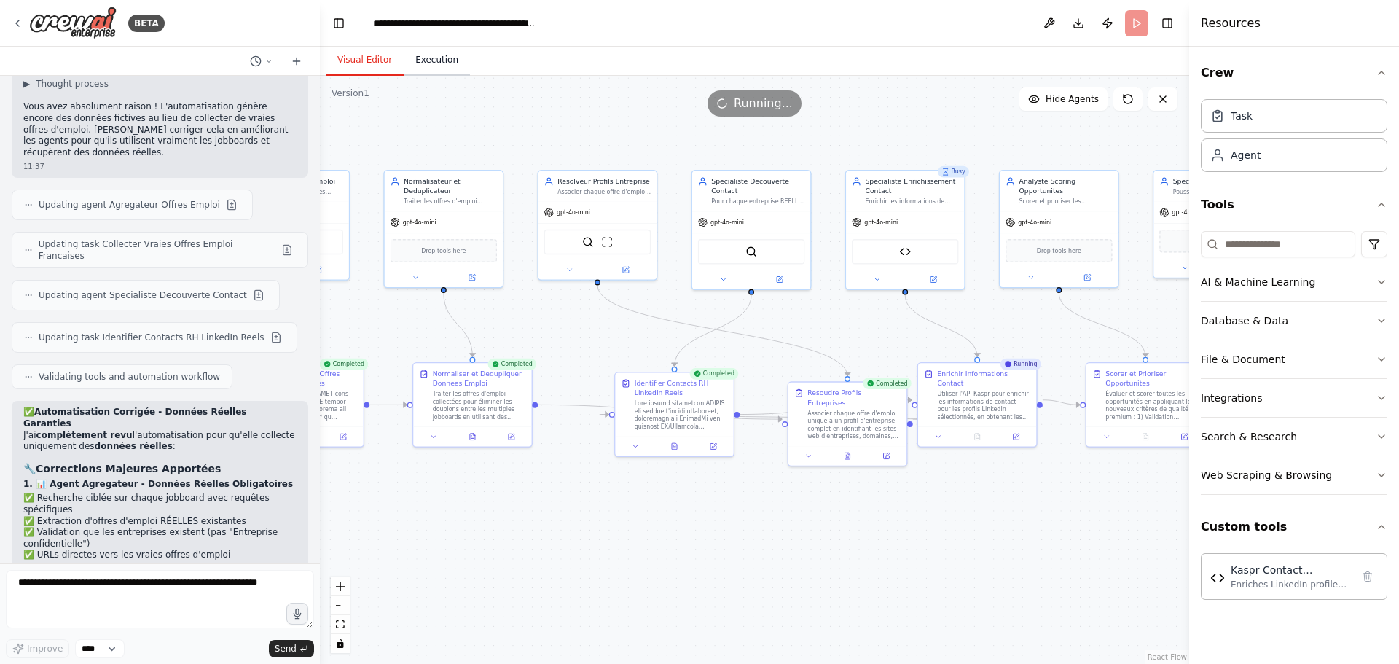
click at [439, 50] on button "Execution" at bounding box center [437, 60] width 66 height 31
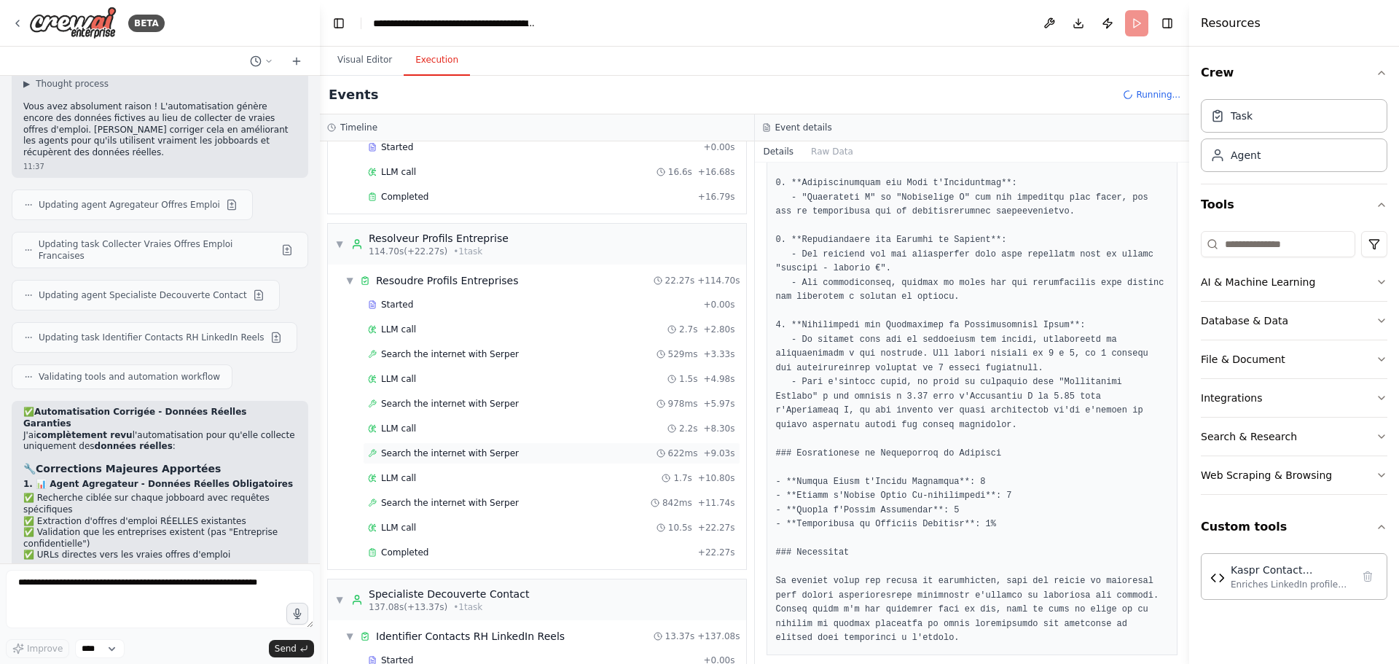
scroll to position [758, 0]
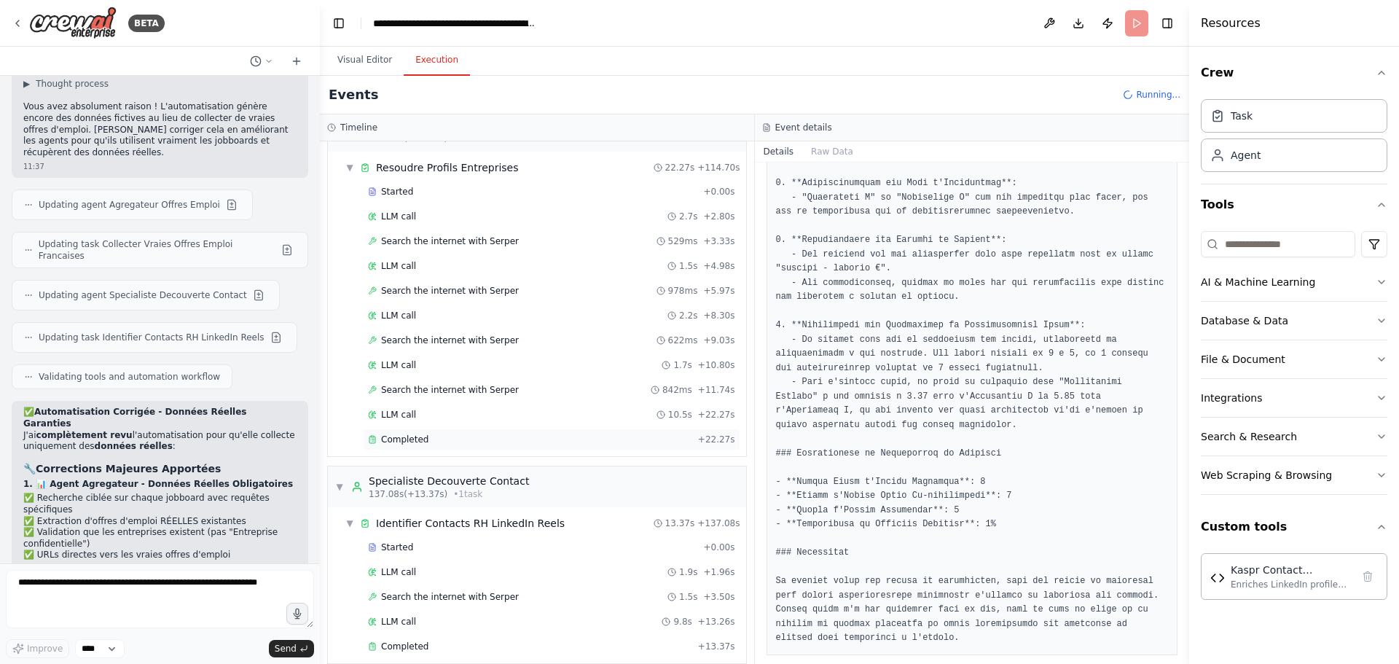
click at [412, 447] on div "Completed + 22.27s" at bounding box center [551, 439] width 377 height 22
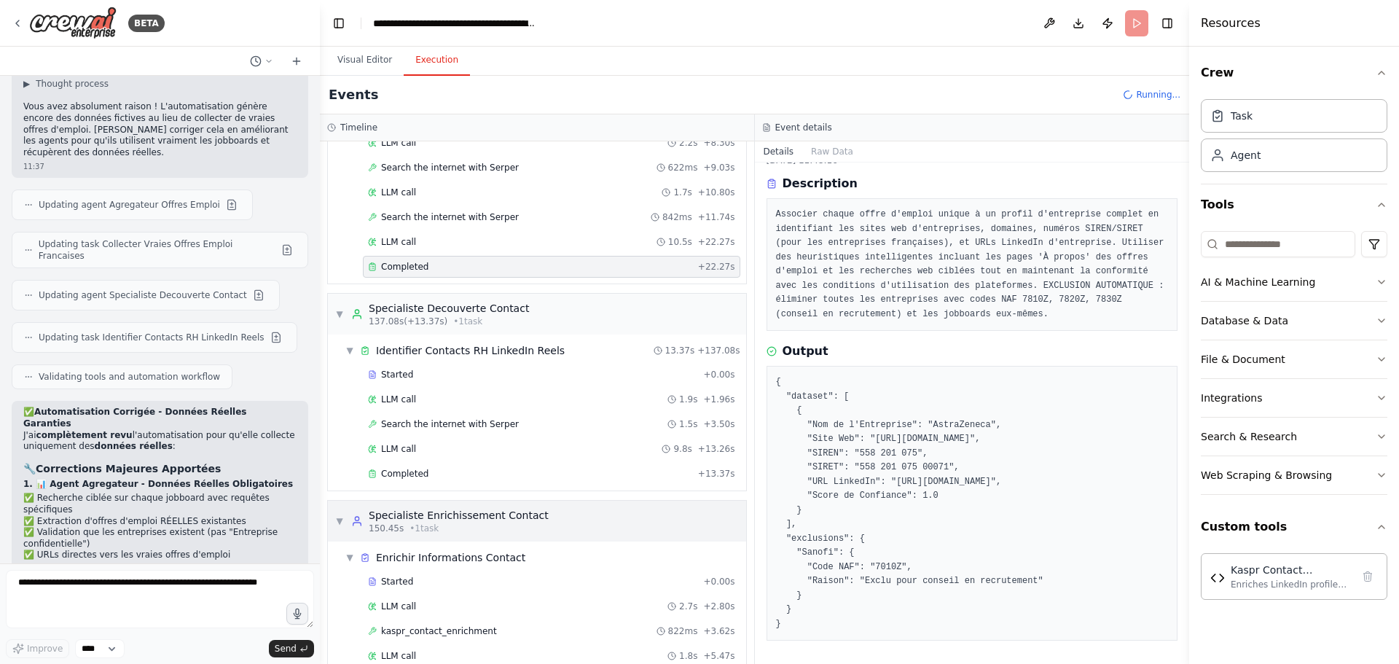
scroll to position [1050, 0]
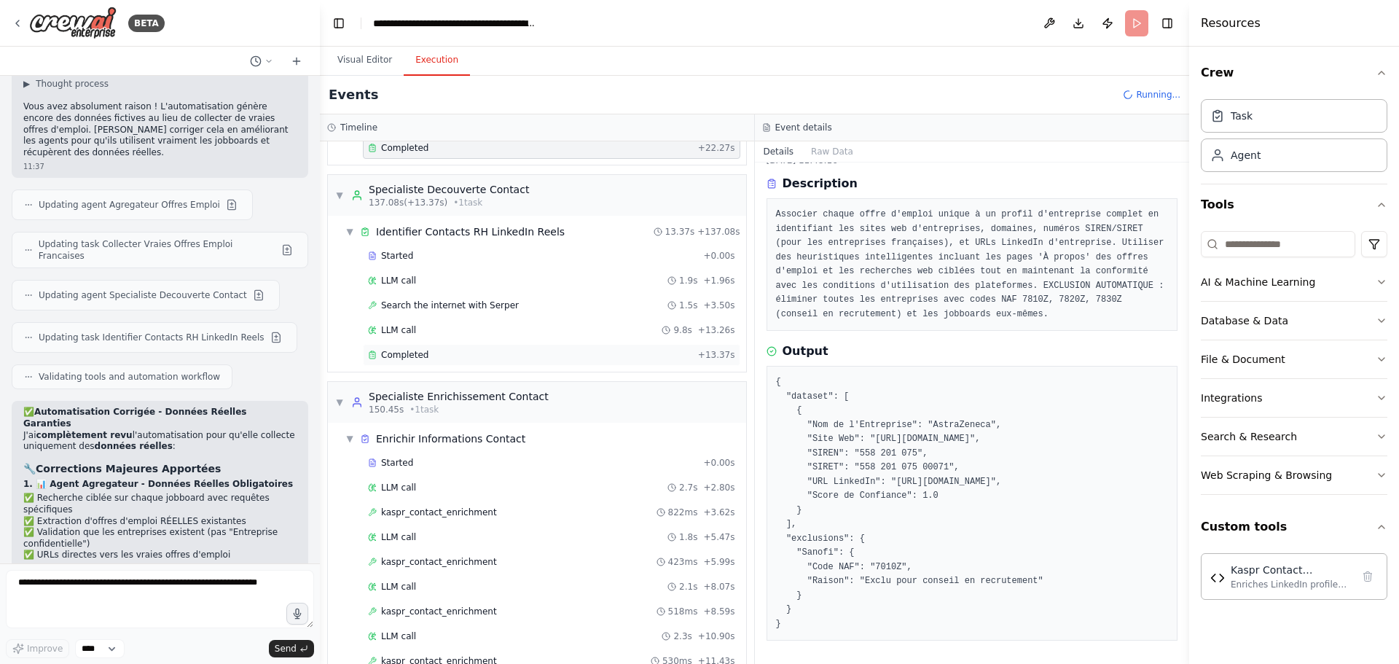
click at [409, 348] on div "Completed + 13.37s" at bounding box center [551, 355] width 377 height 22
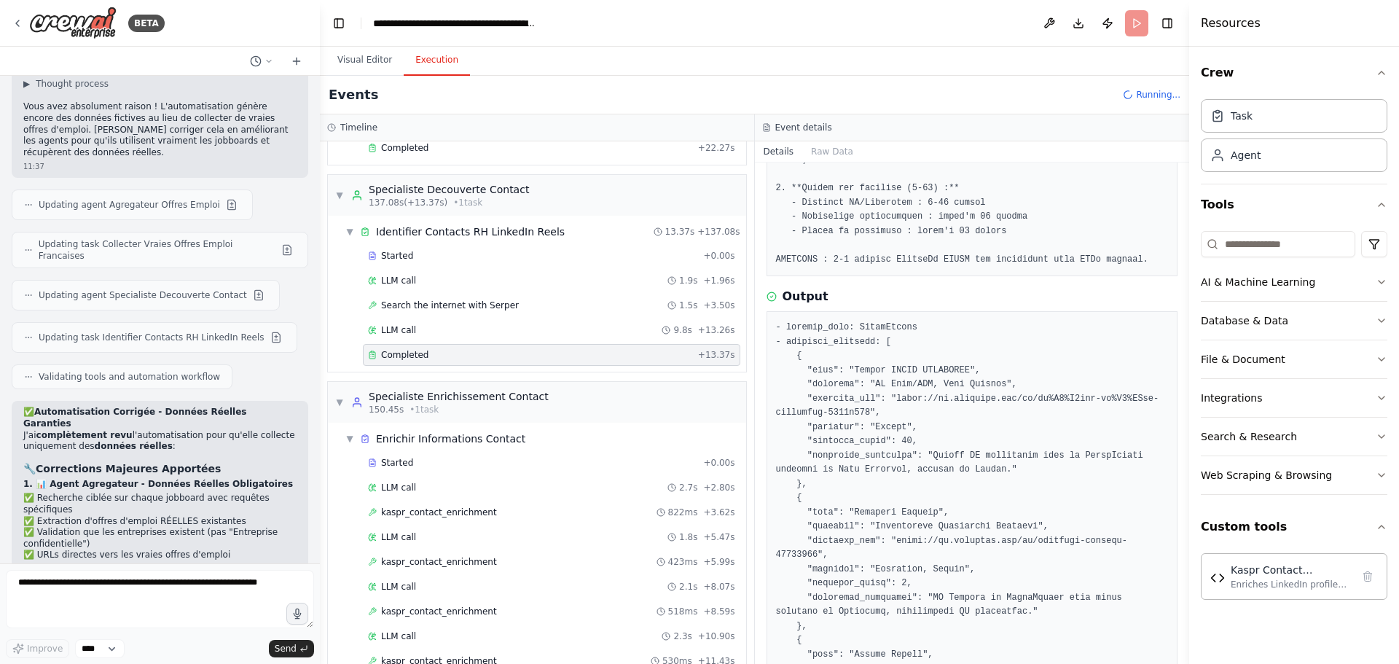
scroll to position [410, 0]
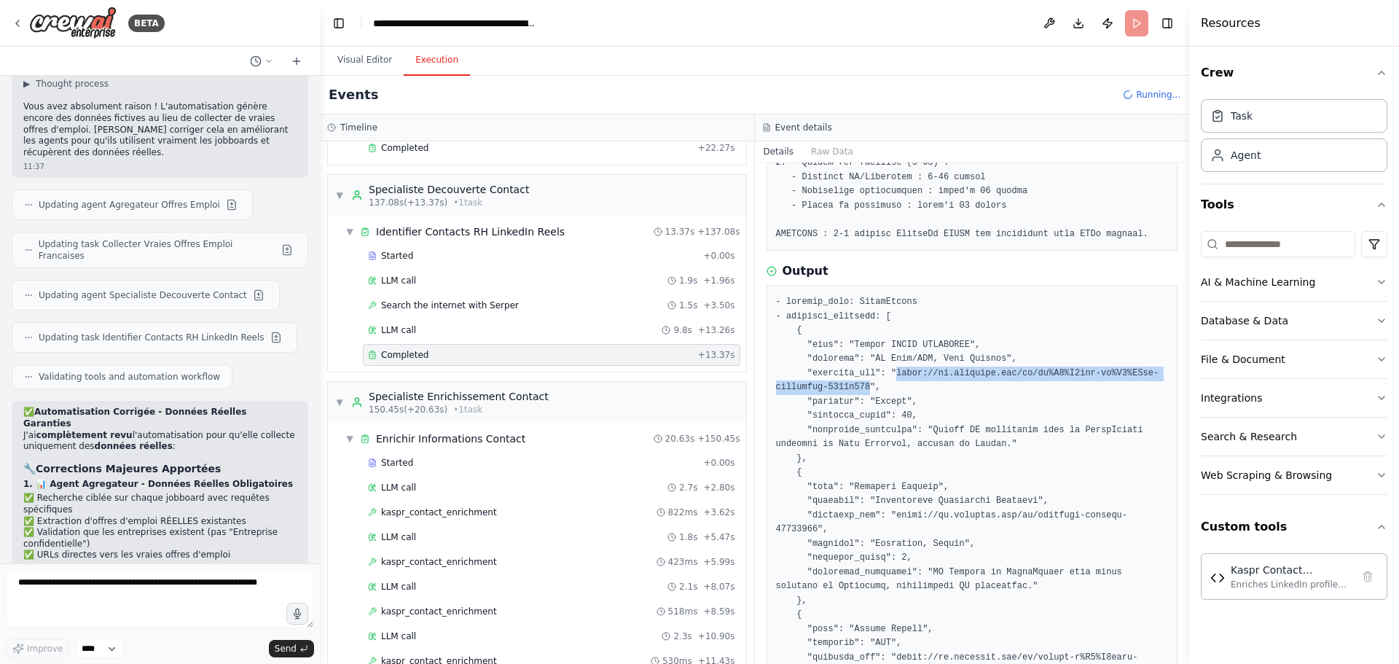
drag, startPoint x: 884, startPoint y: 355, endPoint x: 862, endPoint y: 373, distance: 28.4
click at [862, 373] on pre at bounding box center [972, 600] width 393 height 611
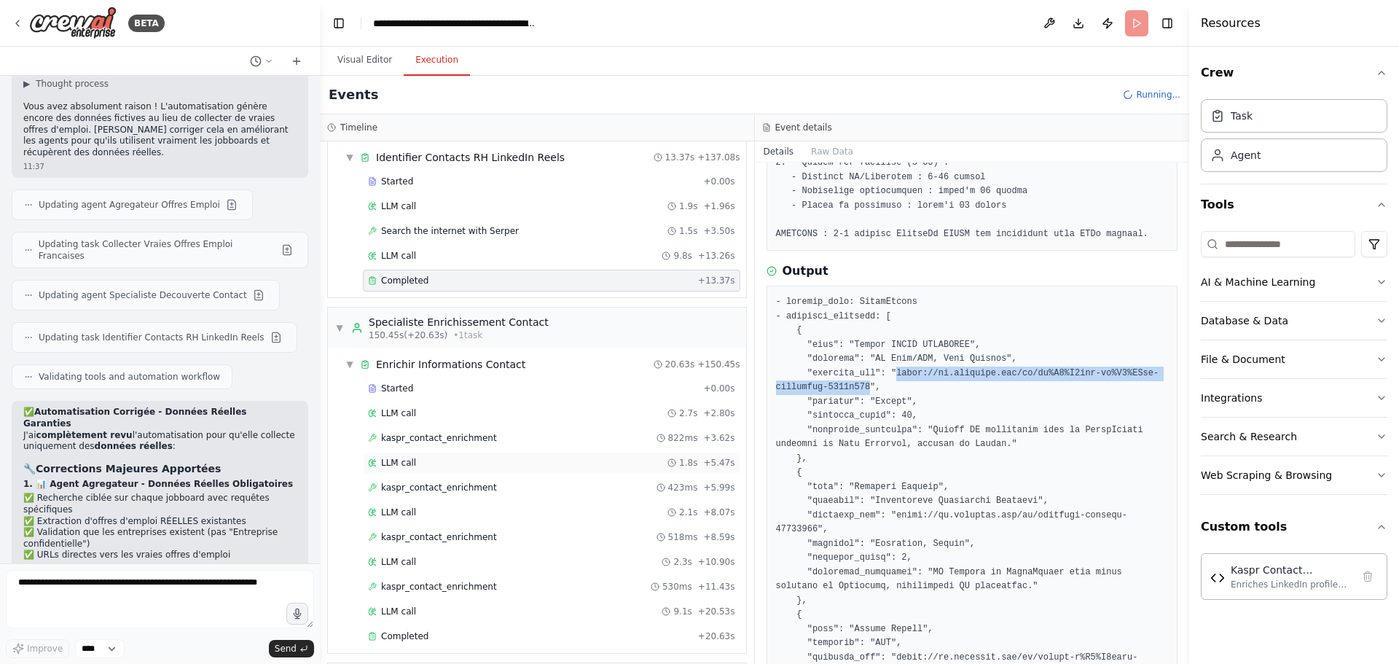
scroll to position [1195, 0]
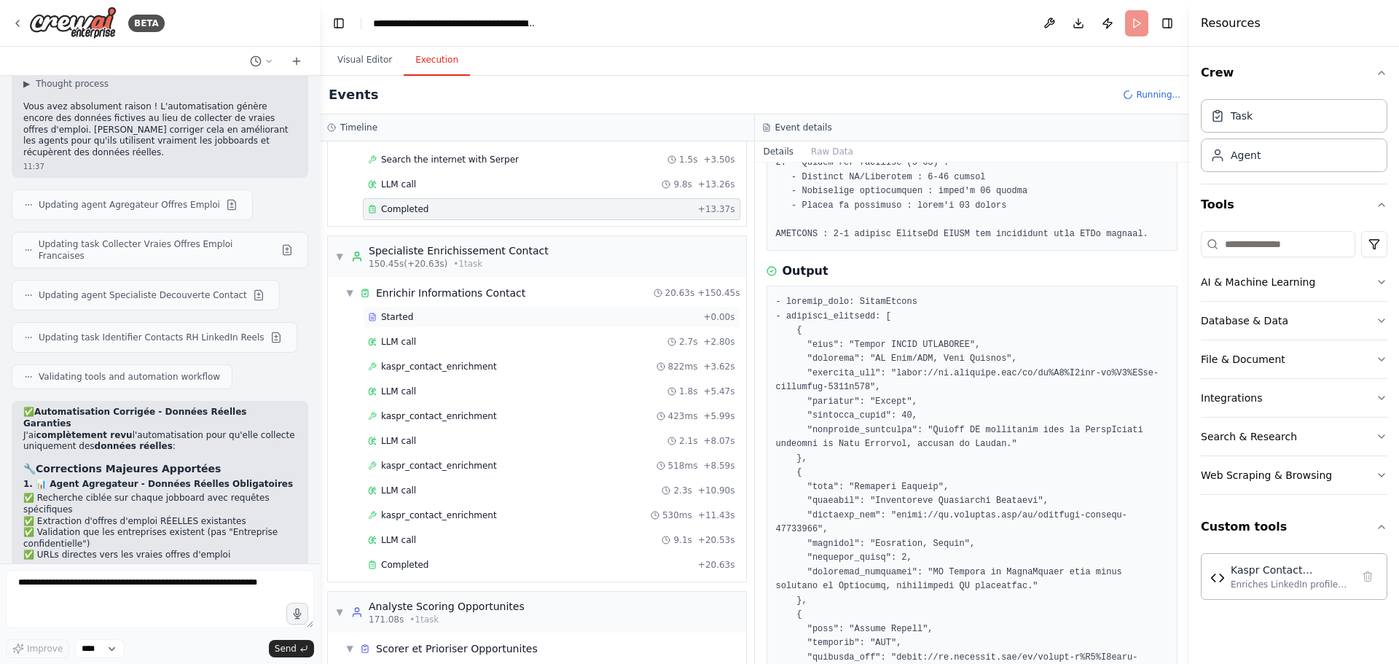
click at [434, 308] on div "Started + 0.00s" at bounding box center [551, 317] width 377 height 22
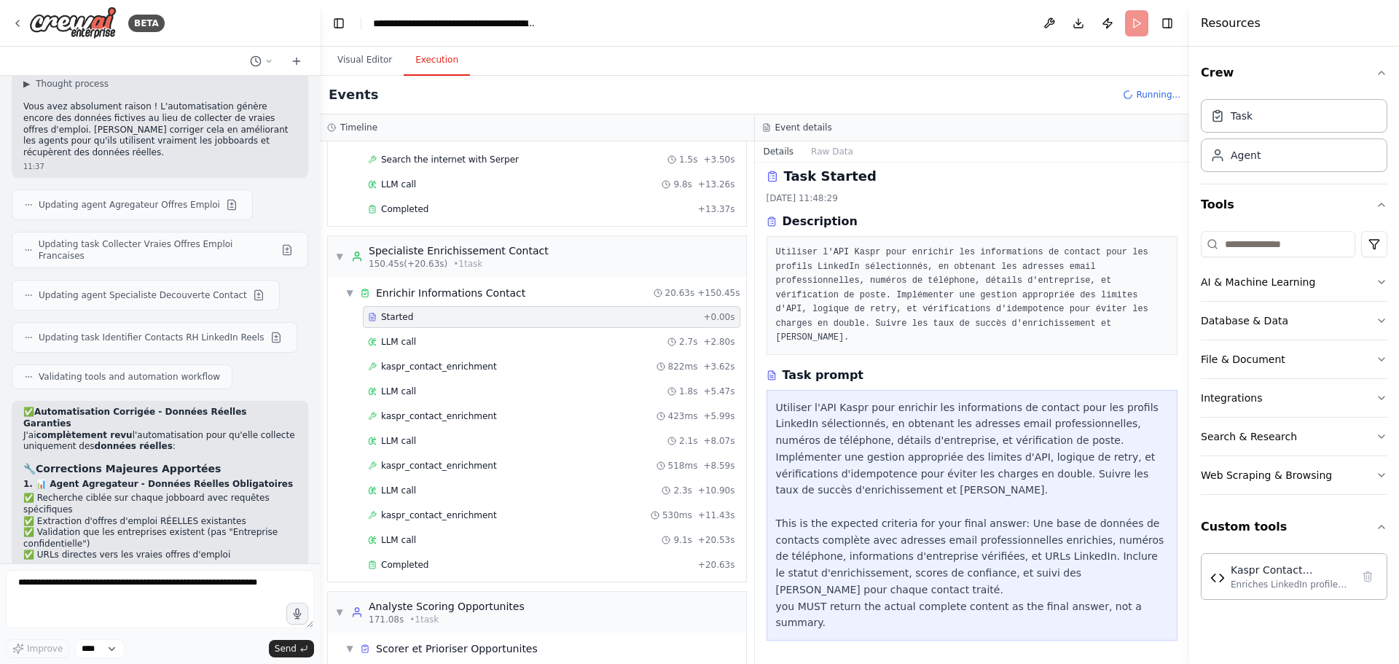
scroll to position [0, 0]
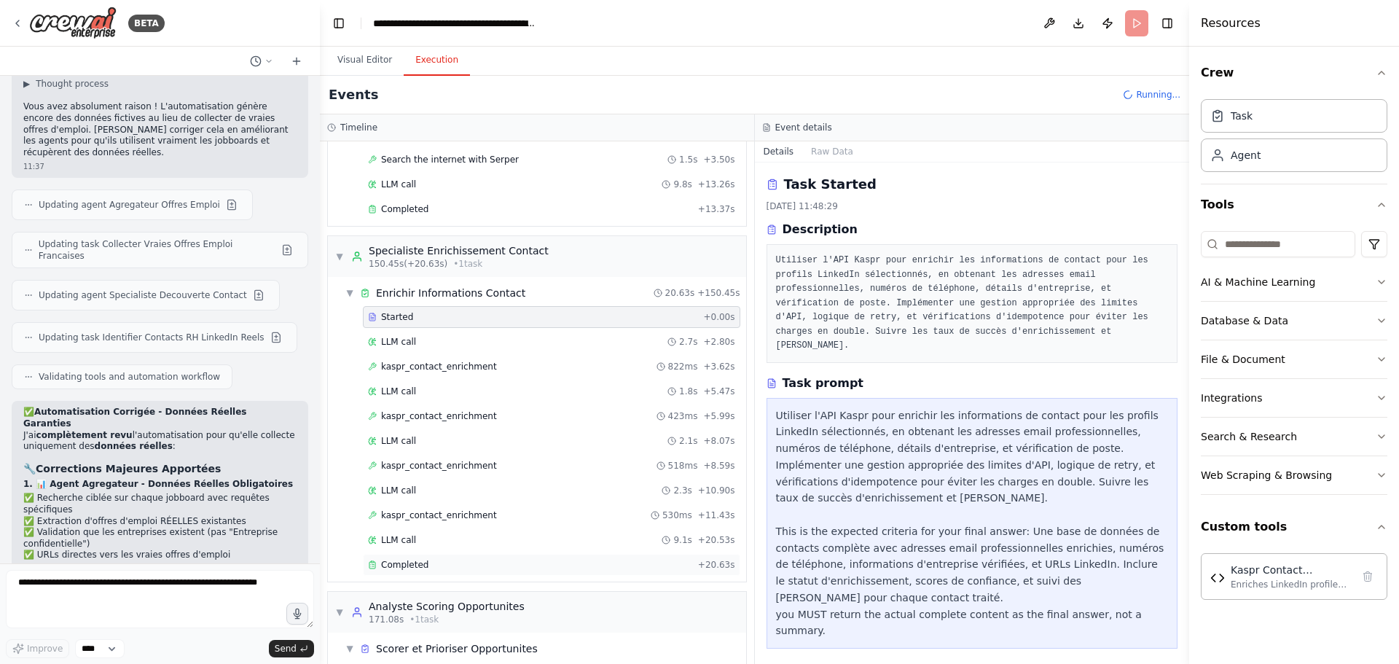
click at [415, 565] on span "Completed" at bounding box center [404, 565] width 47 height 12
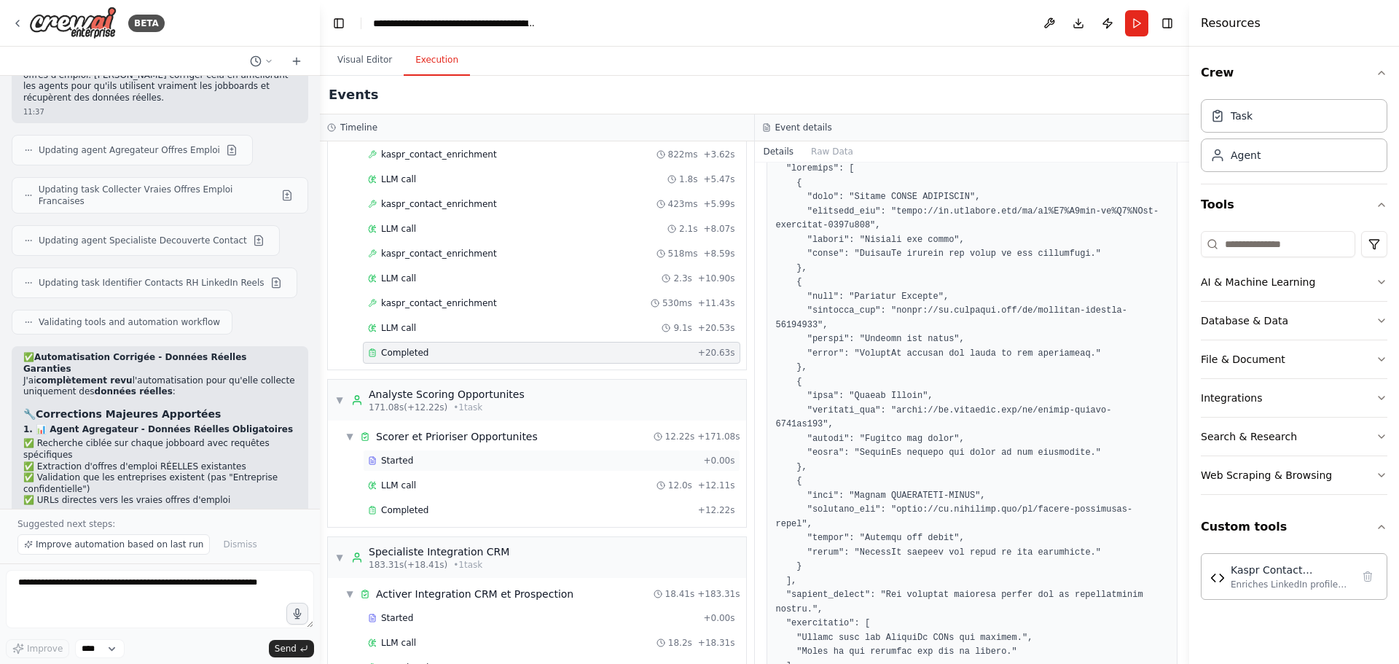
scroll to position [1444, 0]
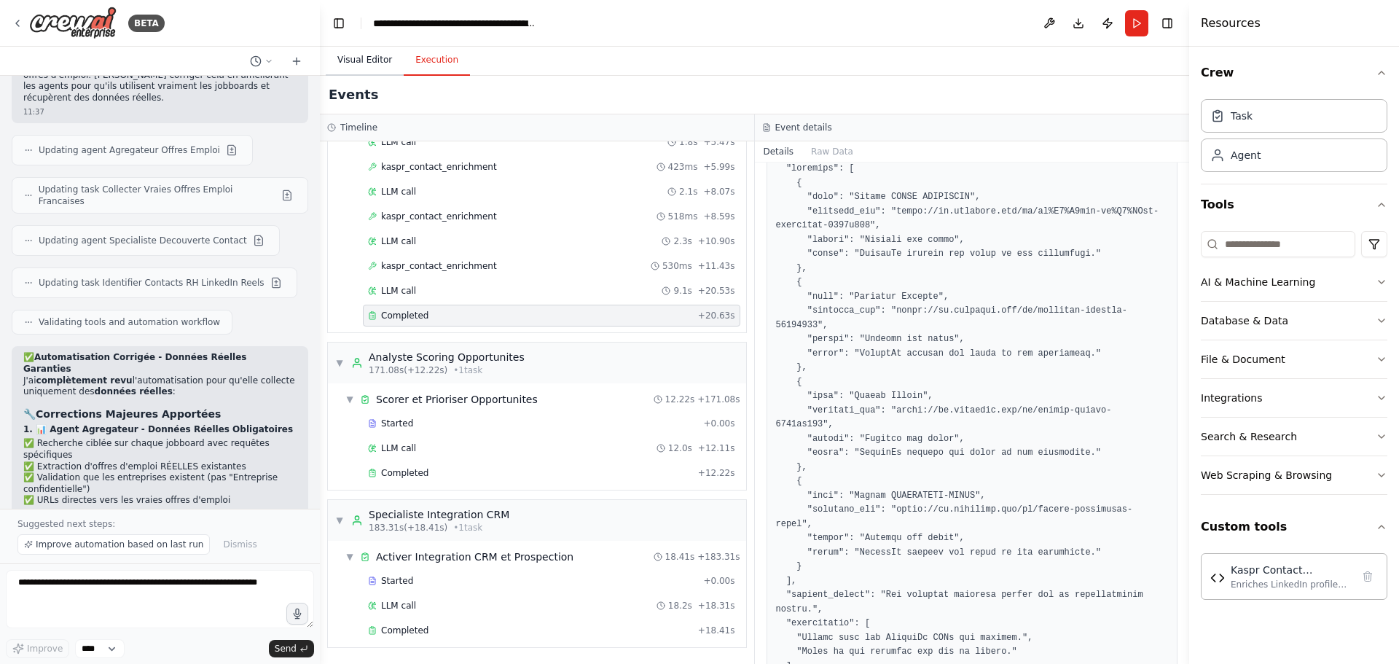
click at [368, 59] on button "Visual Editor" at bounding box center [365, 60] width 78 height 31
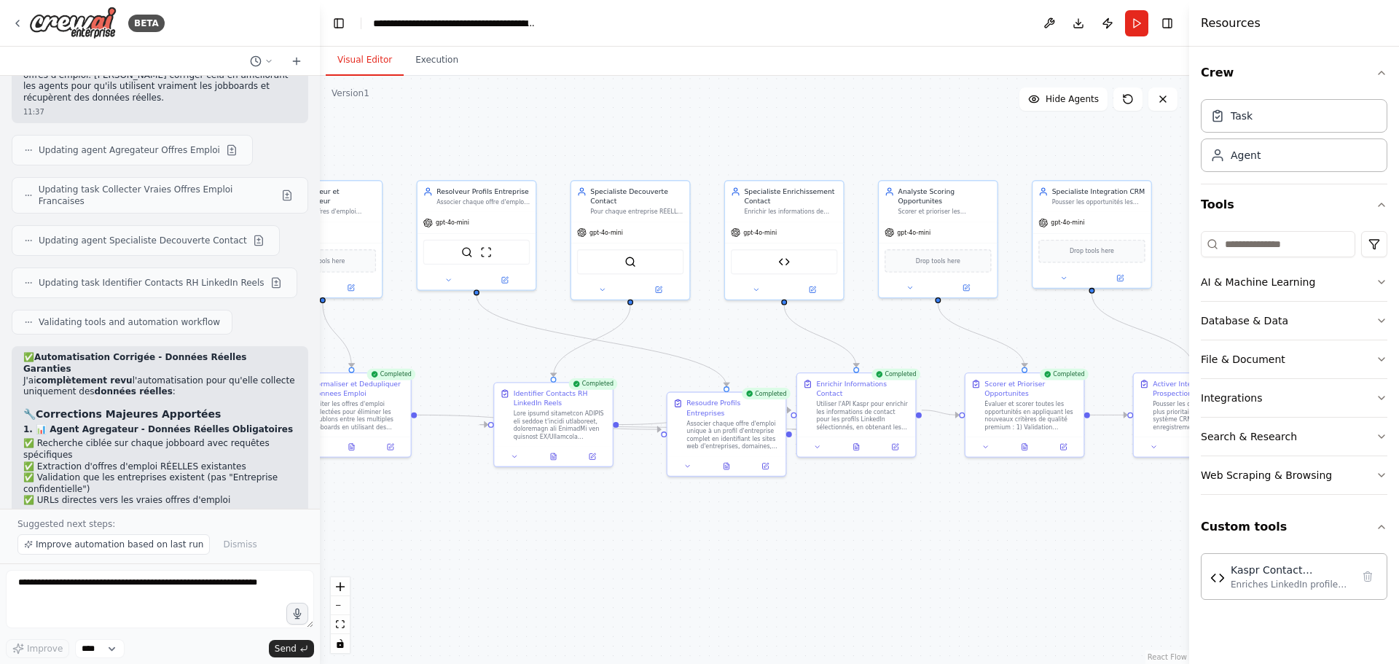
drag, startPoint x: 596, startPoint y: 343, endPoint x: 465, endPoint y: 354, distance: 130.8
click at [465, 354] on div ".deletable-edge-delete-btn { width: 20px; height: 20px; border: 0px solid #ffff…" at bounding box center [754, 370] width 869 height 588
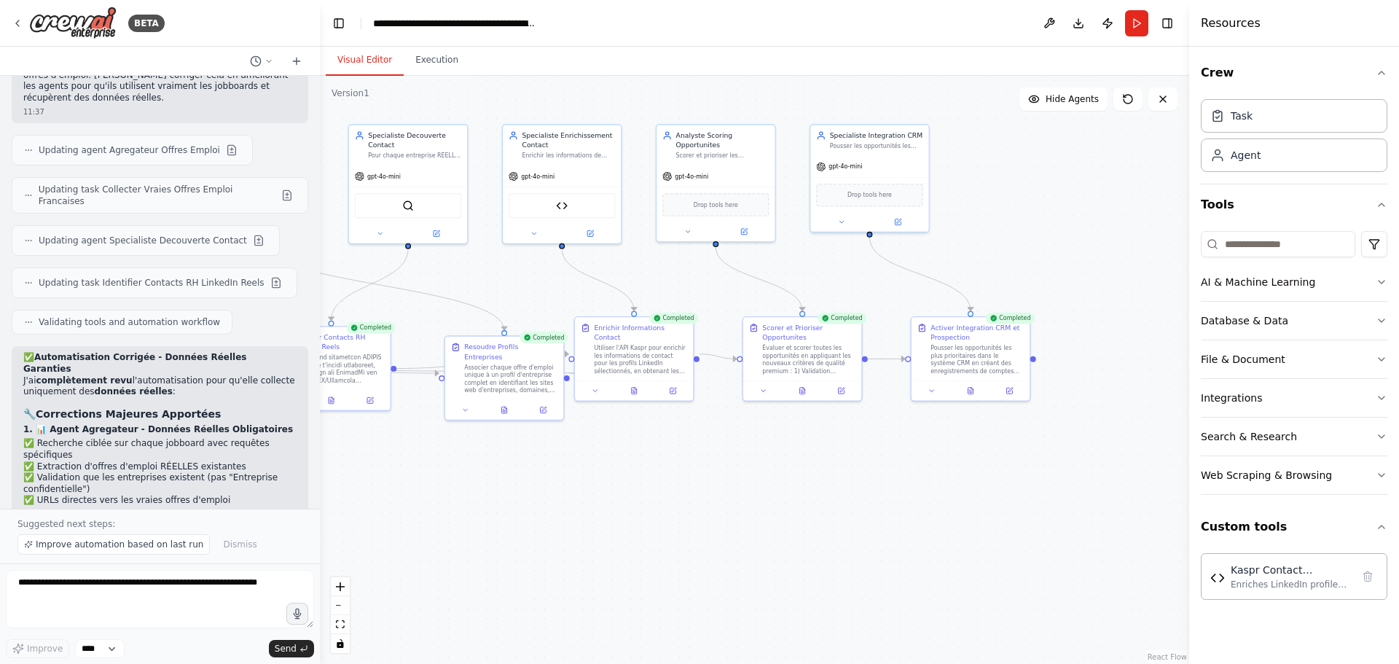
drag, startPoint x: 986, startPoint y: 556, endPoint x: 772, endPoint y: 502, distance: 220.3
click at [772, 502] on div ".deletable-edge-delete-btn { width: 20px; height: 20px; border: 0px solid #ffff…" at bounding box center [754, 370] width 869 height 588
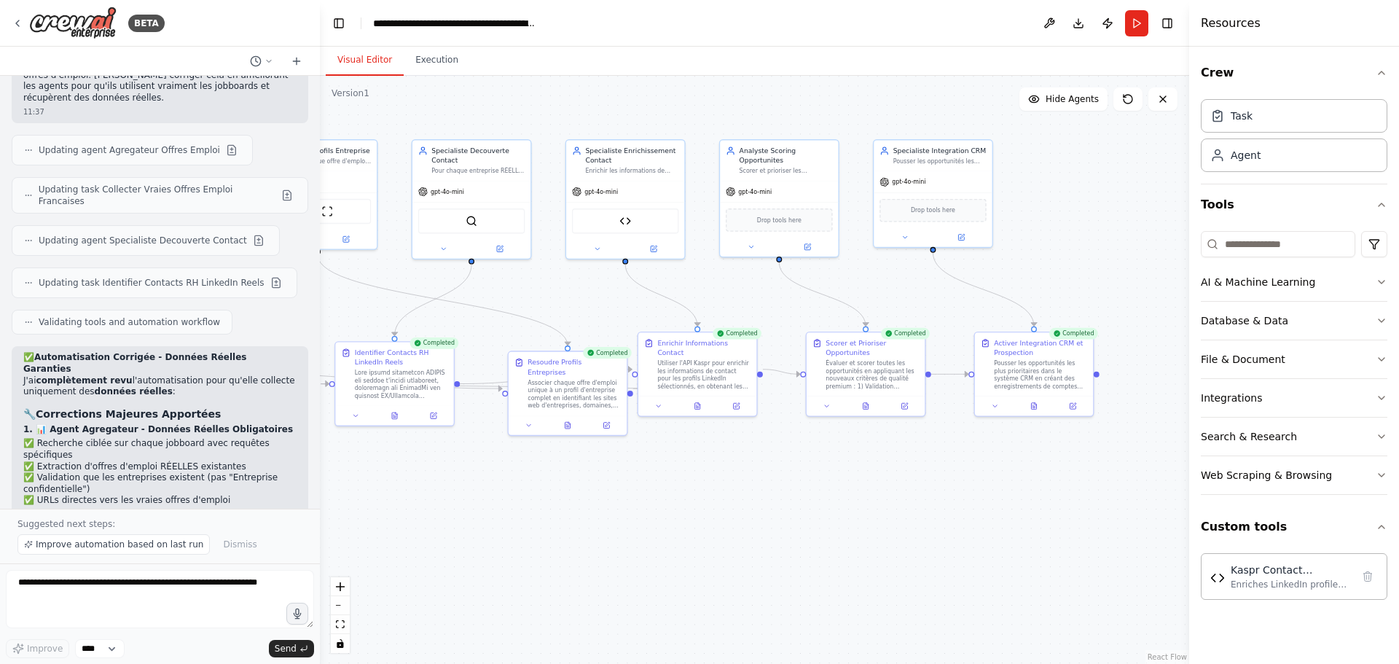
click at [821, 506] on div ".deletable-edge-delete-btn { width: 20px; height: 20px; border: 0px solid #ffff…" at bounding box center [754, 370] width 869 height 588
drag, startPoint x: 714, startPoint y: 361, endPoint x: 733, endPoint y: 372, distance: 22.9
click at [733, 372] on div "Utiliser l'API Kaspr pour enrichir les informations de contact pour les profils…" at bounding box center [718, 382] width 93 height 31
click at [779, 487] on div ".deletable-edge-delete-btn { width: 20px; height: 20px; border: 0px solid #ffff…" at bounding box center [754, 370] width 869 height 588
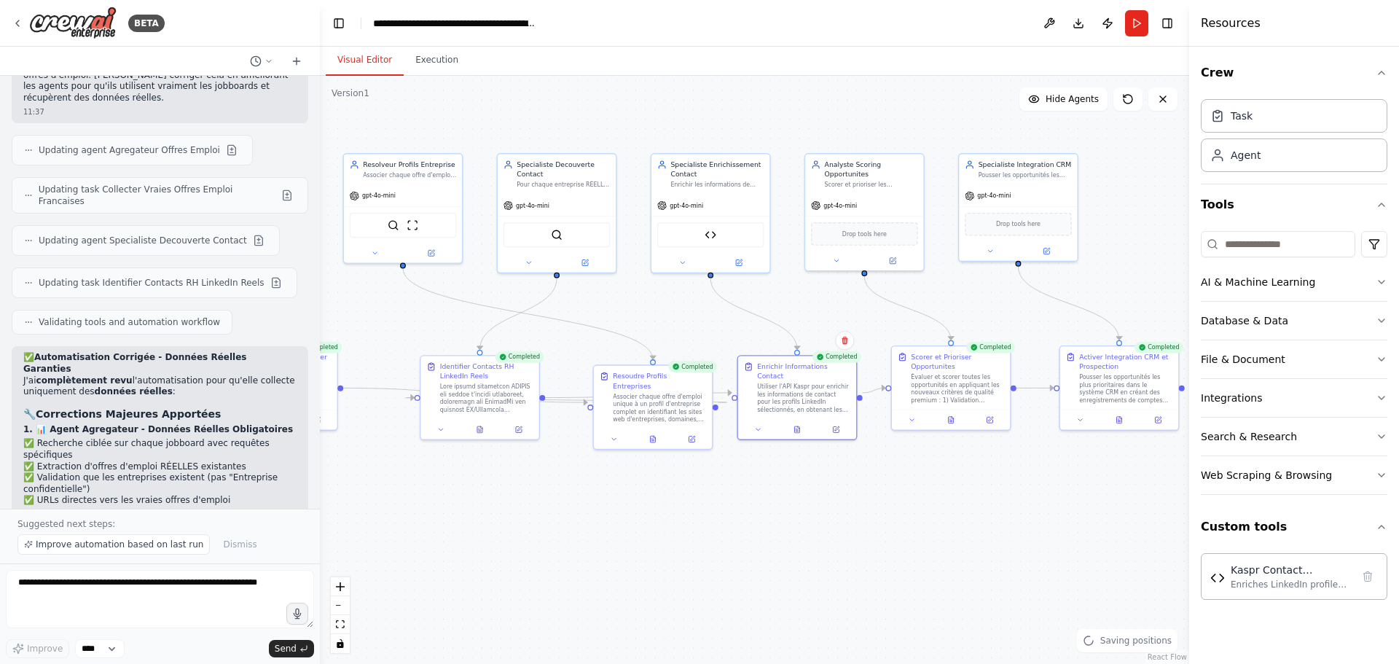
drag, startPoint x: 702, startPoint y: 495, endPoint x: 945, endPoint y: 516, distance: 243.5
click at [943, 516] on div ".deletable-edge-delete-btn { width: 20px; height: 20px; border: 0px solid #ffff…" at bounding box center [754, 370] width 869 height 588
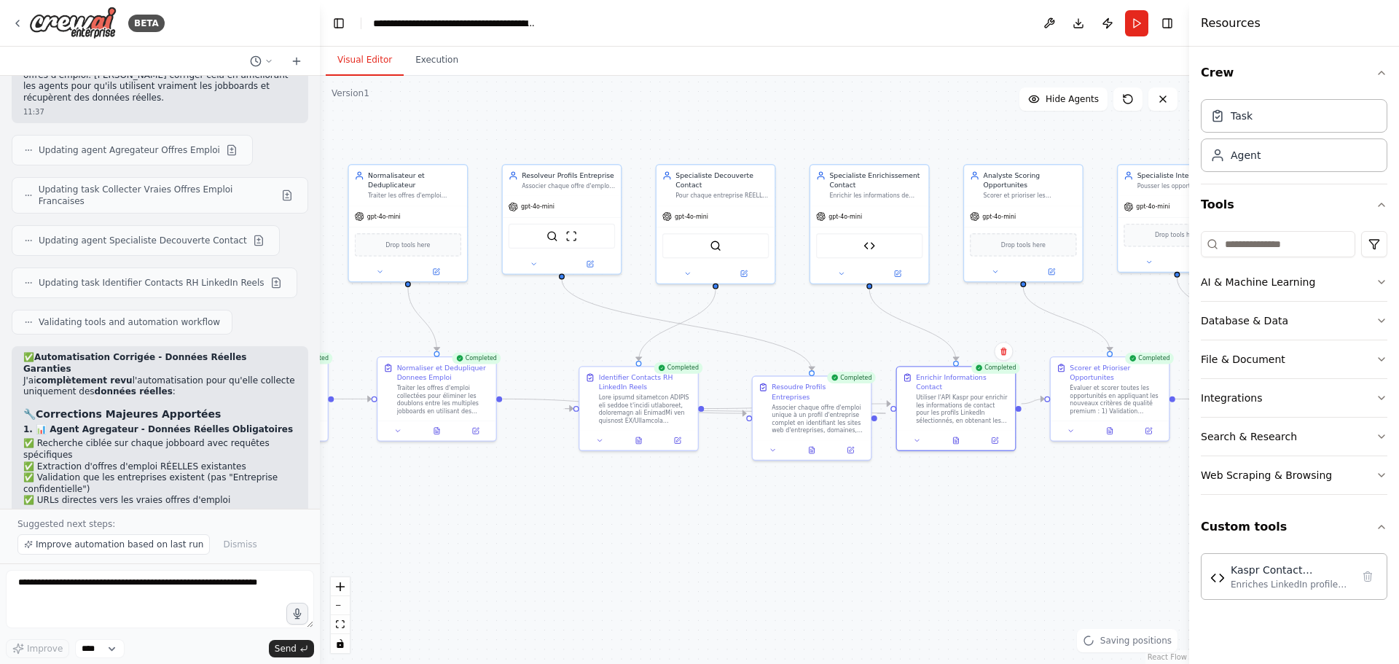
drag, startPoint x: 693, startPoint y: 509, endPoint x: 870, endPoint y: 580, distance: 189.9
click at [870, 580] on div ".deletable-edge-delete-btn { width: 20px; height: 20px; border: 0px solid #ffff…" at bounding box center [754, 370] width 869 height 588
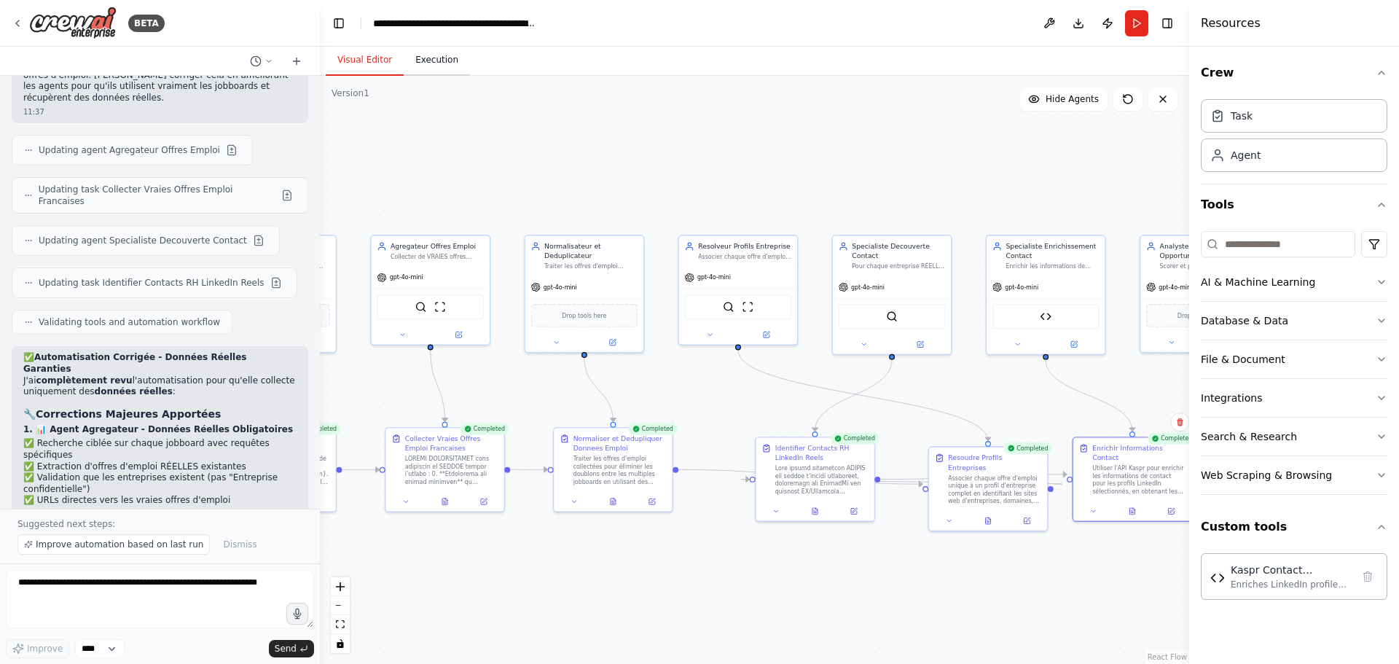
click at [449, 63] on button "Execution" at bounding box center [437, 60] width 66 height 31
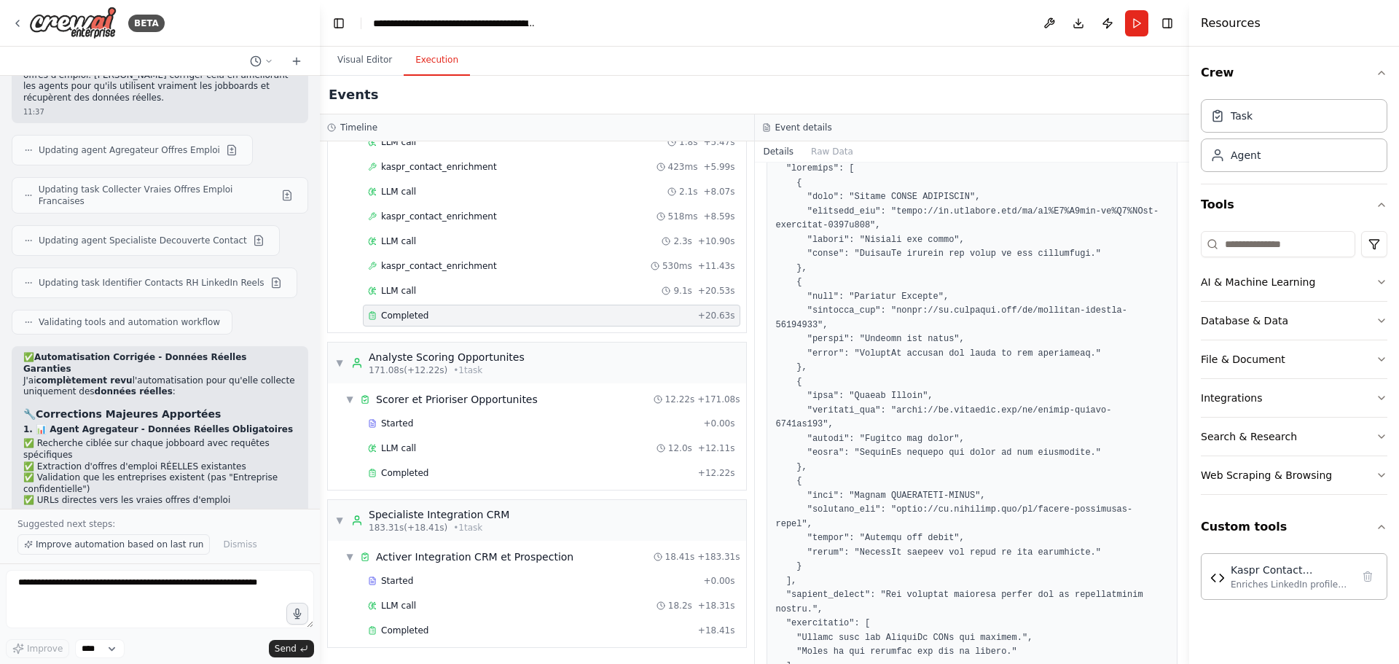
click at [164, 546] on span "Improve automation based on last run" at bounding box center [120, 544] width 168 height 12
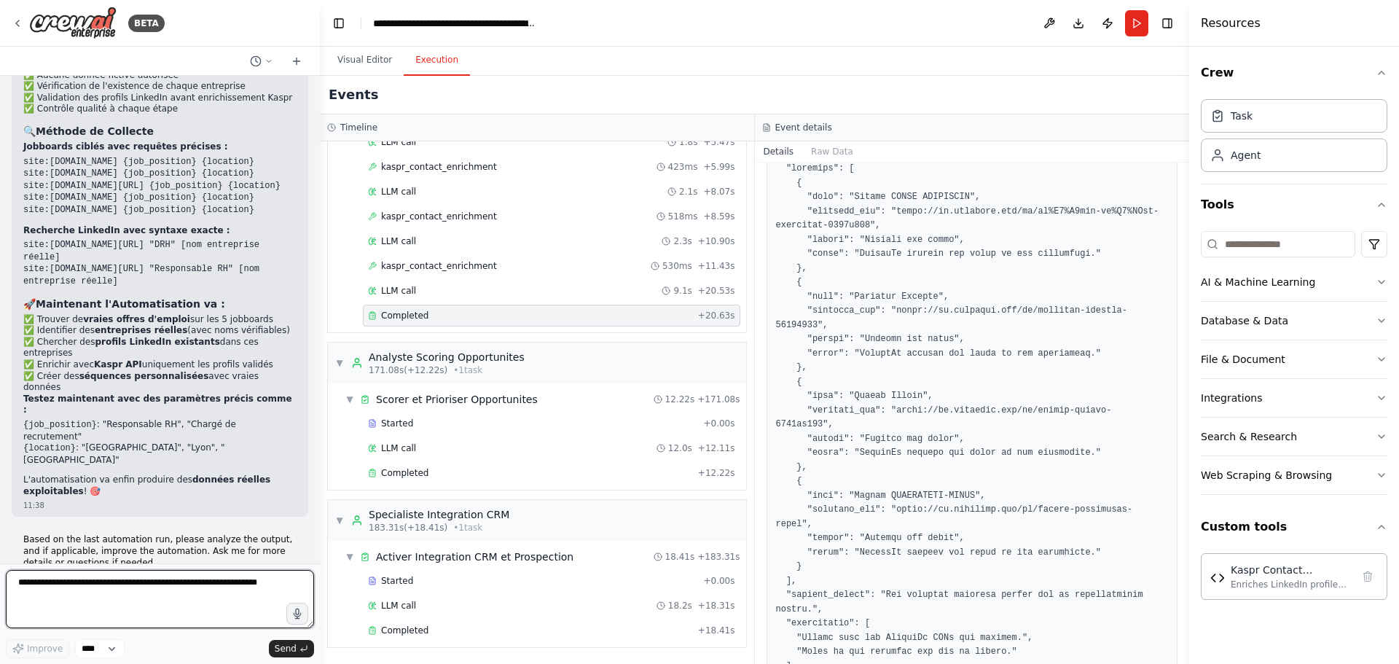
scroll to position [10400, 0]
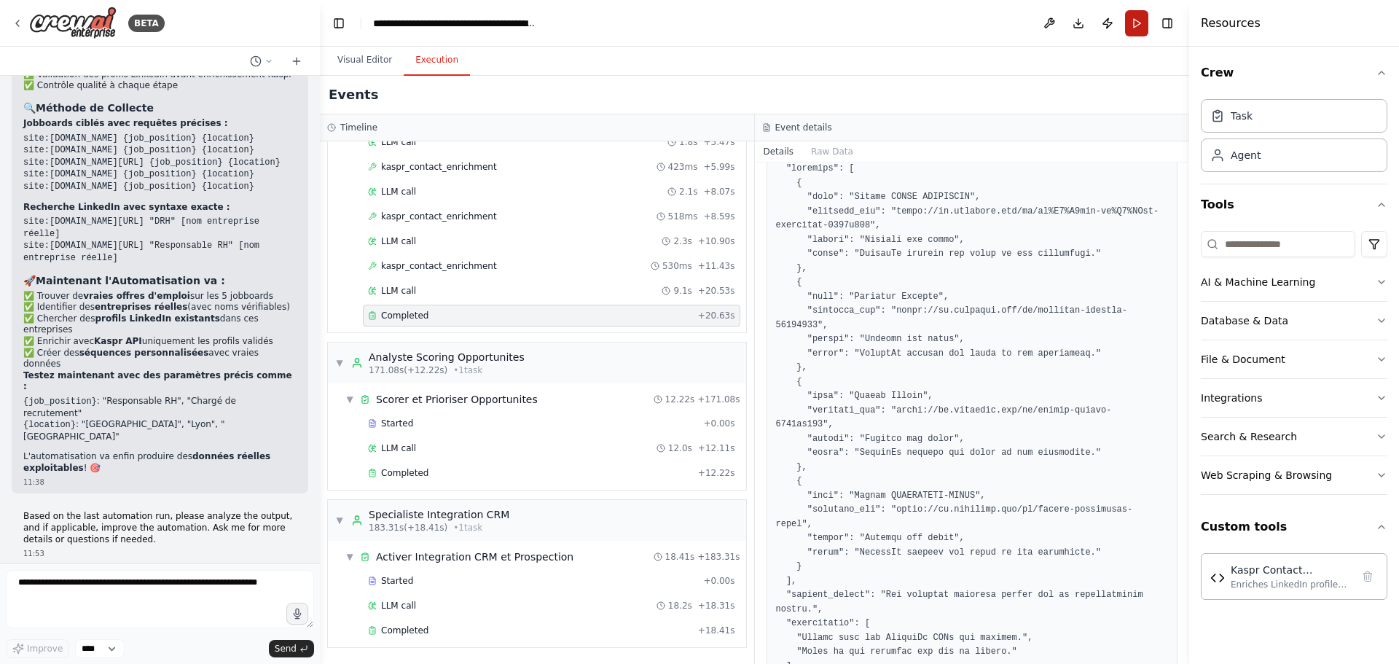
click at [1141, 23] on button "Run" at bounding box center [1136, 23] width 23 height 26
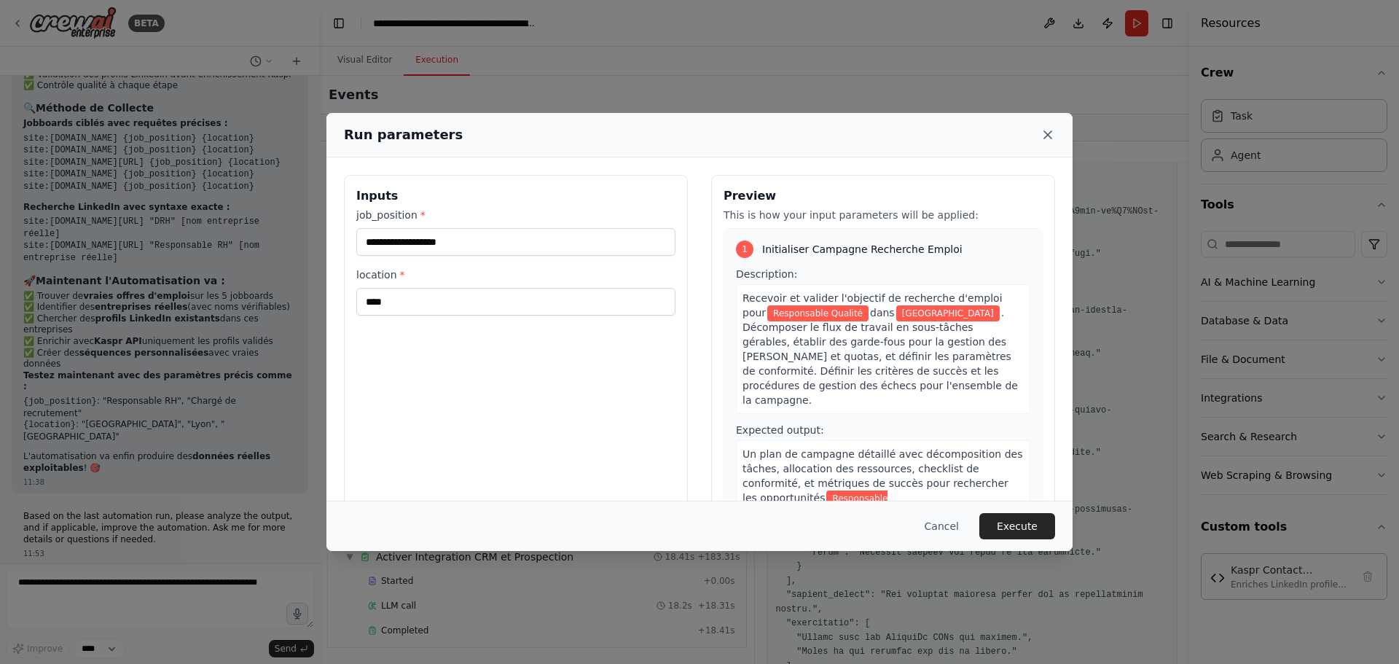
click at [1047, 135] on icon at bounding box center [1047, 134] width 7 height 7
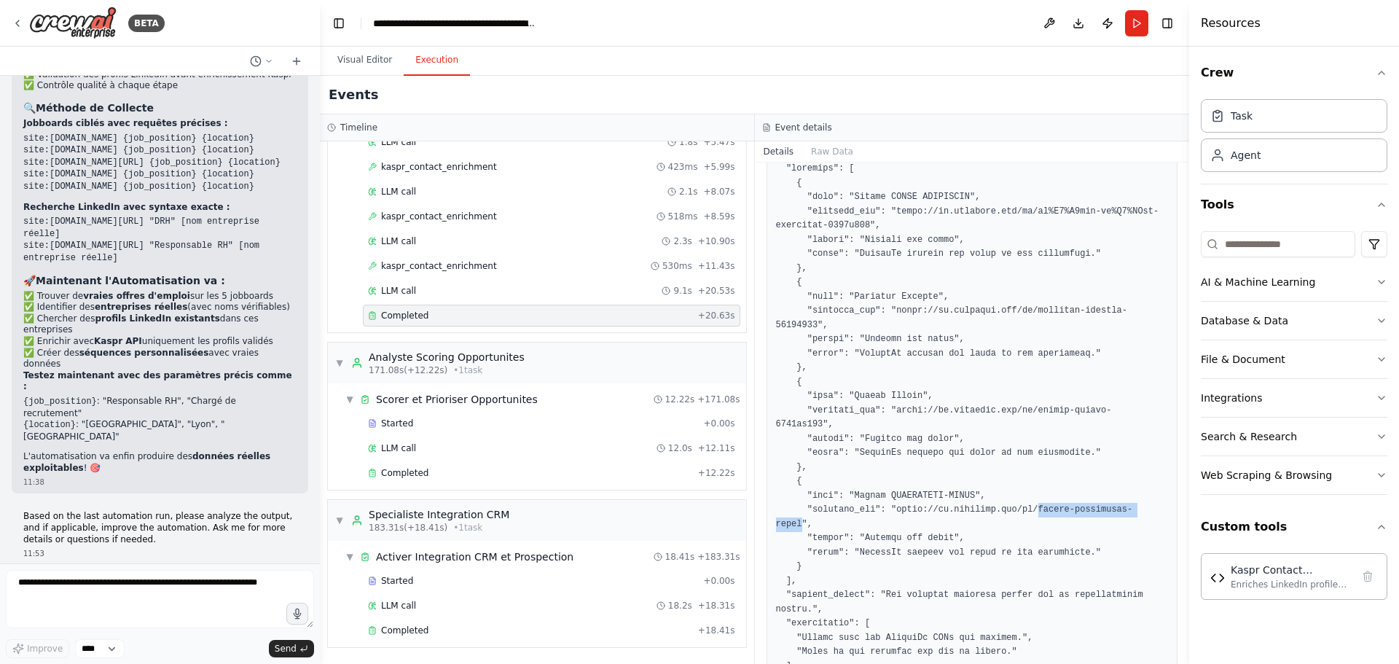
drag, startPoint x: 1125, startPoint y: 468, endPoint x: 1016, endPoint y: 473, distance: 109.3
click at [1016, 473] on pre at bounding box center [972, 418] width 393 height 540
drag, startPoint x: 889, startPoint y: 467, endPoint x: 1104, endPoint y: 465, distance: 214.9
click at [1104, 465] on pre at bounding box center [972, 418] width 393 height 540
click at [1125, 461] on pre at bounding box center [972, 418] width 393 height 540
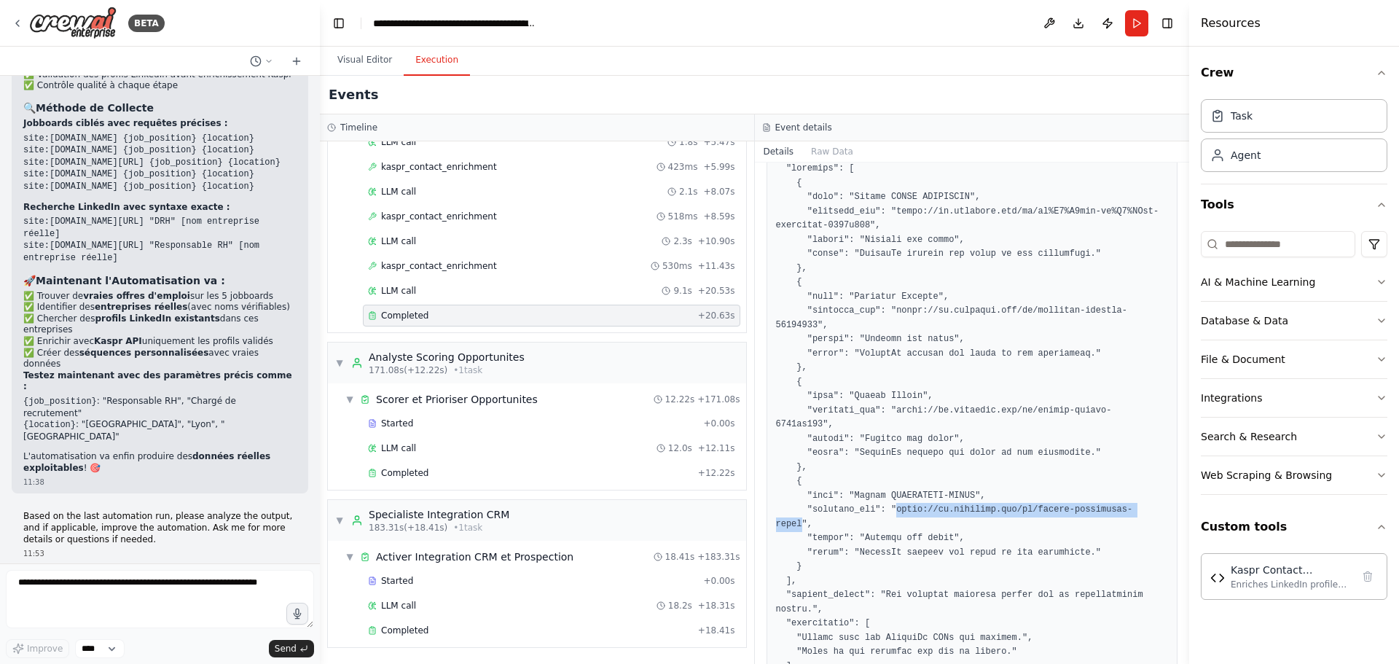
drag, startPoint x: 1126, startPoint y: 464, endPoint x: 888, endPoint y: 460, distance: 238.2
click at [888, 460] on pre at bounding box center [972, 418] width 393 height 540
